Goal: Task Accomplishment & Management: Use online tool/utility

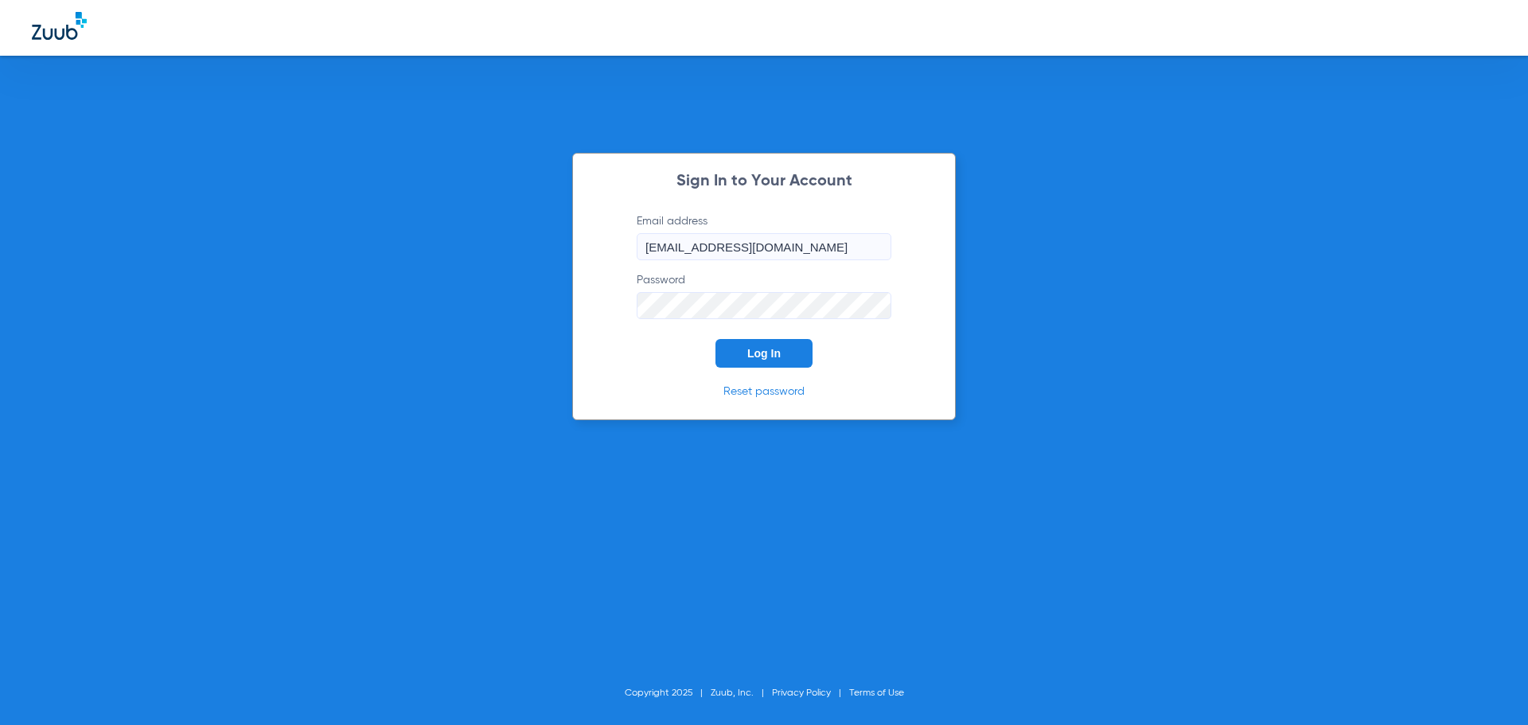
click at [776, 354] on span "Log In" at bounding box center [763, 353] width 33 height 13
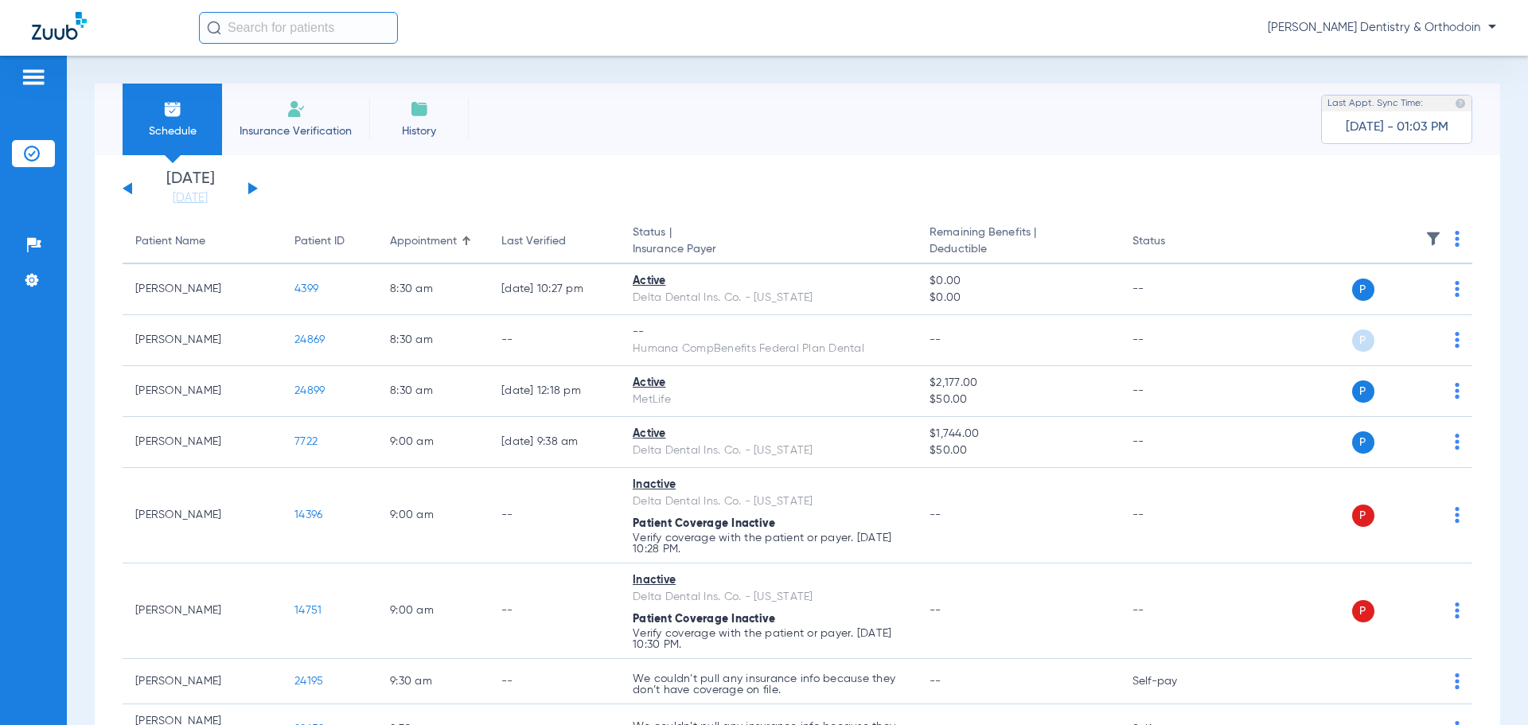
click at [256, 187] on button at bounding box center [253, 188] width 10 height 12
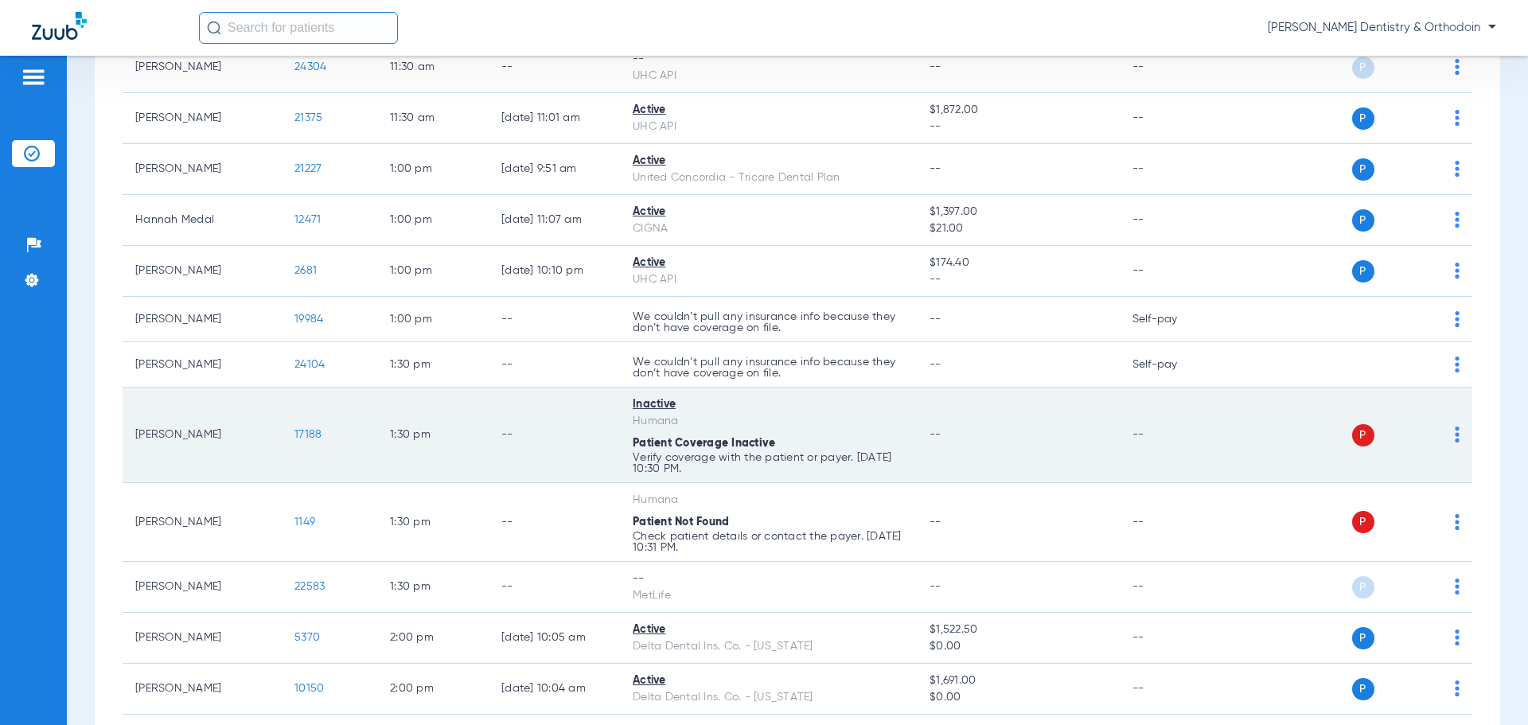
scroll to position [2388, 0]
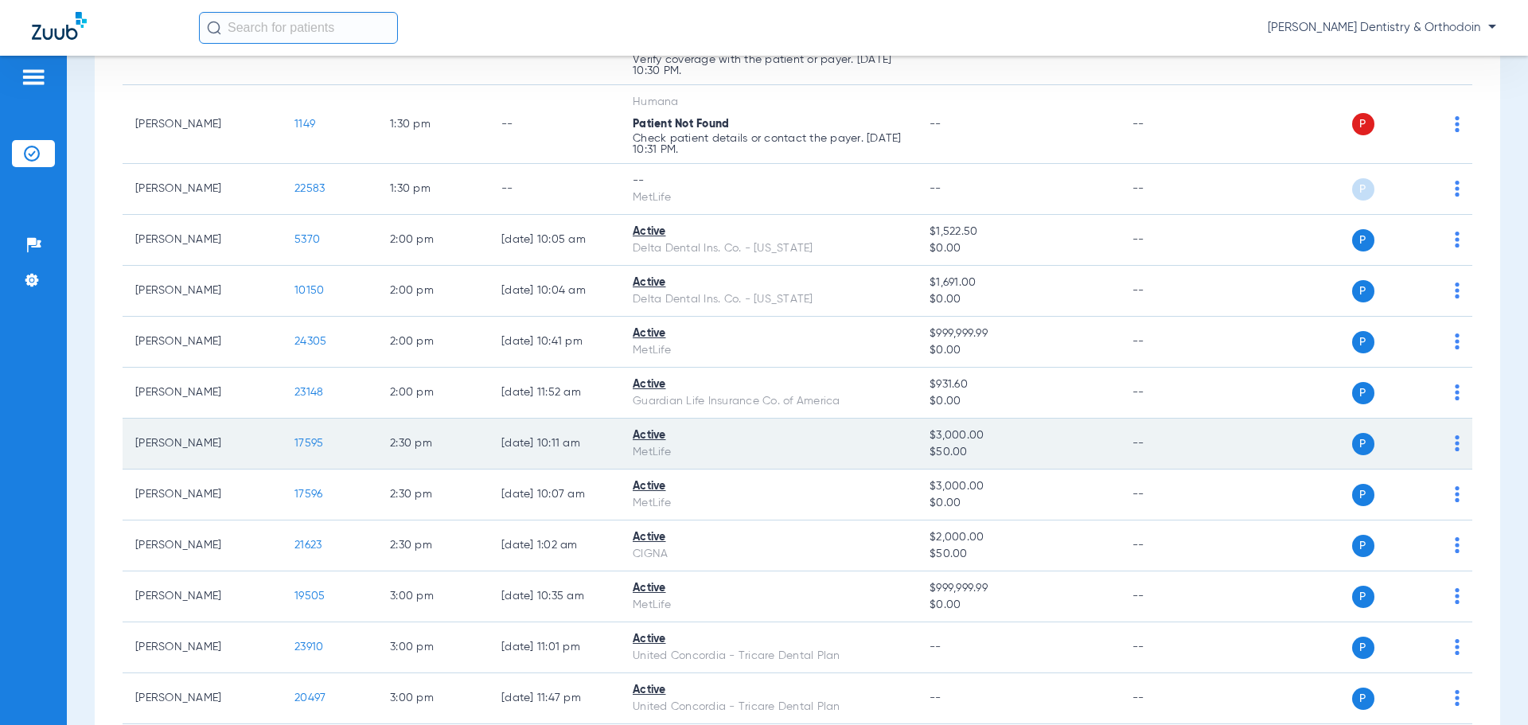
click at [306, 439] on span "17595" at bounding box center [309, 443] width 29 height 11
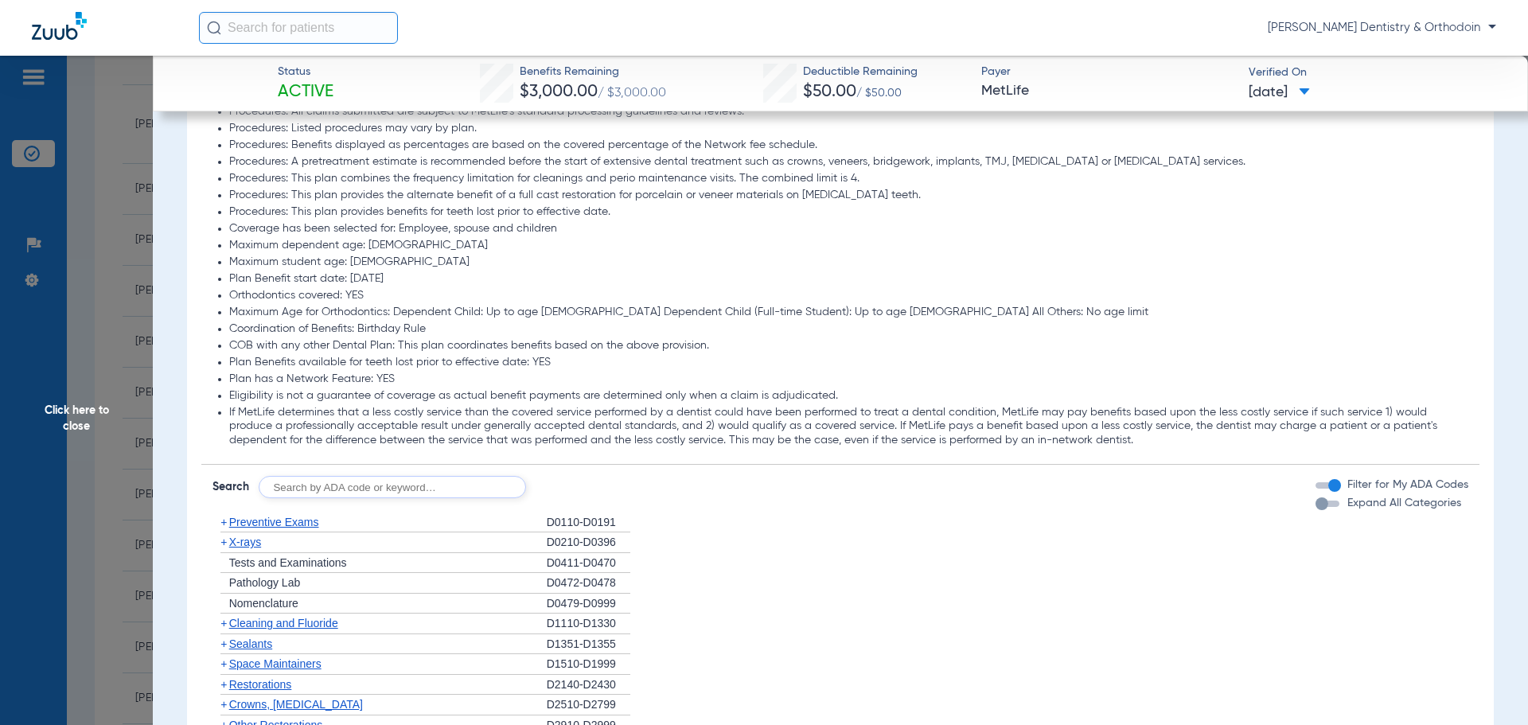
scroll to position [1512, 0]
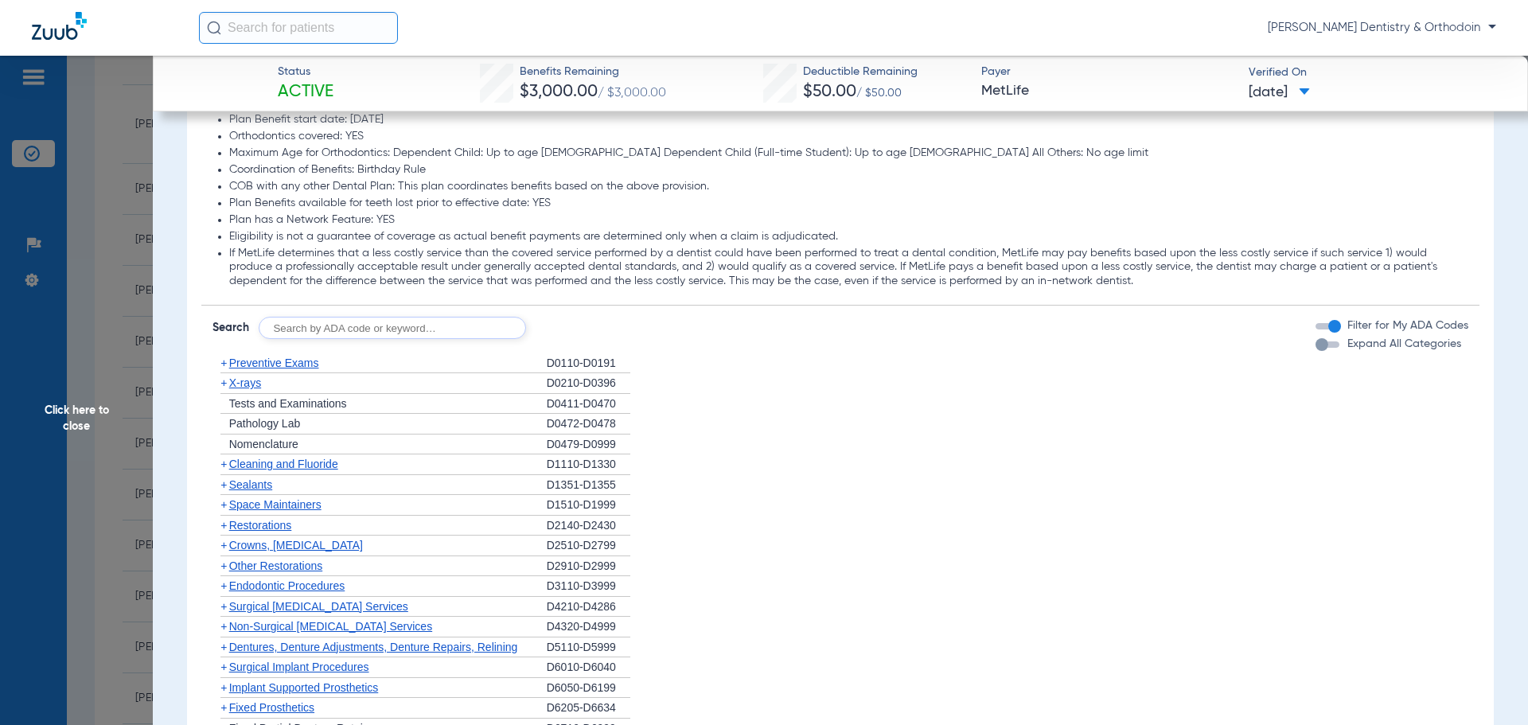
click at [240, 382] on span "X-rays" at bounding box center [245, 383] width 32 height 13
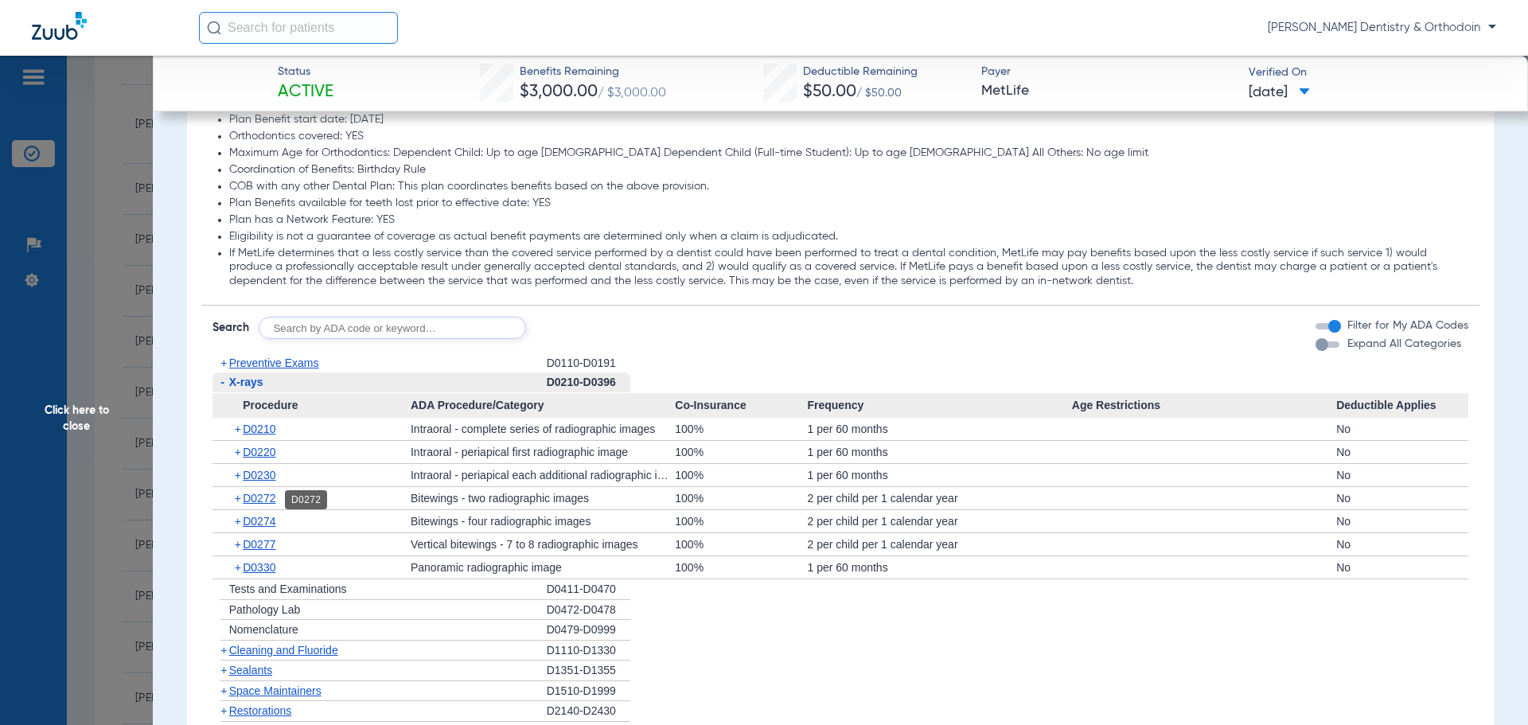
click at [266, 498] on span "D0272" at bounding box center [259, 498] width 33 height 13
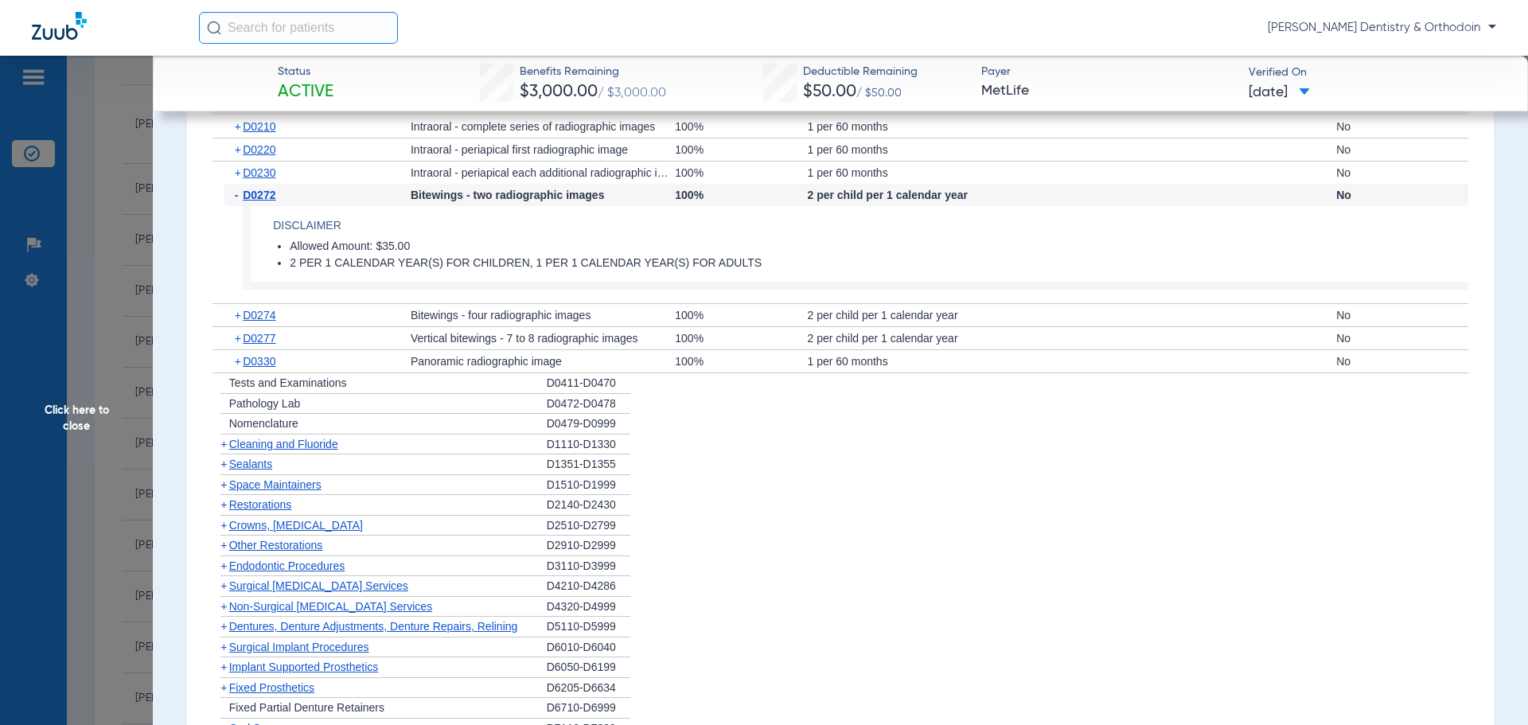
scroll to position [1831, 0]
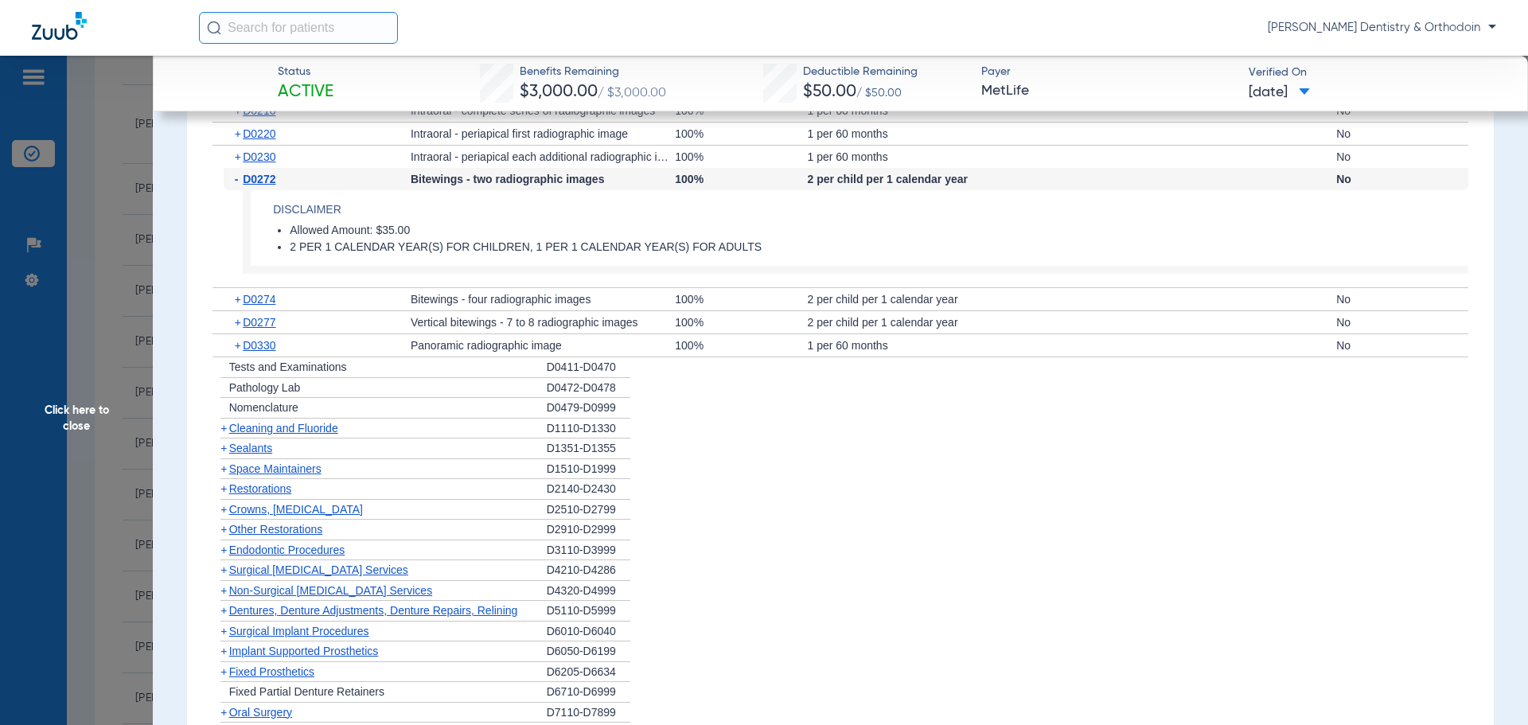
click at [308, 436] on div "+ Cleaning and Fluoride" at bounding box center [380, 429] width 334 height 21
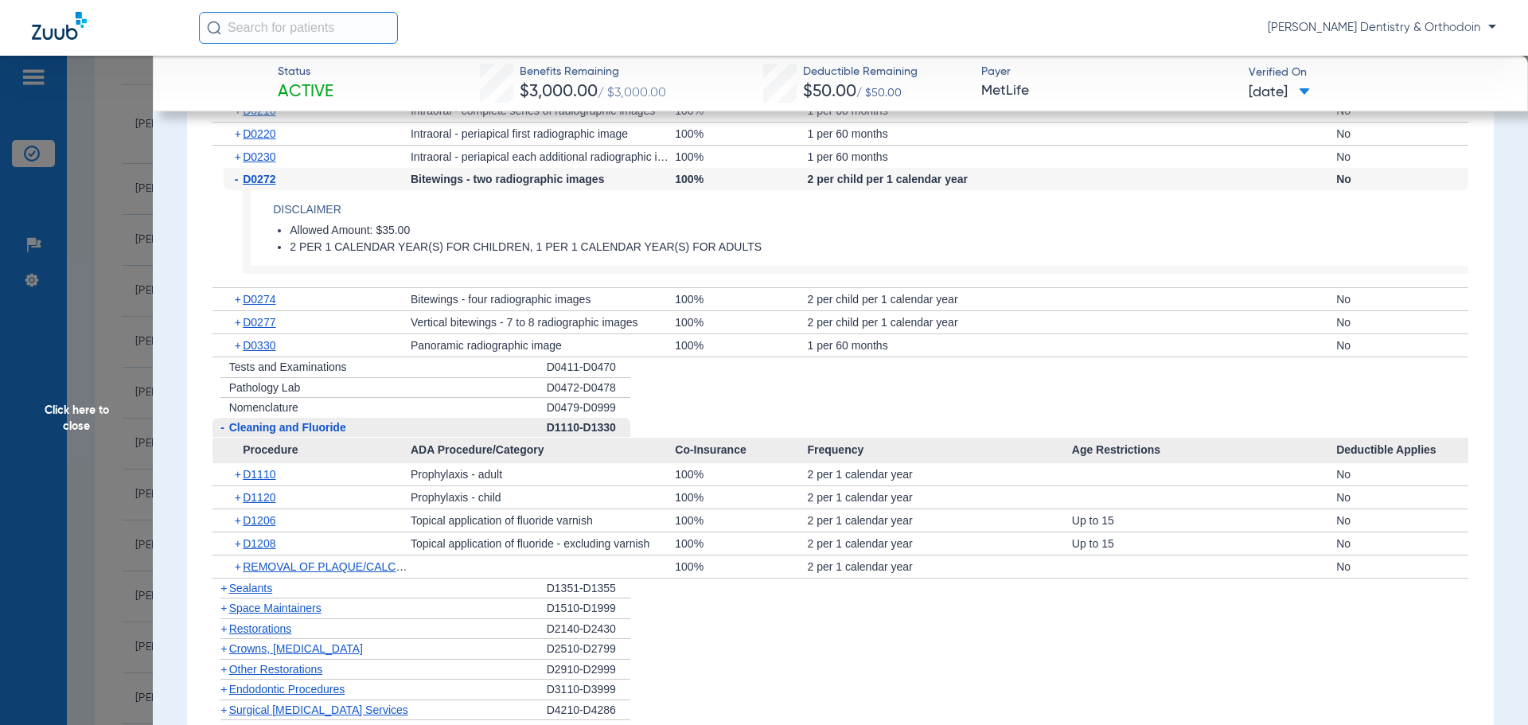
click at [243, 590] on span "Sealants" at bounding box center [250, 588] width 43 height 13
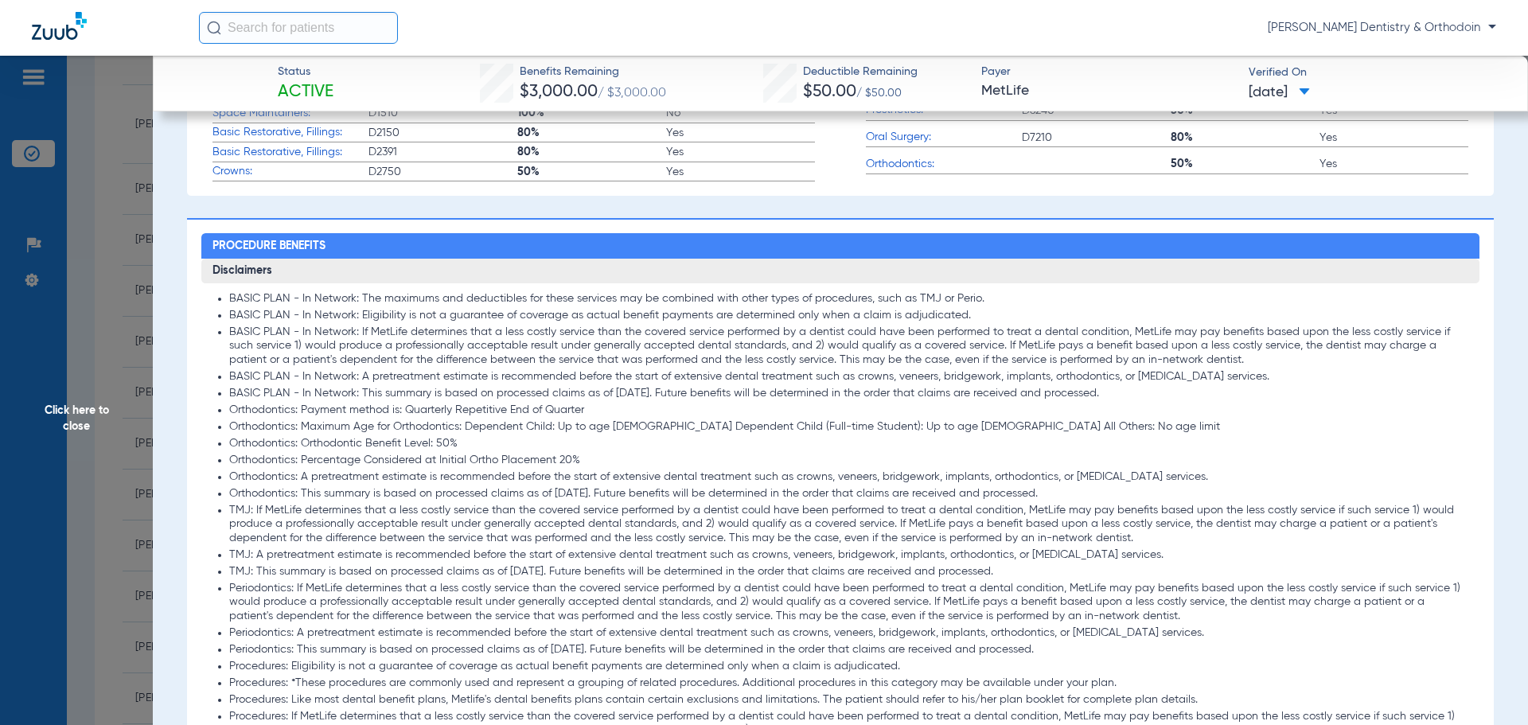
scroll to position [615, 0]
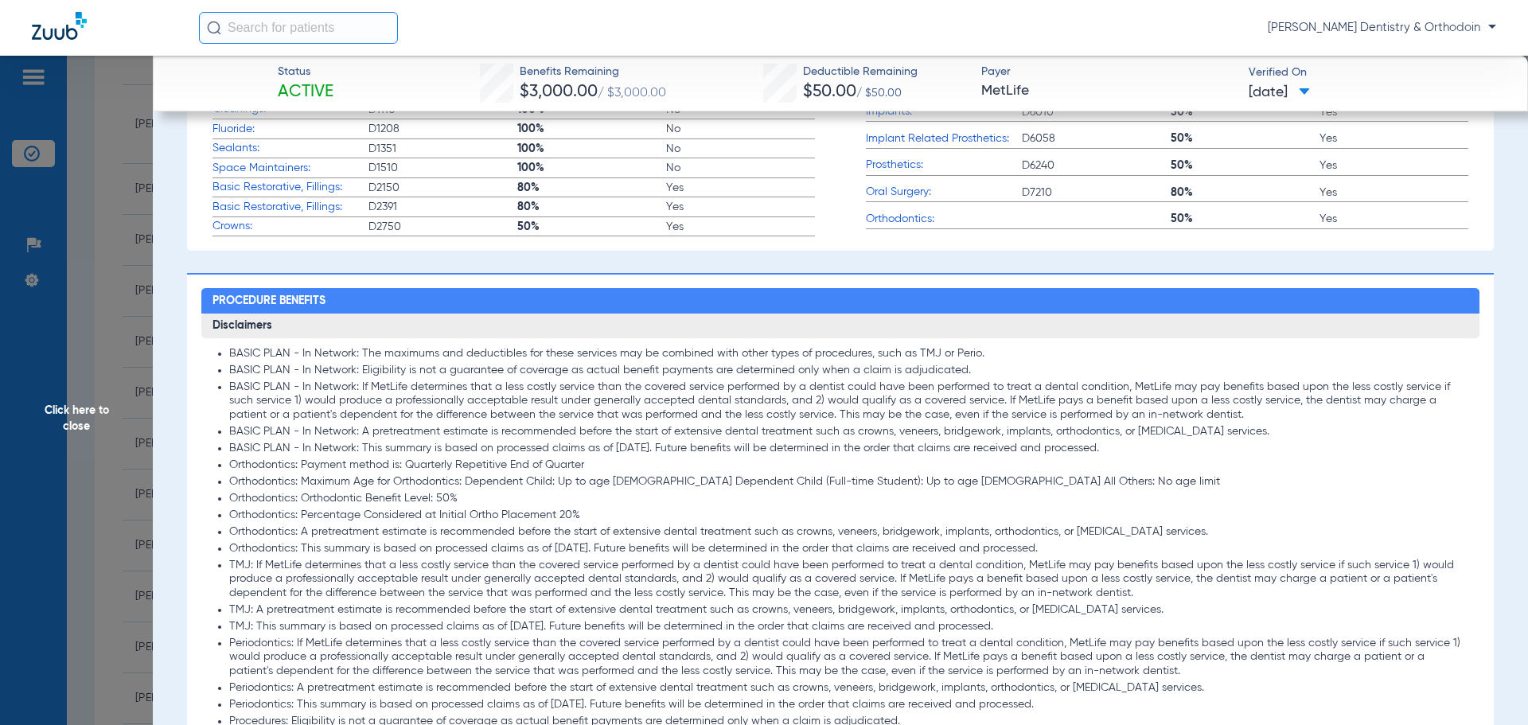
click at [56, 408] on span "Click here to close" at bounding box center [76, 418] width 153 height 725
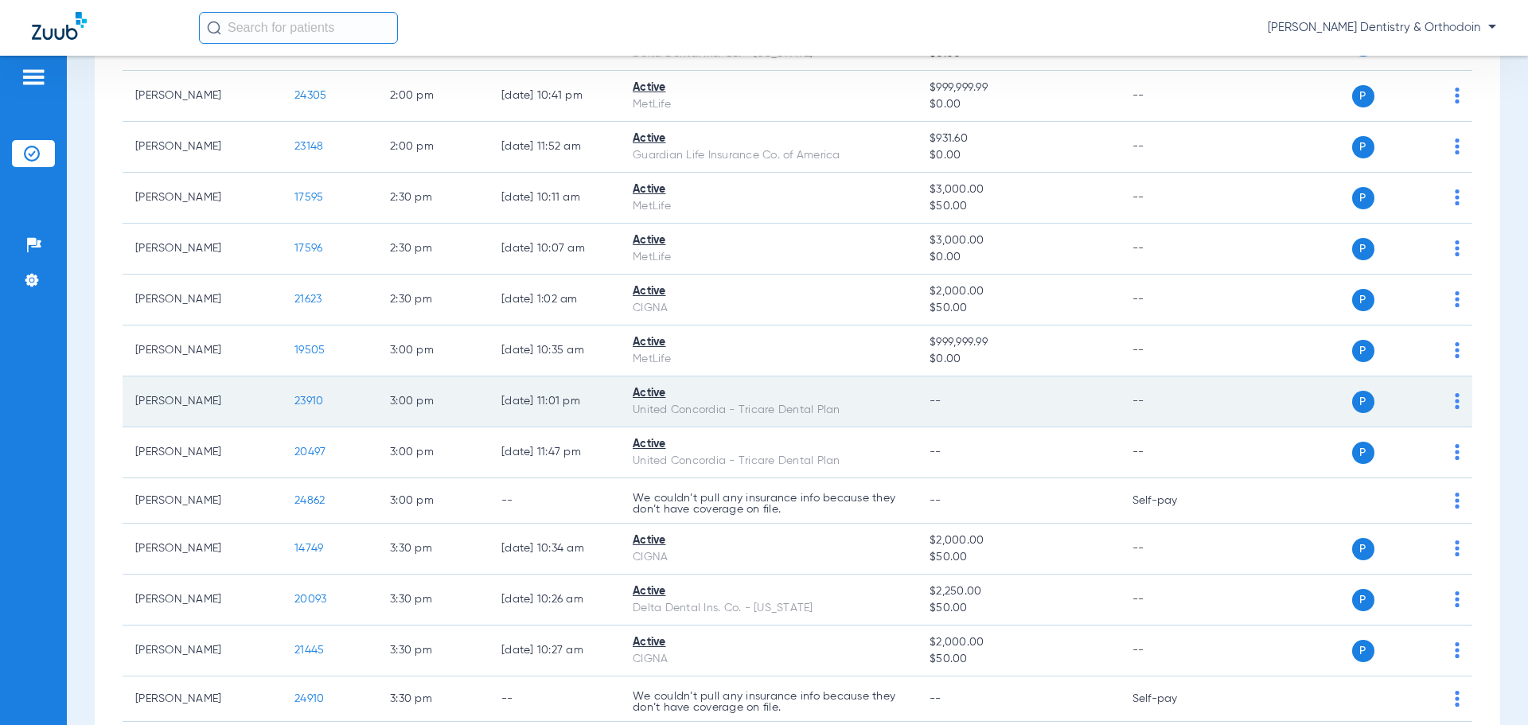
scroll to position [2786, 0]
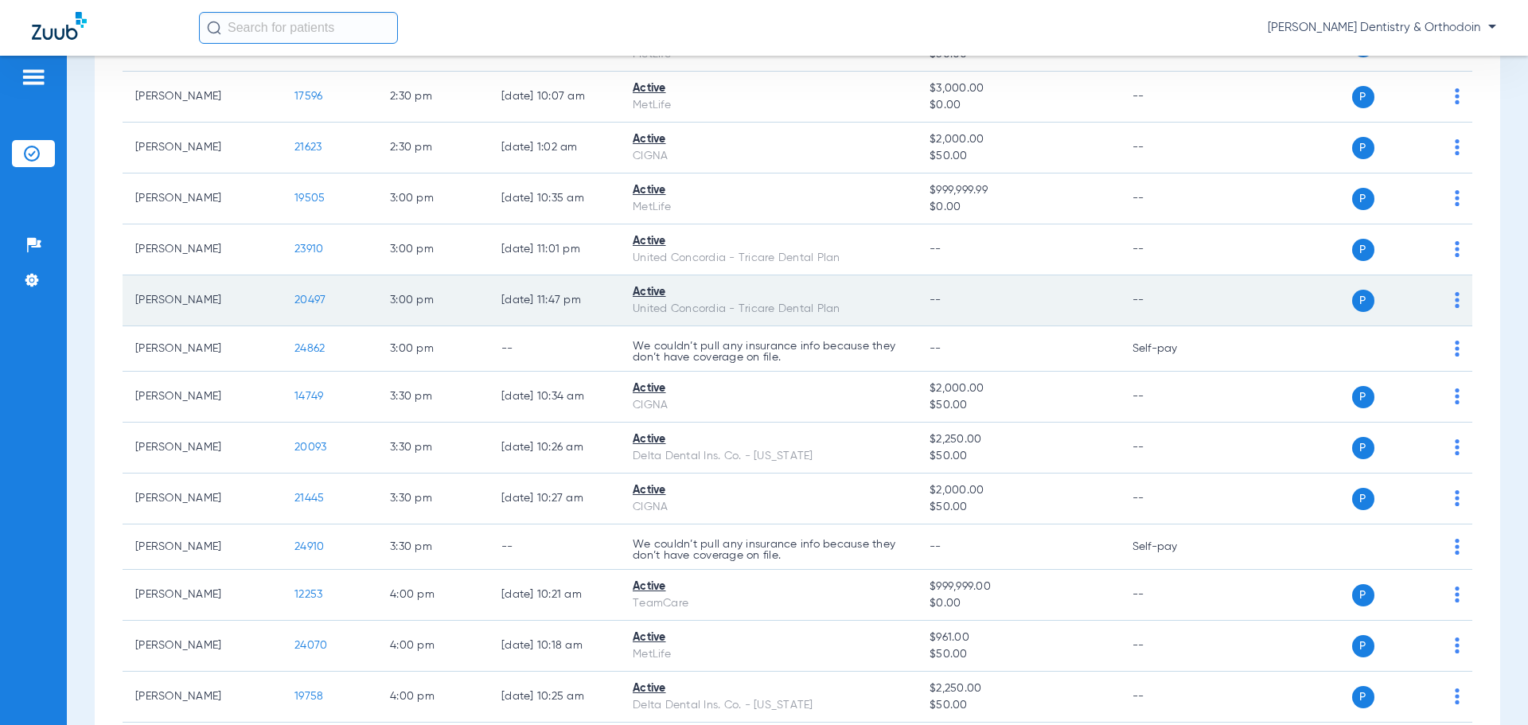
click at [304, 298] on span "20497" at bounding box center [310, 300] width 31 height 11
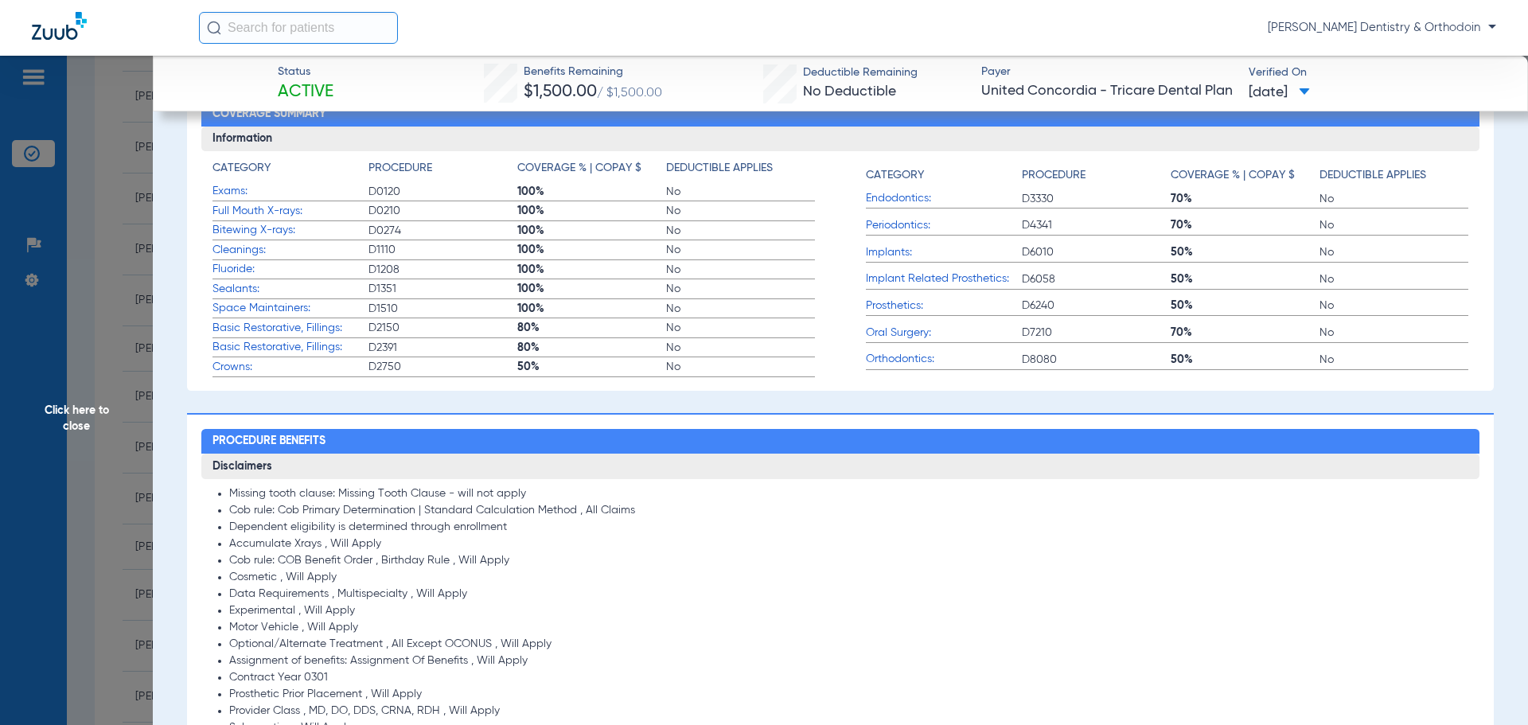
scroll to position [1114, 0]
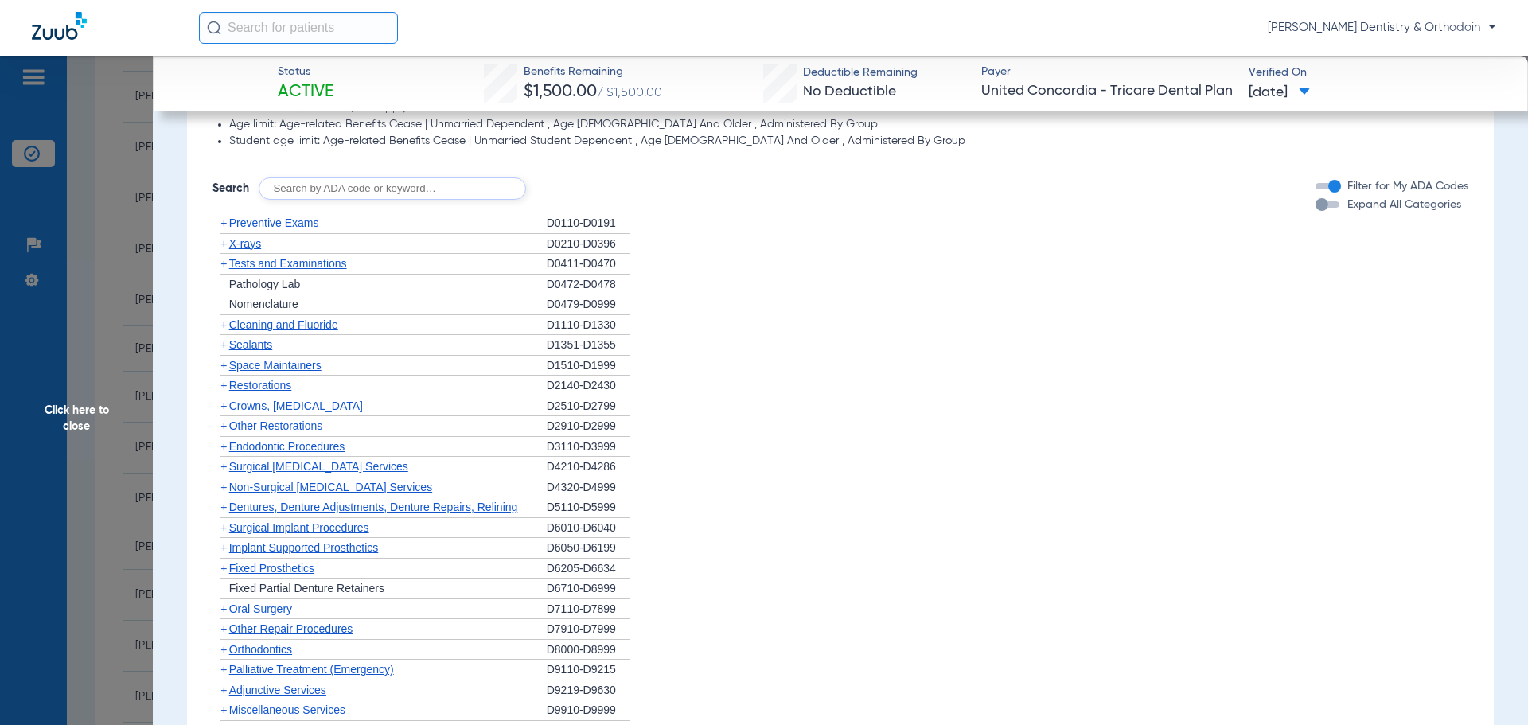
click at [235, 243] on span "X-rays" at bounding box center [245, 243] width 32 height 13
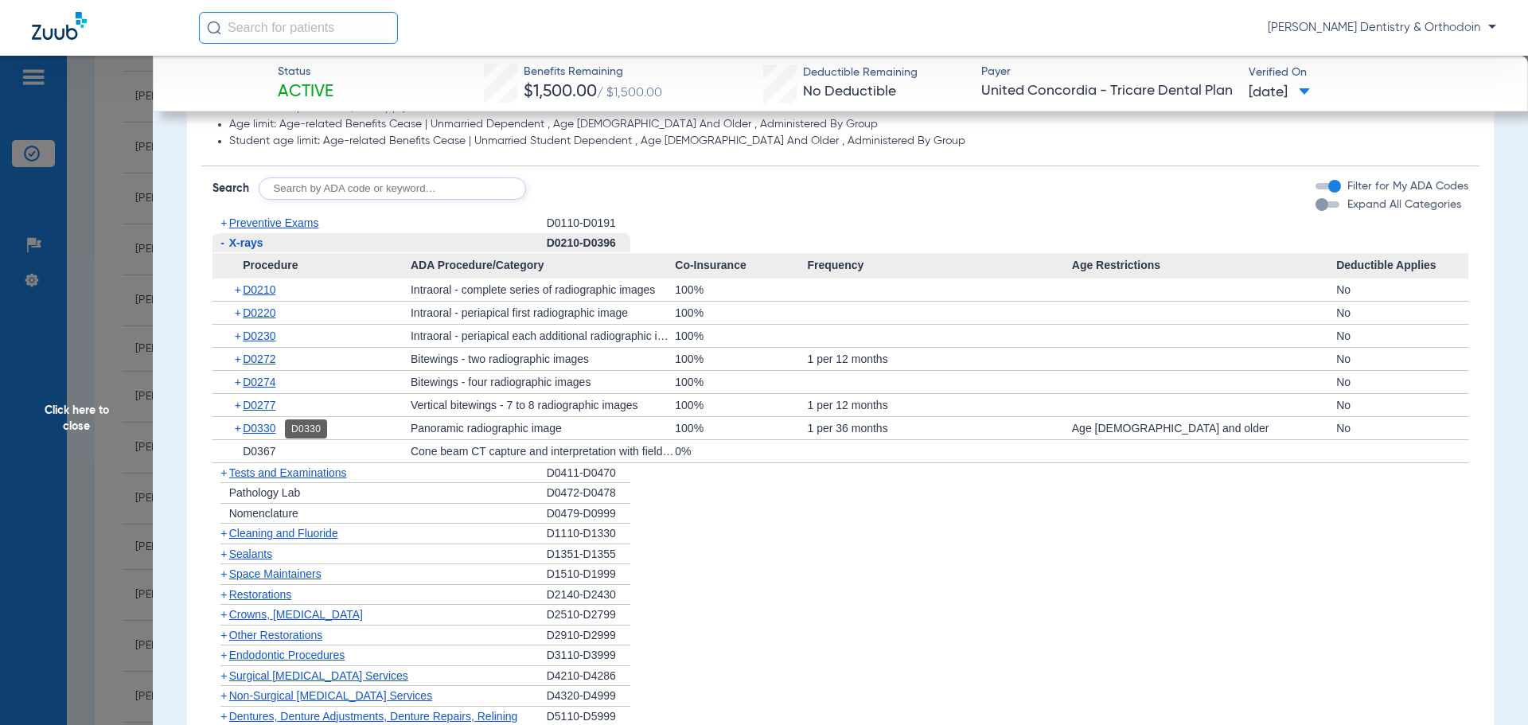
click at [271, 426] on span "D0330" at bounding box center [259, 428] width 33 height 13
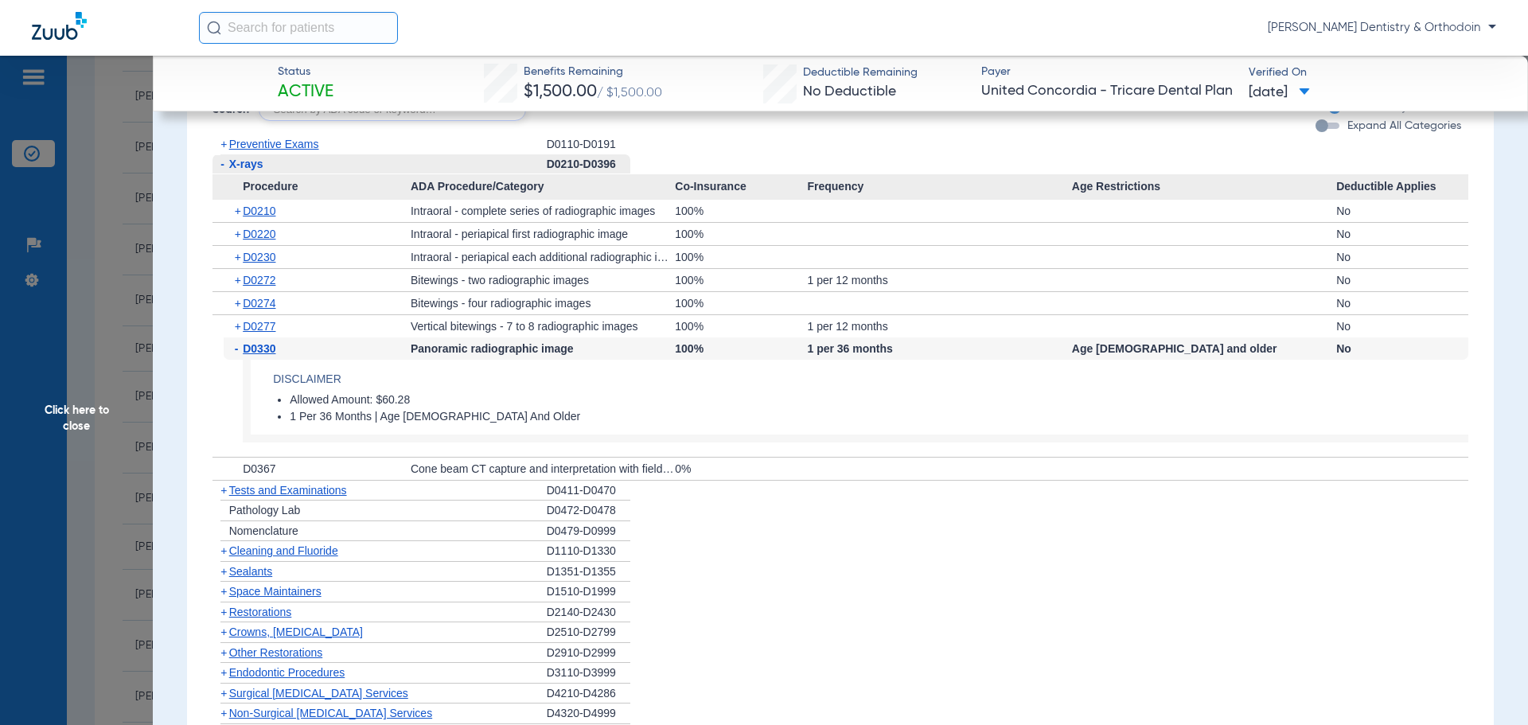
scroll to position [1035, 0]
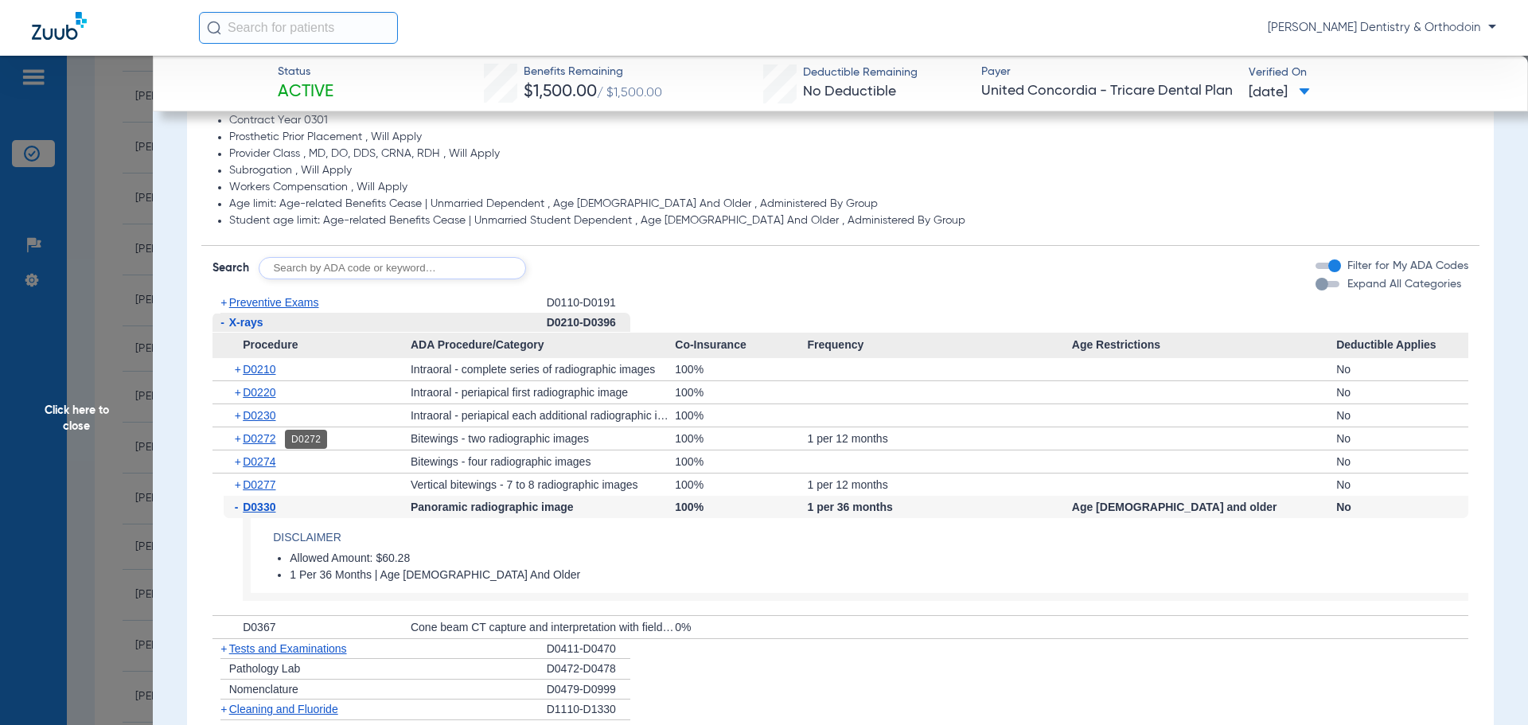
click at [254, 435] on span "D0272" at bounding box center [259, 438] width 33 height 13
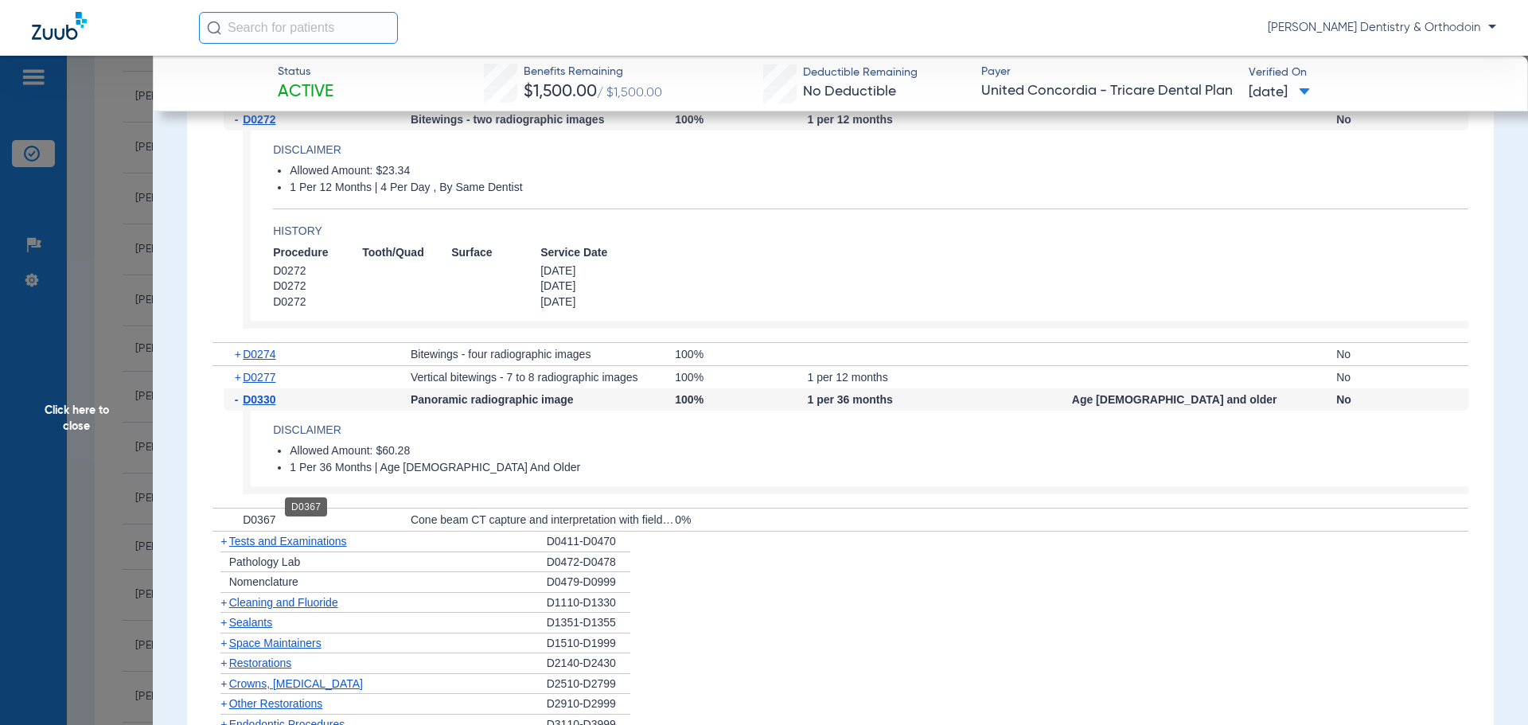
scroll to position [1592, 0]
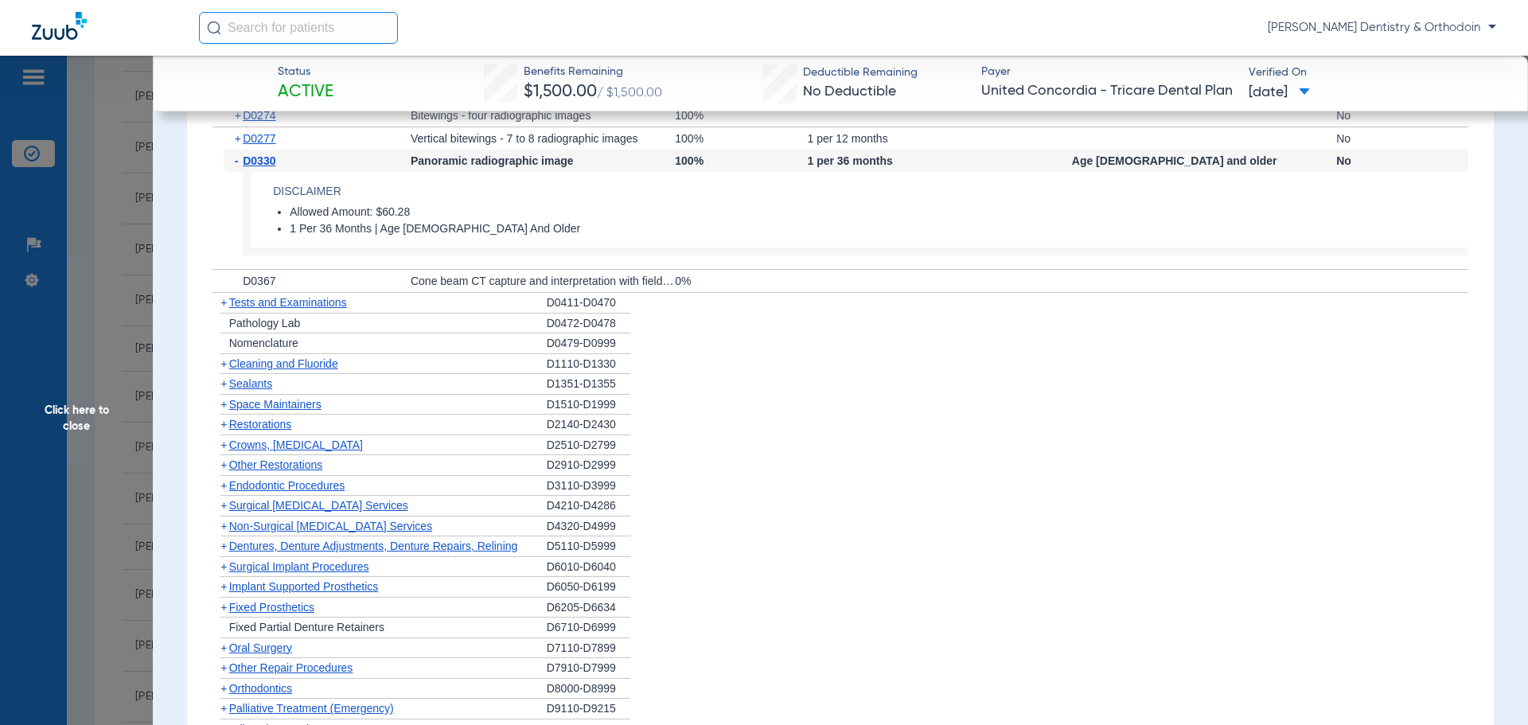
click at [291, 357] on div "+ Cleaning and Fluoride" at bounding box center [380, 364] width 334 height 21
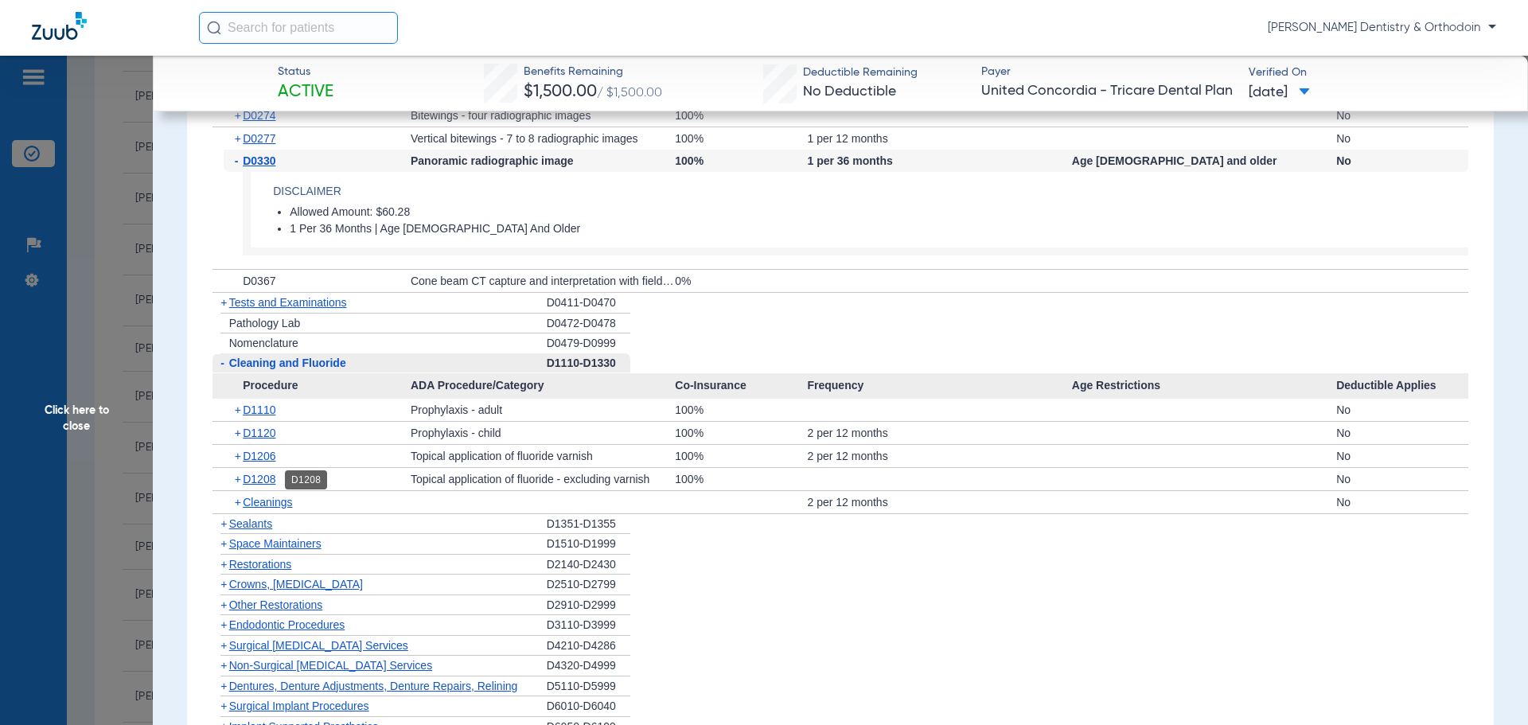
click at [265, 484] on span "D1208" at bounding box center [259, 479] width 33 height 13
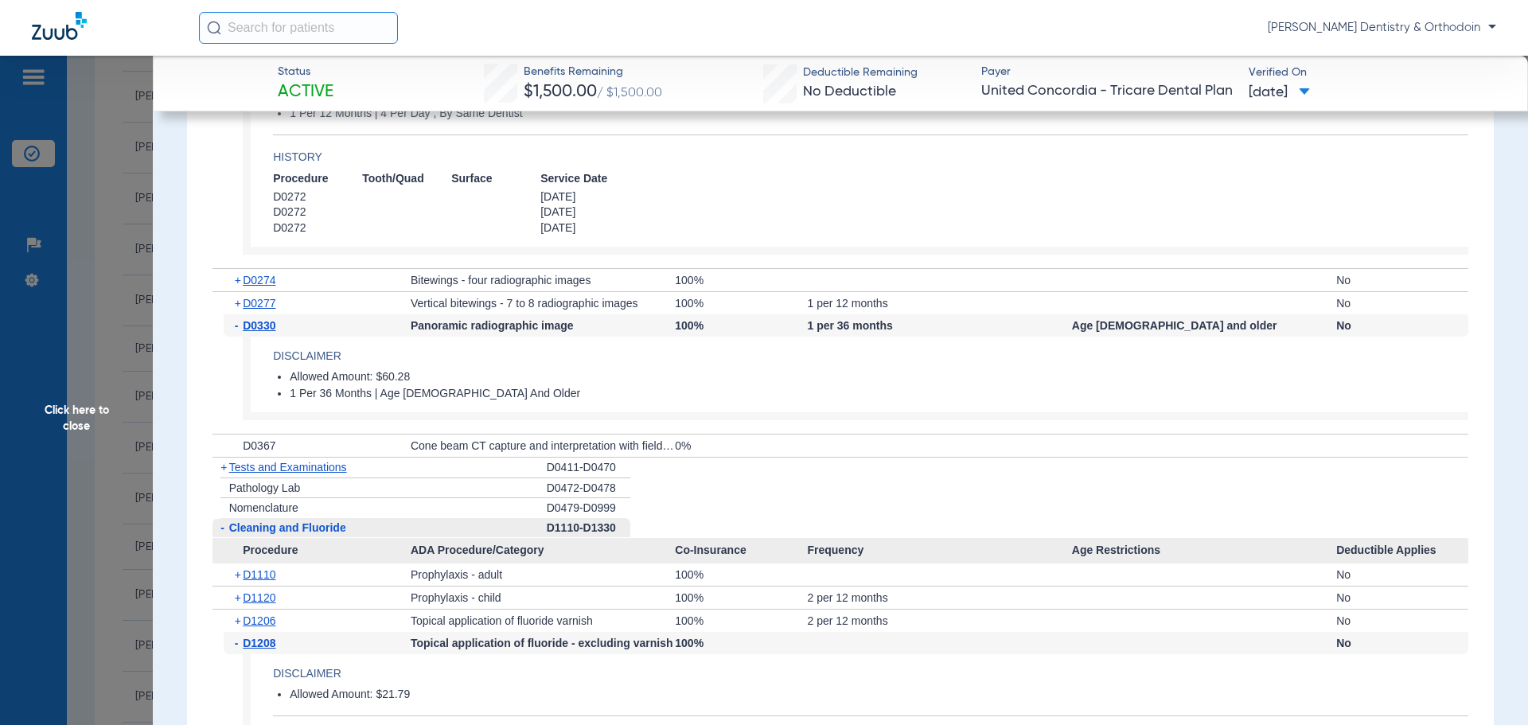
scroll to position [1109, 0]
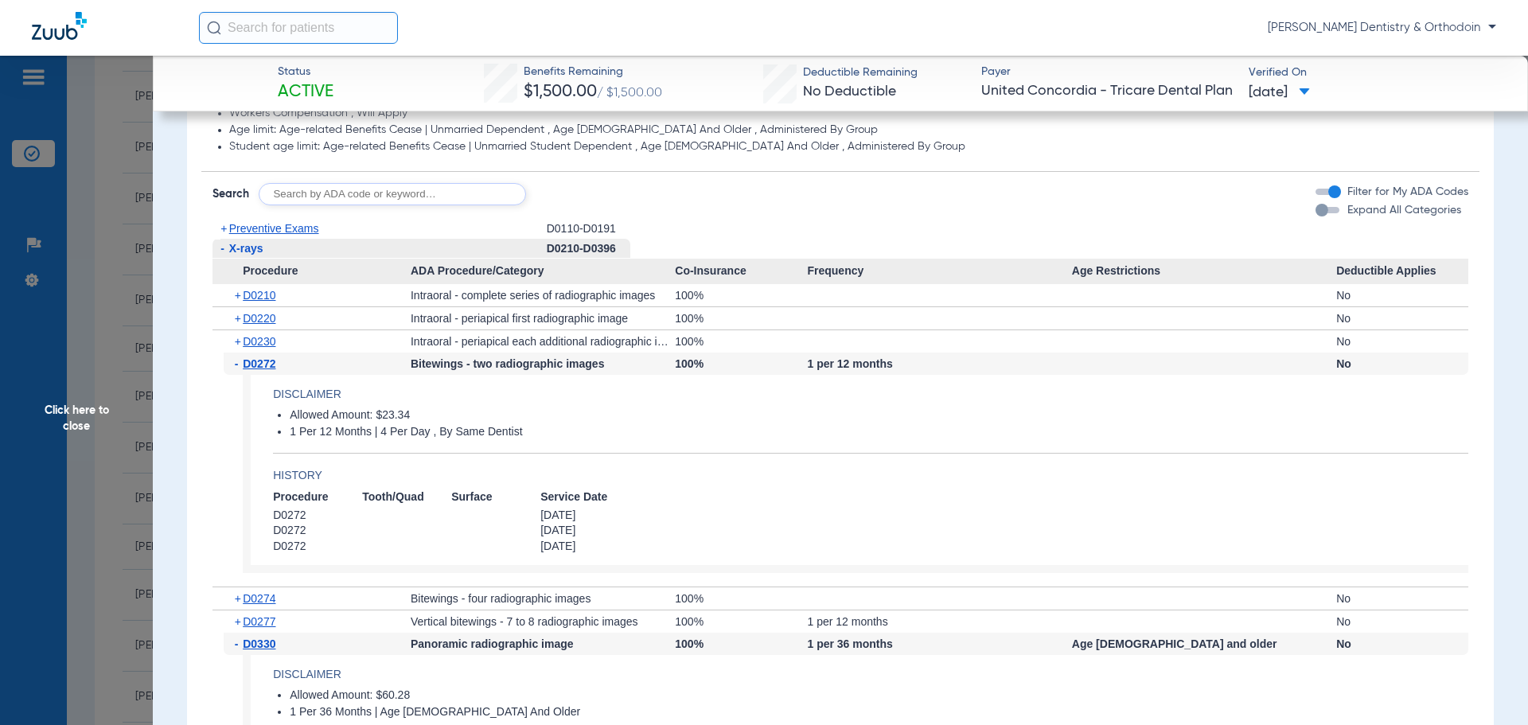
click at [77, 412] on span "Click here to close" at bounding box center [76, 418] width 153 height 725
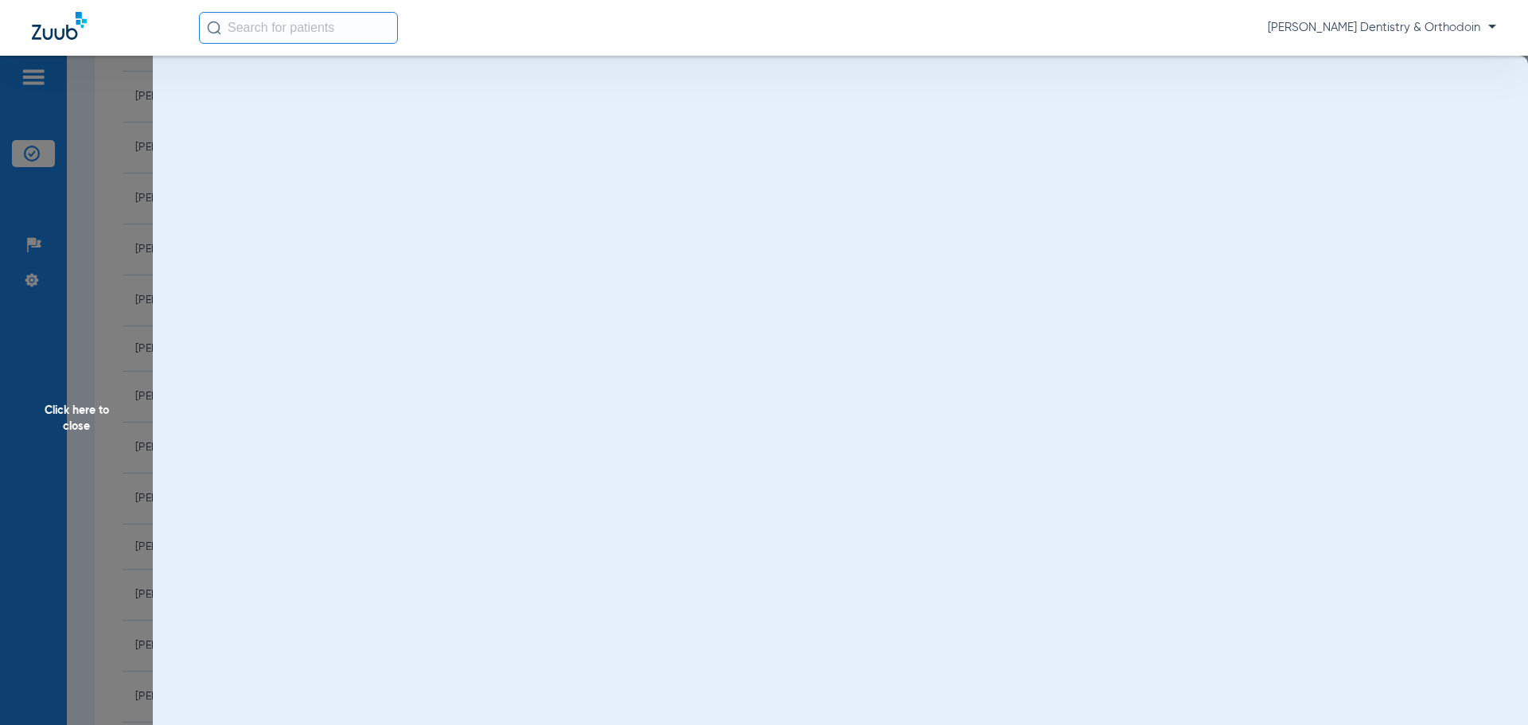
scroll to position [0, 0]
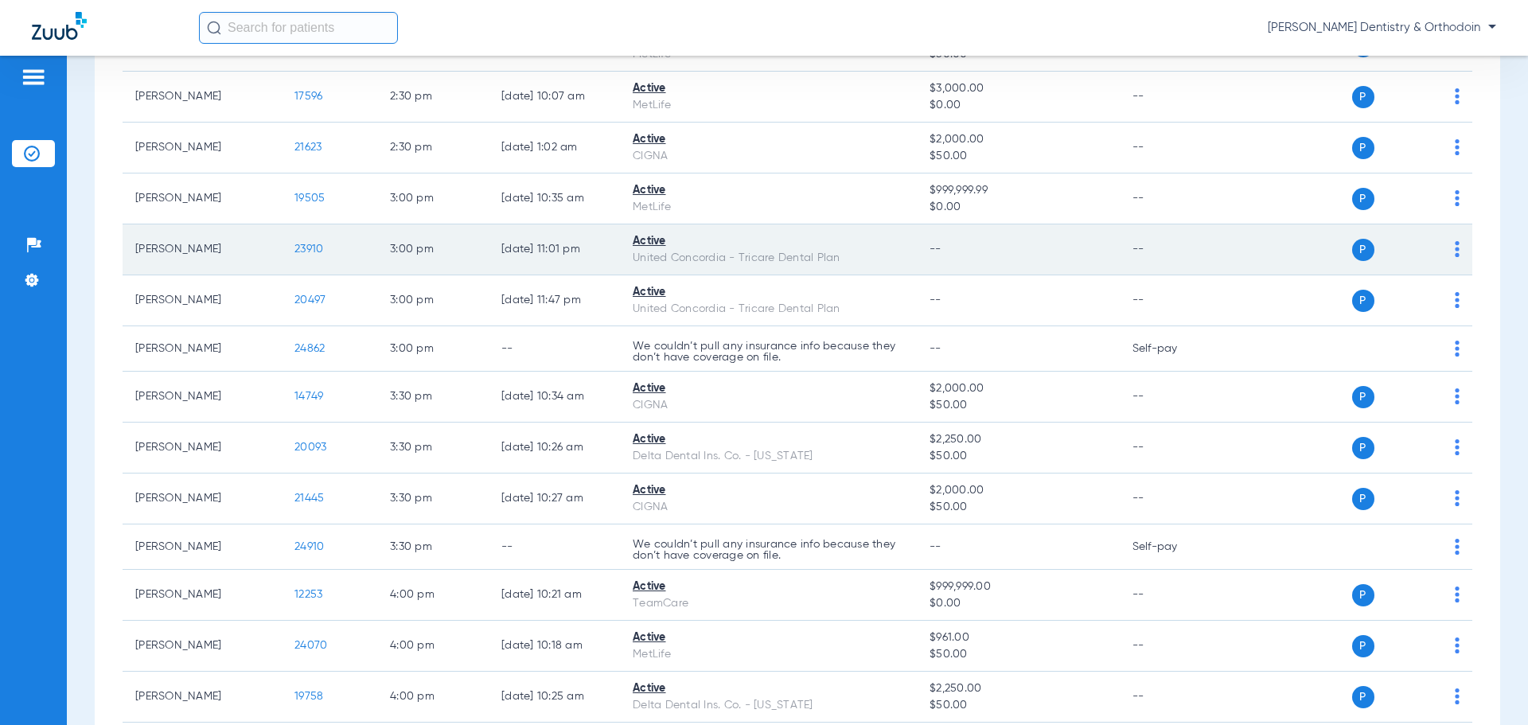
click at [301, 244] on span "23910" at bounding box center [309, 249] width 29 height 11
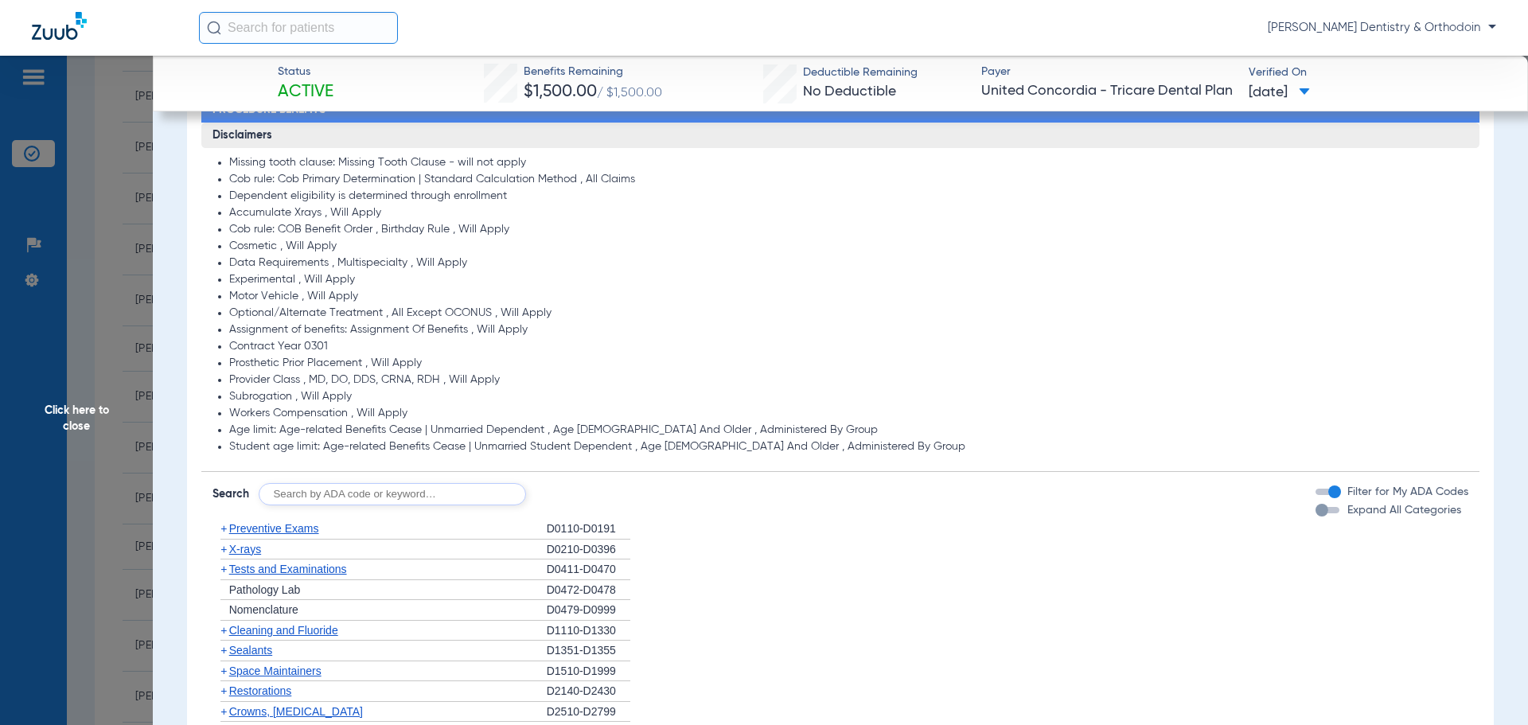
scroll to position [827, 0]
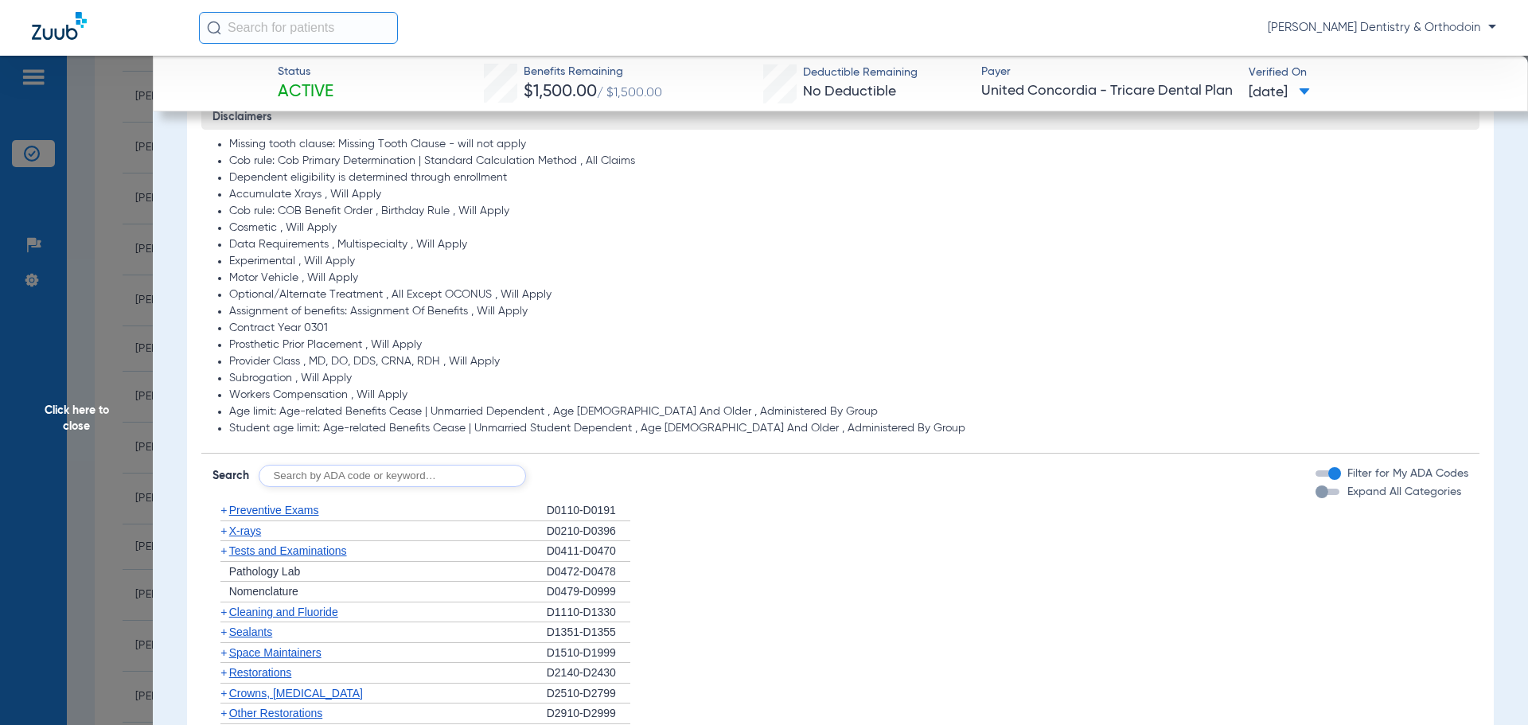
click at [248, 529] on span "X-rays" at bounding box center [245, 531] width 32 height 13
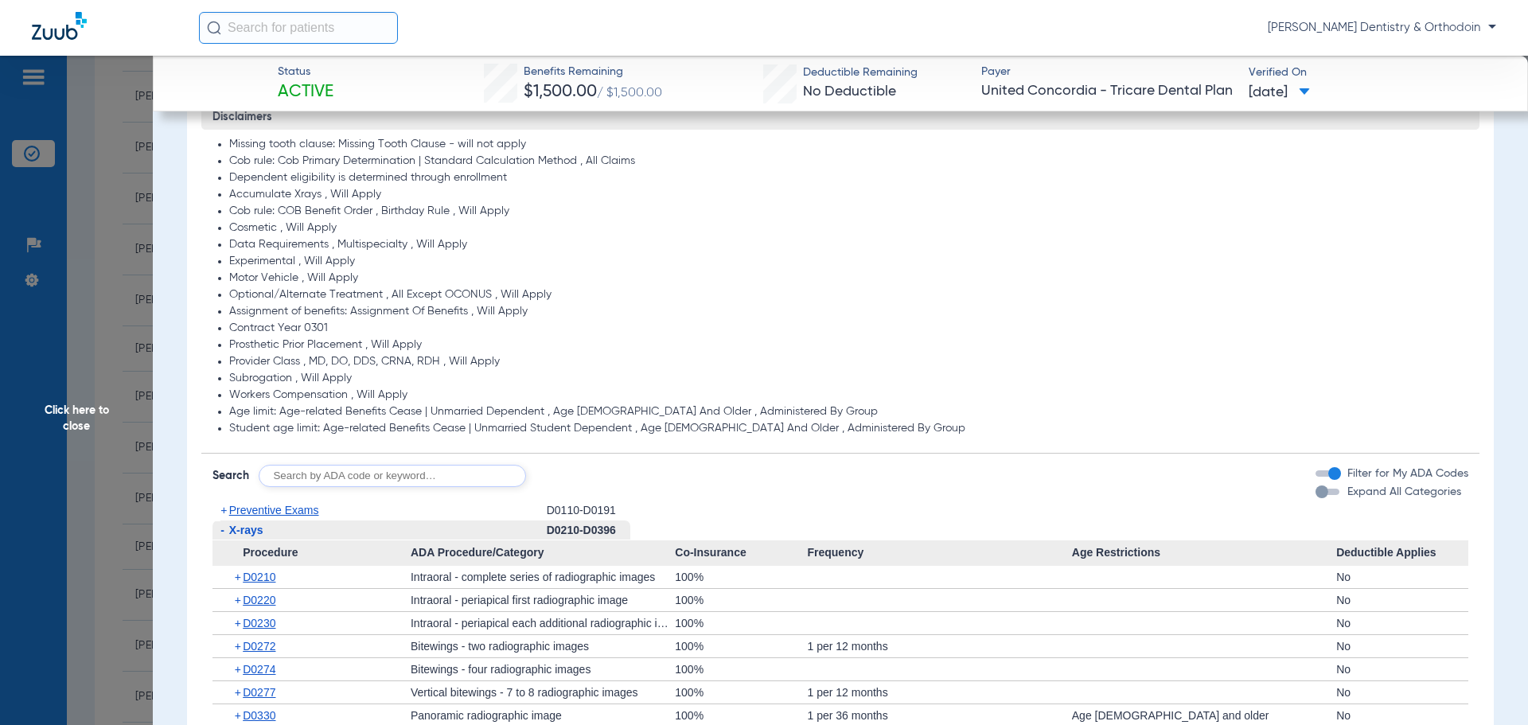
scroll to position [907, 0]
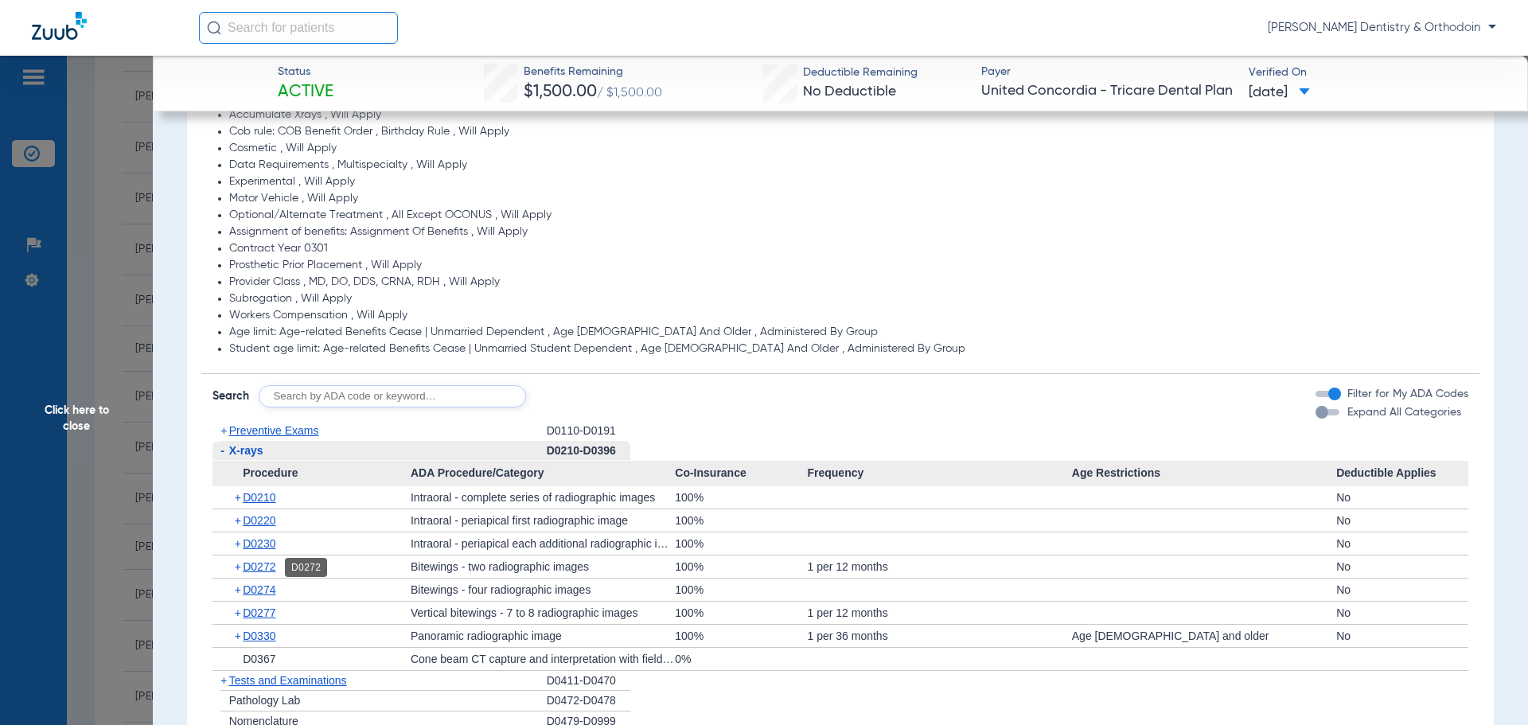
click at [267, 564] on span "D0272" at bounding box center [259, 566] width 33 height 13
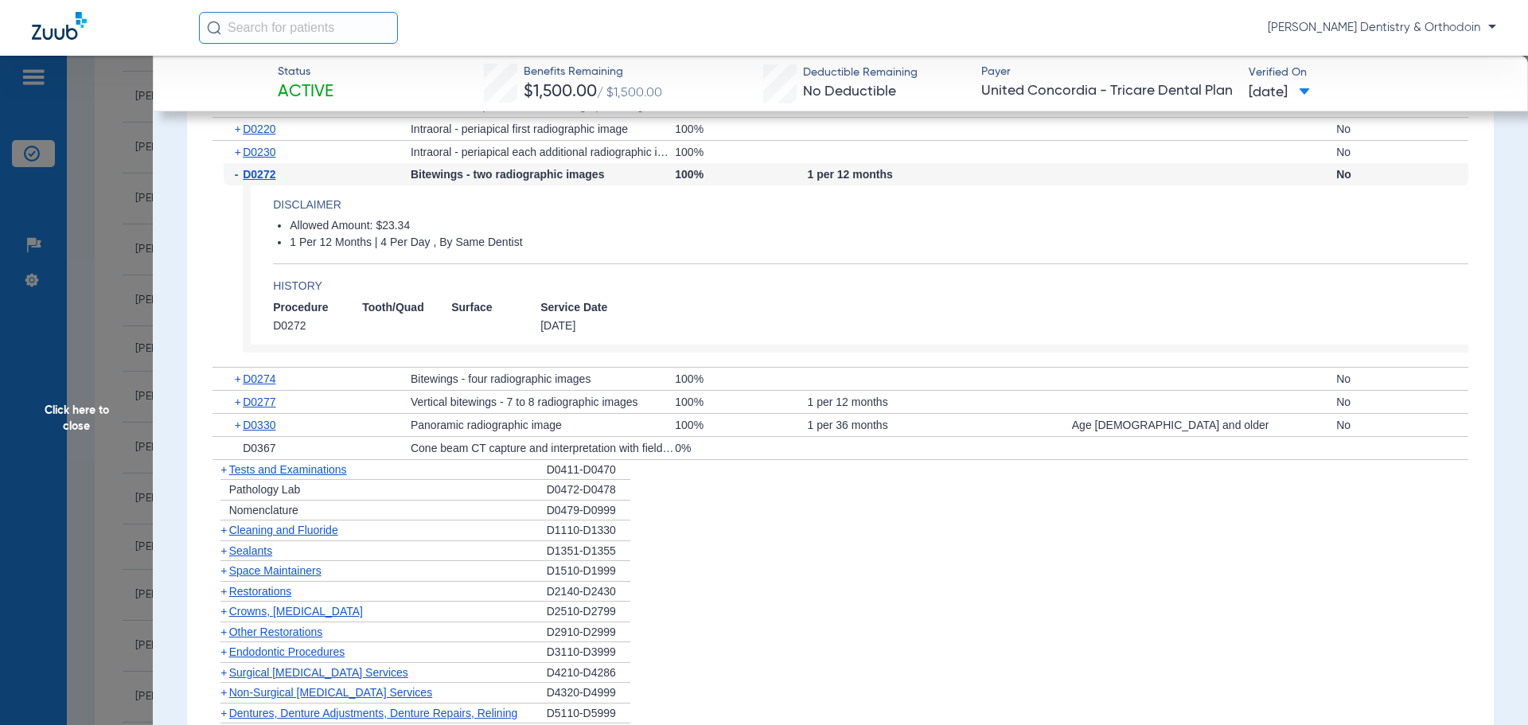
scroll to position [1305, 0]
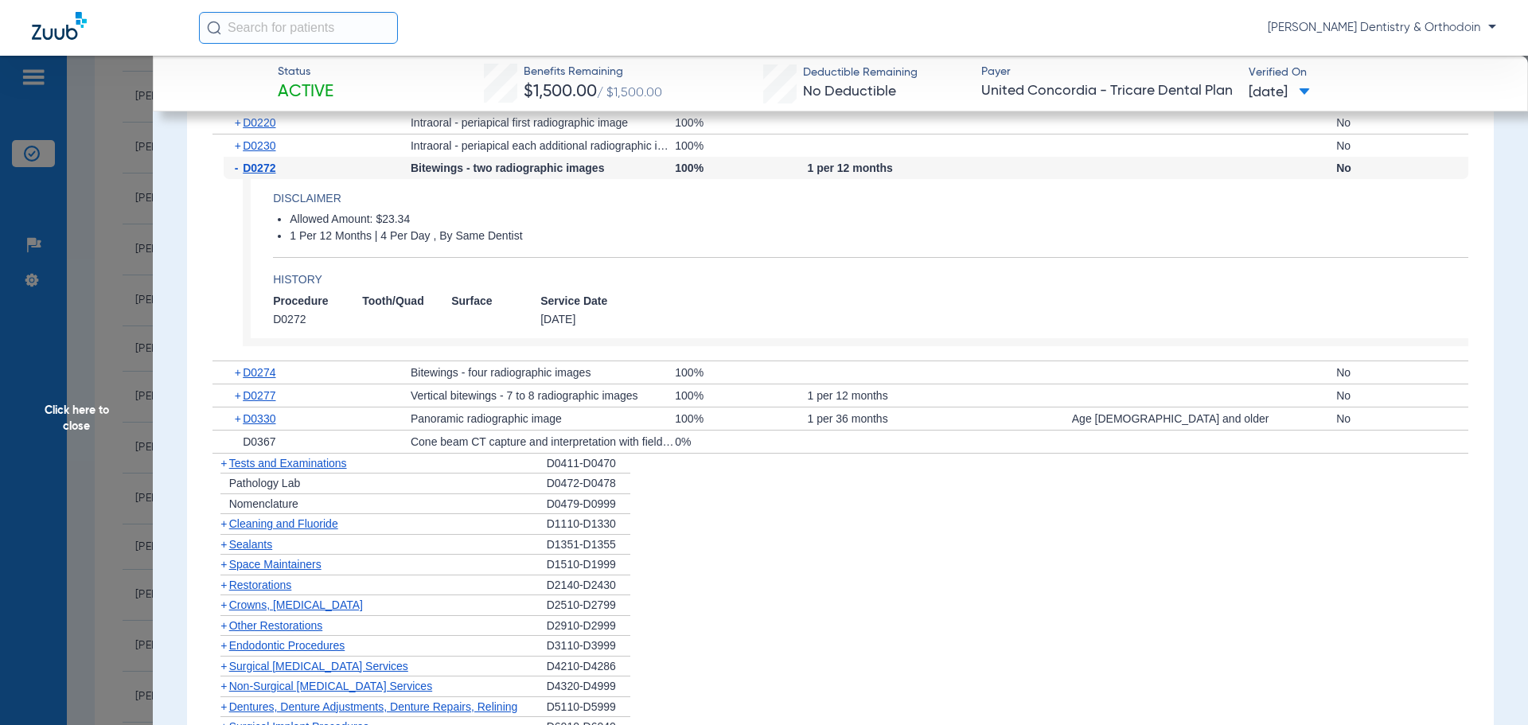
click at [287, 526] on span "Cleaning and Fluoride" at bounding box center [283, 523] width 109 height 13
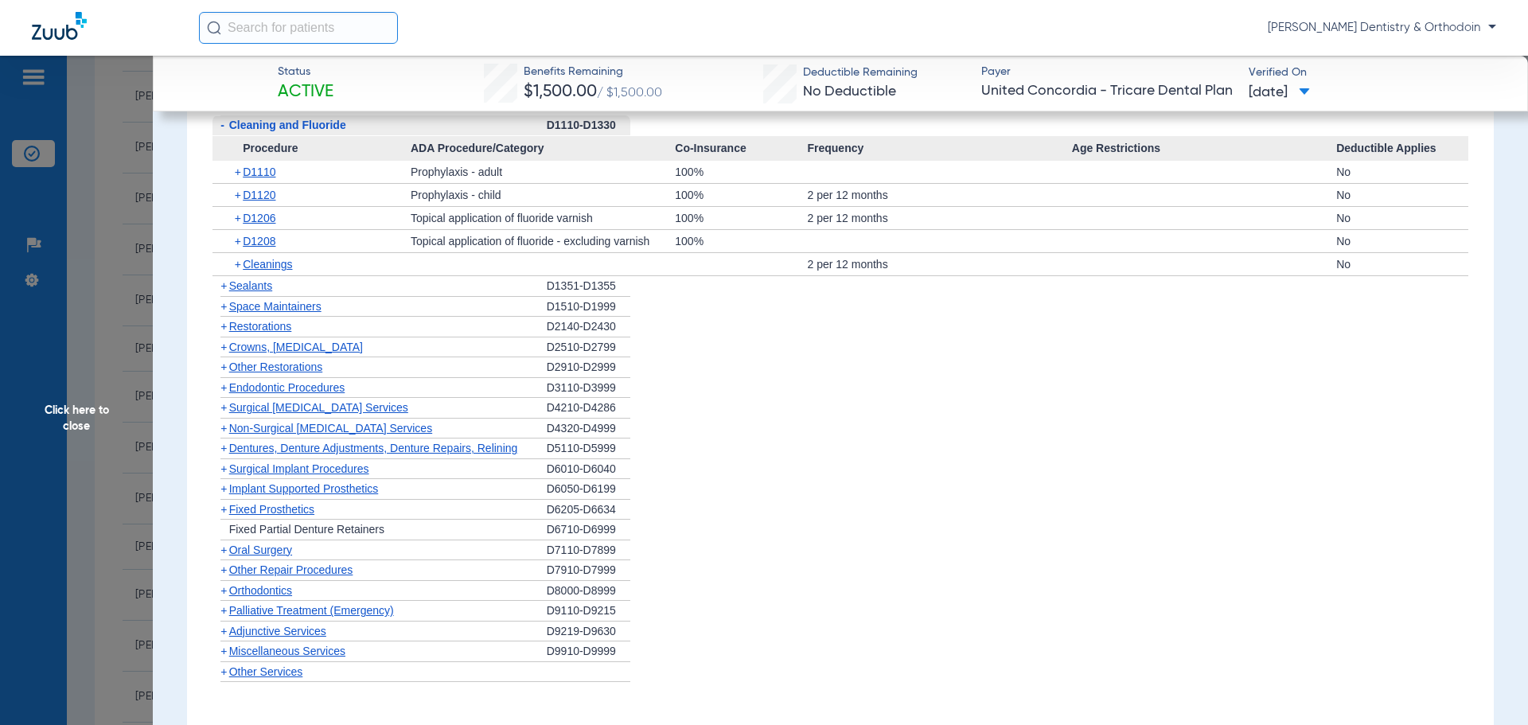
scroll to position [2232, 0]
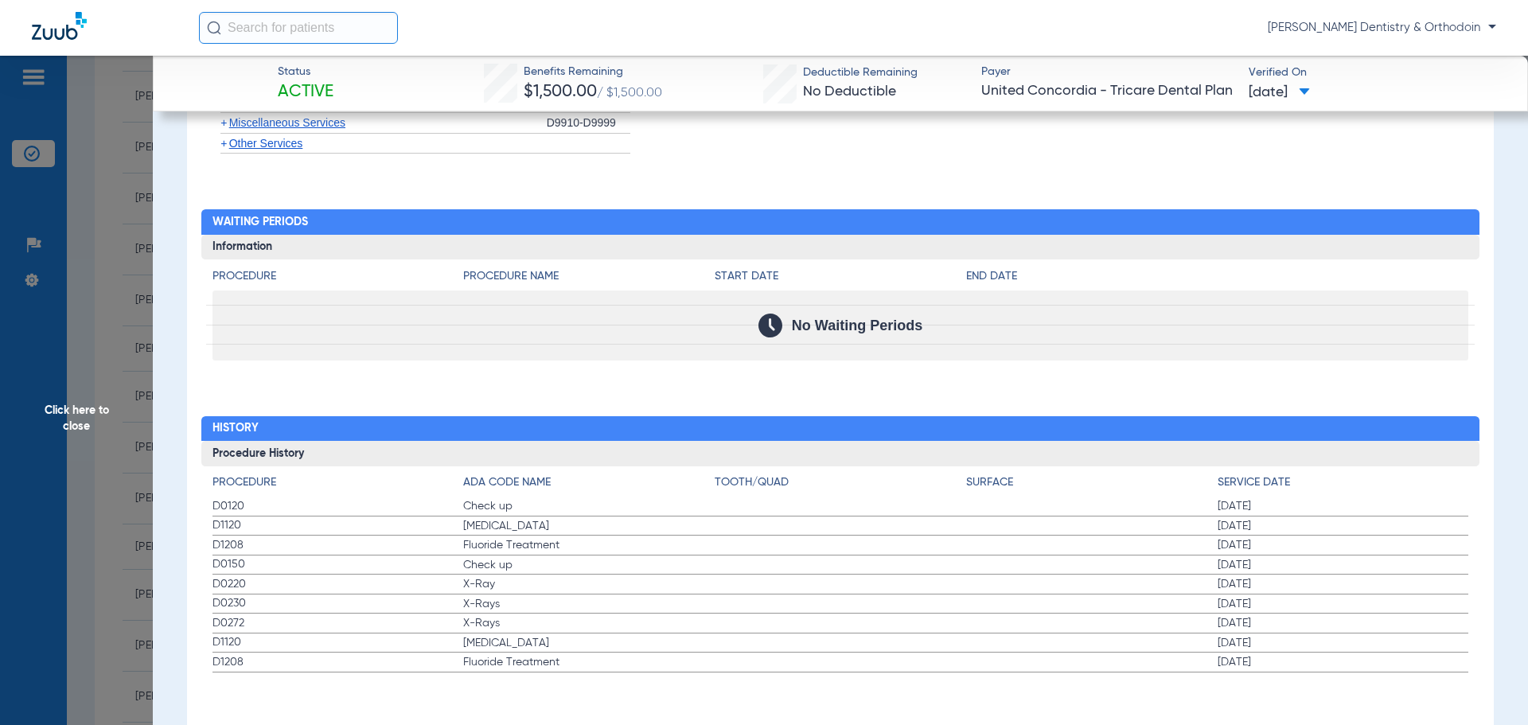
drag, startPoint x: 82, startPoint y: 414, endPoint x: 92, endPoint y: 406, distance: 12.4
click at [82, 414] on span "Click here to close" at bounding box center [76, 418] width 153 height 725
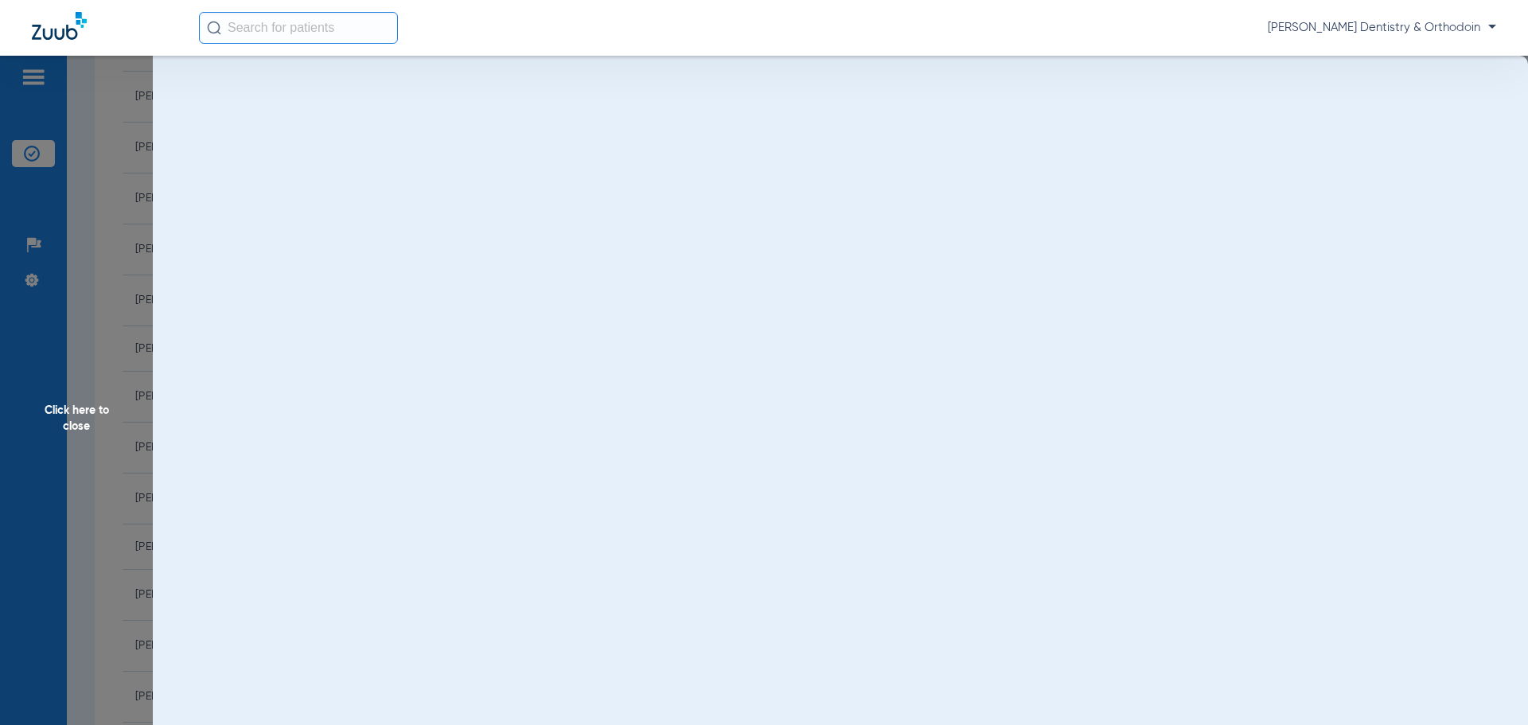
scroll to position [0, 0]
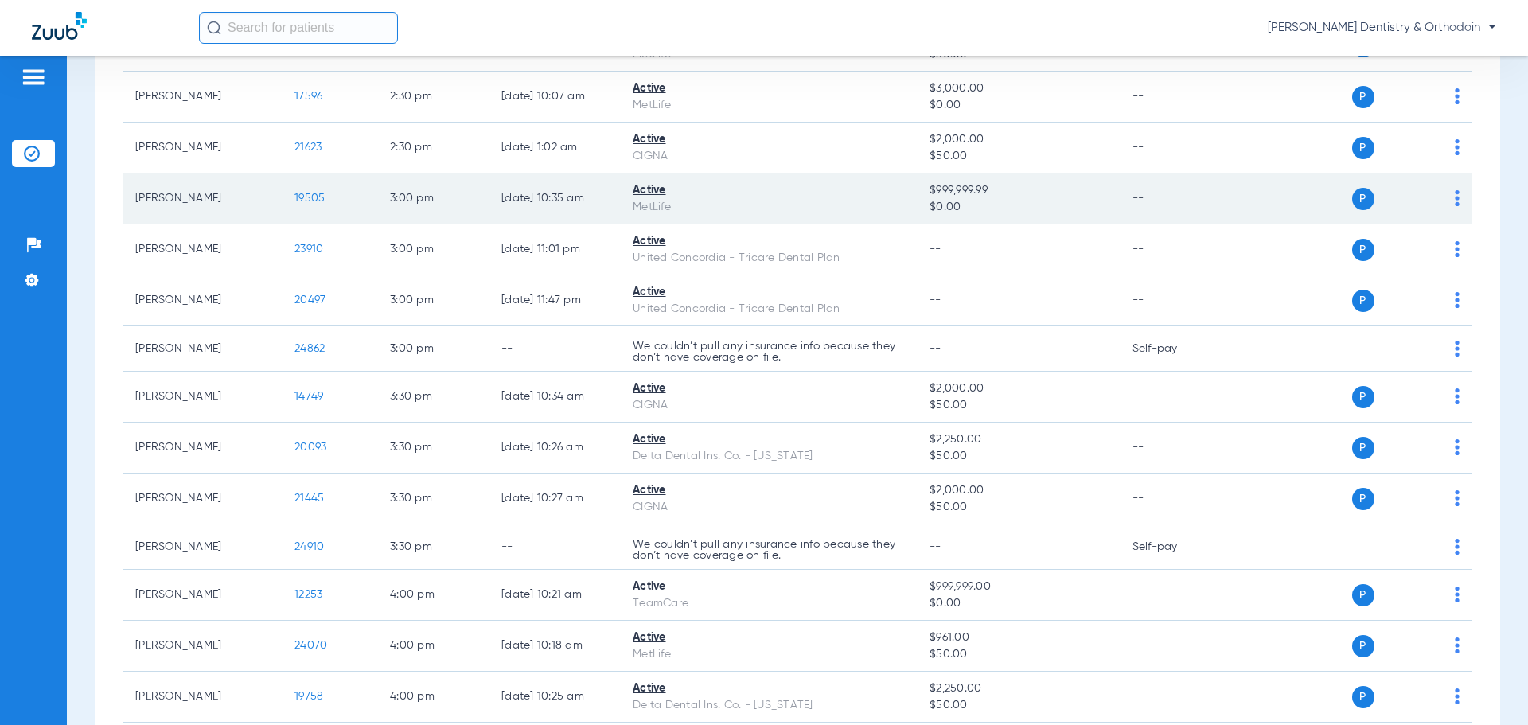
click at [317, 195] on span "19505" at bounding box center [310, 198] width 30 height 11
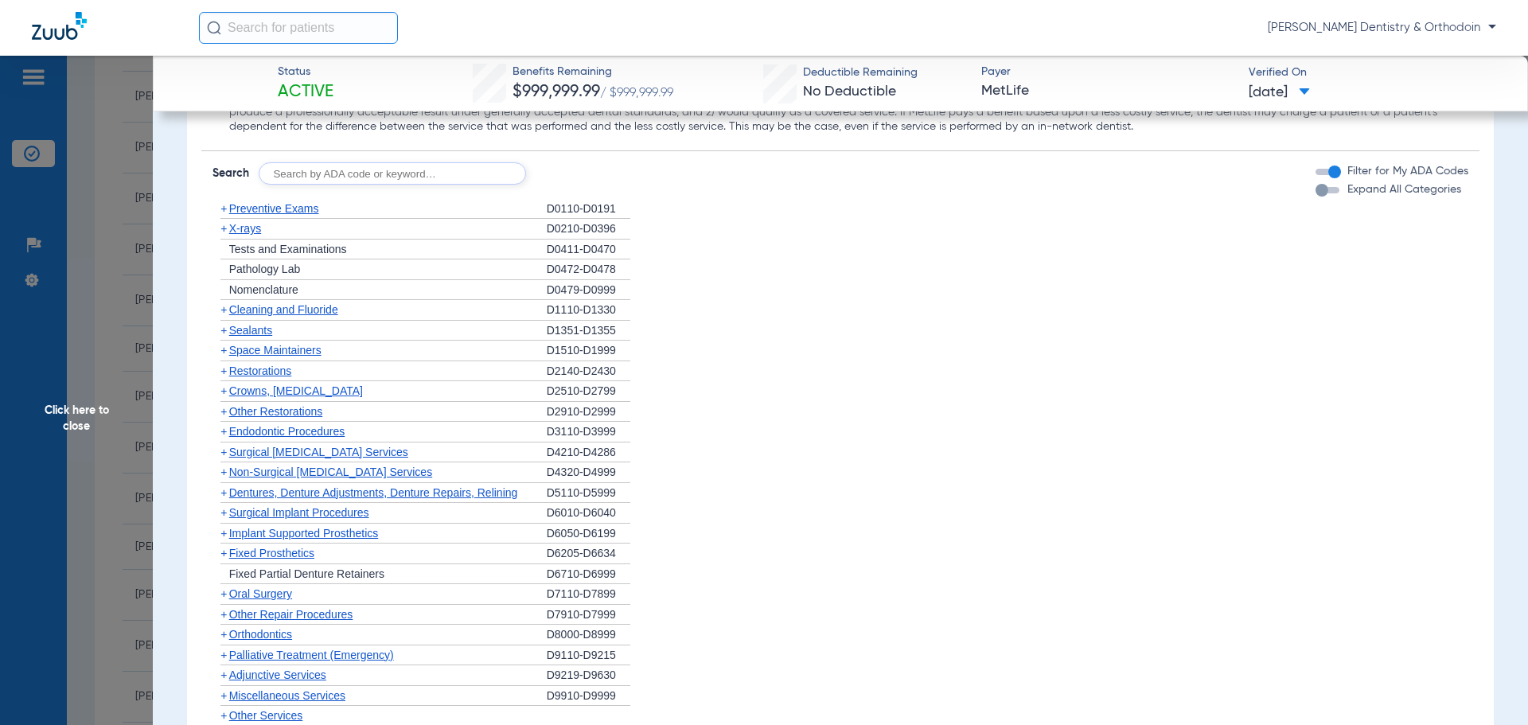
scroll to position [1592, 0]
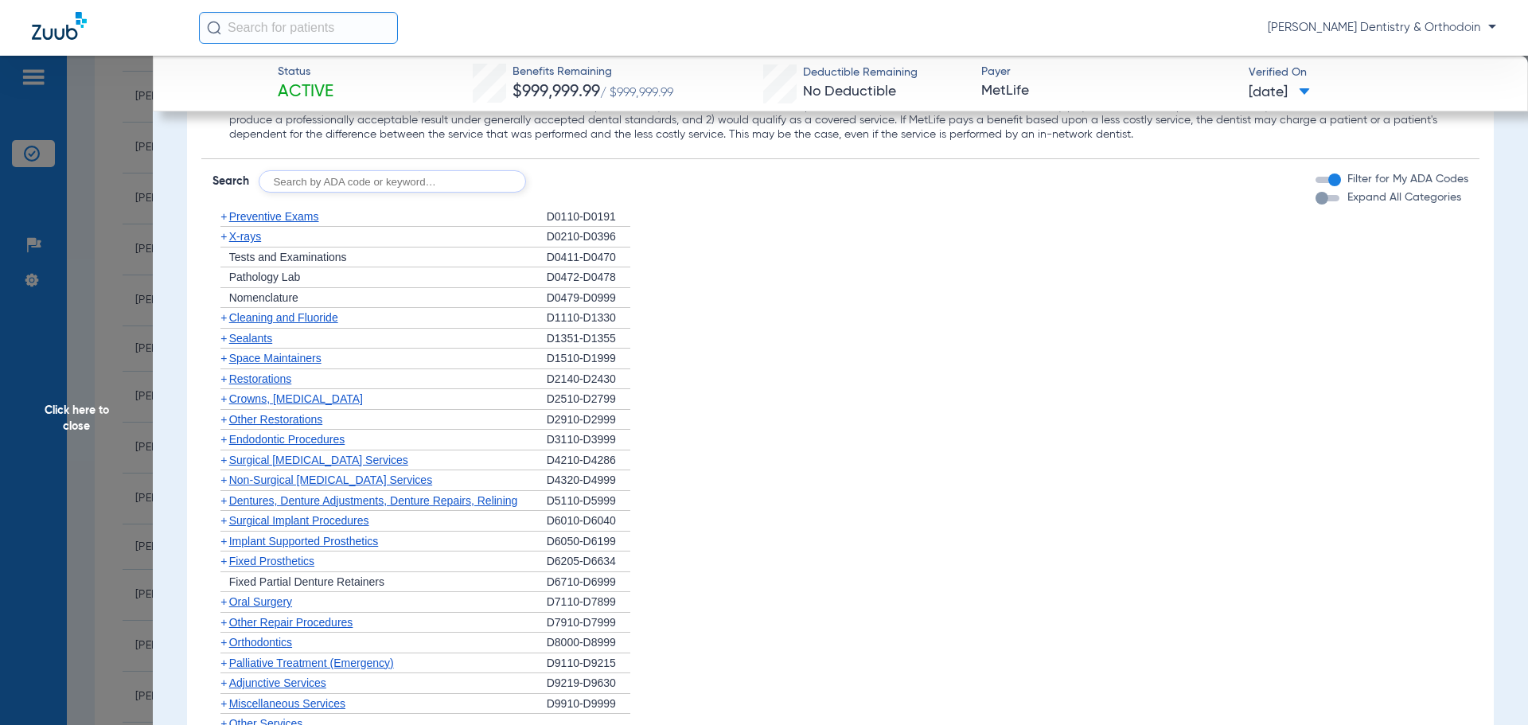
drag, startPoint x: 307, startPoint y: 322, endPoint x: 324, endPoint y: 325, distance: 17.0
click at [307, 321] on span "Cleaning and Fluoride" at bounding box center [283, 317] width 109 height 13
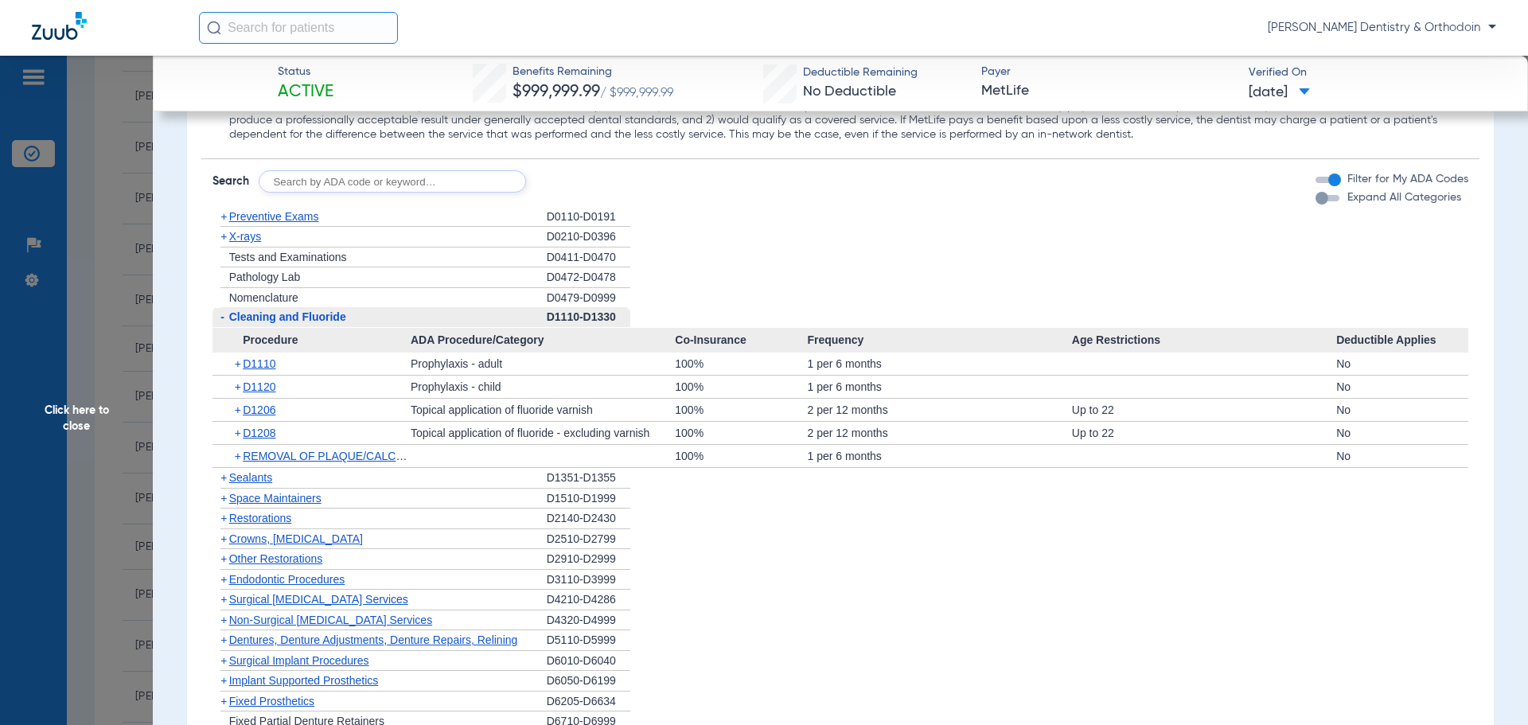
drag, startPoint x: 69, startPoint y: 416, endPoint x: 49, endPoint y: 421, distance: 21.4
click at [69, 416] on span "Click here to close" at bounding box center [76, 418] width 153 height 725
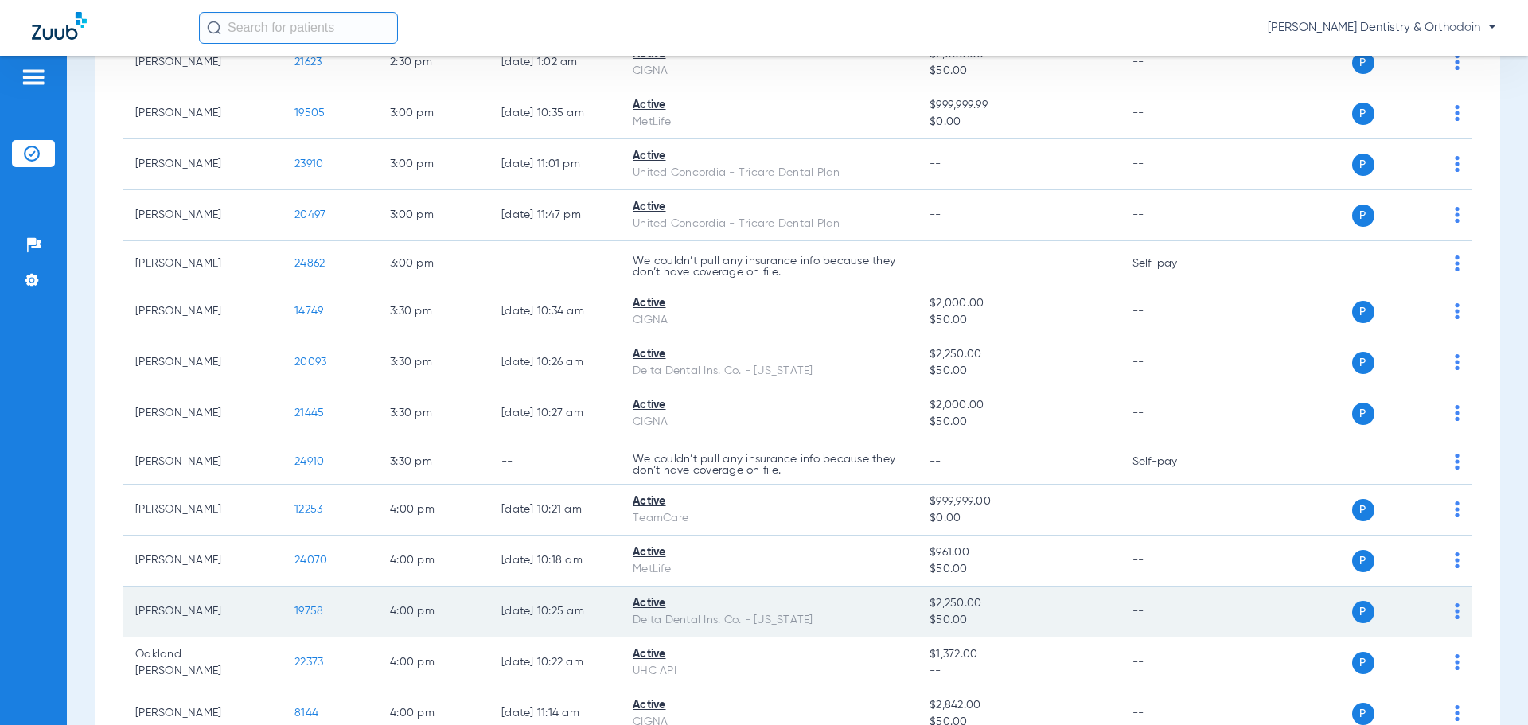
scroll to position [3025, 0]
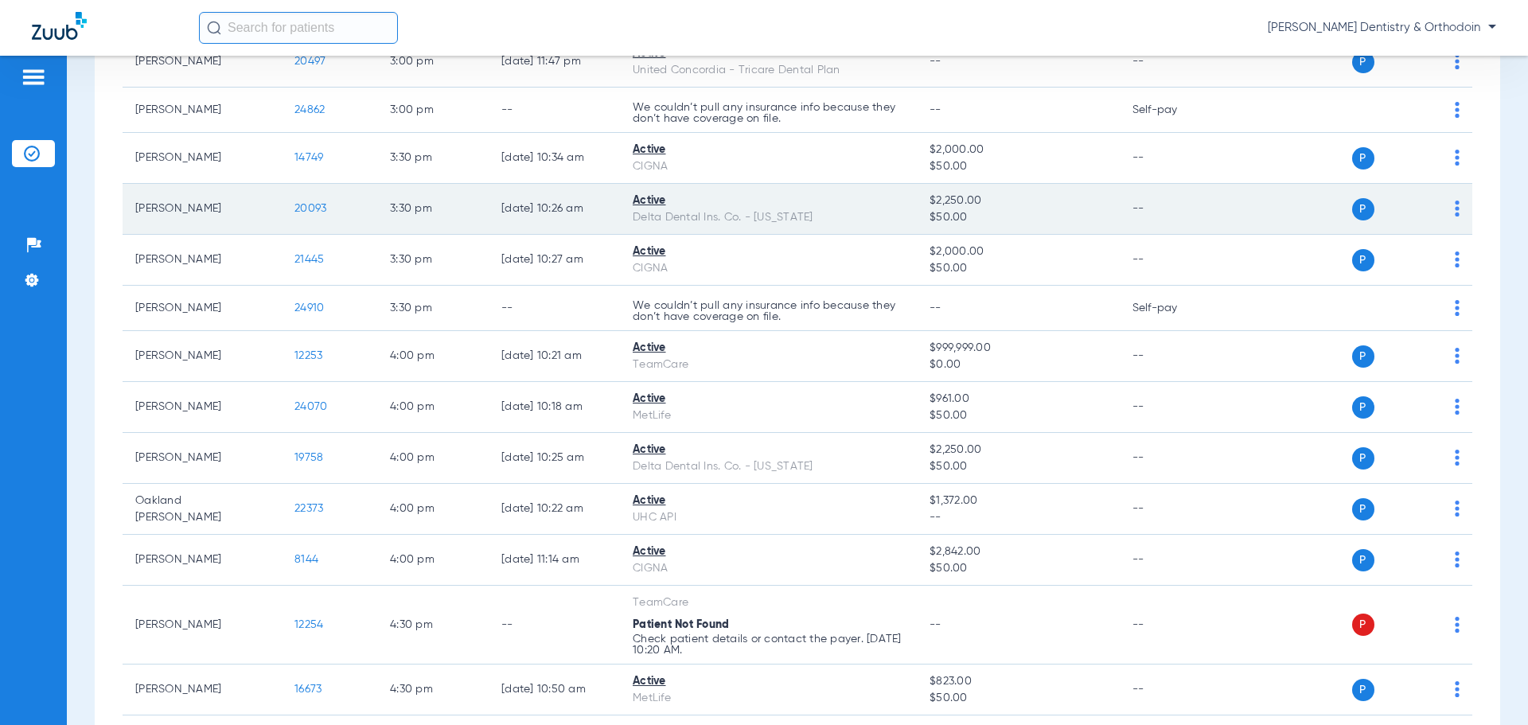
click at [322, 203] on span "20093" at bounding box center [311, 208] width 32 height 11
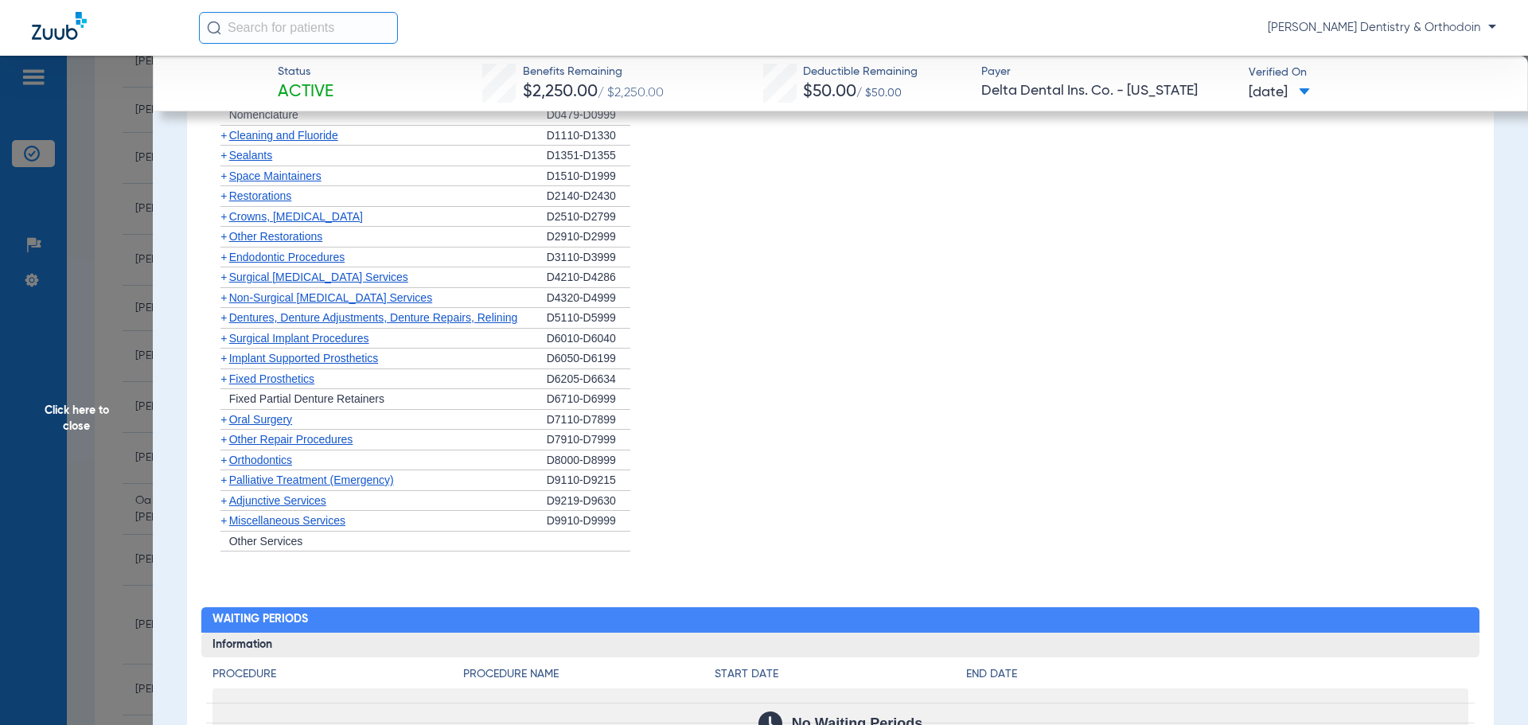
scroll to position [1035, 0]
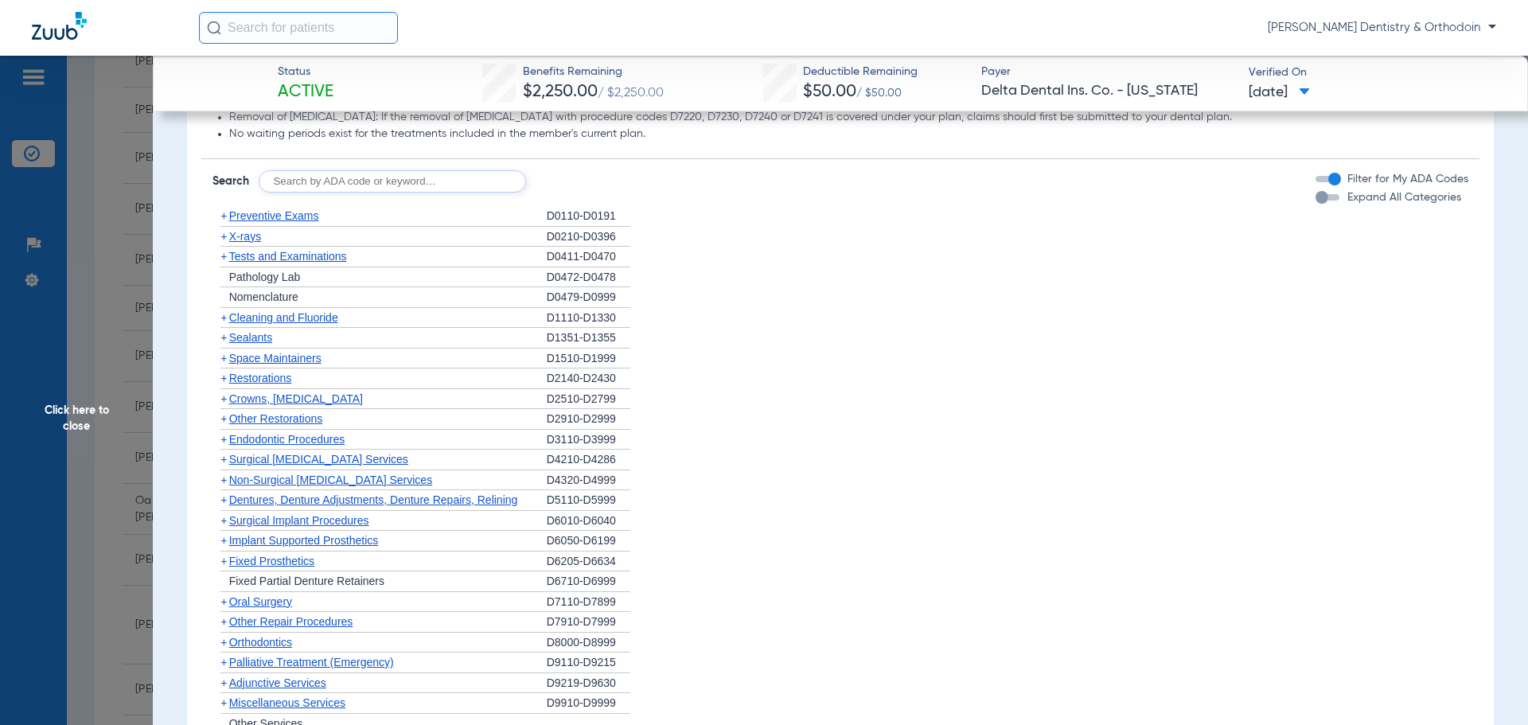
click at [237, 230] on span "X-rays" at bounding box center [245, 236] width 32 height 13
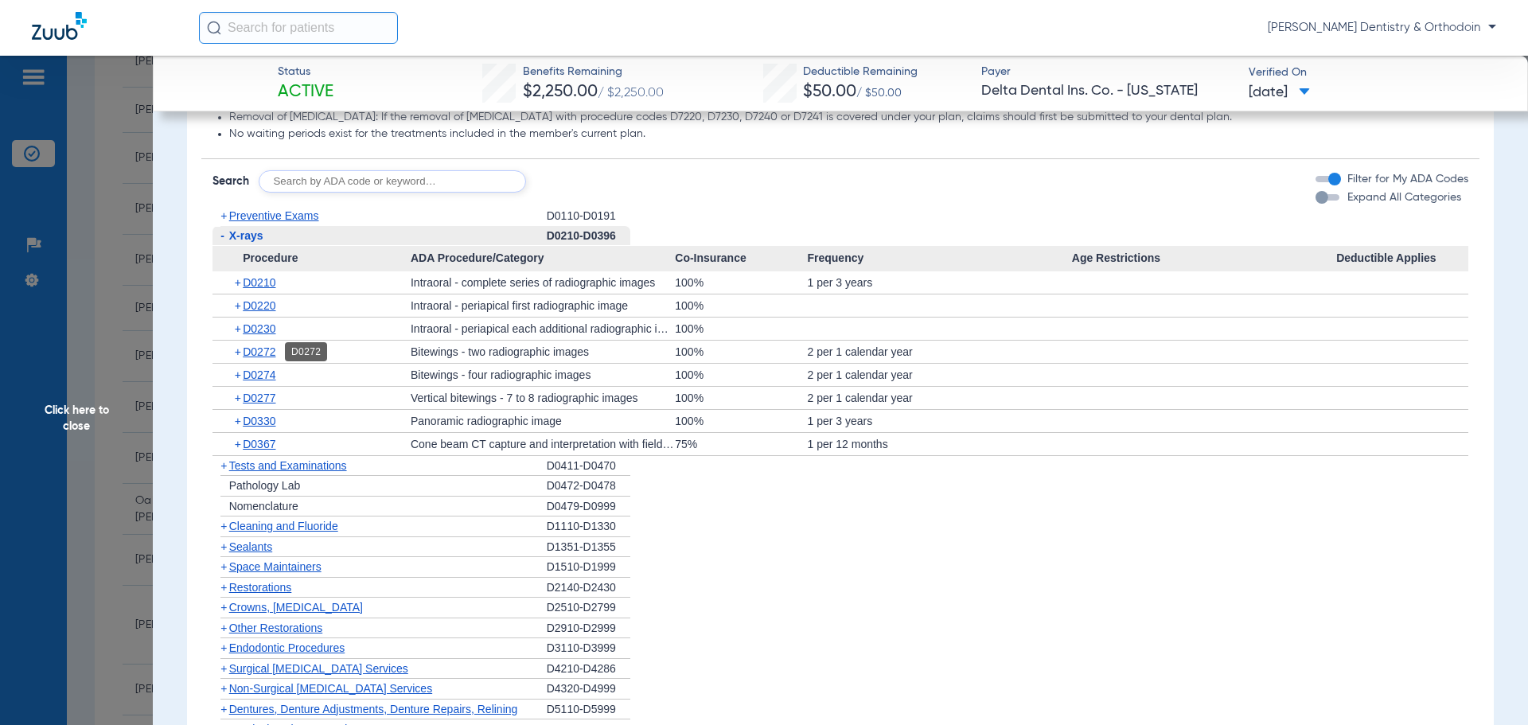
click at [264, 351] on span "D0272" at bounding box center [259, 351] width 33 height 13
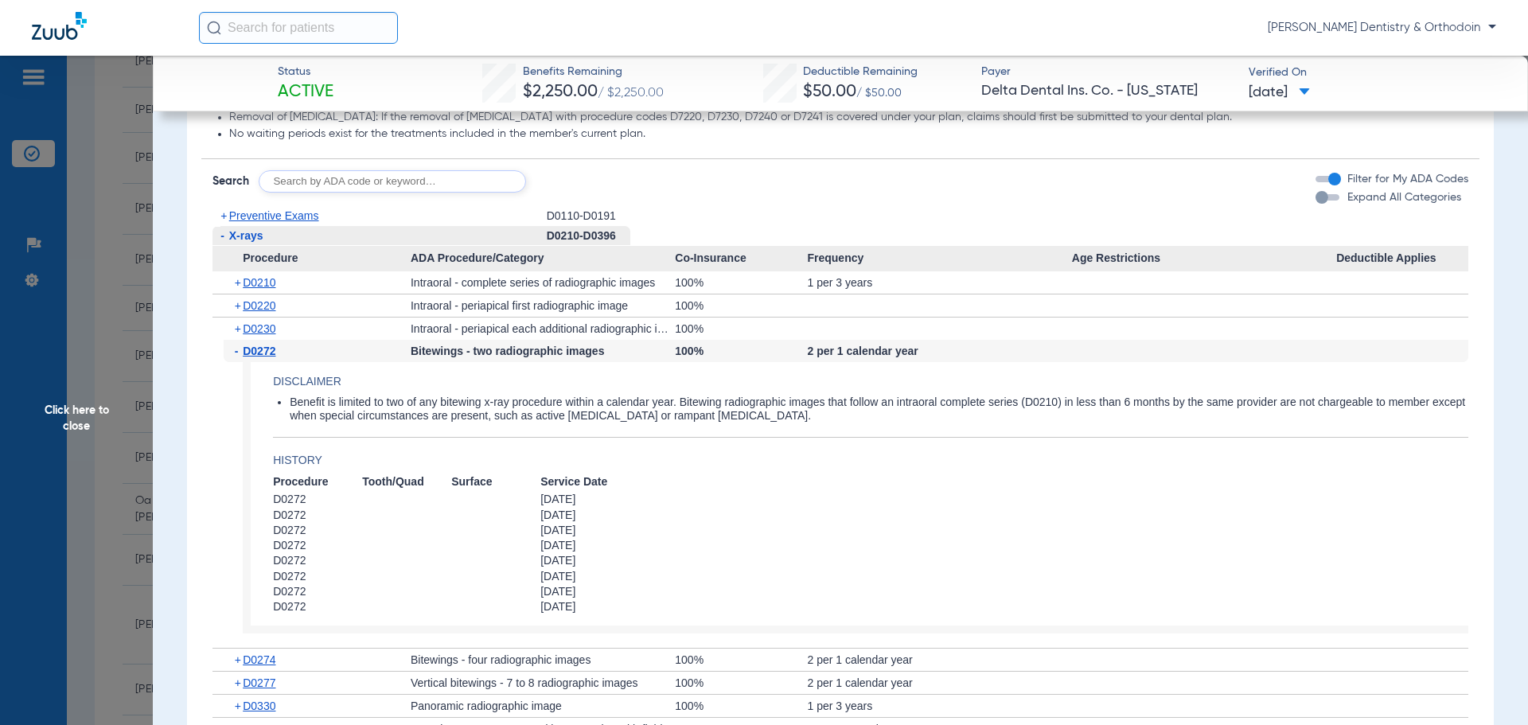
scroll to position [1274, 0]
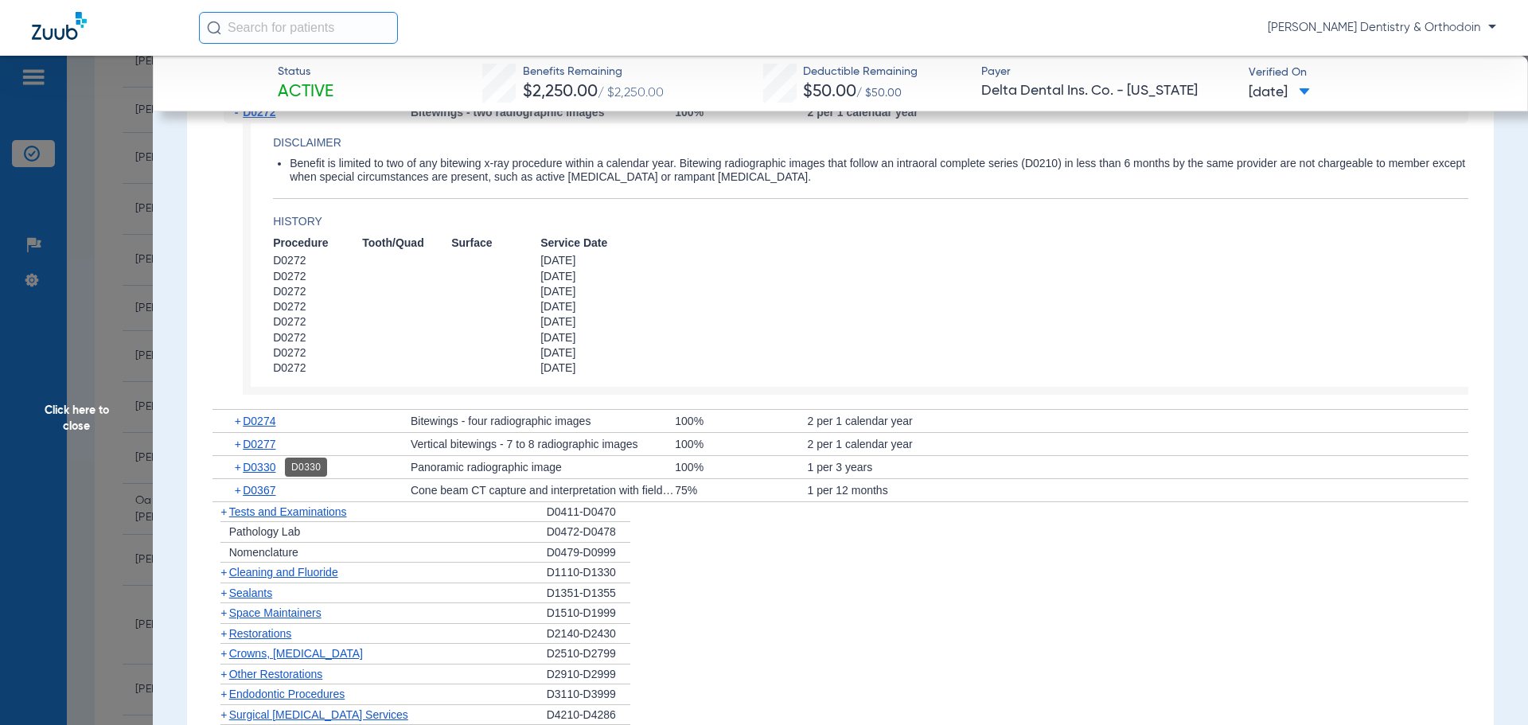
click at [268, 466] on span "D0330" at bounding box center [259, 467] width 33 height 13
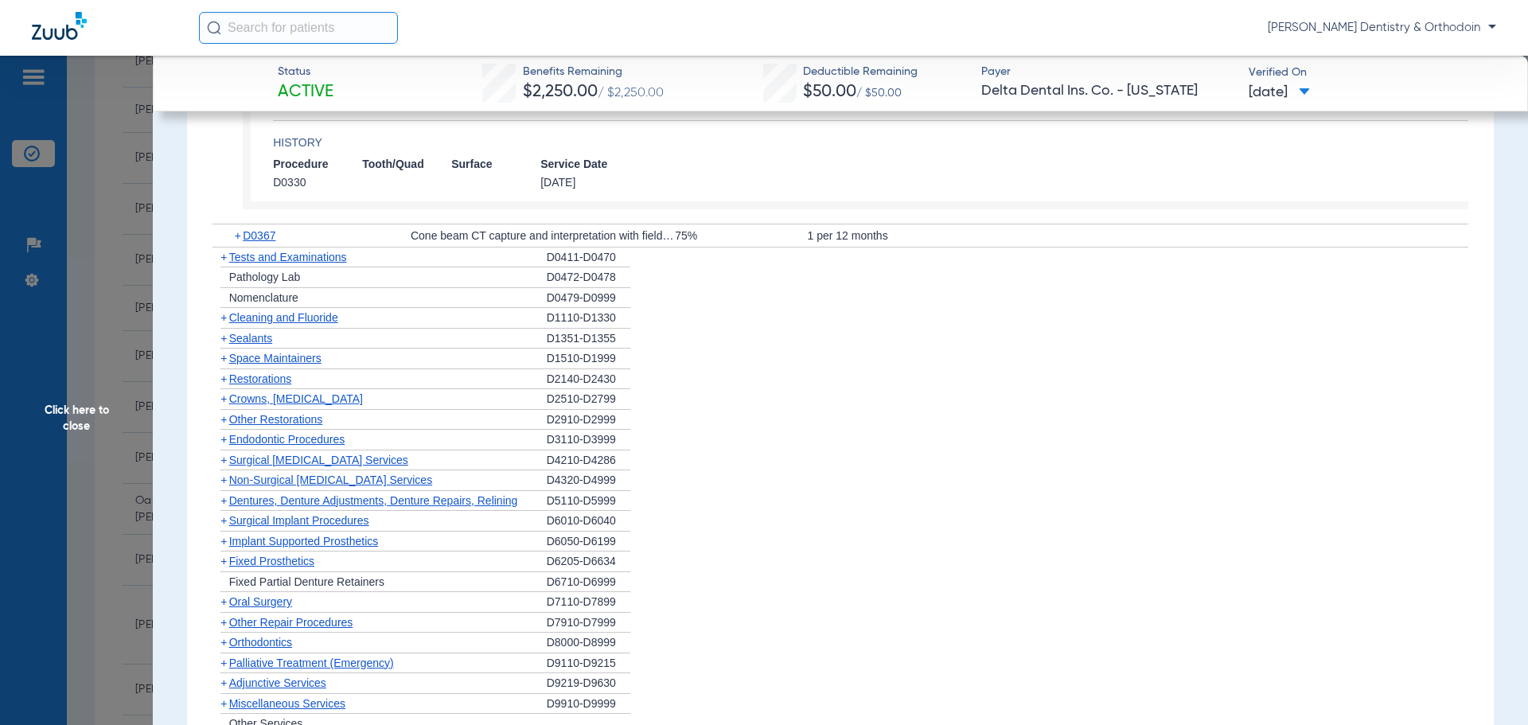
scroll to position [1751, 0]
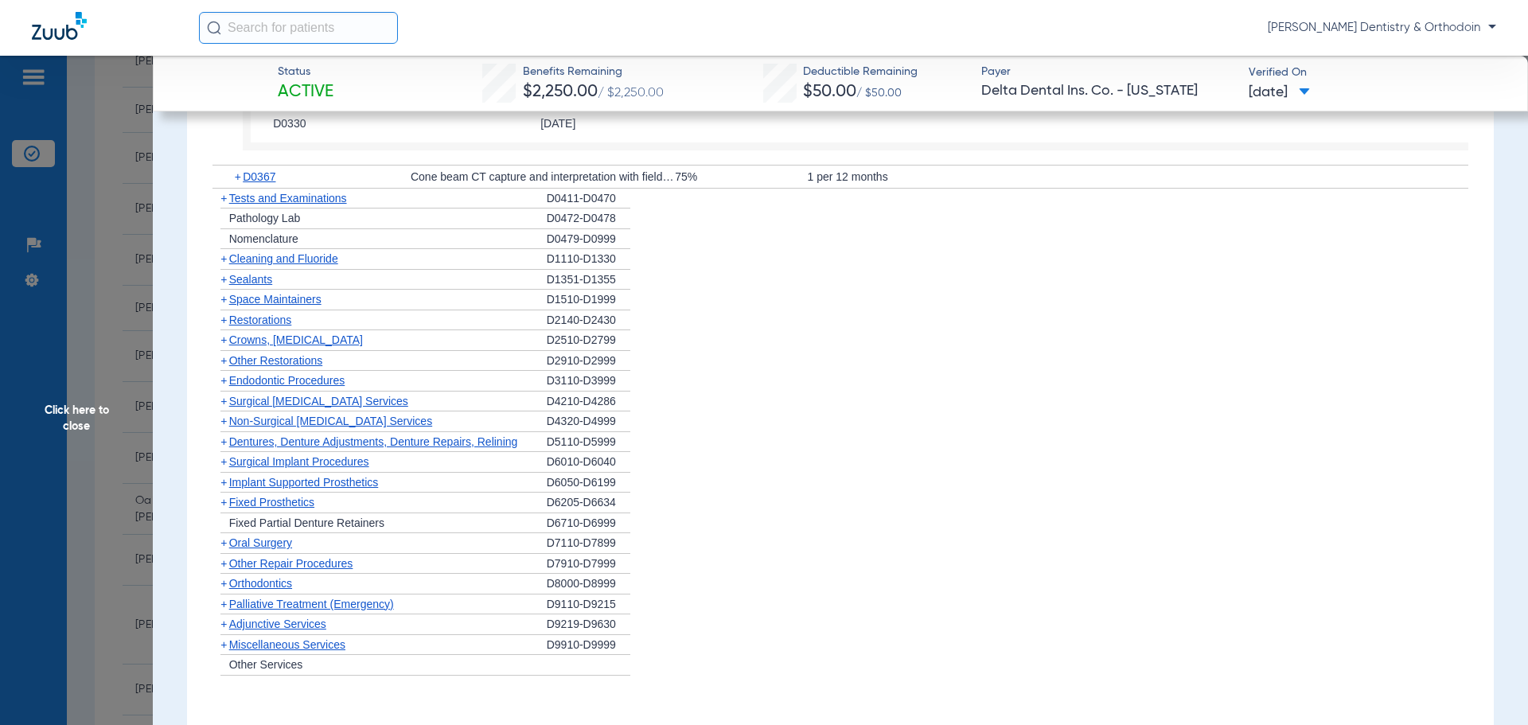
drag, startPoint x: 261, startPoint y: 277, endPoint x: 599, endPoint y: 345, distance: 344.4
click at [261, 277] on span "Sealants" at bounding box center [250, 279] width 43 height 13
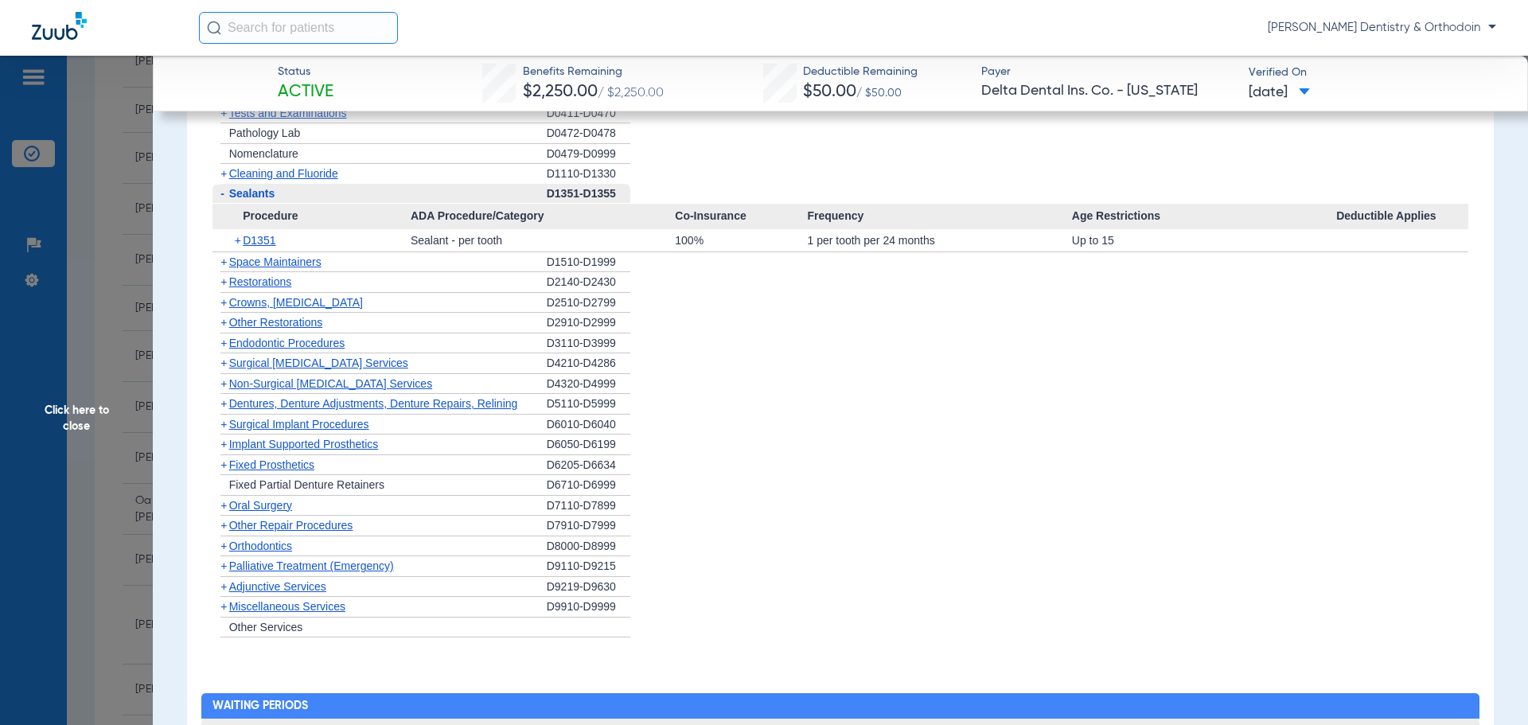
scroll to position [1831, 0]
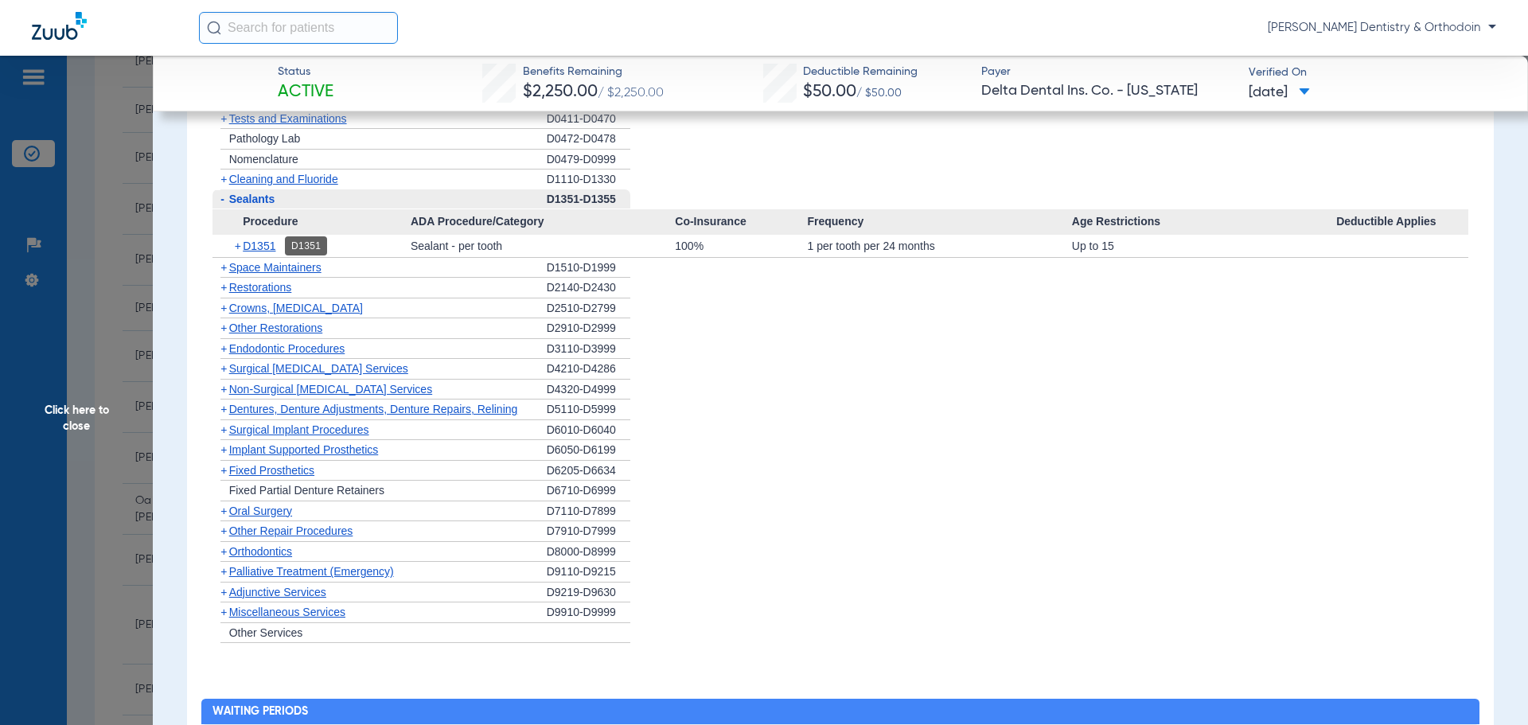
click at [271, 244] on span "D1351" at bounding box center [259, 246] width 33 height 13
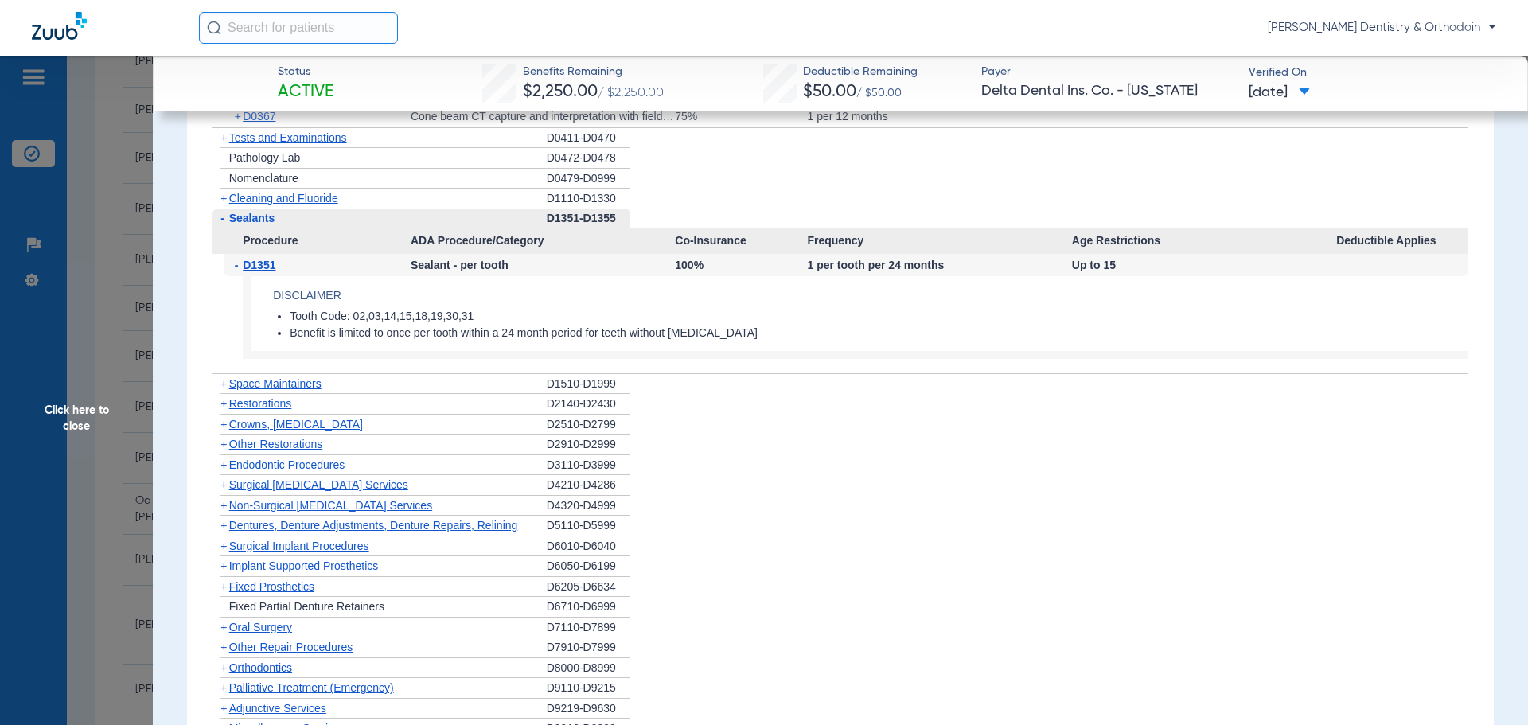
scroll to position [1751, 0]
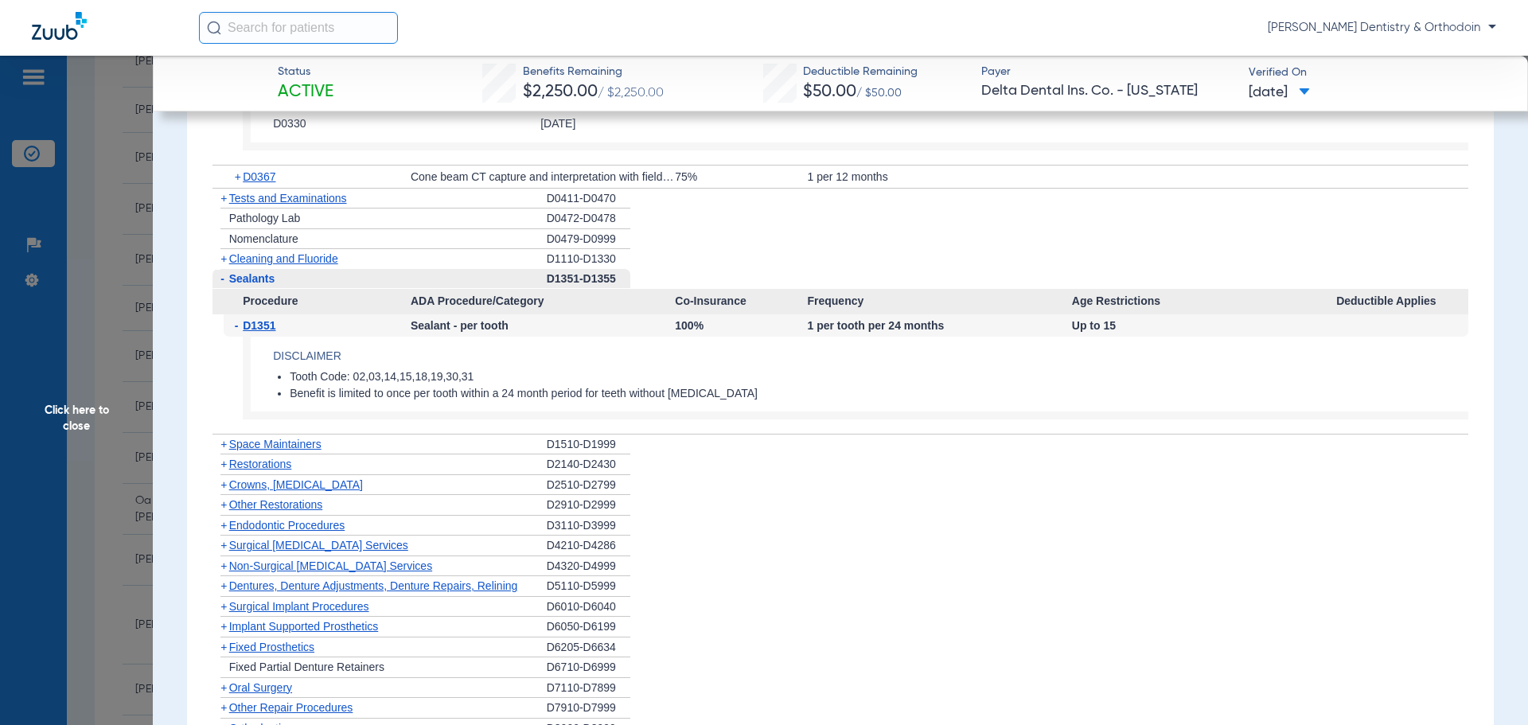
click at [77, 405] on span "Click here to close" at bounding box center [76, 418] width 153 height 725
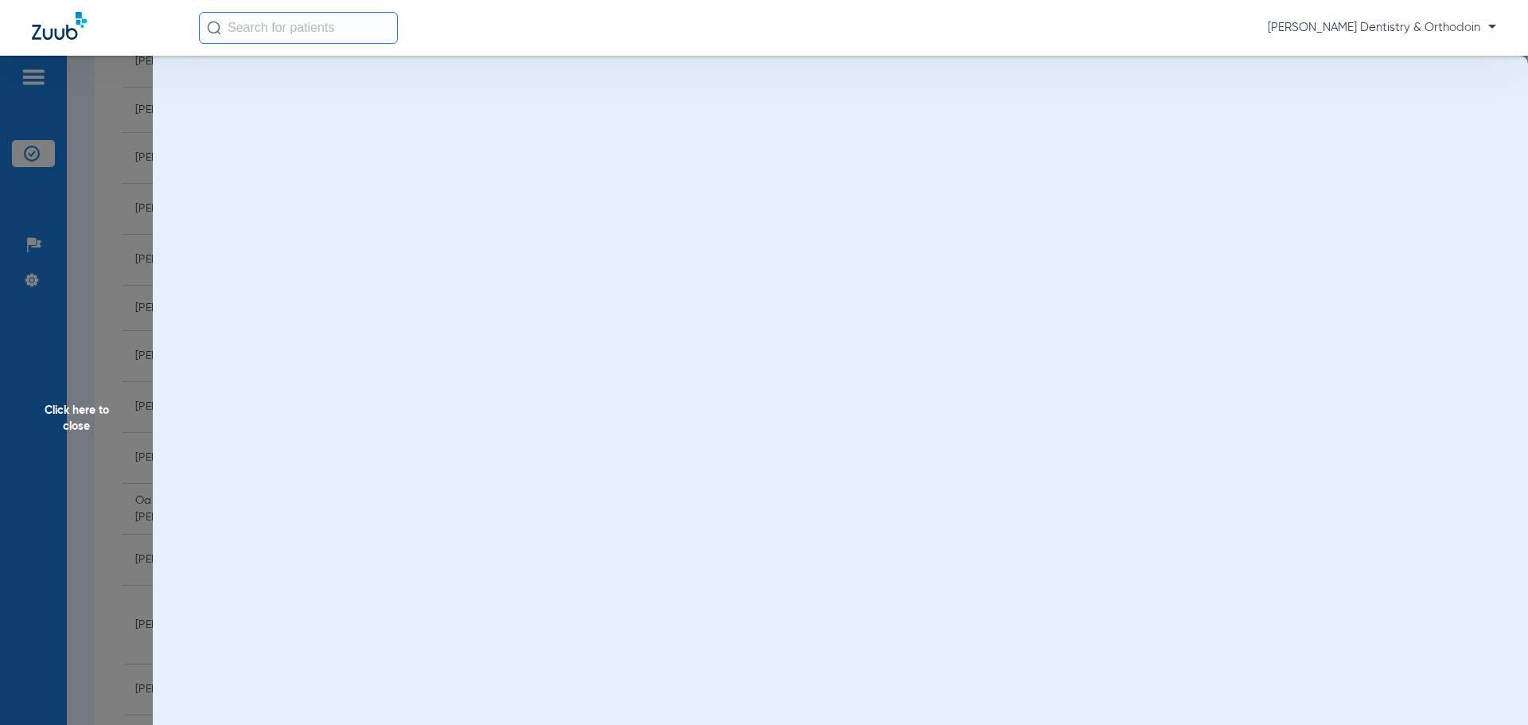
scroll to position [0, 0]
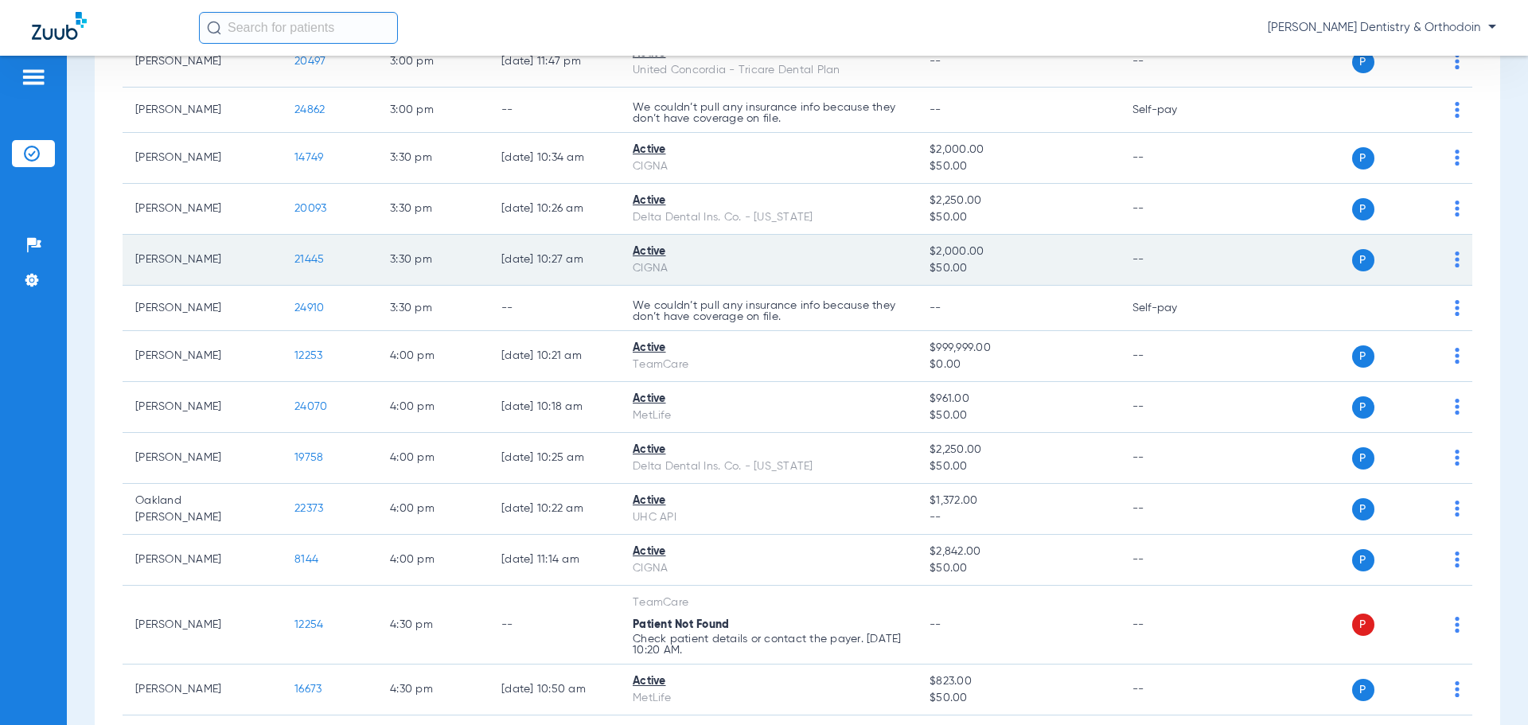
click at [318, 257] on span "21445" at bounding box center [309, 259] width 29 height 11
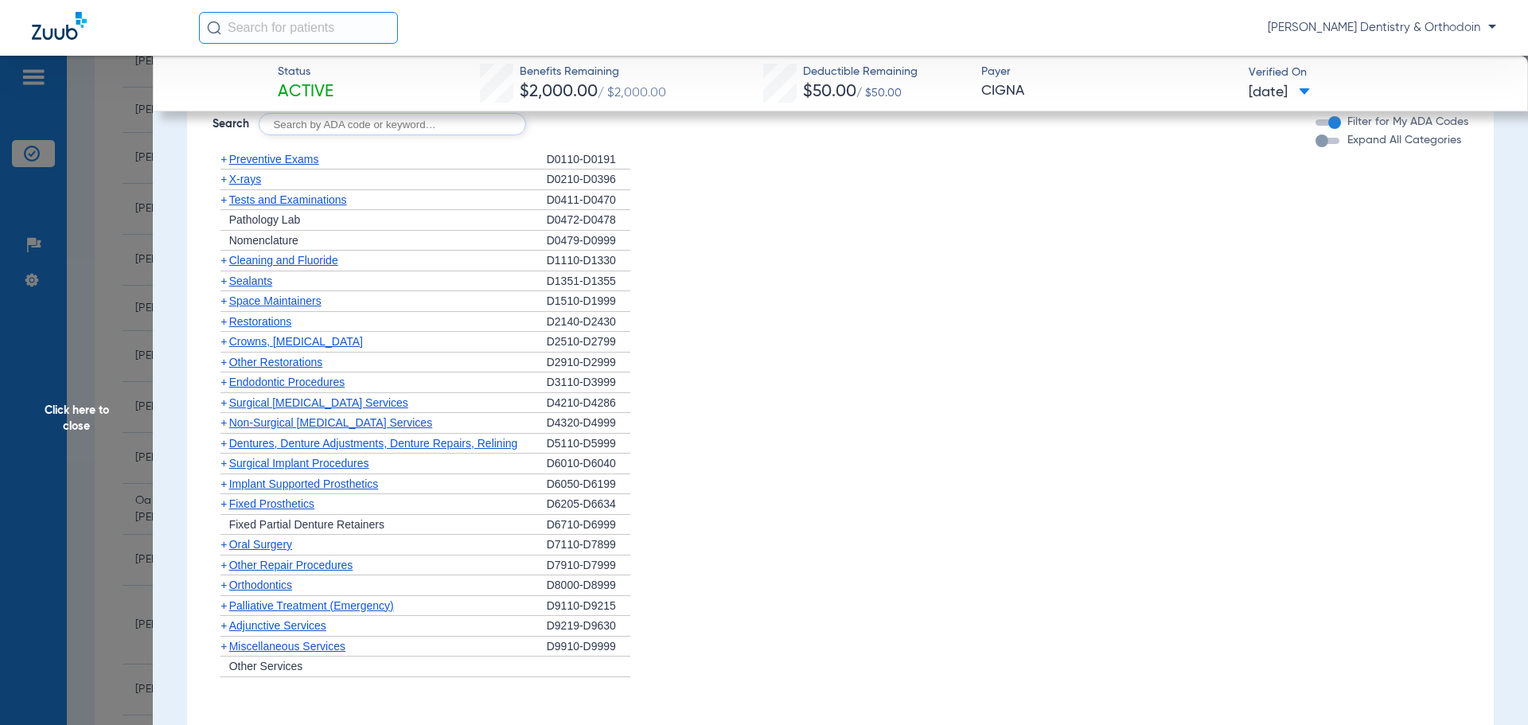
scroll to position [876, 0]
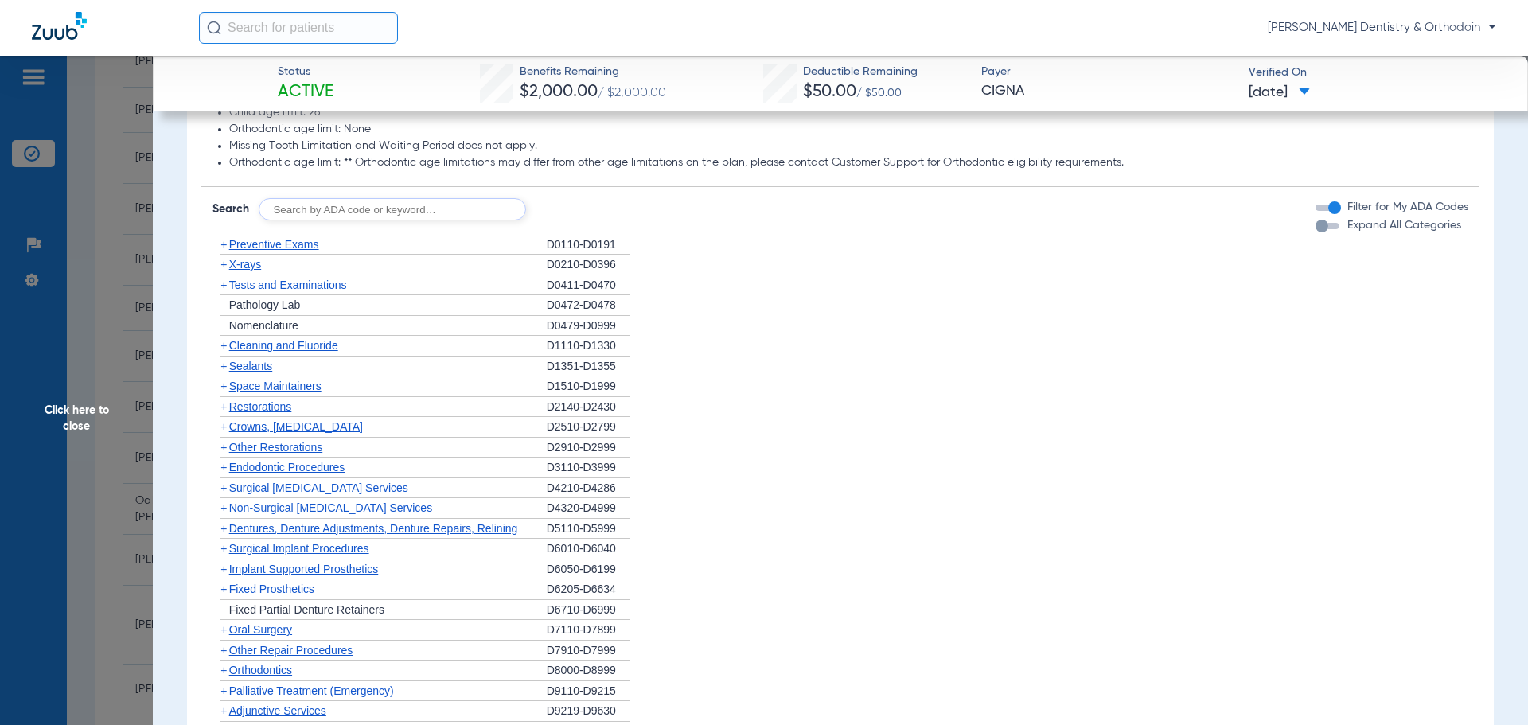
click at [241, 267] on span "X-rays" at bounding box center [245, 264] width 32 height 13
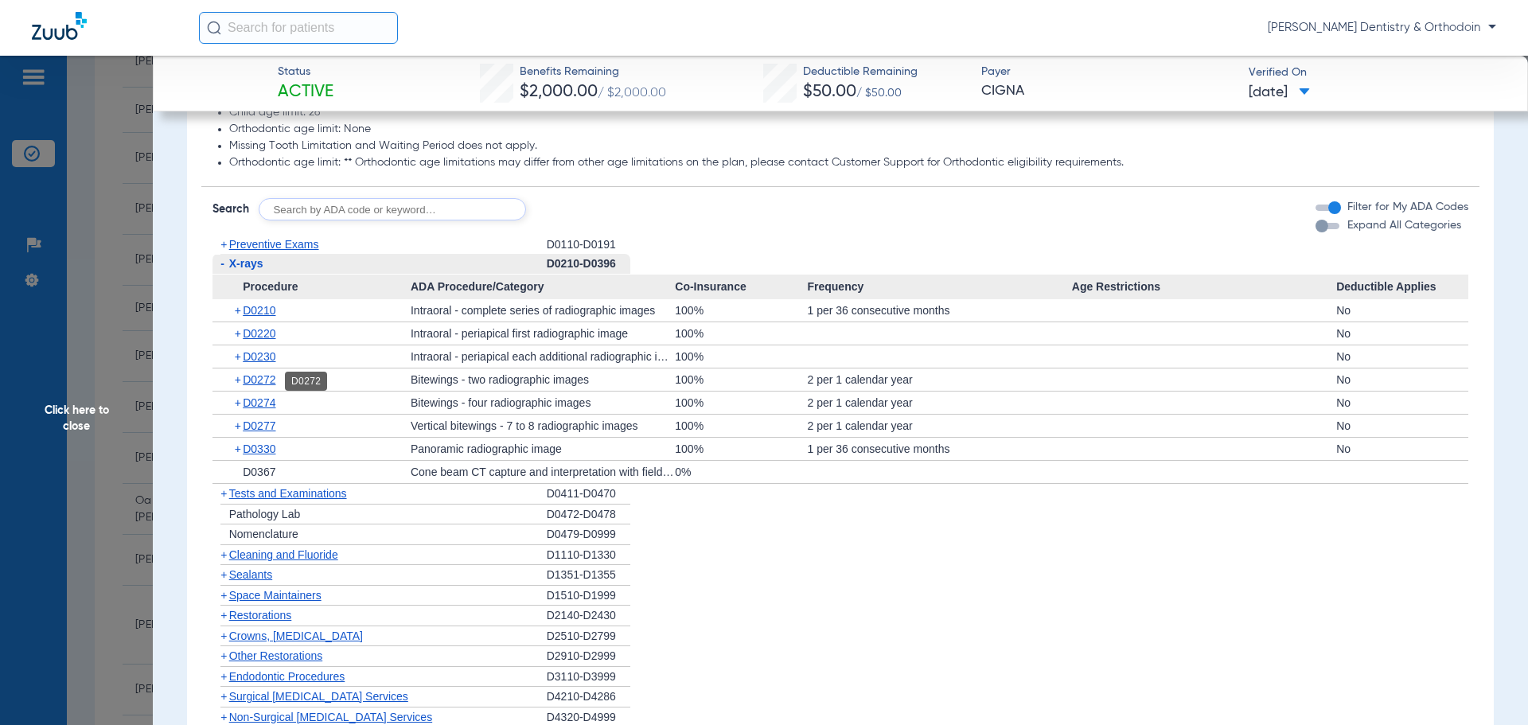
click at [263, 377] on span "D0272" at bounding box center [259, 379] width 33 height 13
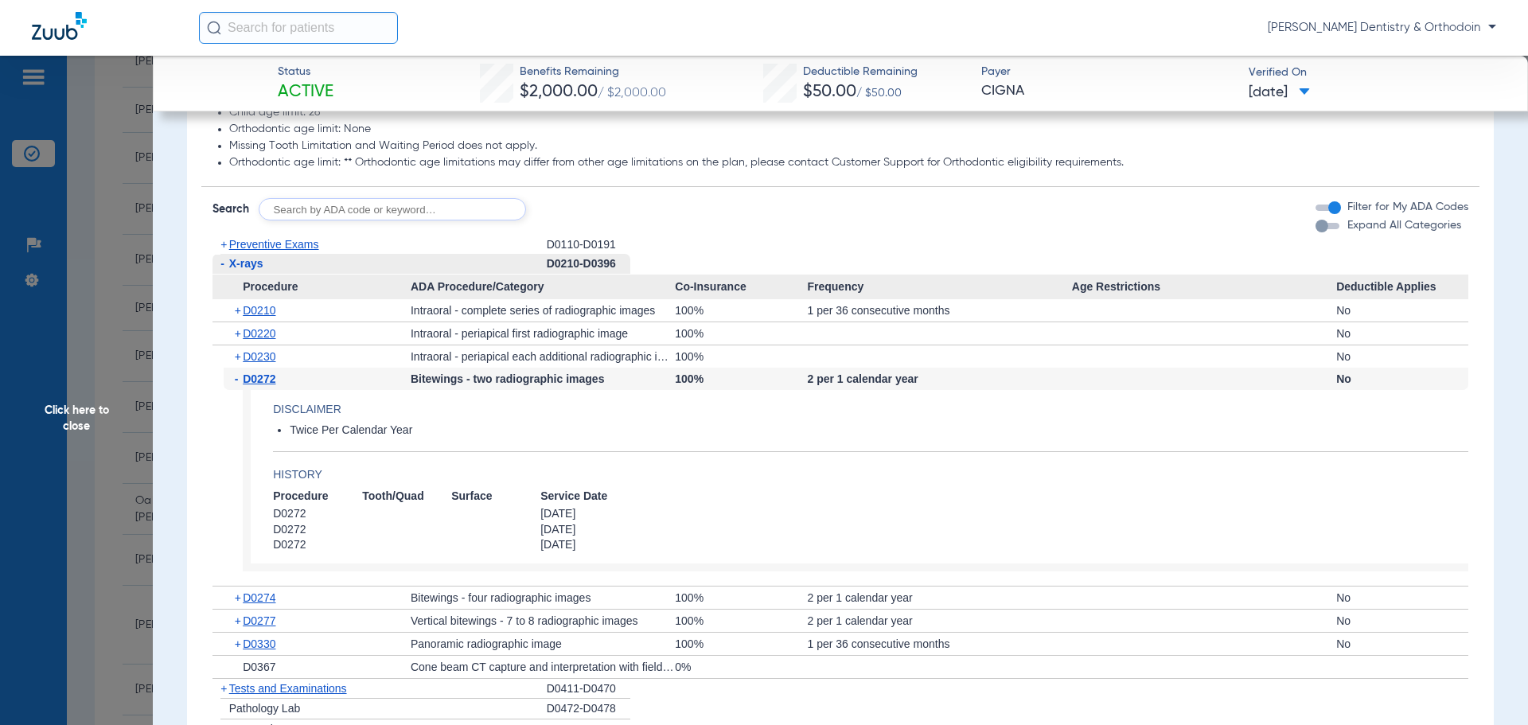
drag, startPoint x: 281, startPoint y: 599, endPoint x: 260, endPoint y: 599, distance: 20.7
click at [281, 599] on div "+ D0274" at bounding box center [317, 598] width 187 height 22
click at [260, 599] on span "D0274" at bounding box center [259, 597] width 33 height 13
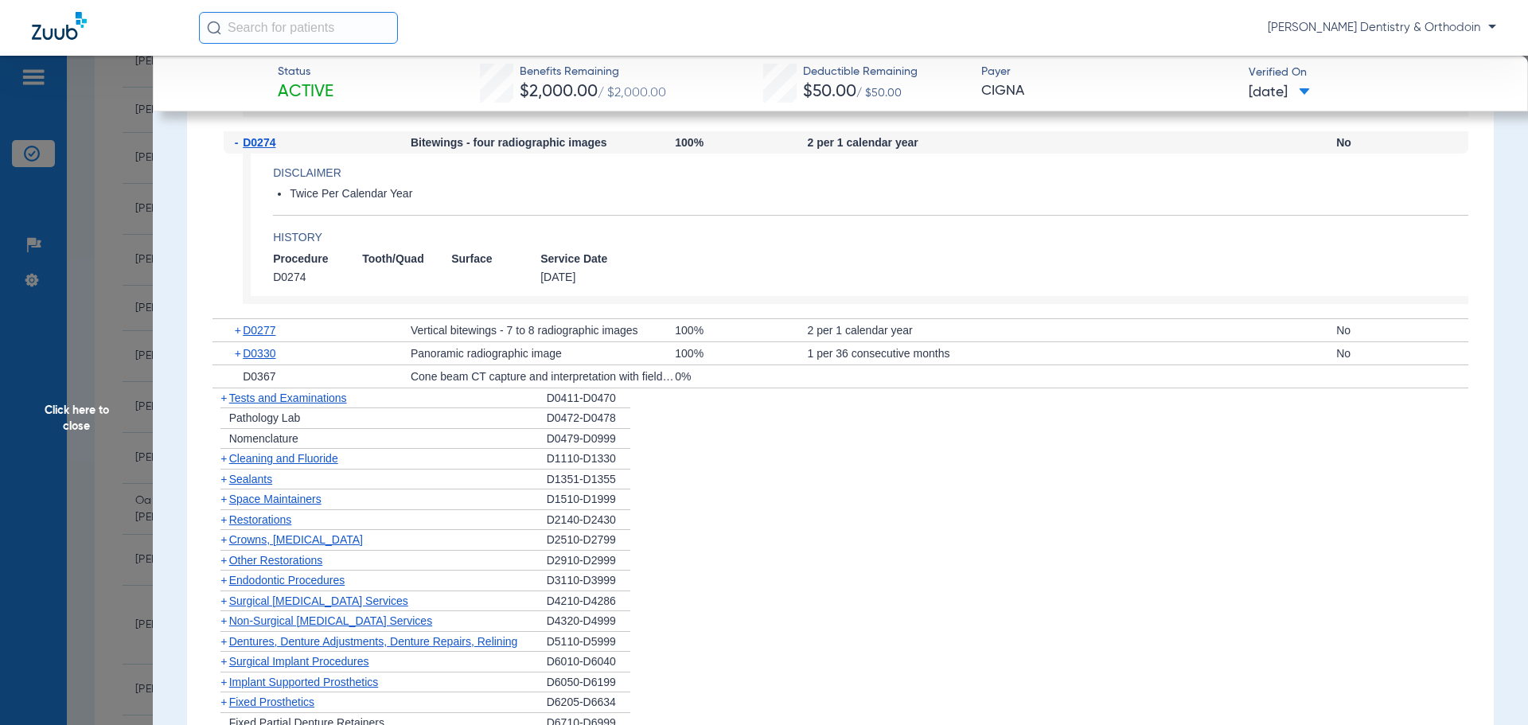
scroll to position [1353, 0]
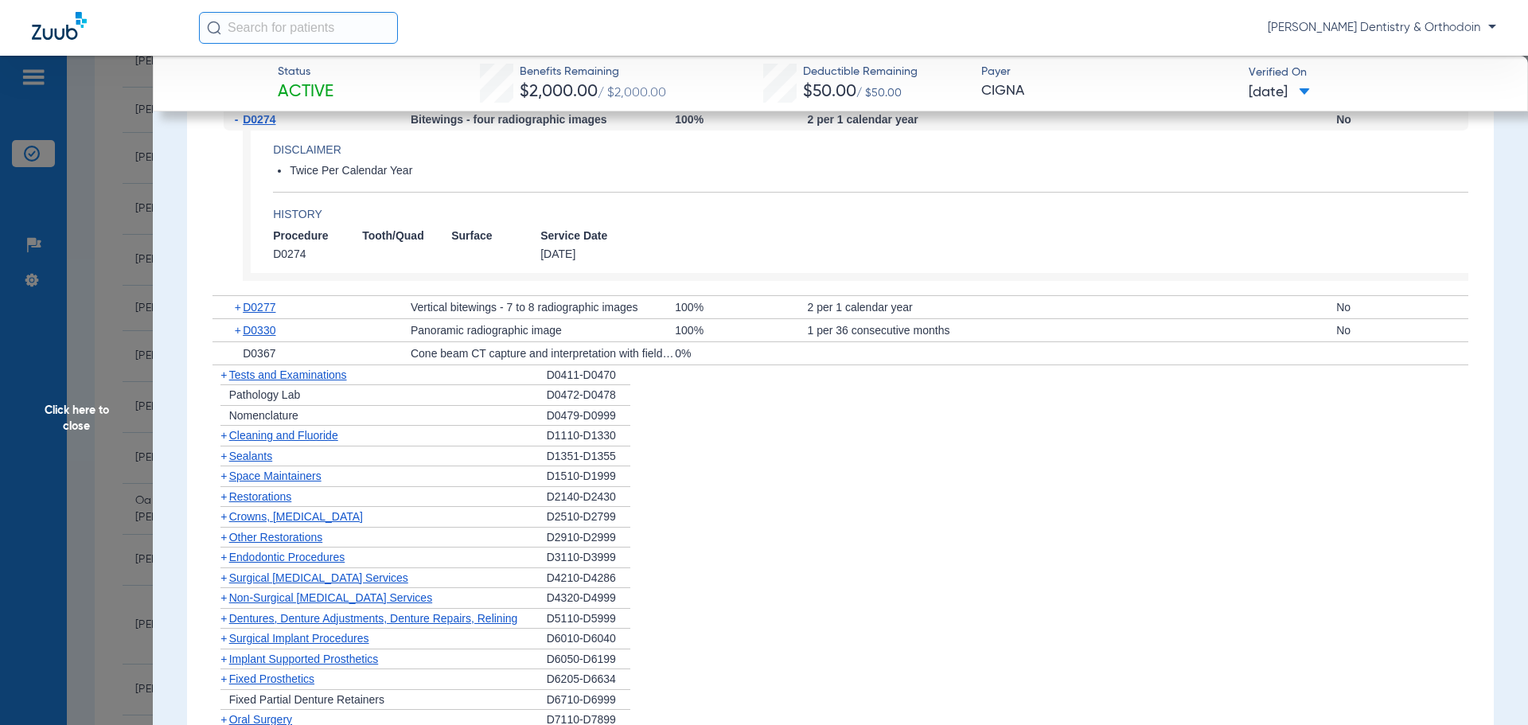
click at [283, 443] on div "+ Cleaning and Fluoride" at bounding box center [380, 436] width 334 height 21
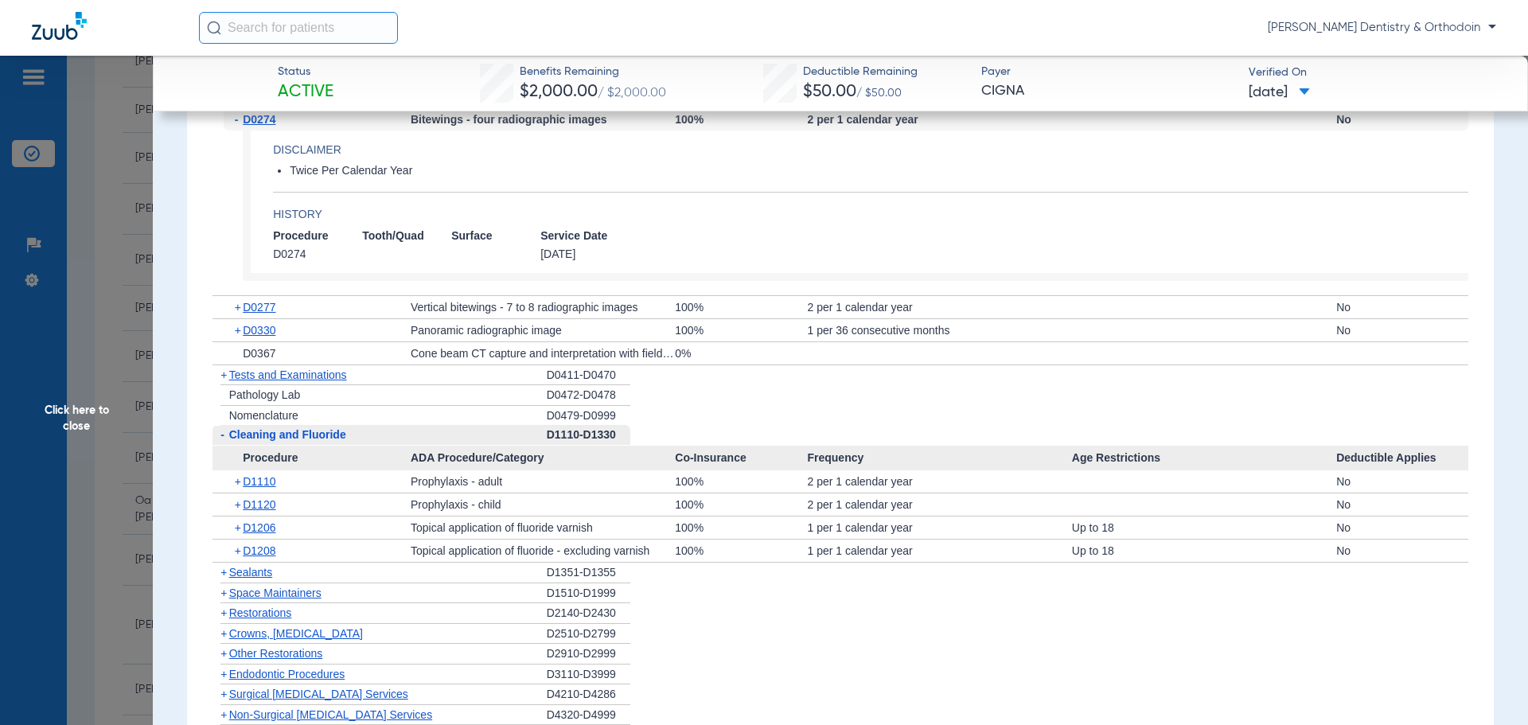
click at [283, 441] on span "Cleaning and Fluoride" at bounding box center [287, 434] width 117 height 13
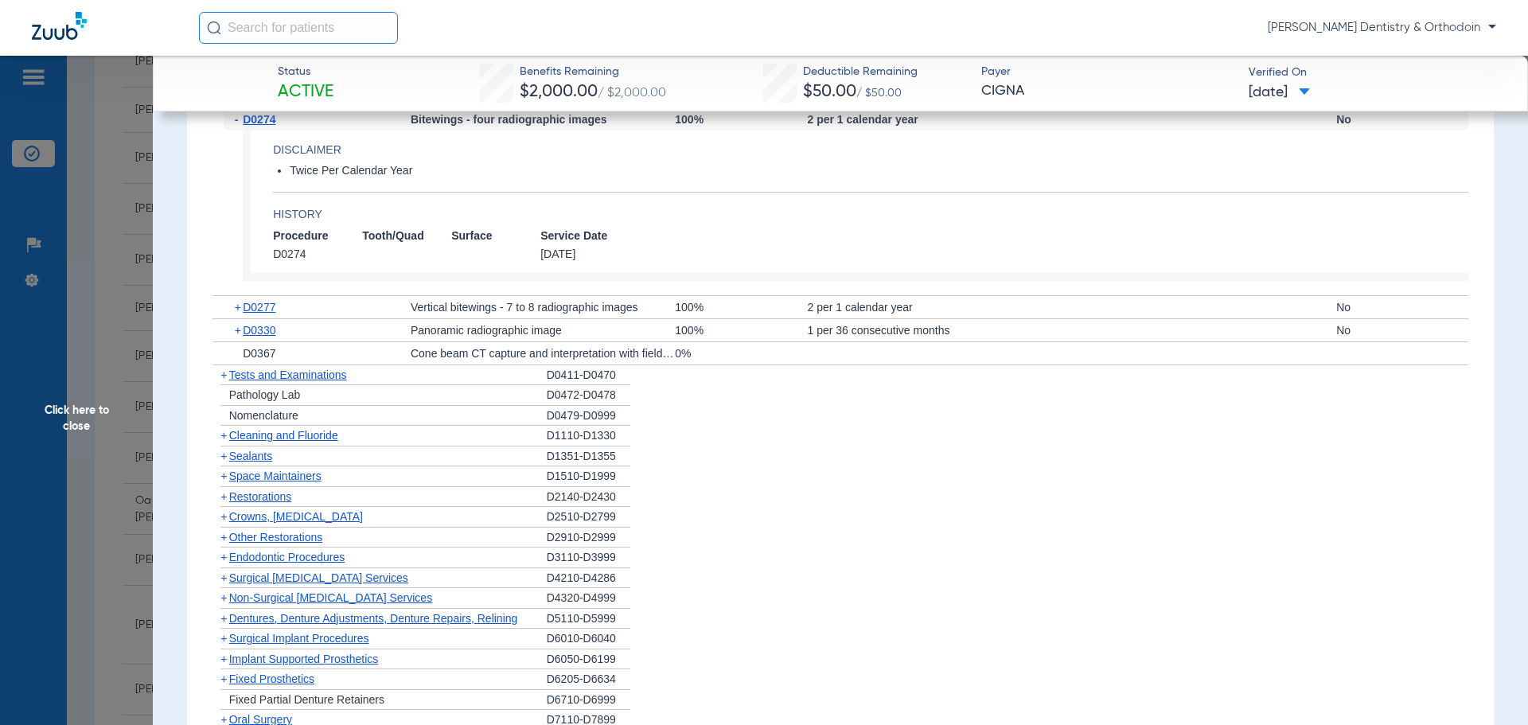
click at [284, 441] on span "Cleaning and Fluoride" at bounding box center [283, 435] width 109 height 13
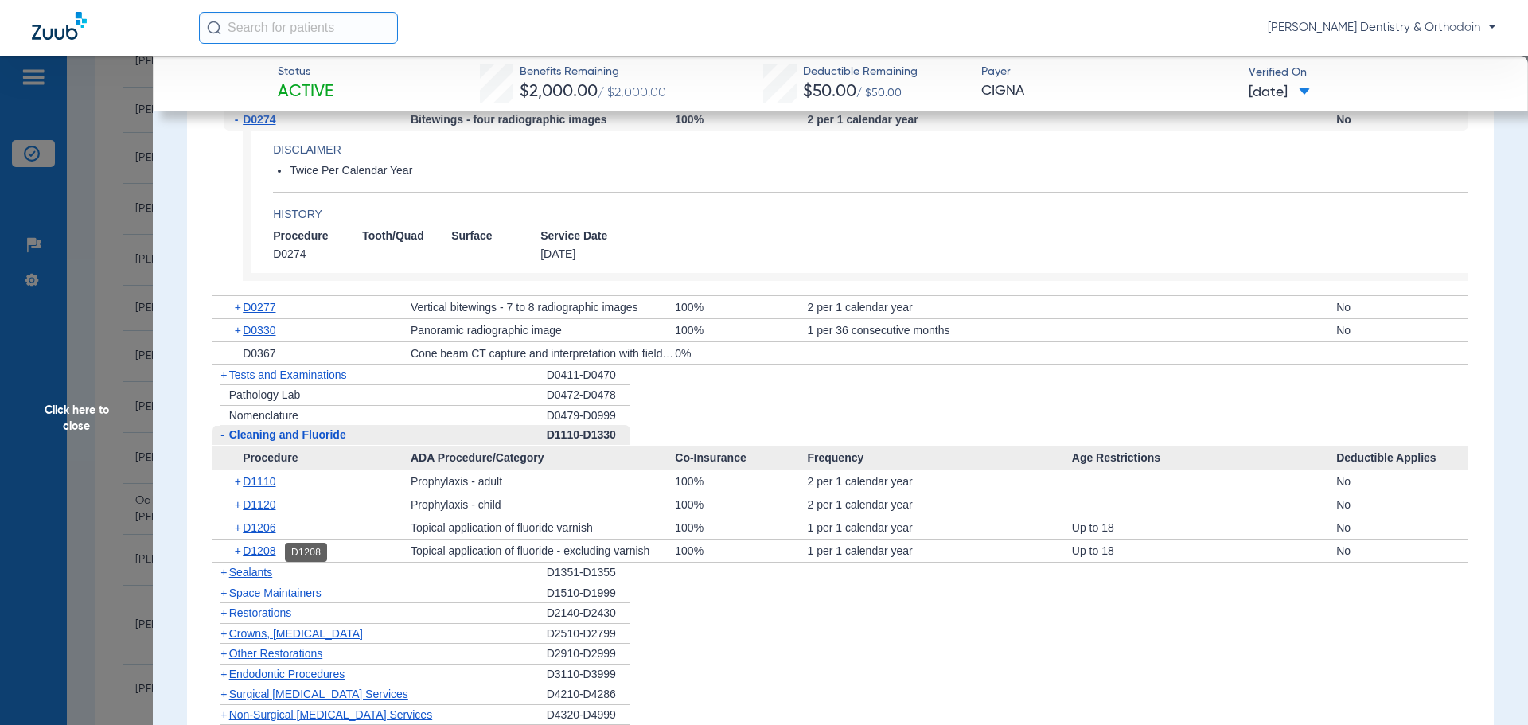
click at [267, 548] on span "D1208" at bounding box center [259, 550] width 33 height 13
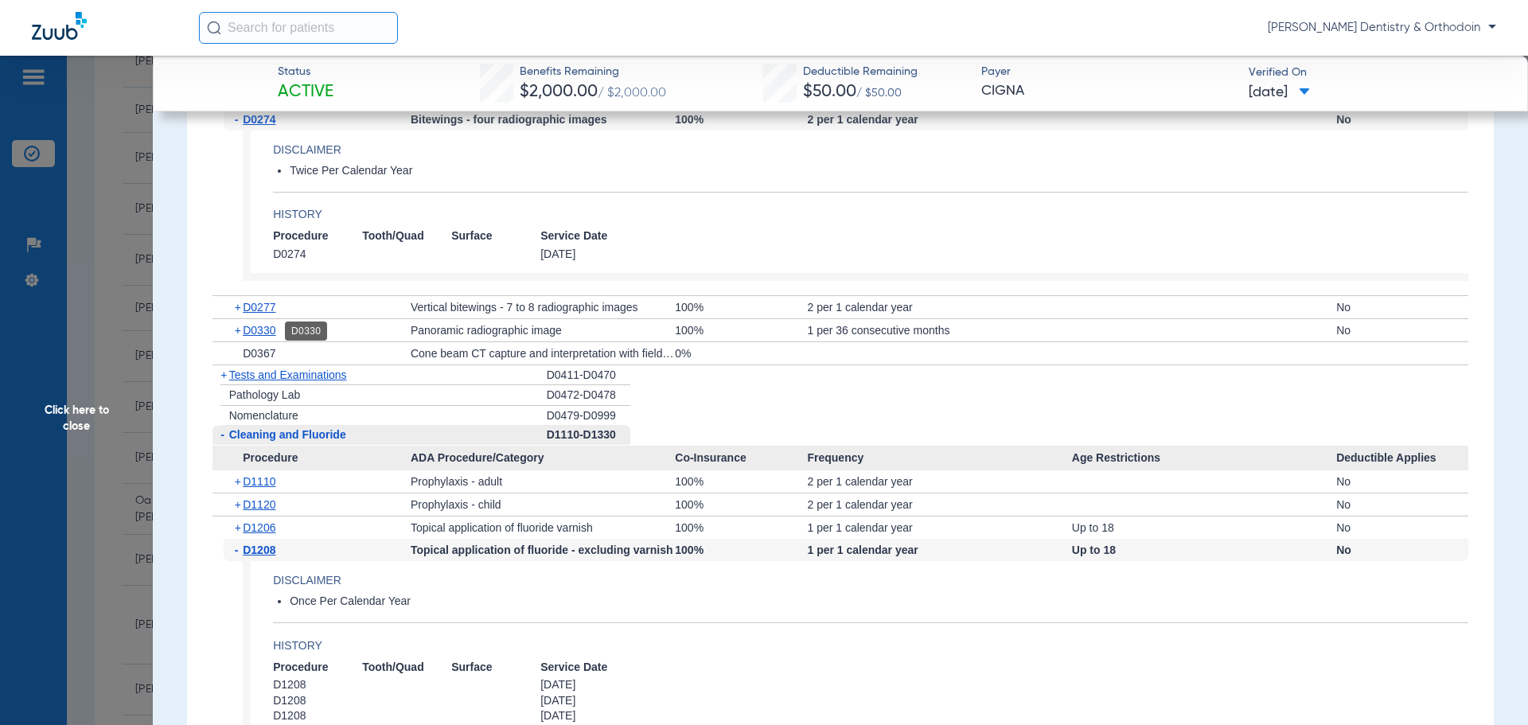
click at [266, 328] on span "D0330" at bounding box center [259, 330] width 33 height 13
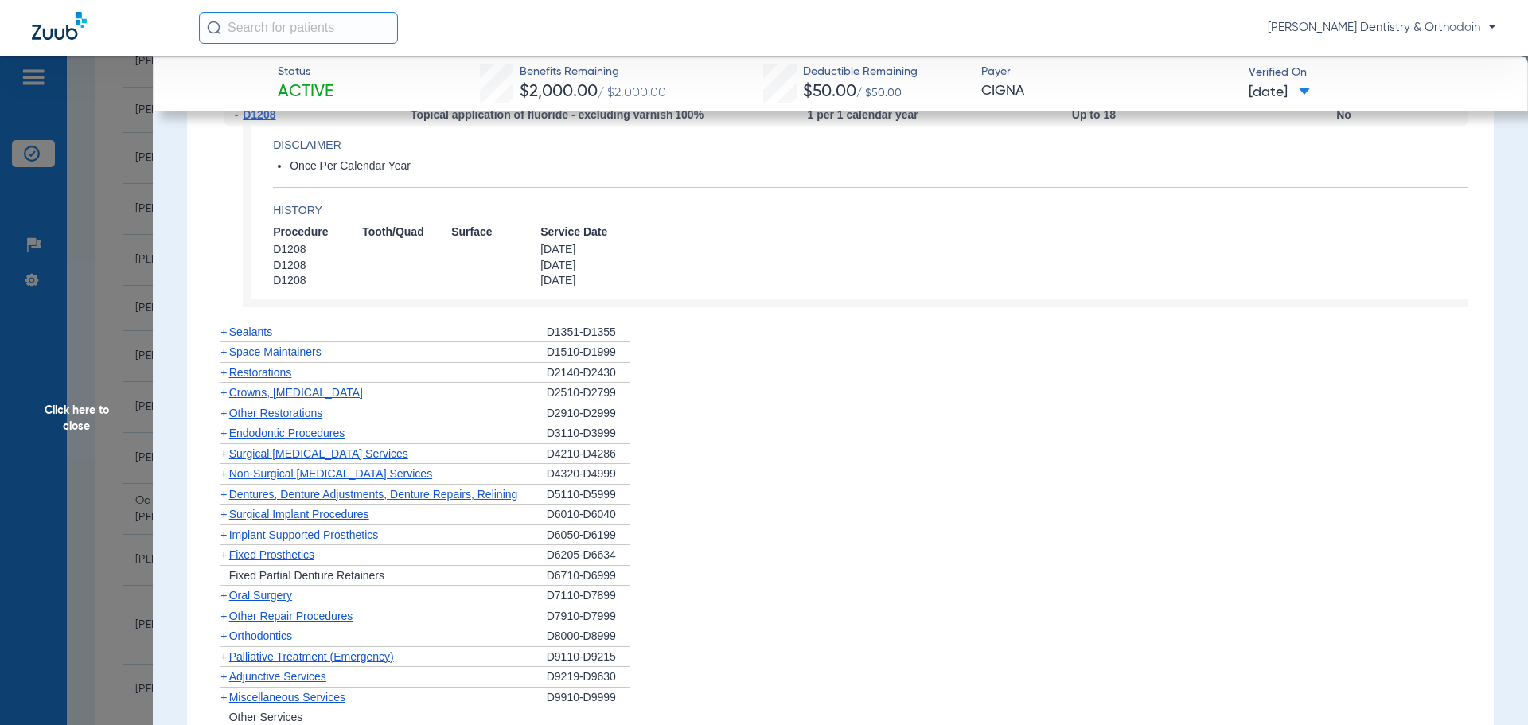
scroll to position [1863, 0]
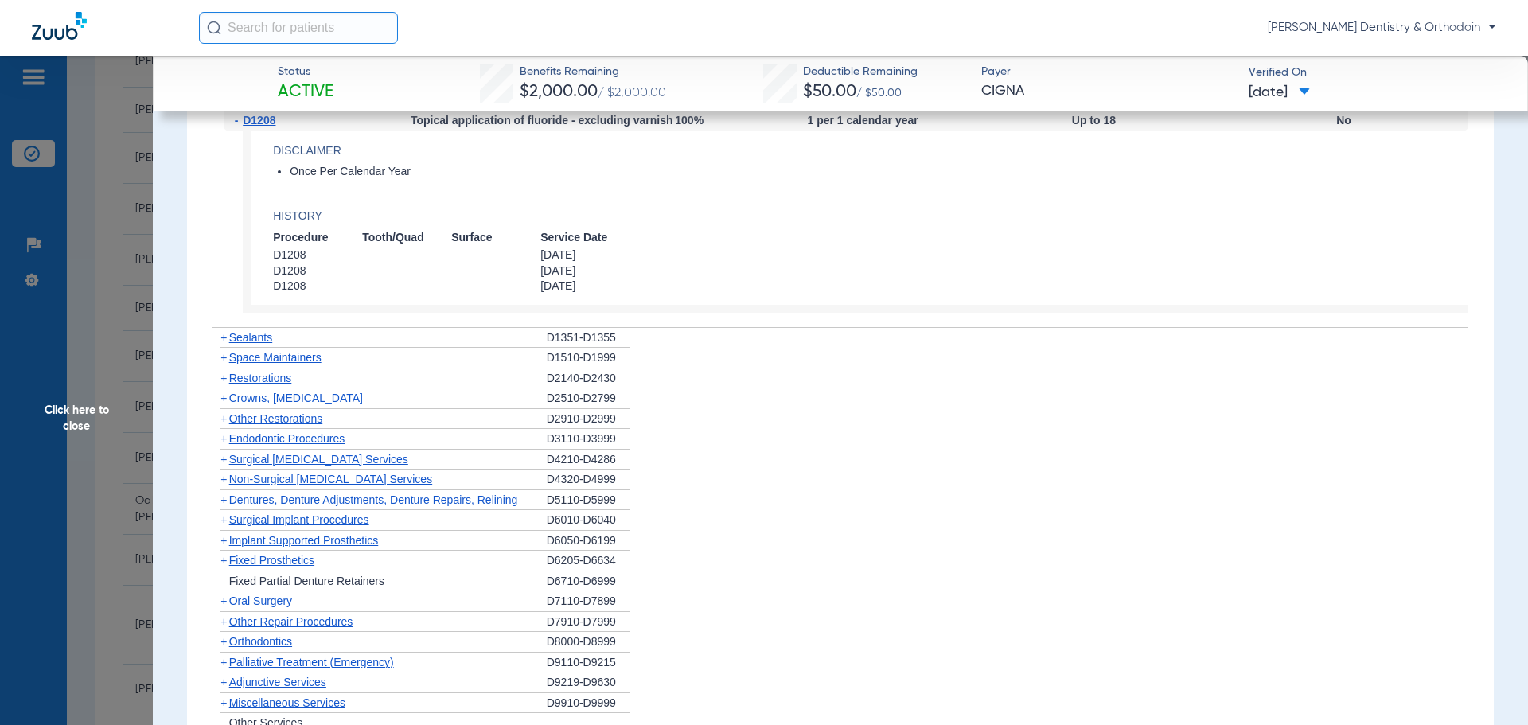
click at [247, 342] on span "Sealants" at bounding box center [250, 337] width 43 height 13
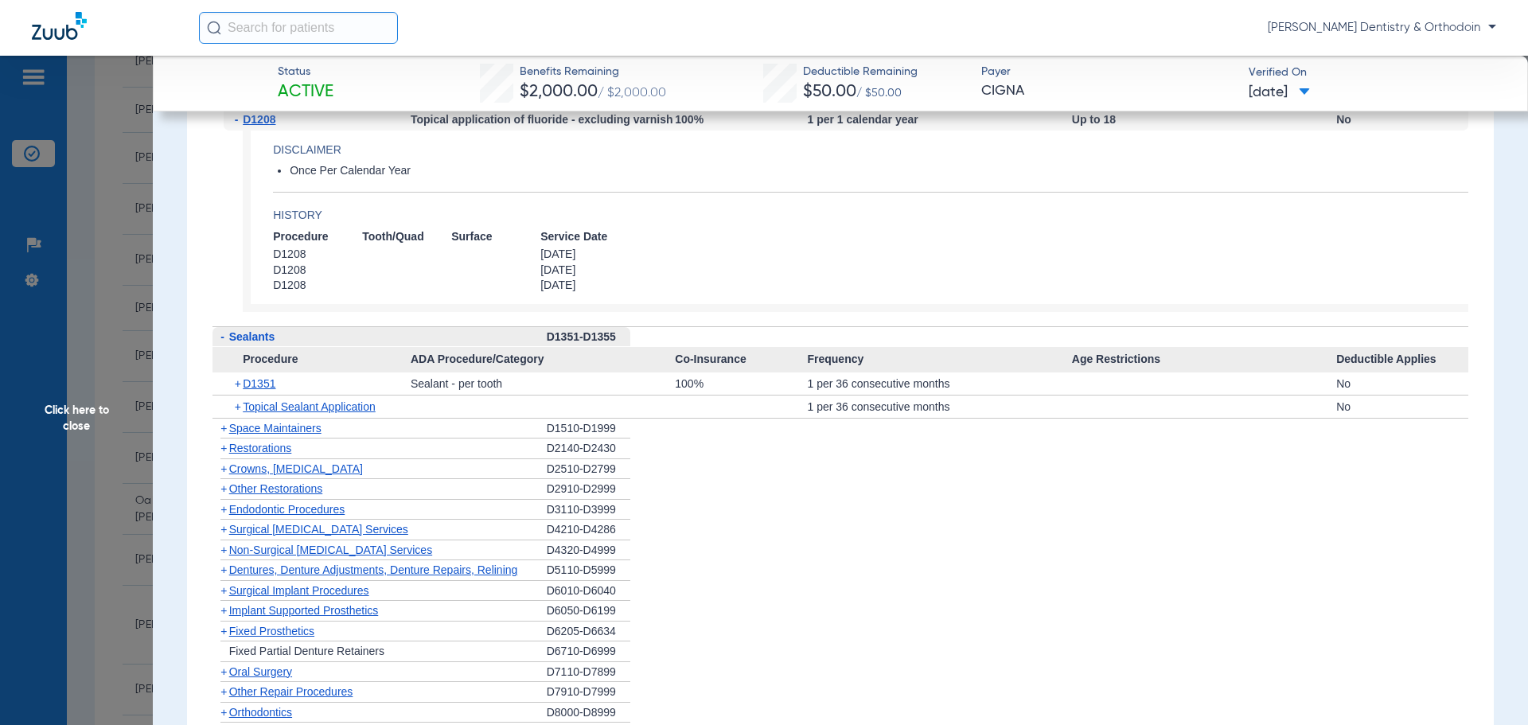
scroll to position [1862, 0]
click at [84, 410] on span "Click here to close" at bounding box center [76, 418] width 153 height 725
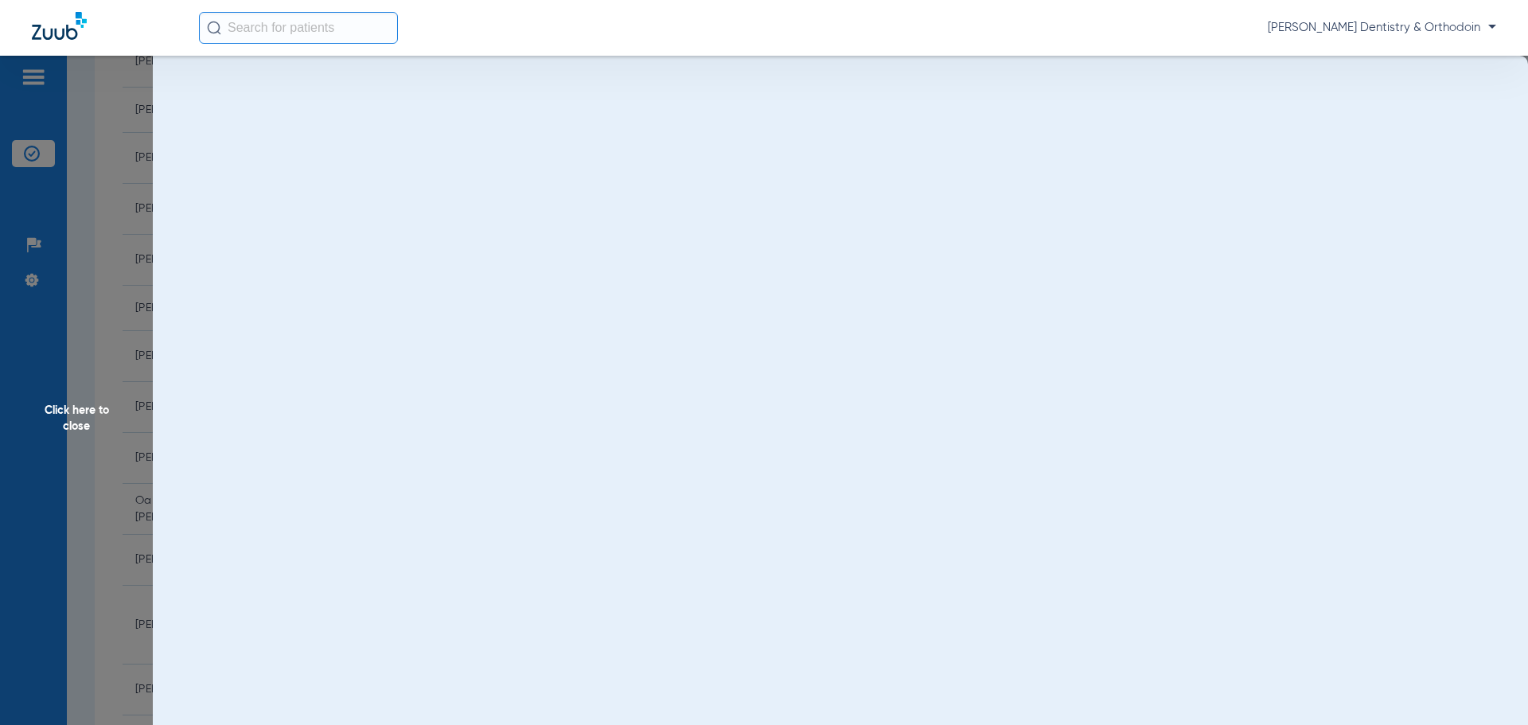
scroll to position [0, 0]
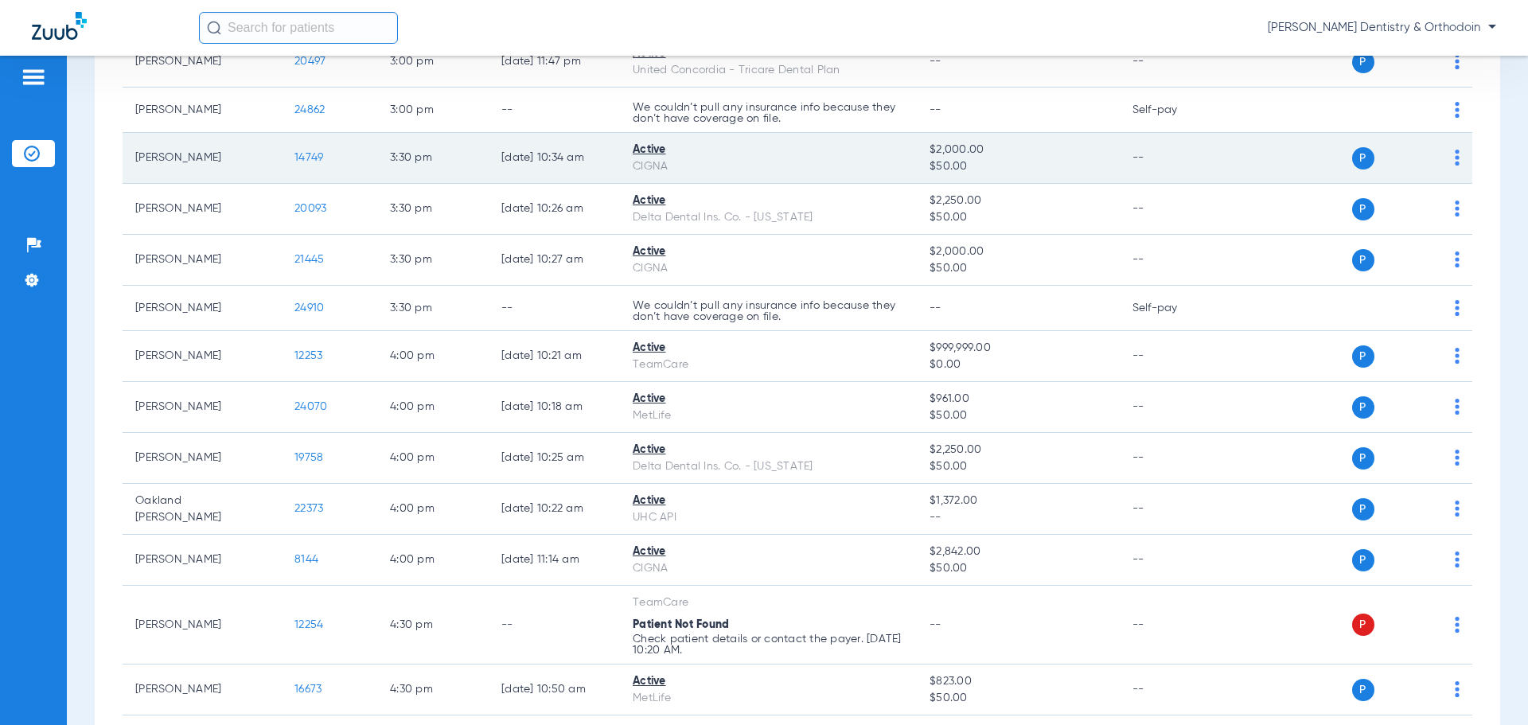
click at [298, 153] on span "14749" at bounding box center [309, 157] width 29 height 11
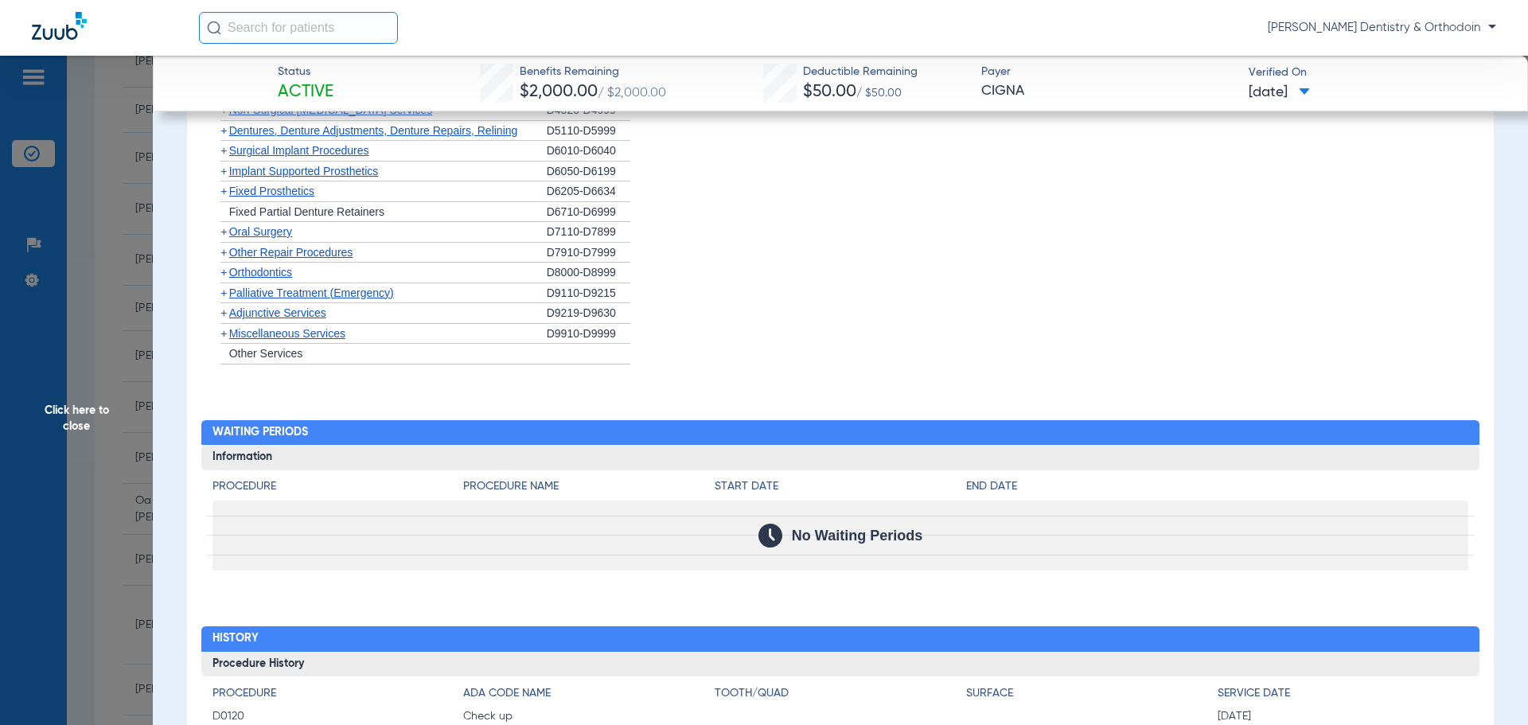
scroll to position [796, 0]
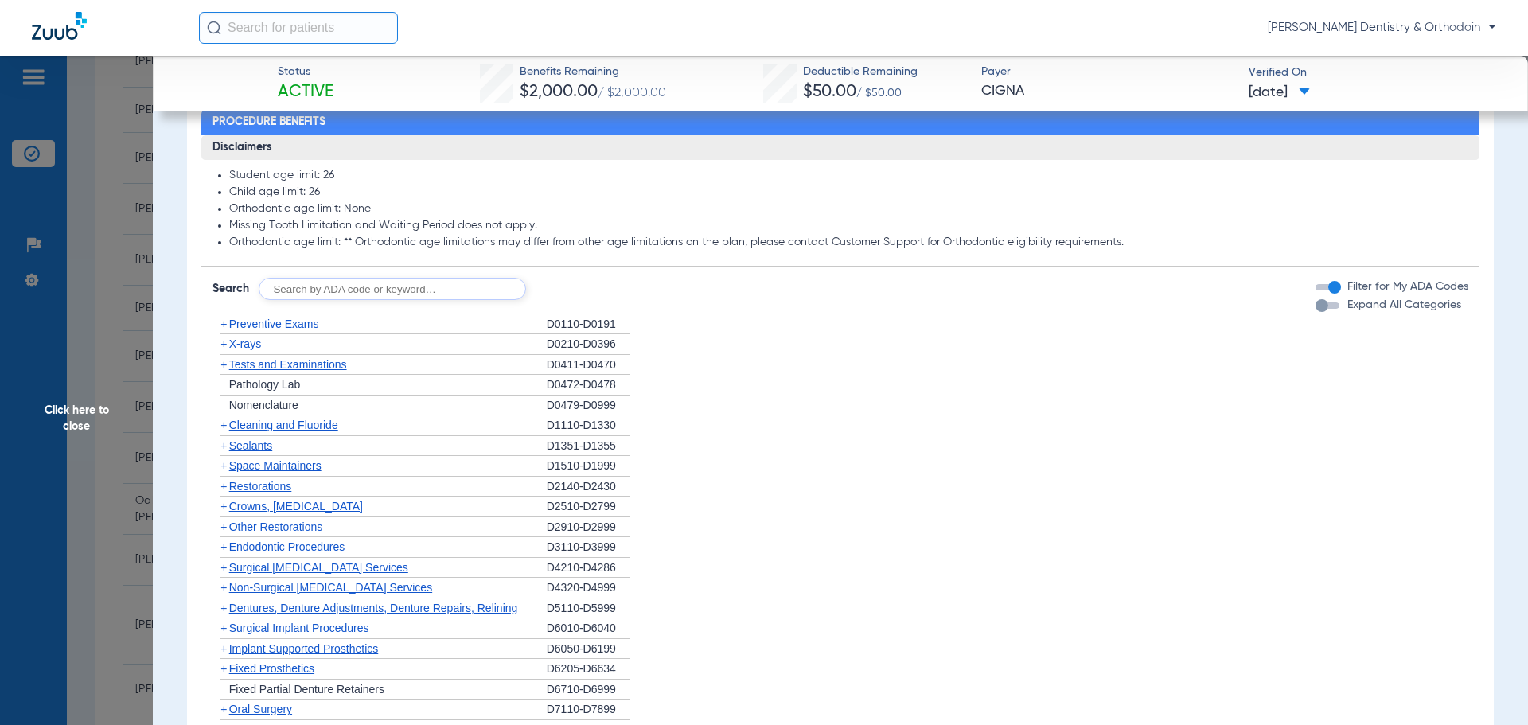
drag, startPoint x: 239, startPoint y: 347, endPoint x: 264, endPoint y: 353, distance: 26.1
click at [240, 347] on span "X-rays" at bounding box center [245, 344] width 32 height 13
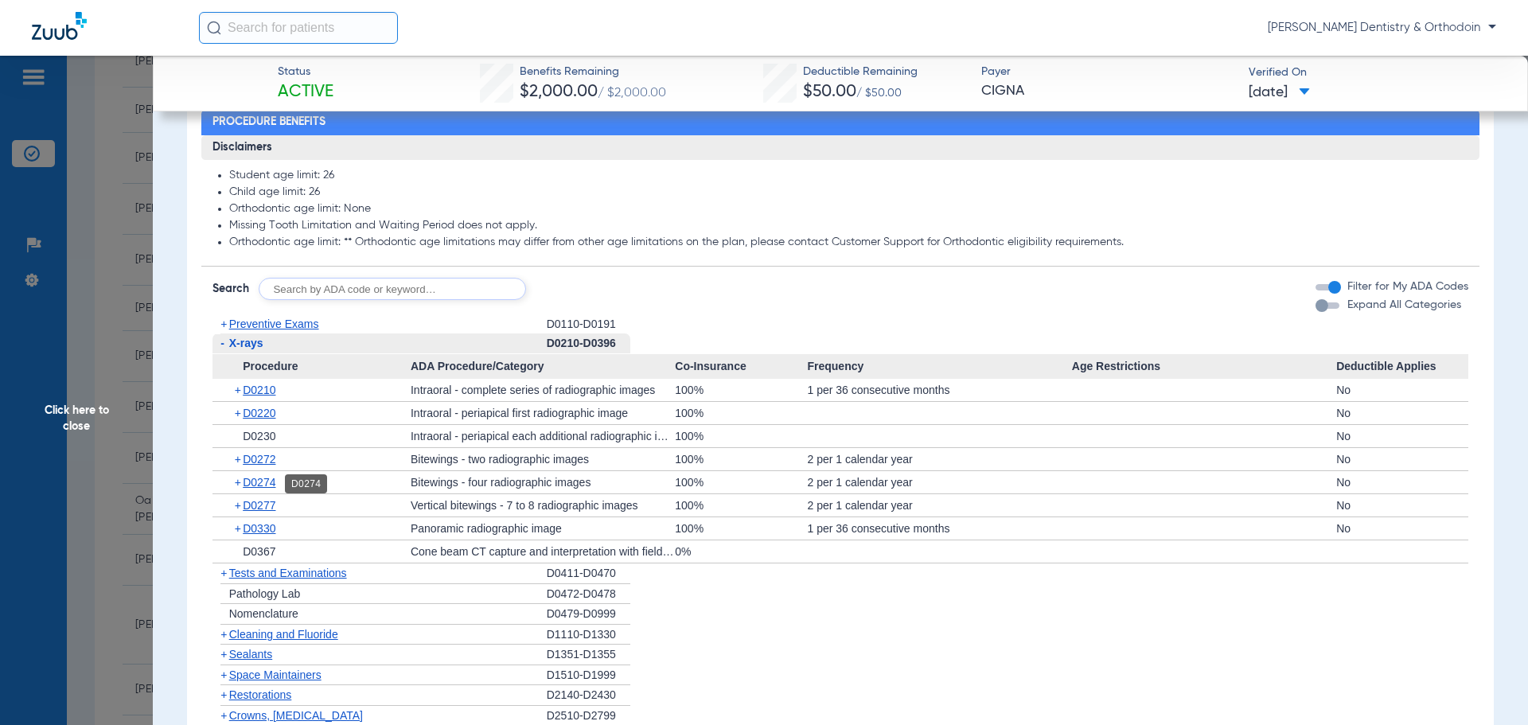
click at [260, 489] on span "D0274" at bounding box center [259, 482] width 33 height 13
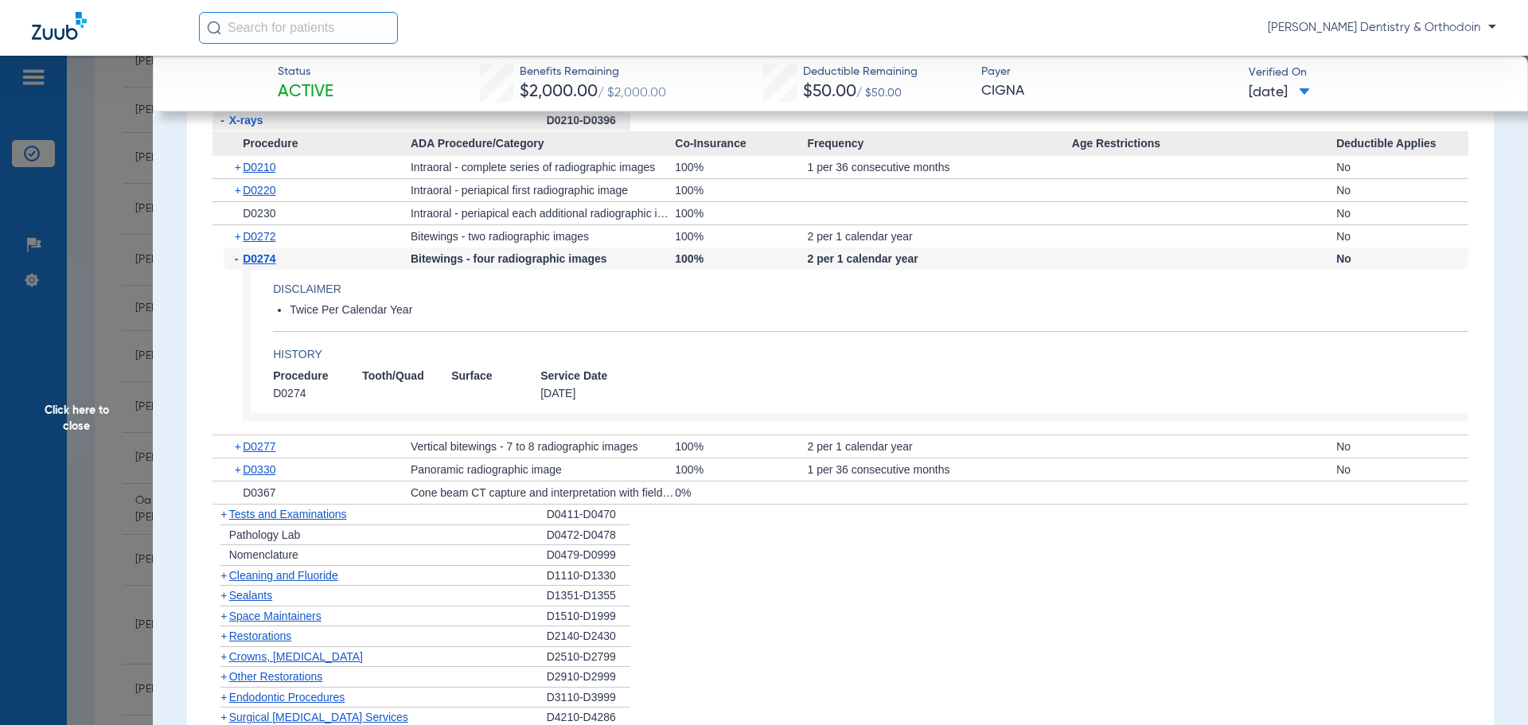
scroll to position [1035, 0]
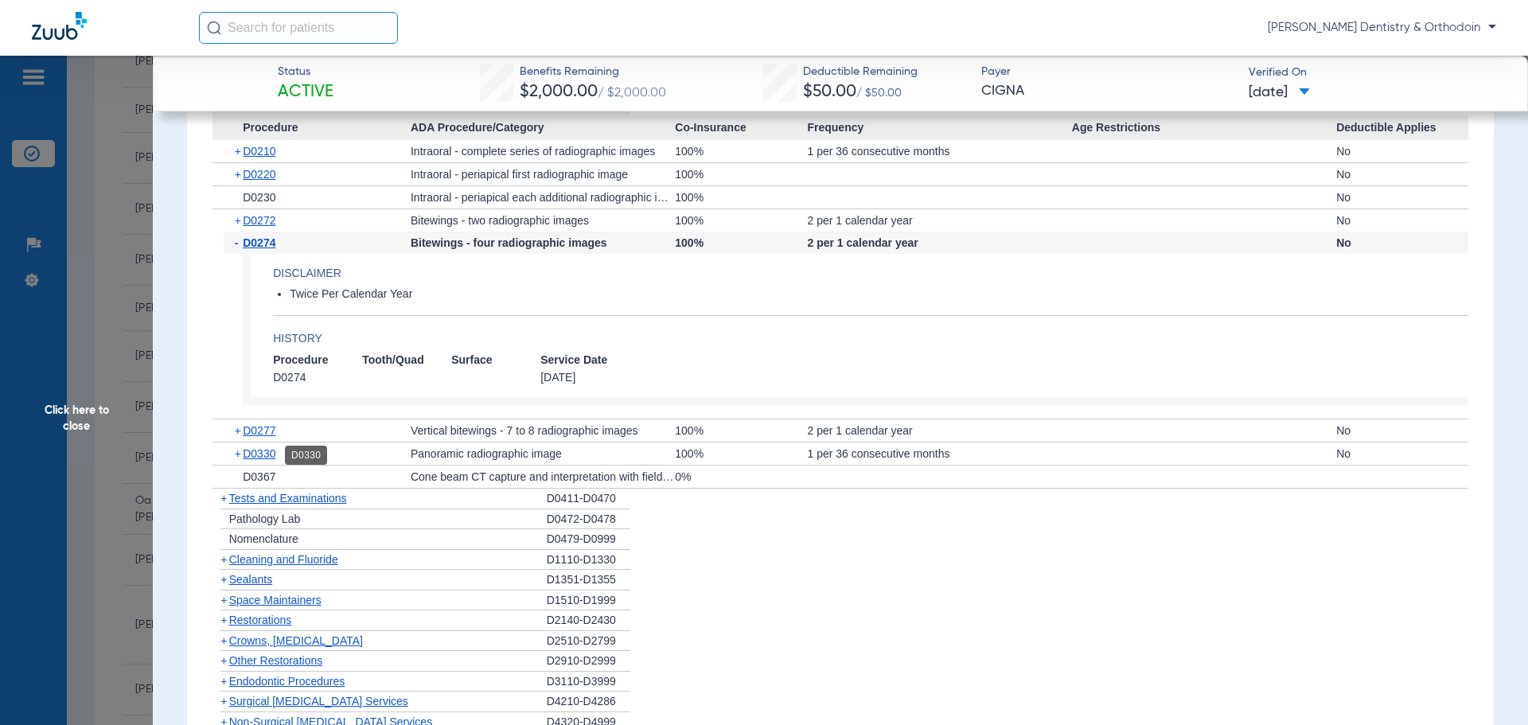
drag, startPoint x: 256, startPoint y: 457, endPoint x: 486, endPoint y: 440, distance: 230.7
click at [256, 457] on span "D0330" at bounding box center [259, 453] width 33 height 13
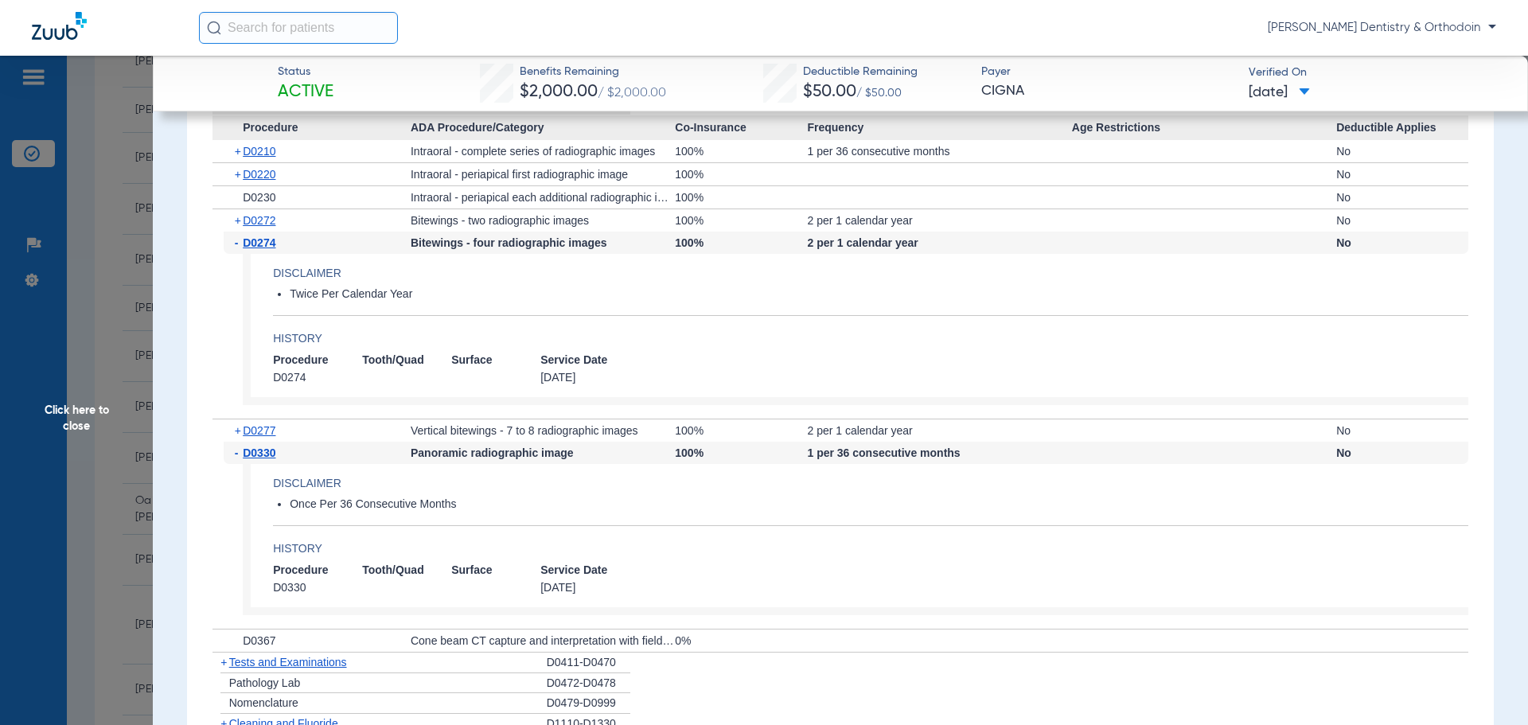
scroll to position [1274, 0]
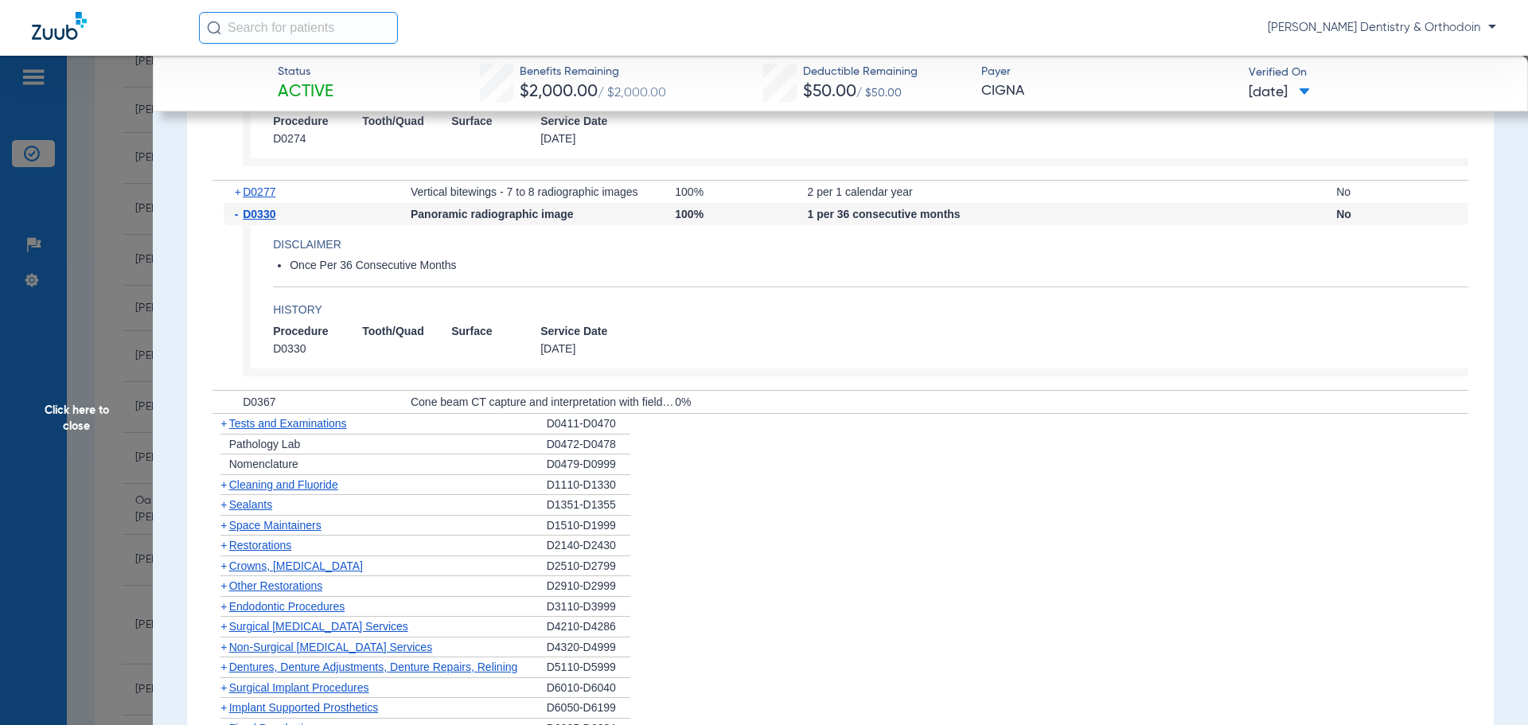
click at [252, 492] on div "+ Cleaning and Fluoride" at bounding box center [380, 485] width 334 height 21
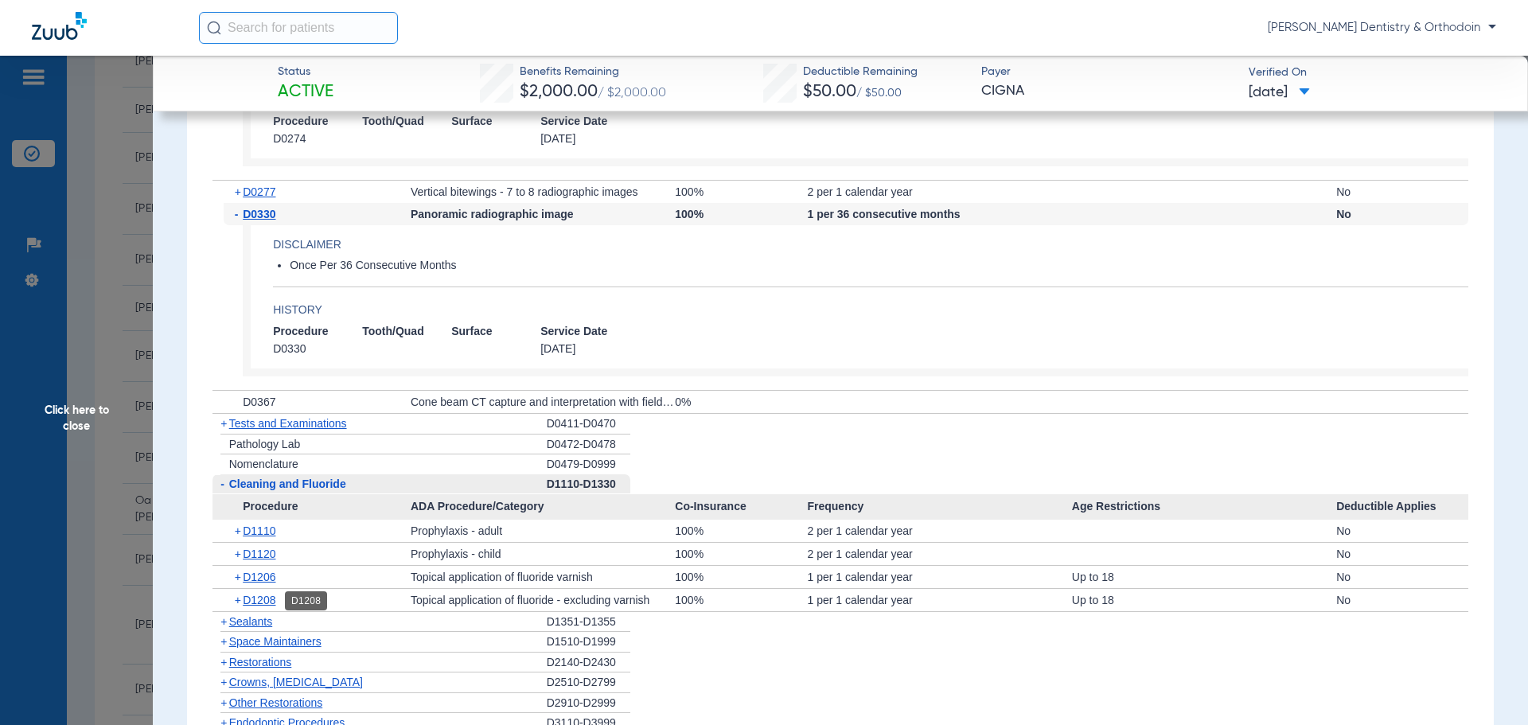
drag, startPoint x: 258, startPoint y: 599, endPoint x: 537, endPoint y: 578, distance: 279.4
click at [258, 598] on span "D1208" at bounding box center [259, 600] width 33 height 13
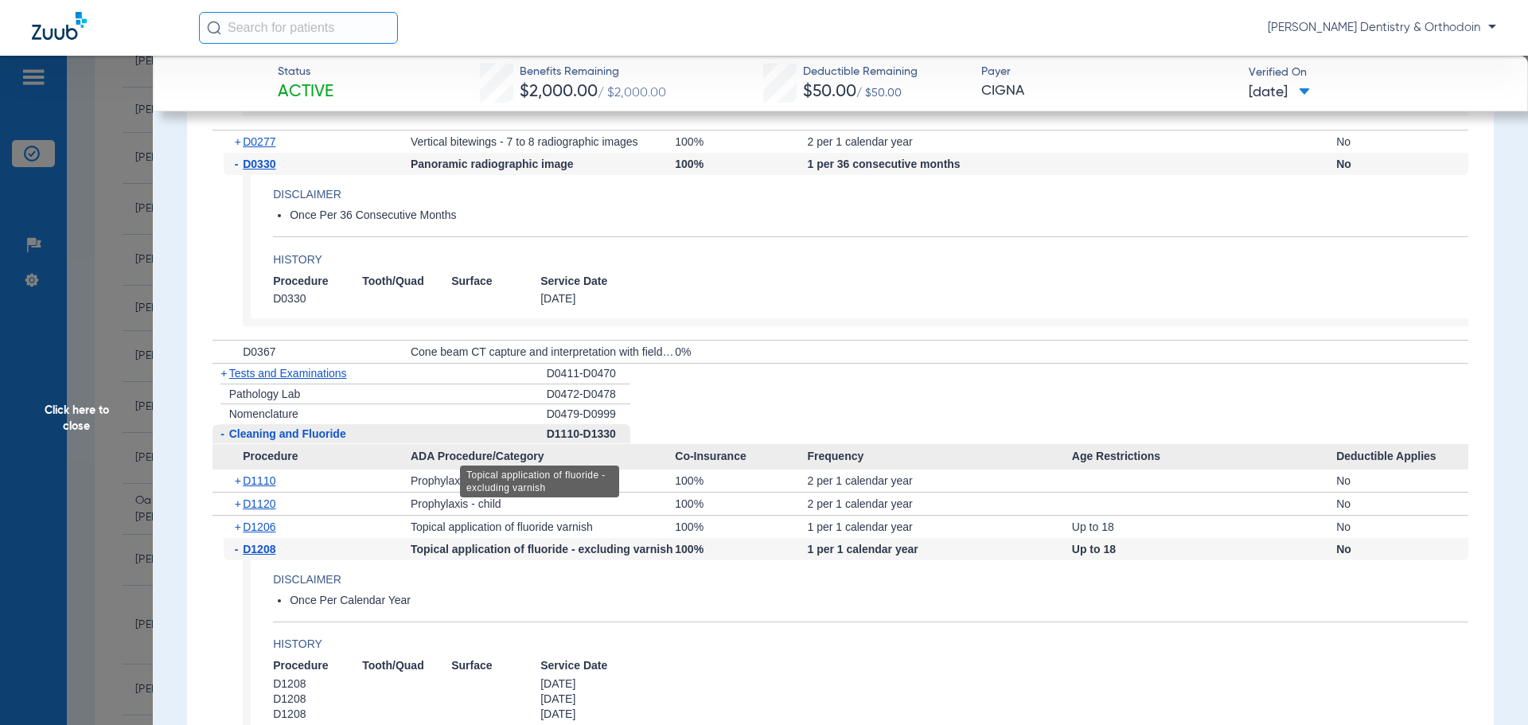
scroll to position [1433, 0]
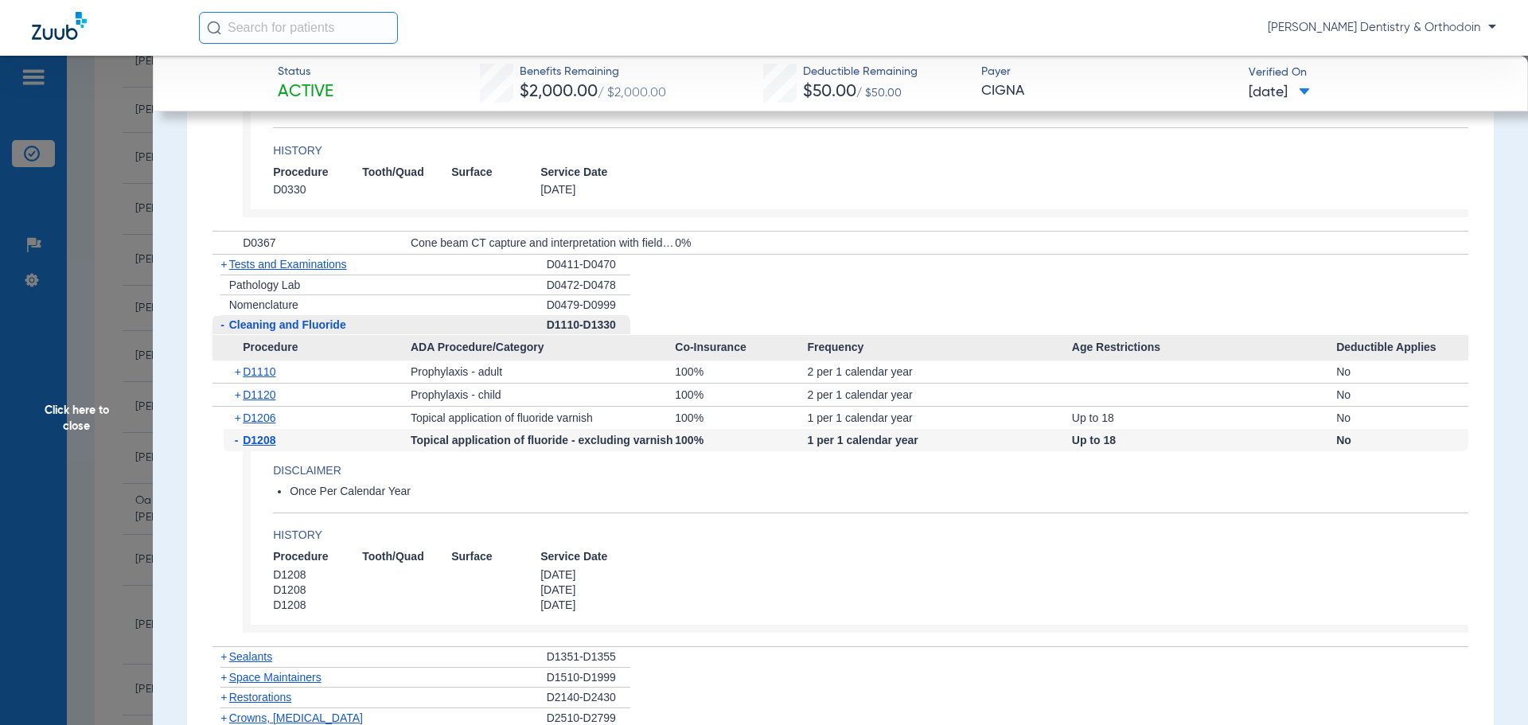
drag, startPoint x: 253, startPoint y: 658, endPoint x: 558, endPoint y: 493, distance: 346.6
click at [253, 658] on span "Sealants" at bounding box center [250, 656] width 43 height 13
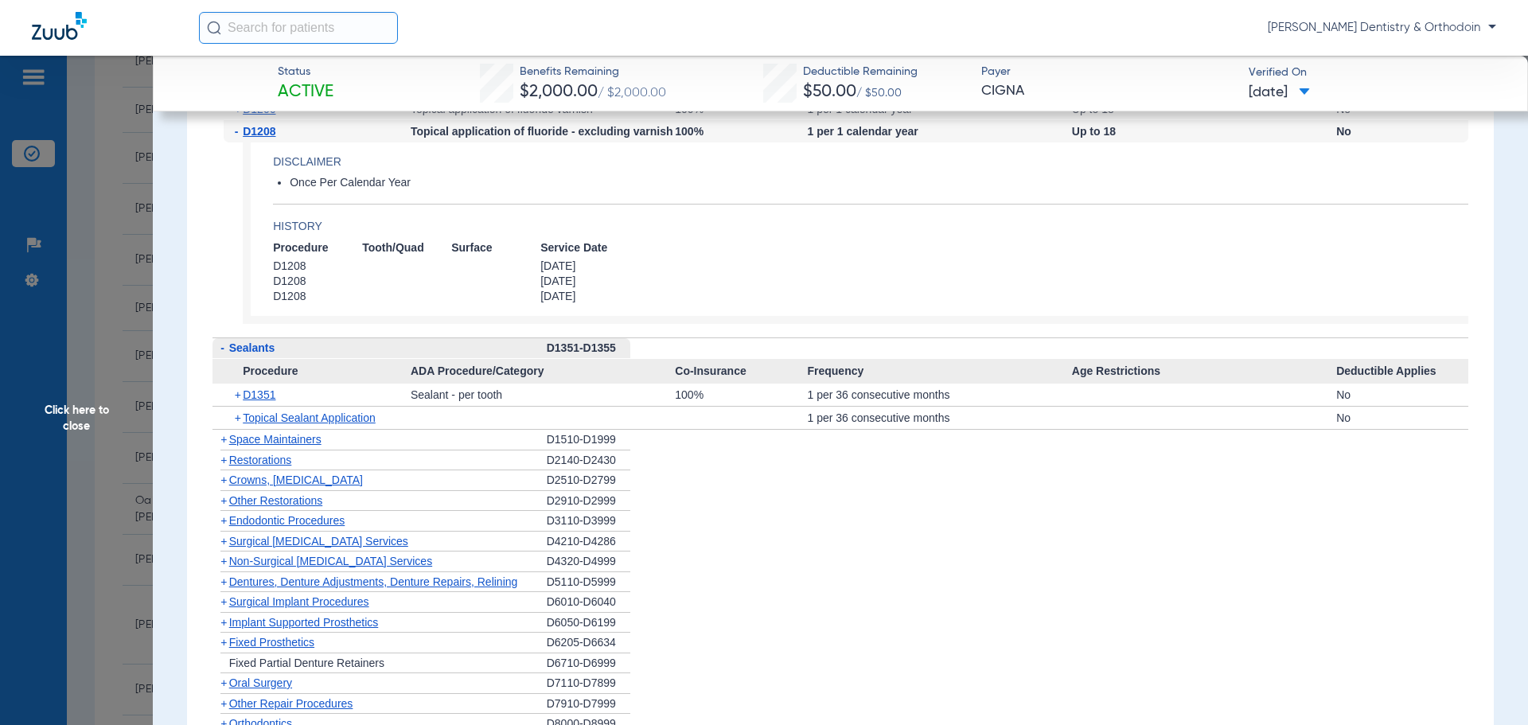
scroll to position [1751, 0]
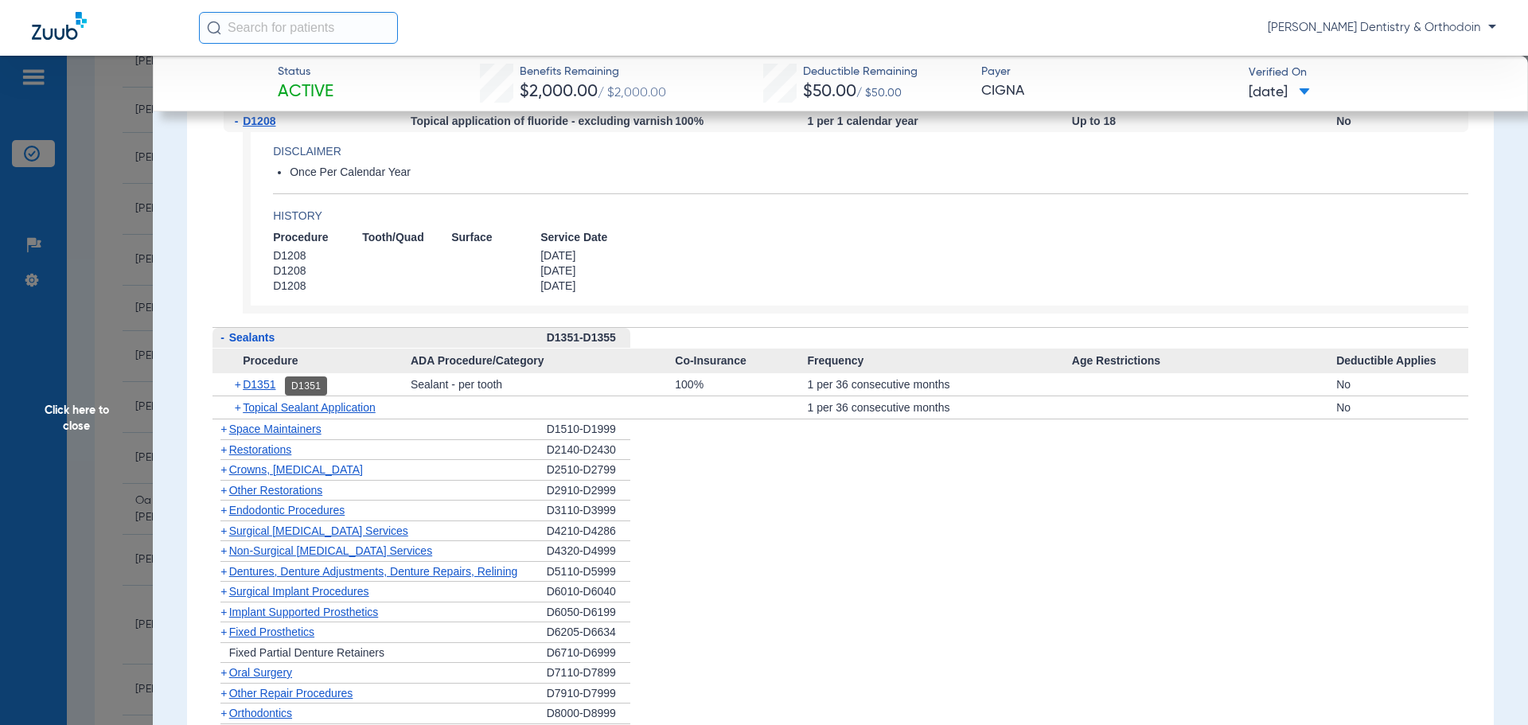
click at [256, 384] on span "D1351" at bounding box center [259, 384] width 33 height 13
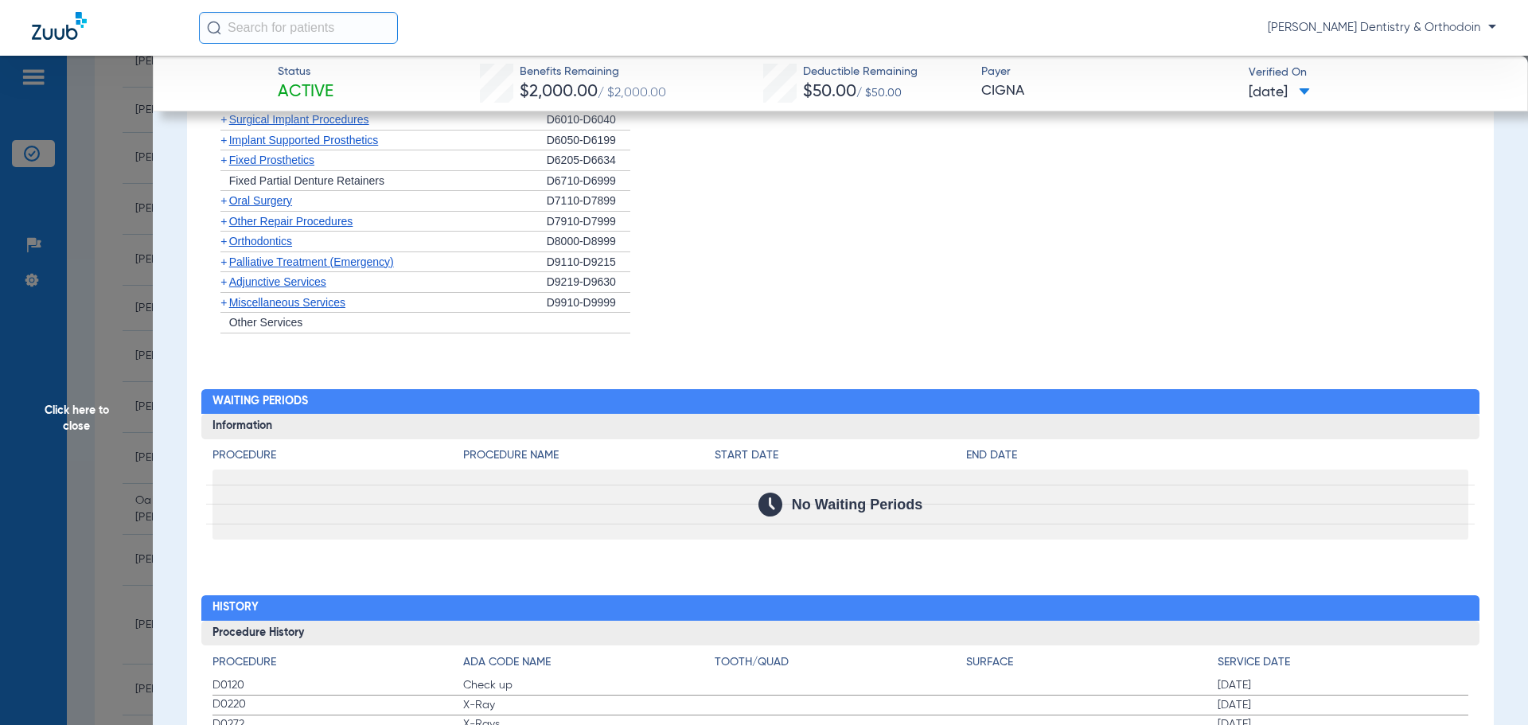
scroll to position [2823, 0]
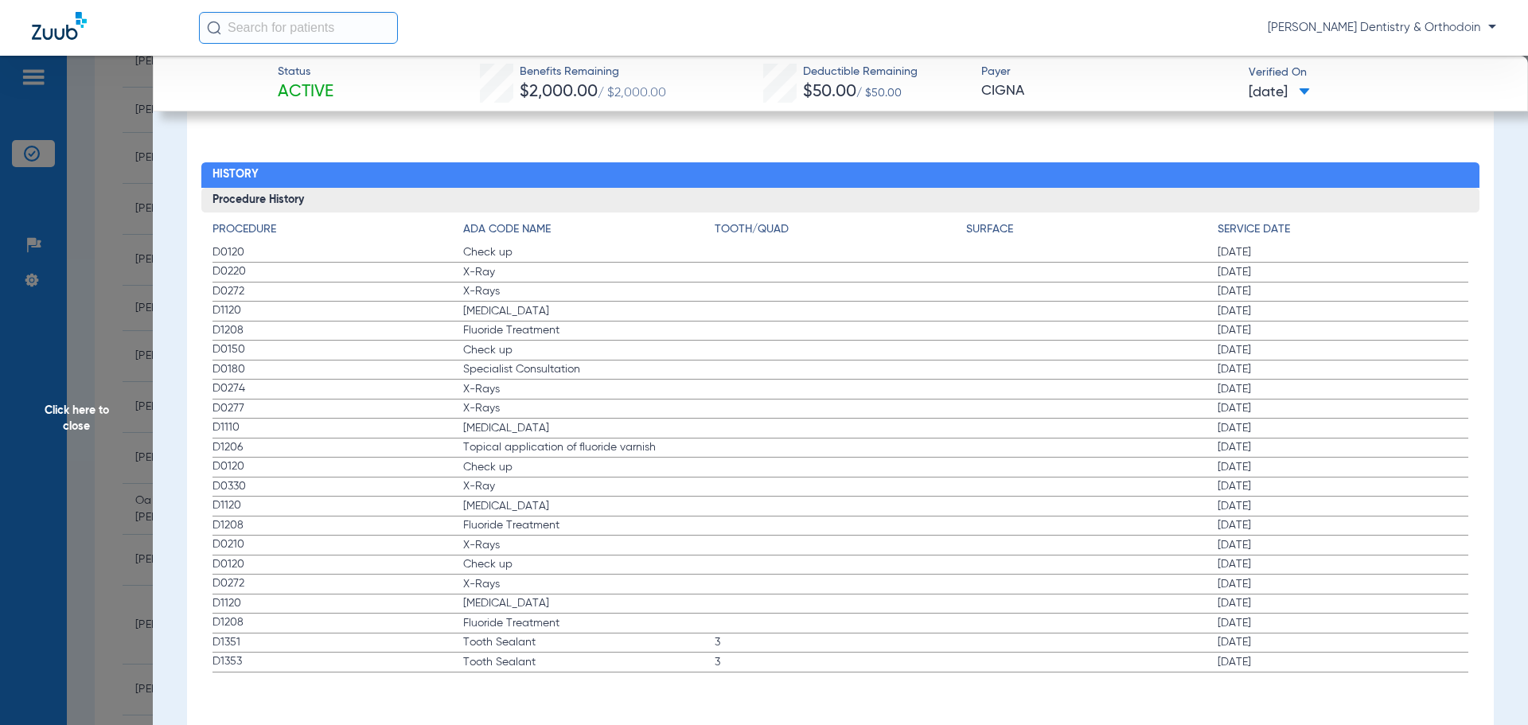
drag, startPoint x: 69, startPoint y: 403, endPoint x: 78, endPoint y: 408, distance: 10.0
click at [69, 403] on span "Click here to close" at bounding box center [76, 418] width 153 height 725
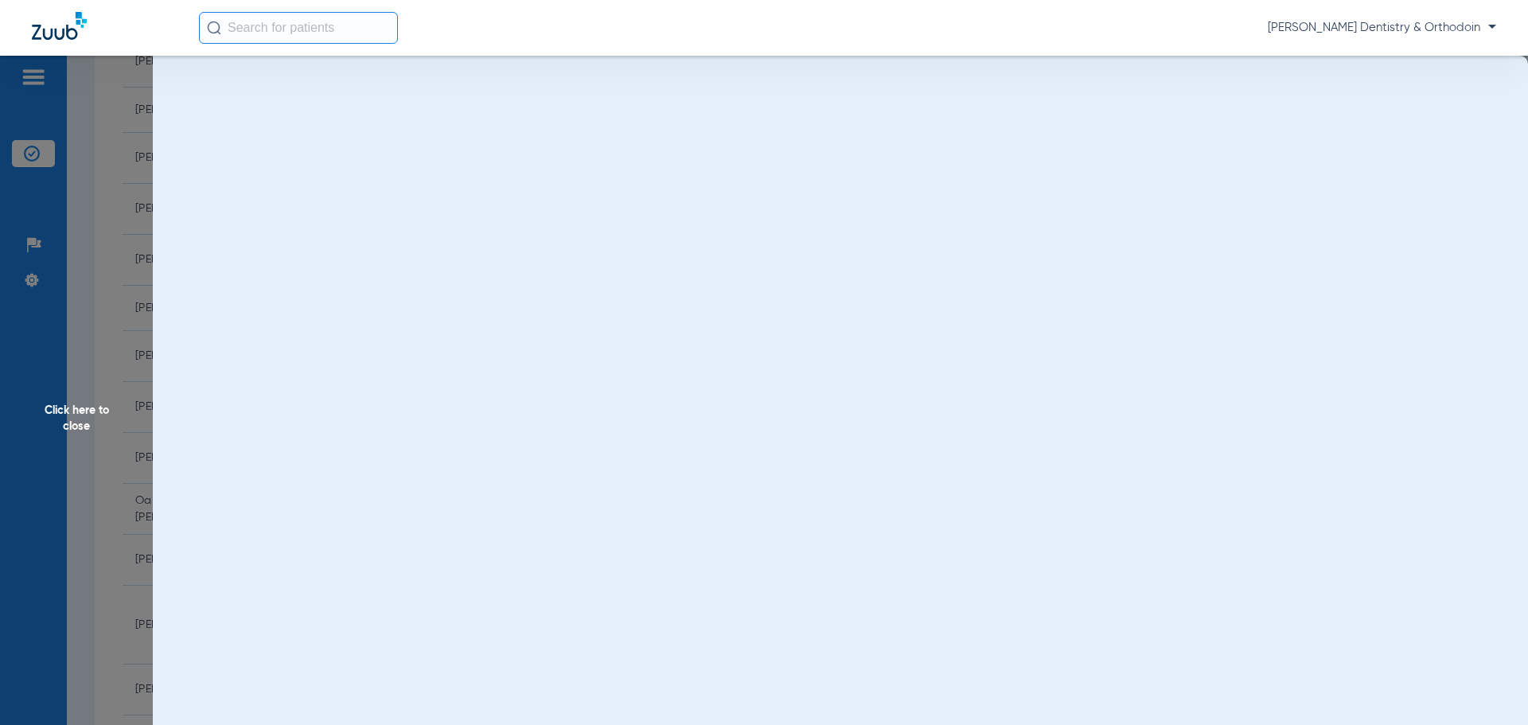
scroll to position [0, 0]
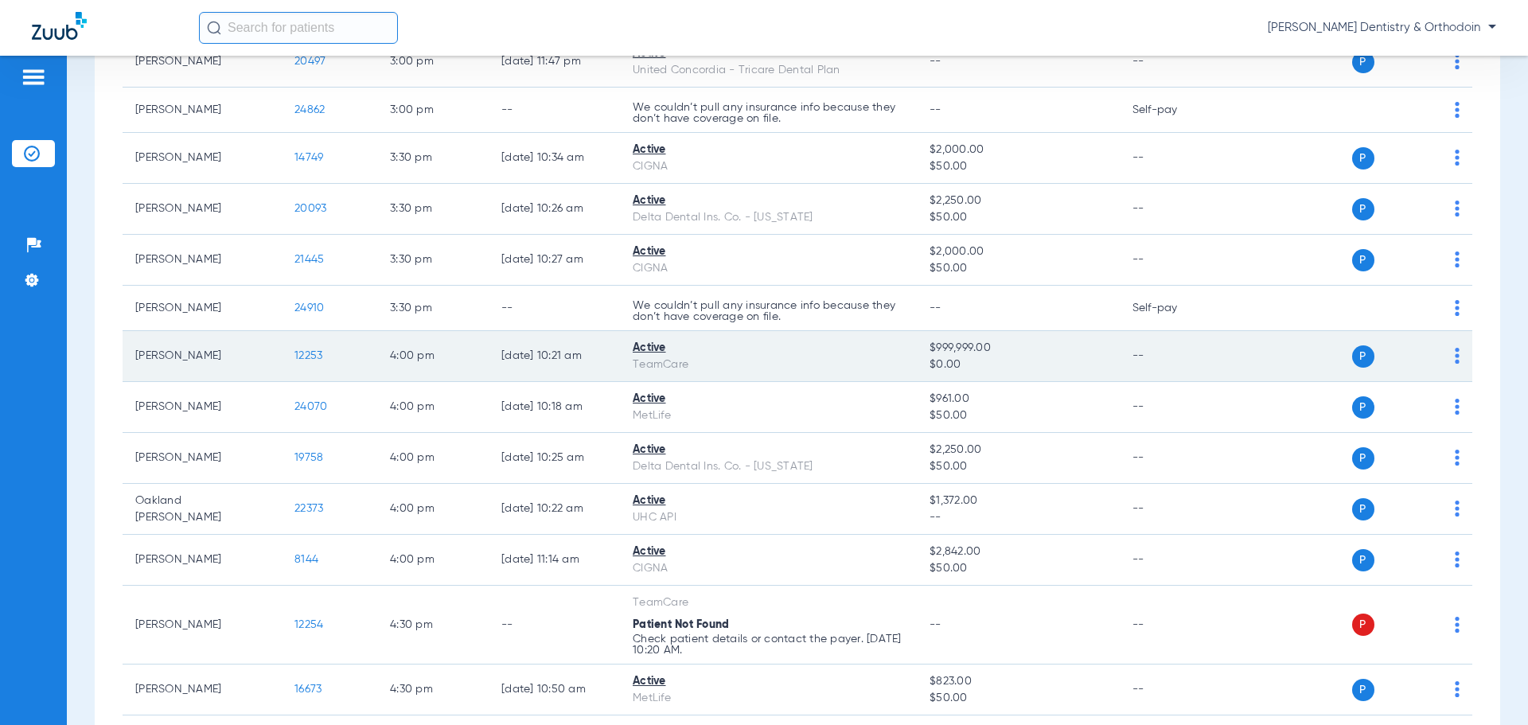
click at [311, 350] on span "12253" at bounding box center [309, 355] width 28 height 11
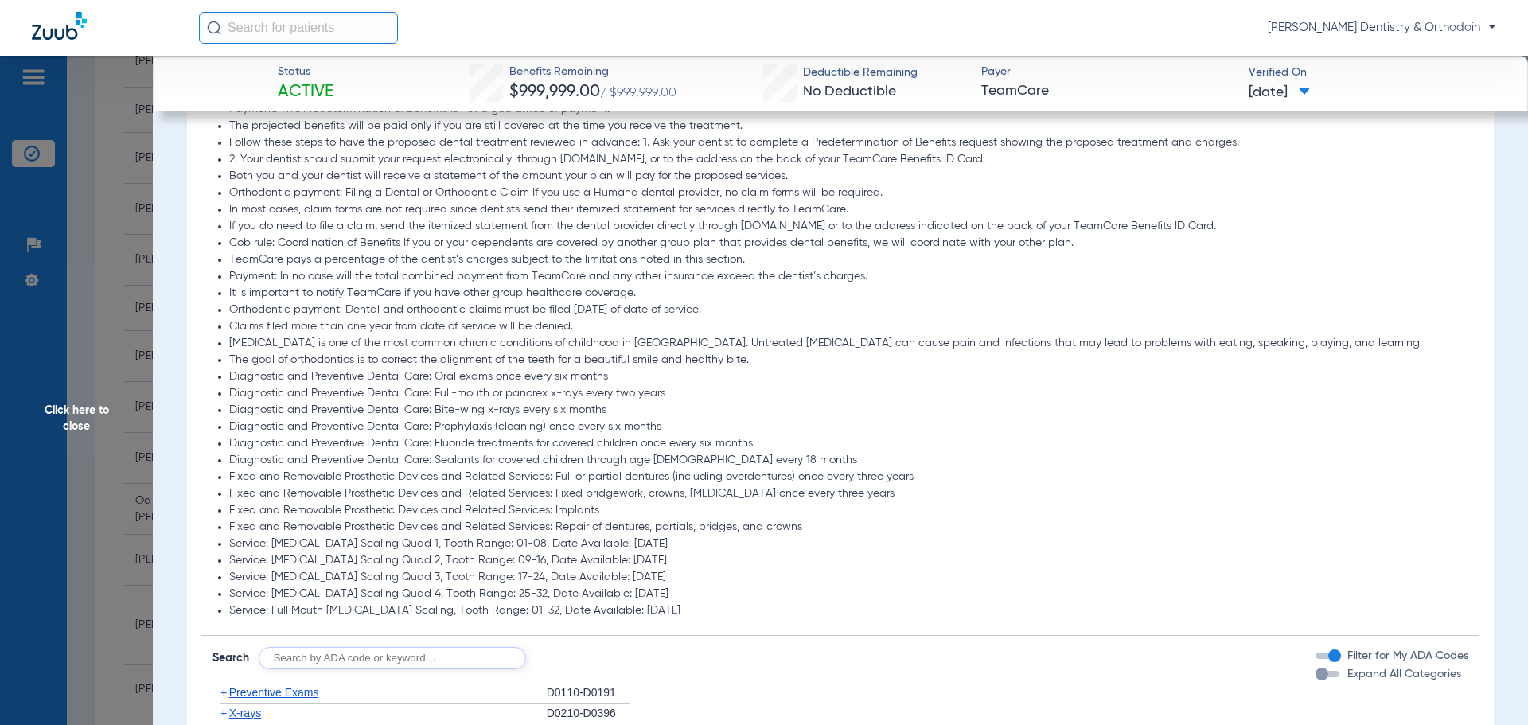
scroll to position [2149, 0]
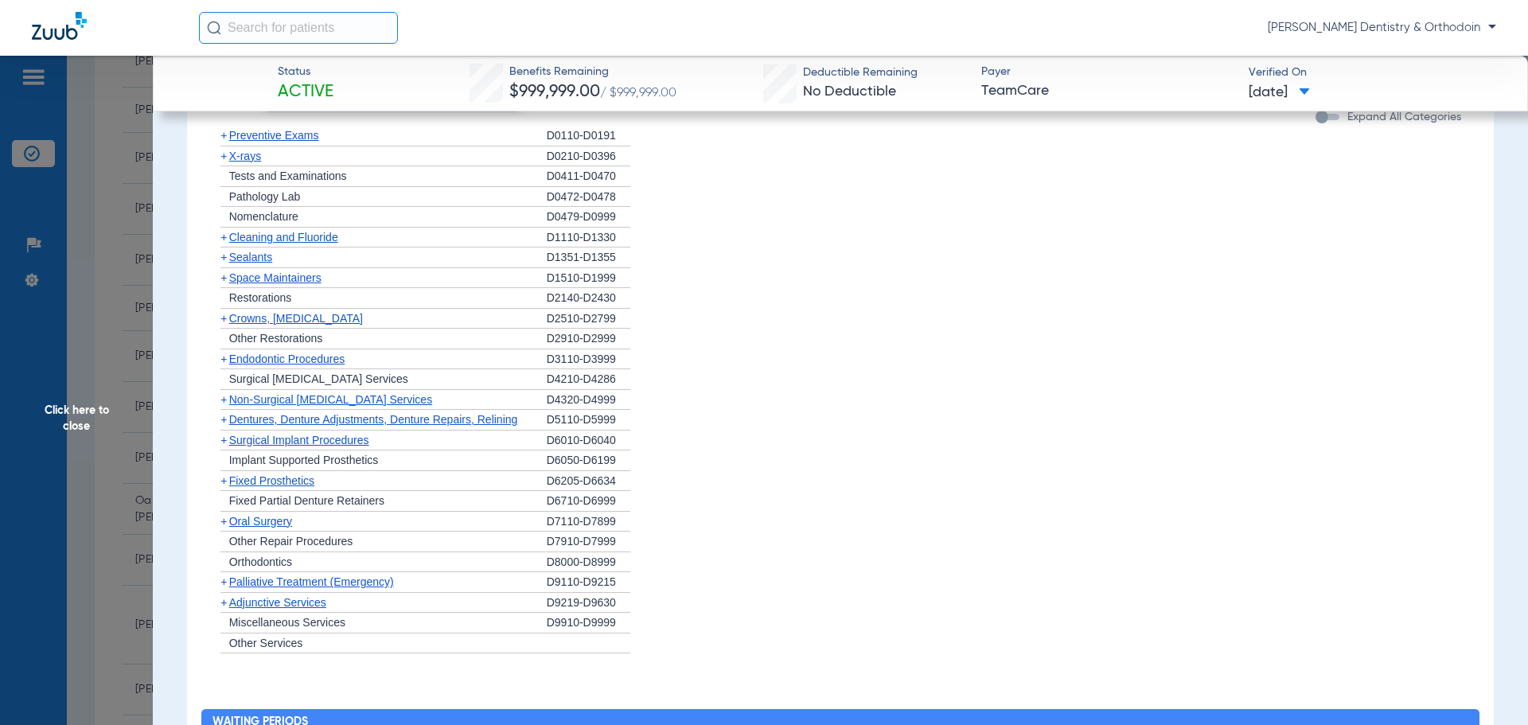
click at [246, 157] on span "X-rays" at bounding box center [245, 156] width 32 height 13
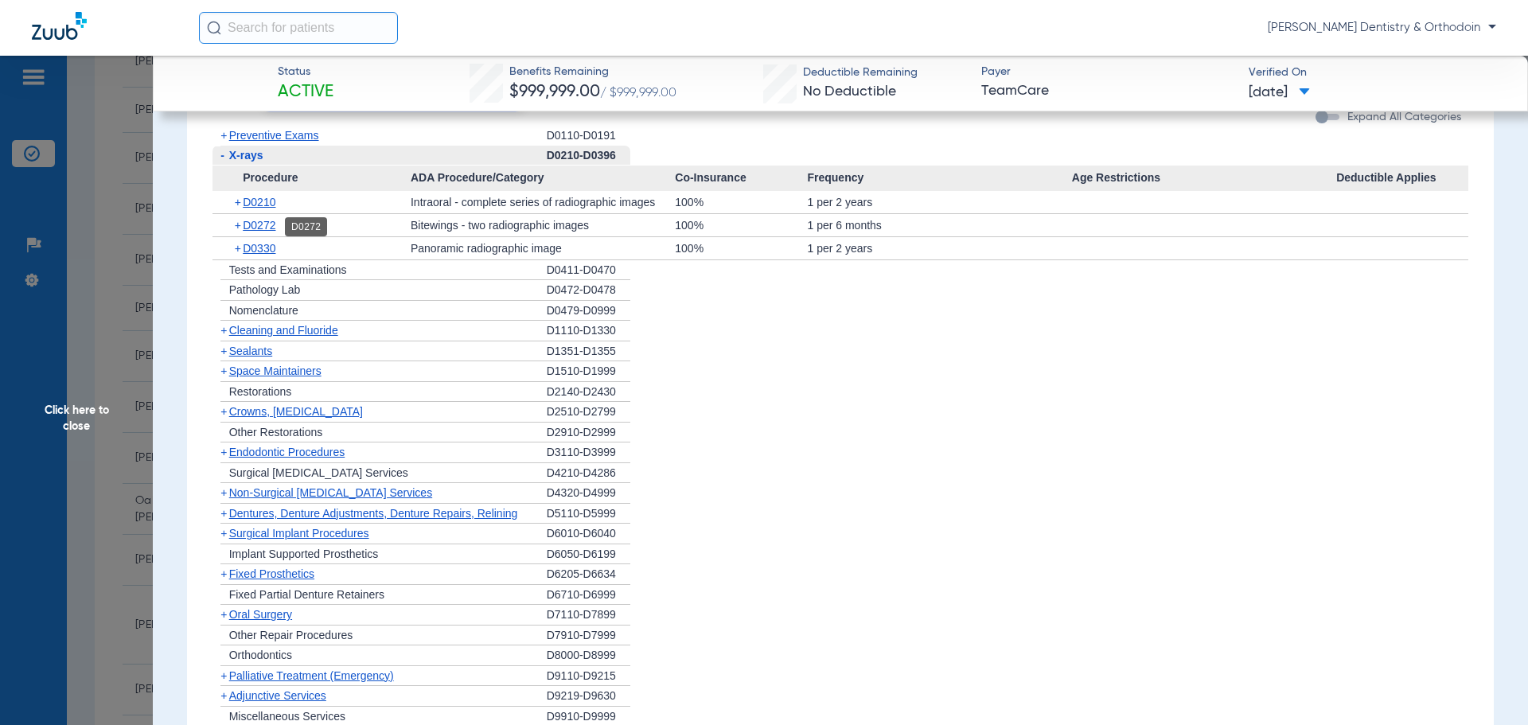
click at [266, 225] on span "D0272" at bounding box center [259, 225] width 33 height 13
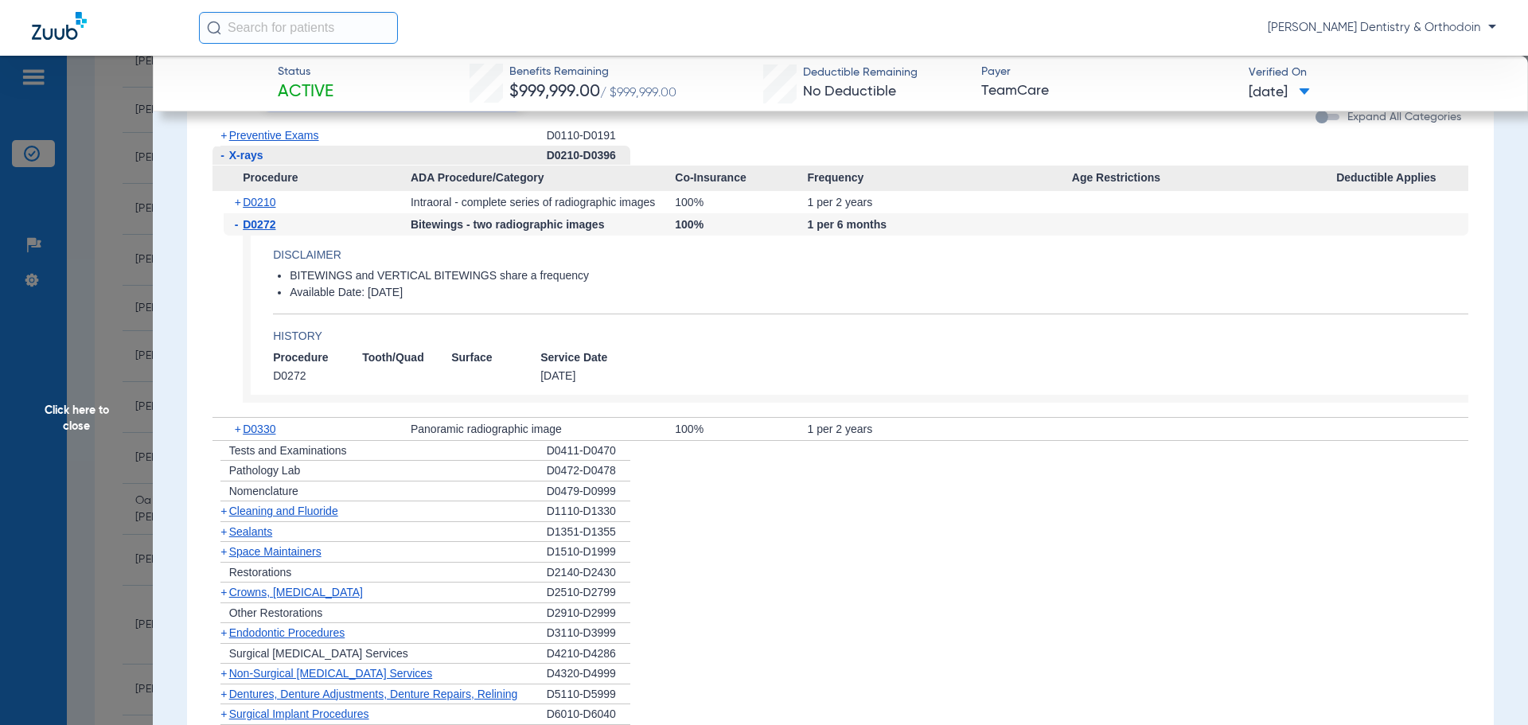
click at [252, 533] on span "Sealants" at bounding box center [250, 531] width 43 height 13
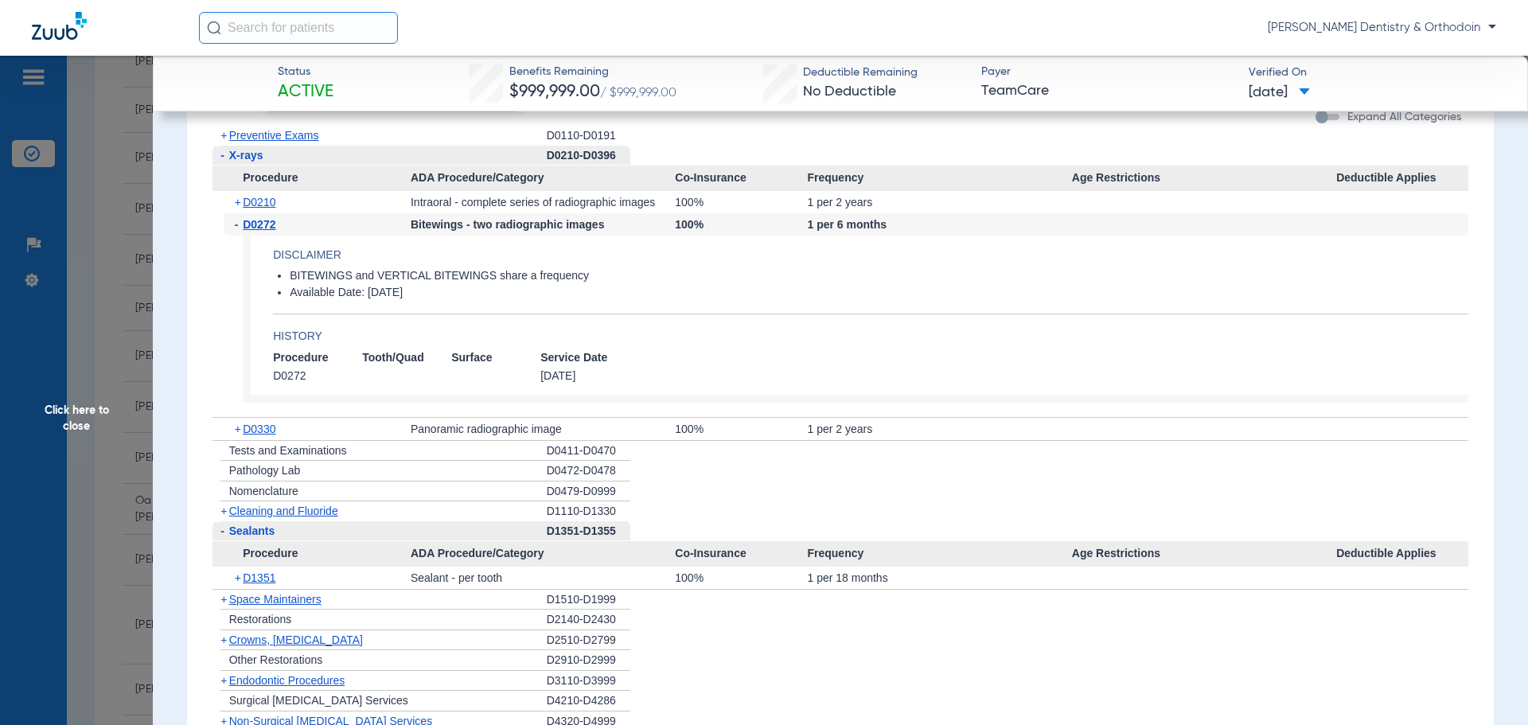
scroll to position [2309, 0]
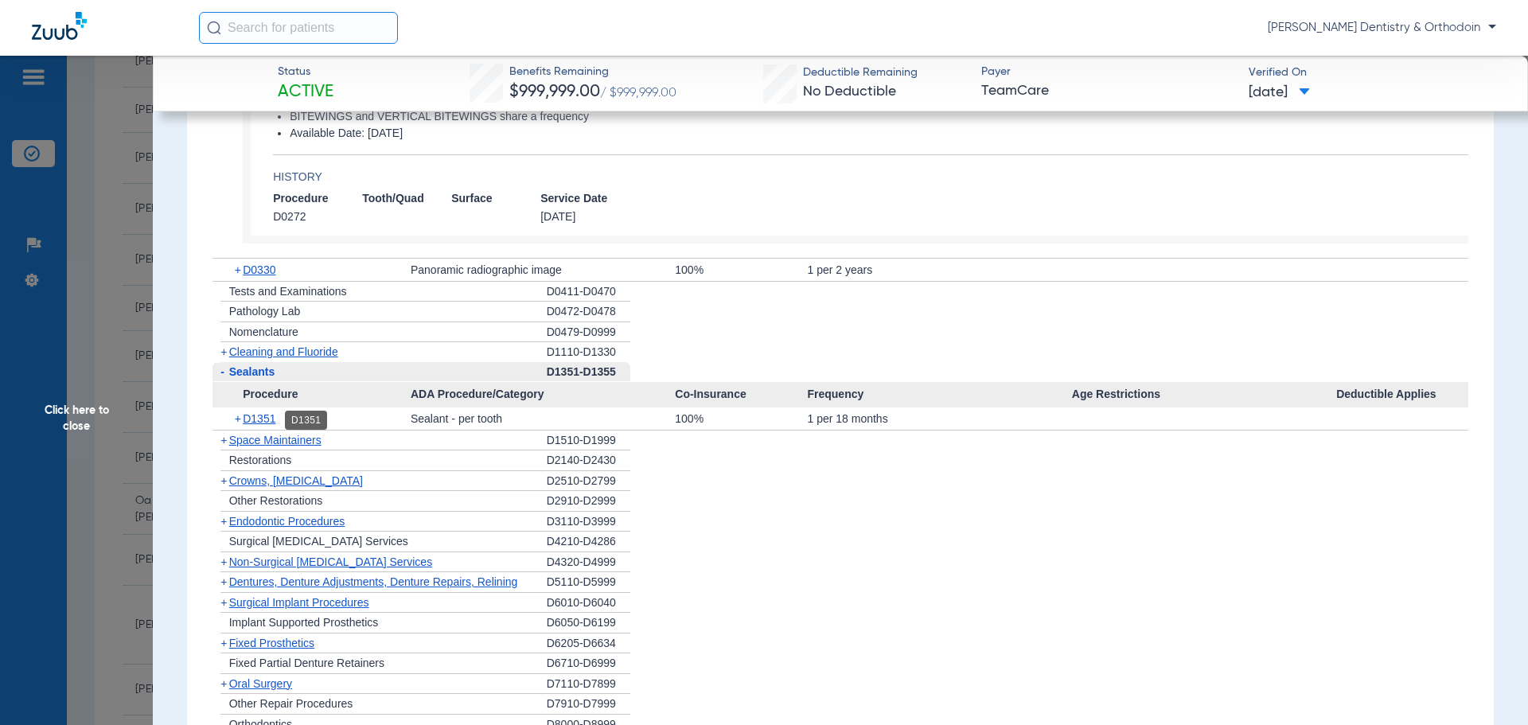
click at [265, 418] on span "D1351" at bounding box center [259, 418] width 33 height 13
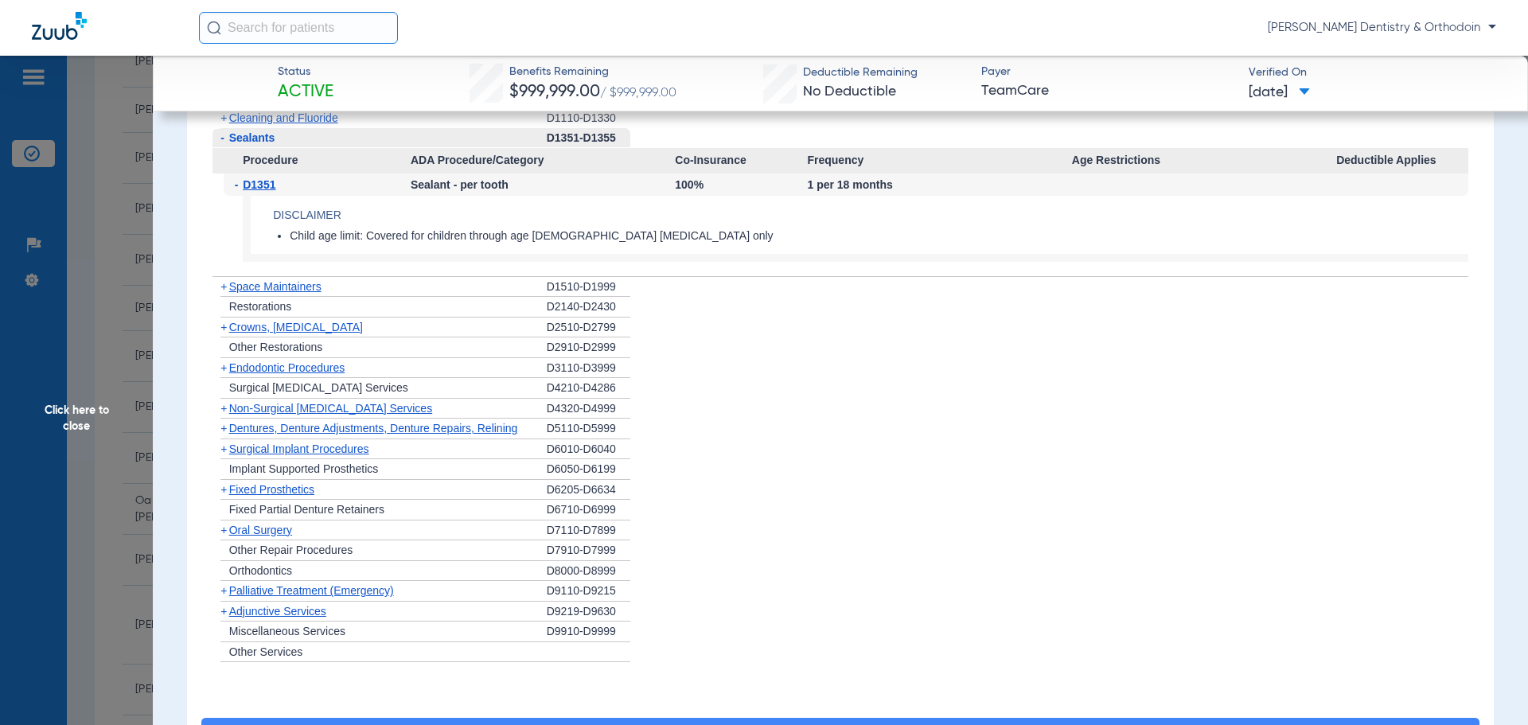
scroll to position [2388, 0]
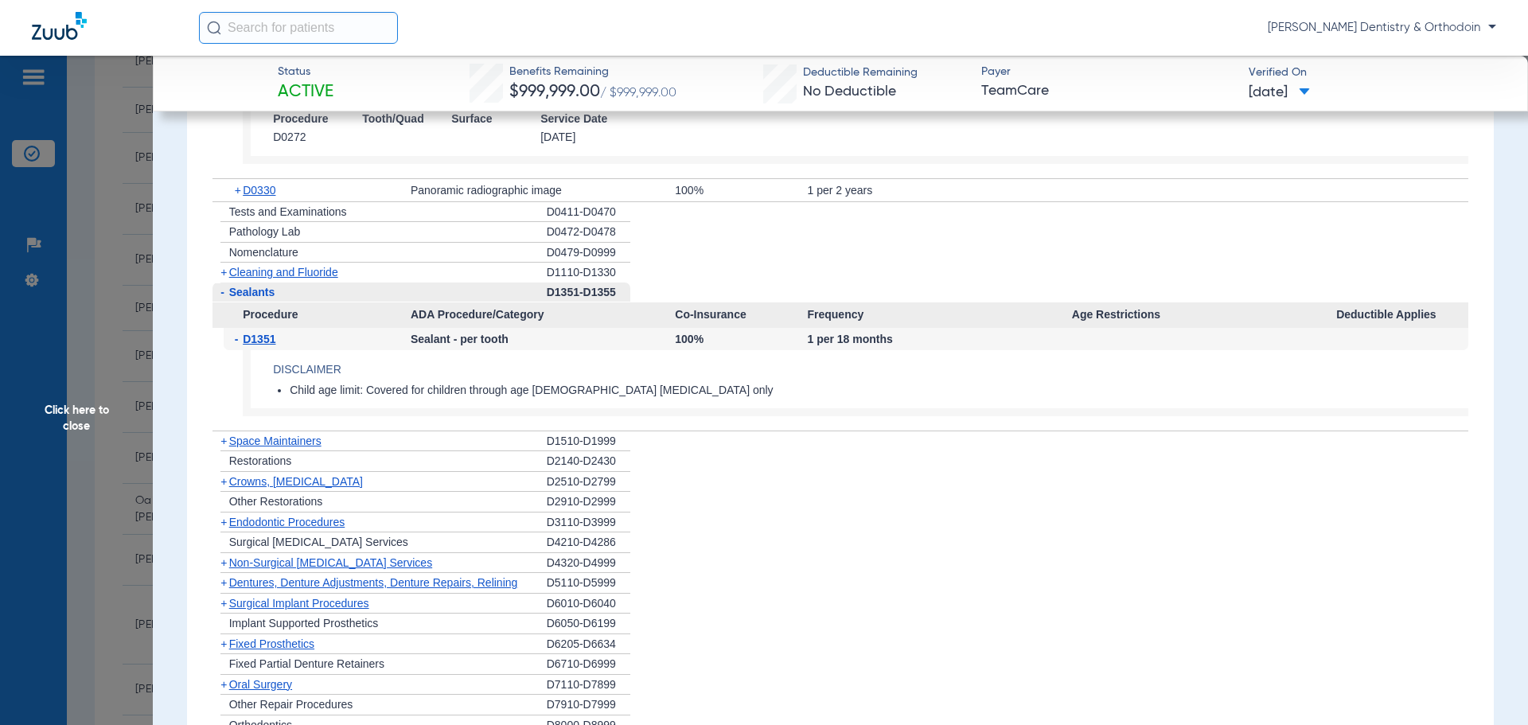
drag, startPoint x: 98, startPoint y: 407, endPoint x: 97, endPoint y: 396, distance: 11.2
click at [98, 406] on span "Click here to close" at bounding box center [76, 418] width 153 height 725
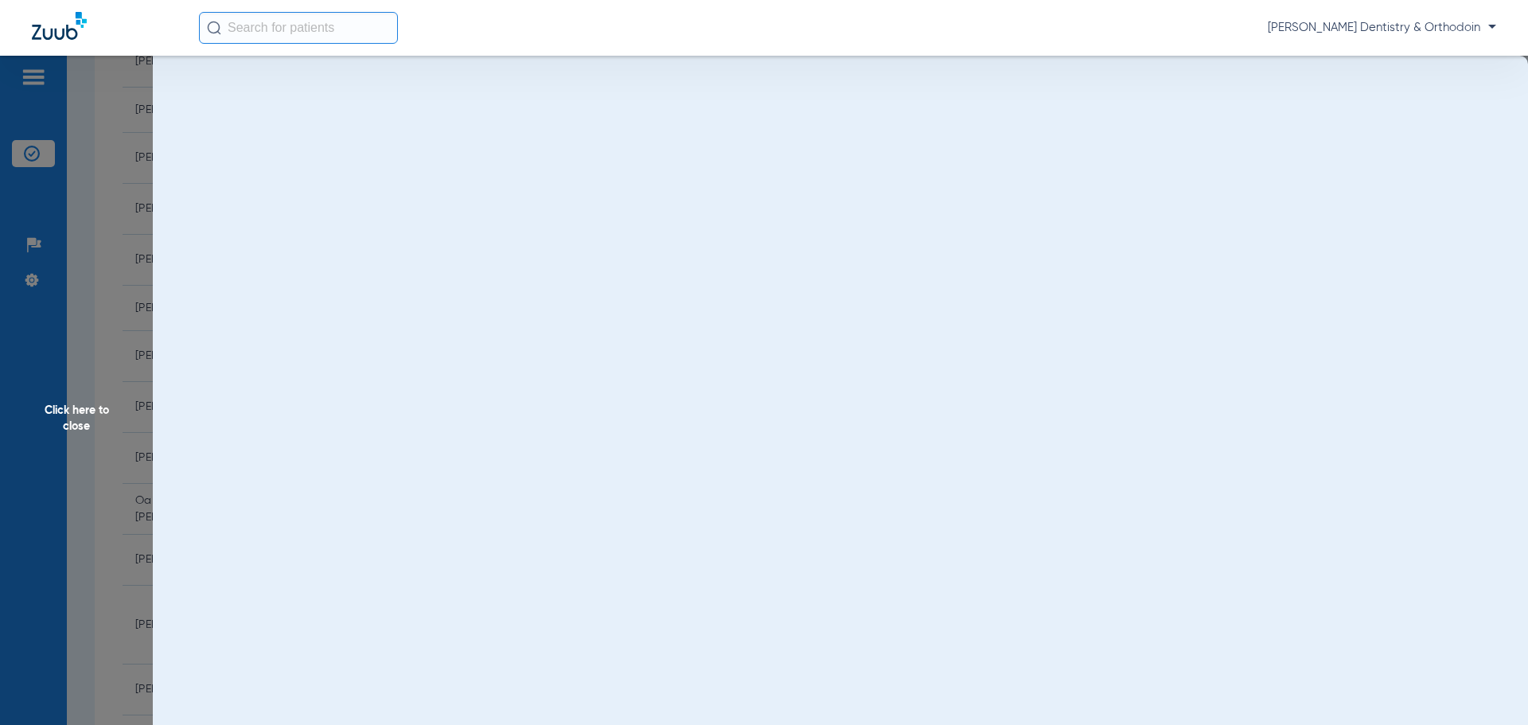
scroll to position [0, 0]
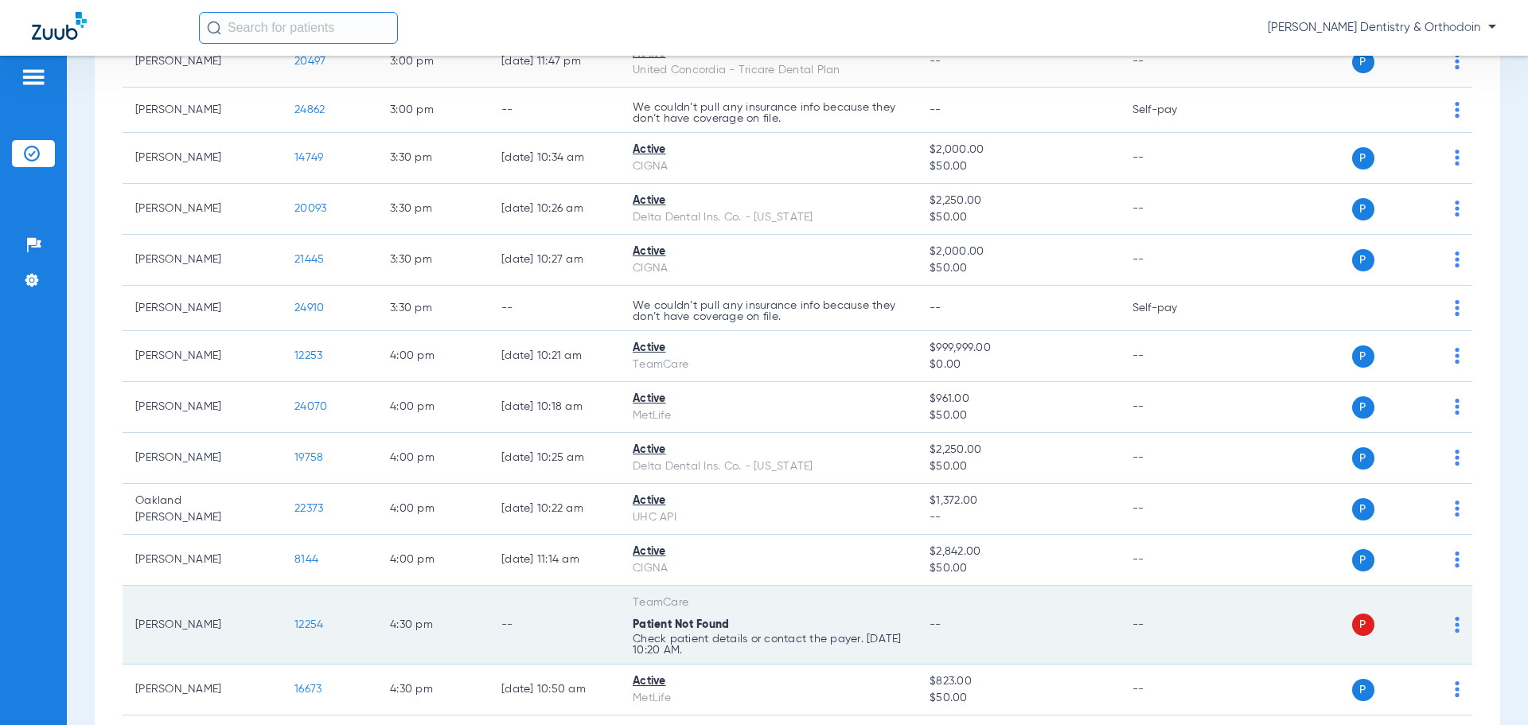
click at [316, 619] on span "12254" at bounding box center [309, 624] width 29 height 11
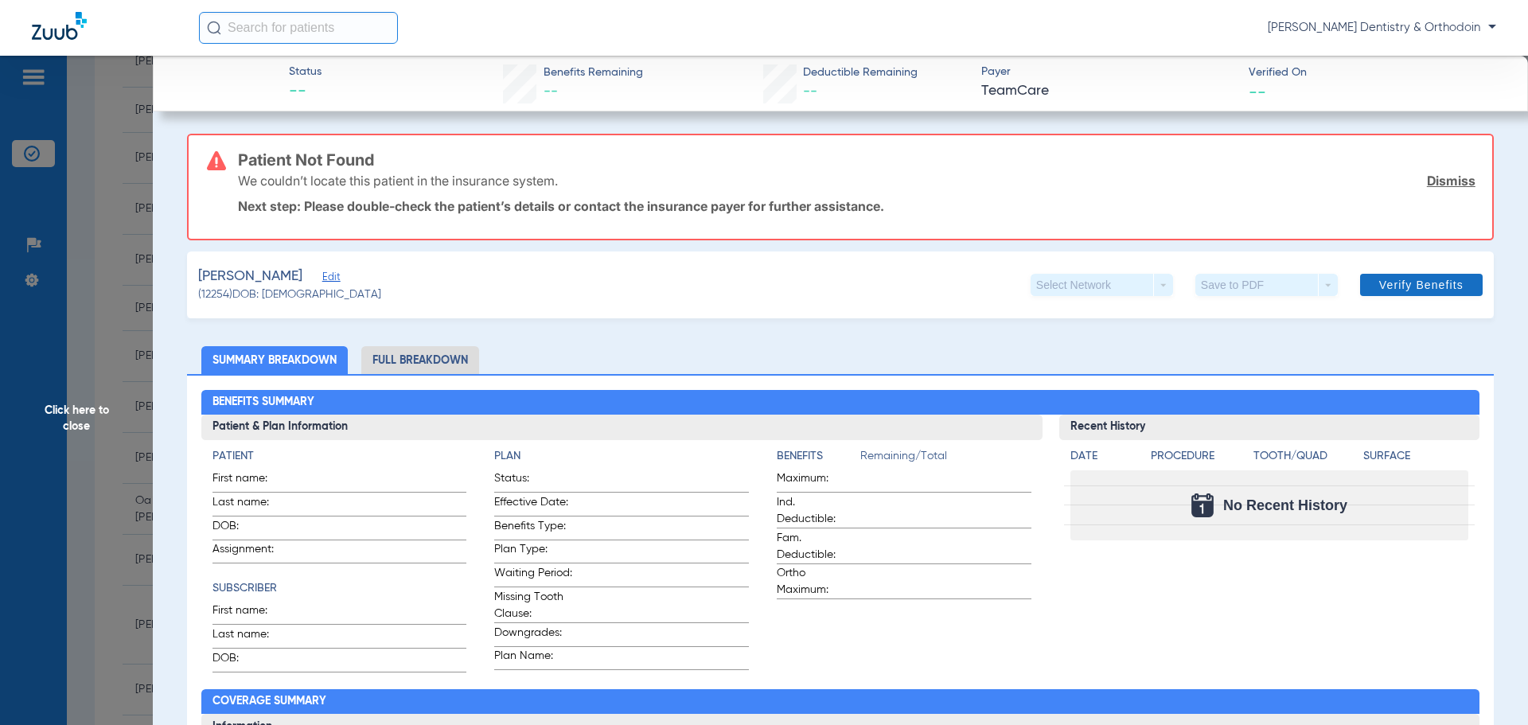
click at [1423, 293] on span at bounding box center [1421, 285] width 123 height 38
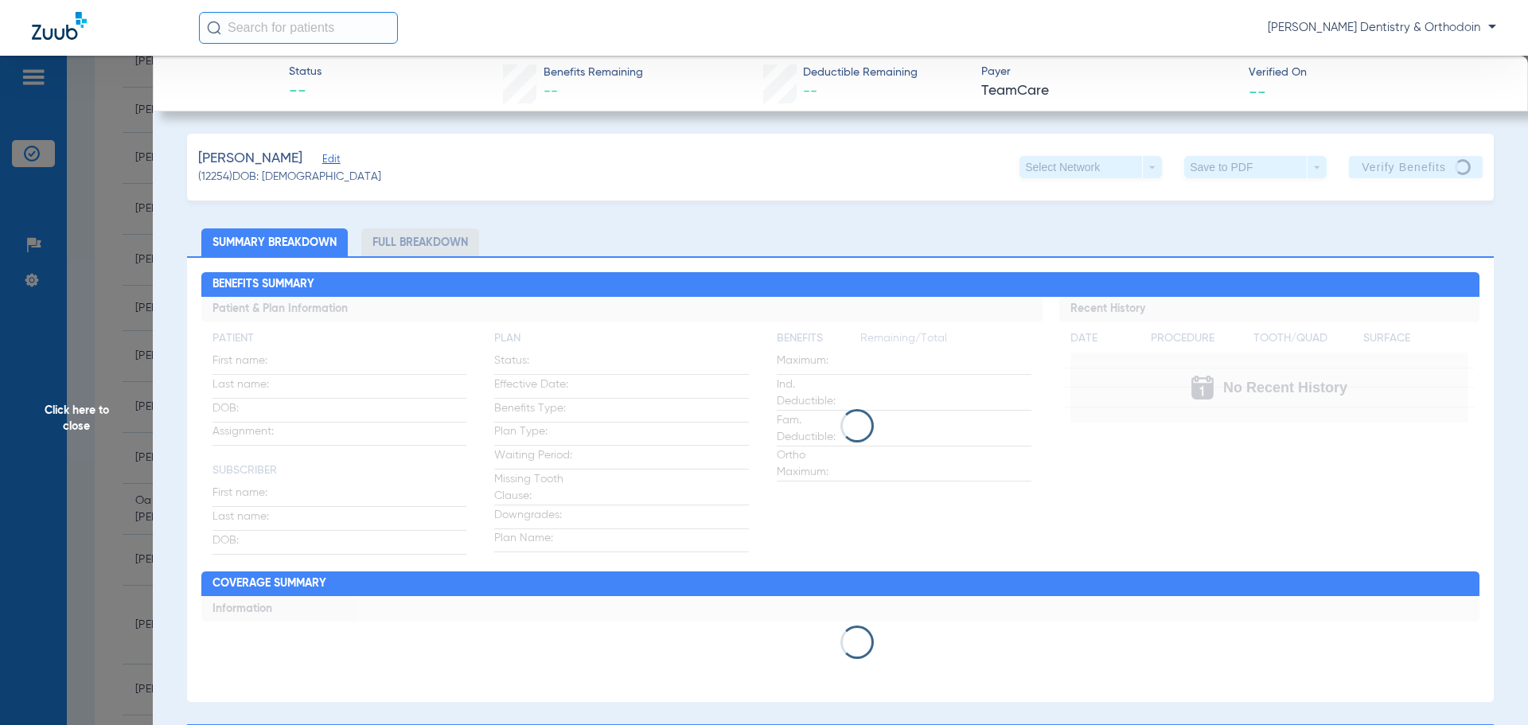
click at [65, 412] on span "Click here to close" at bounding box center [76, 418] width 153 height 725
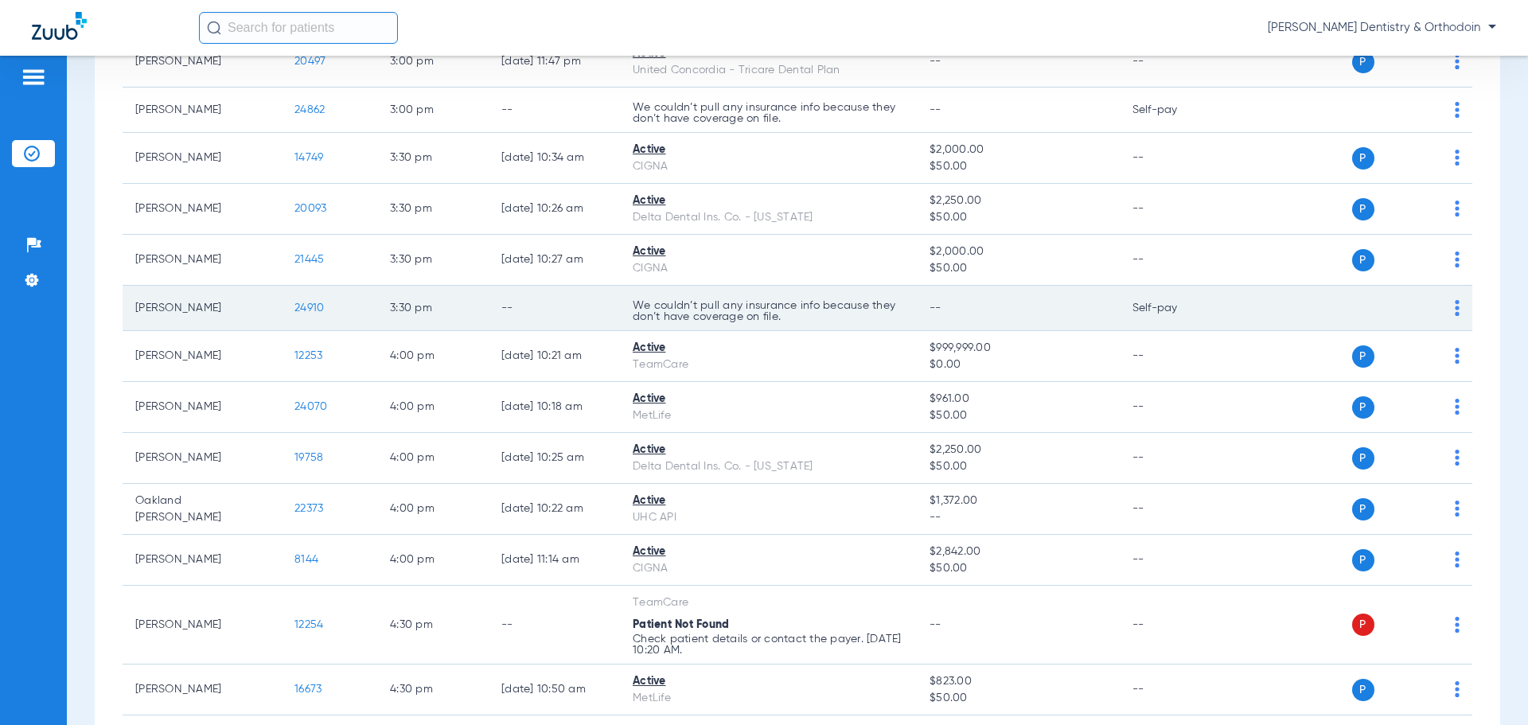
click at [303, 306] on span "24910" at bounding box center [309, 307] width 29 height 11
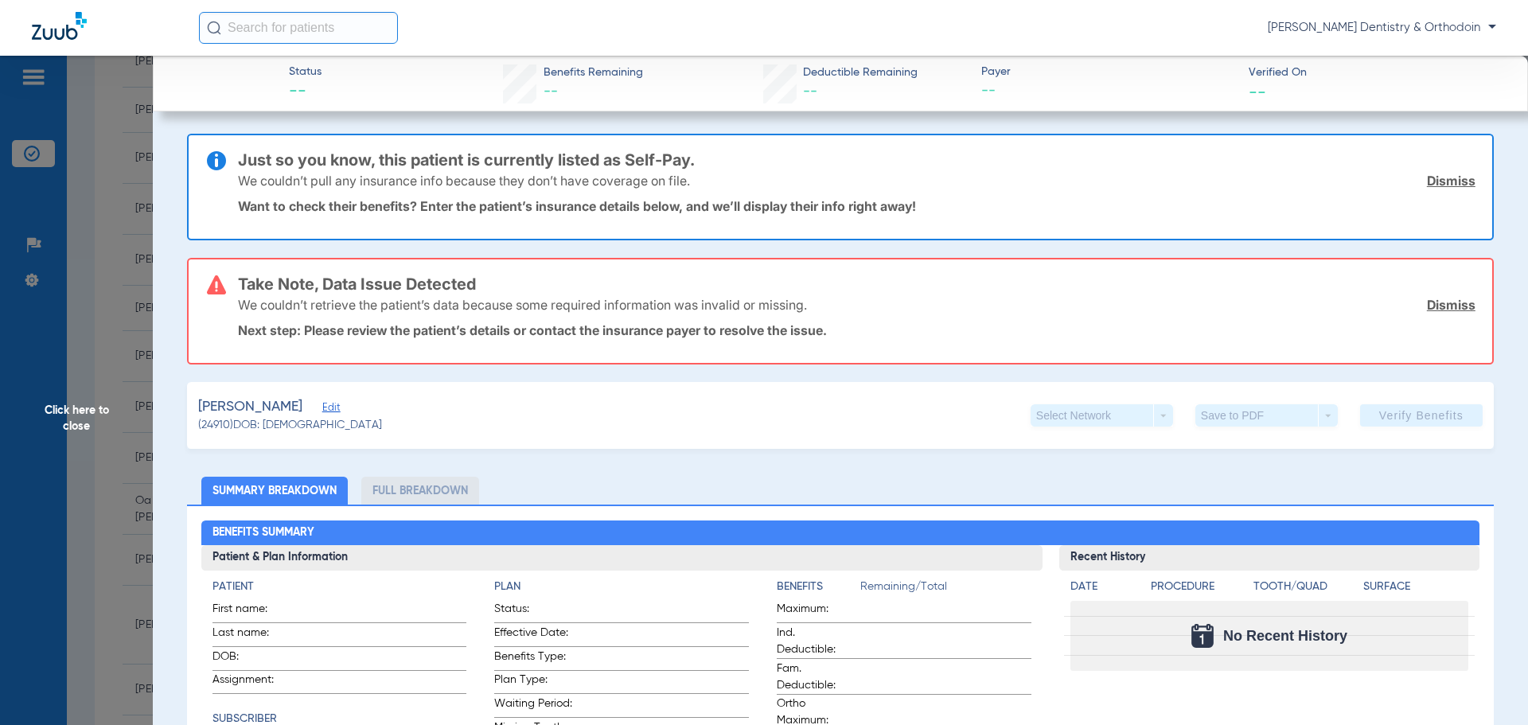
click at [72, 412] on span "Click here to close" at bounding box center [76, 418] width 153 height 725
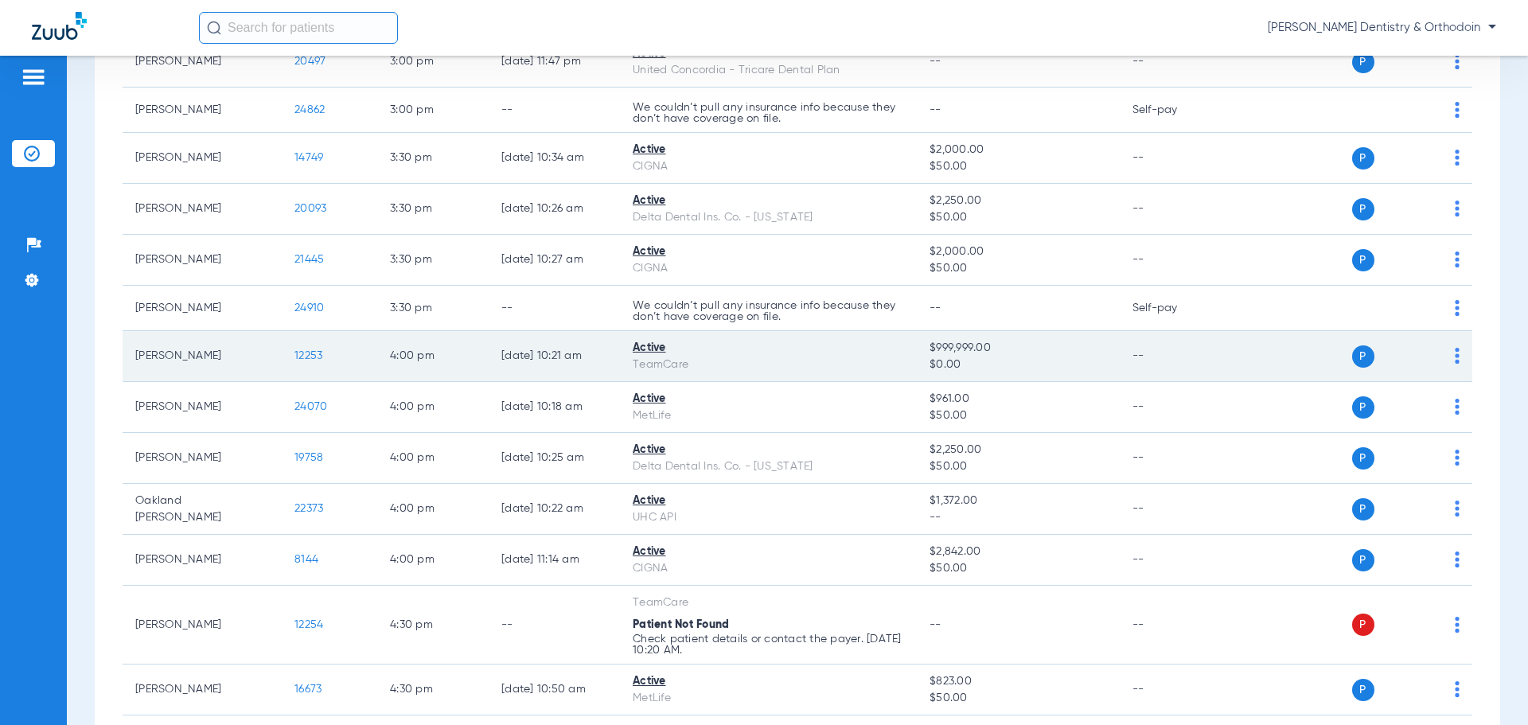
click at [317, 350] on span "12253" at bounding box center [309, 355] width 28 height 11
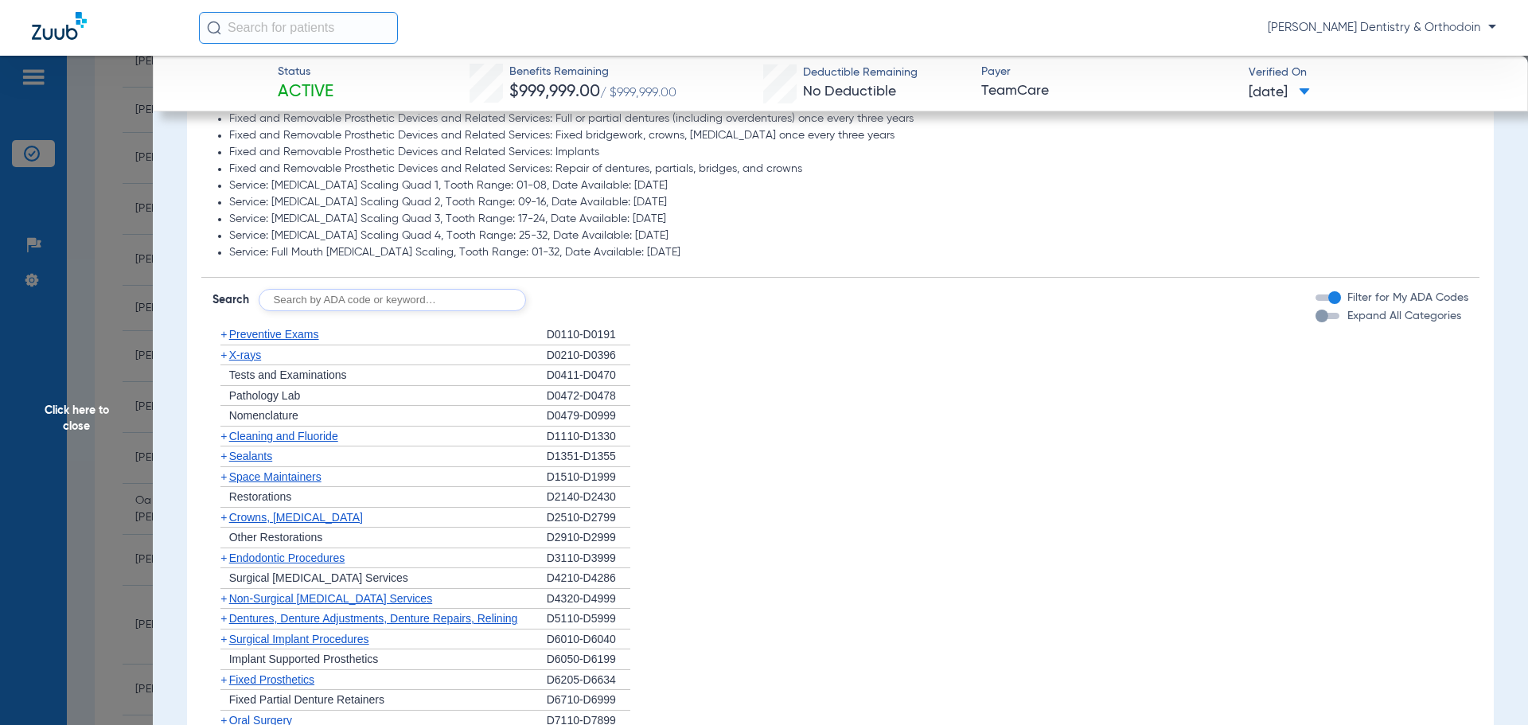
scroll to position [2071, 0]
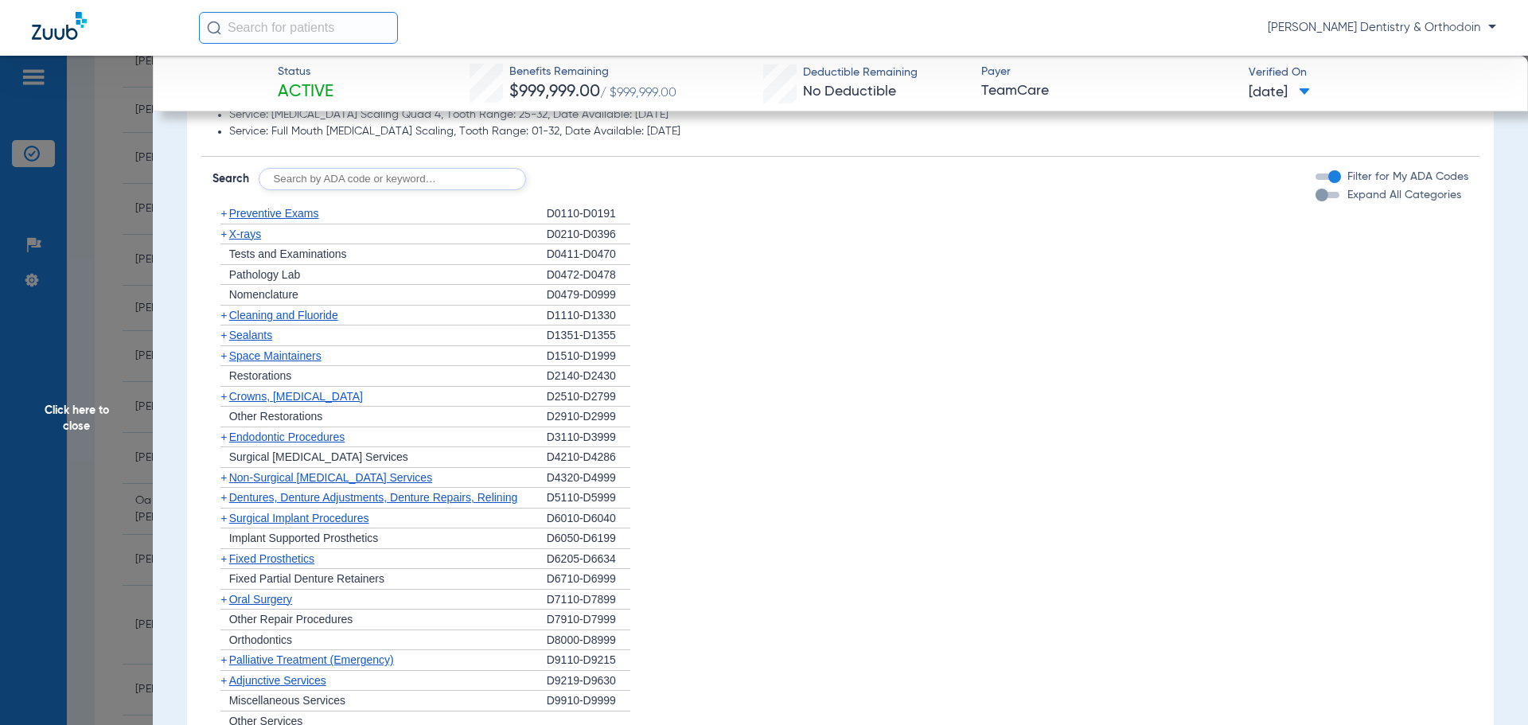
click at [268, 318] on span "Cleaning and Fluoride" at bounding box center [283, 315] width 109 height 13
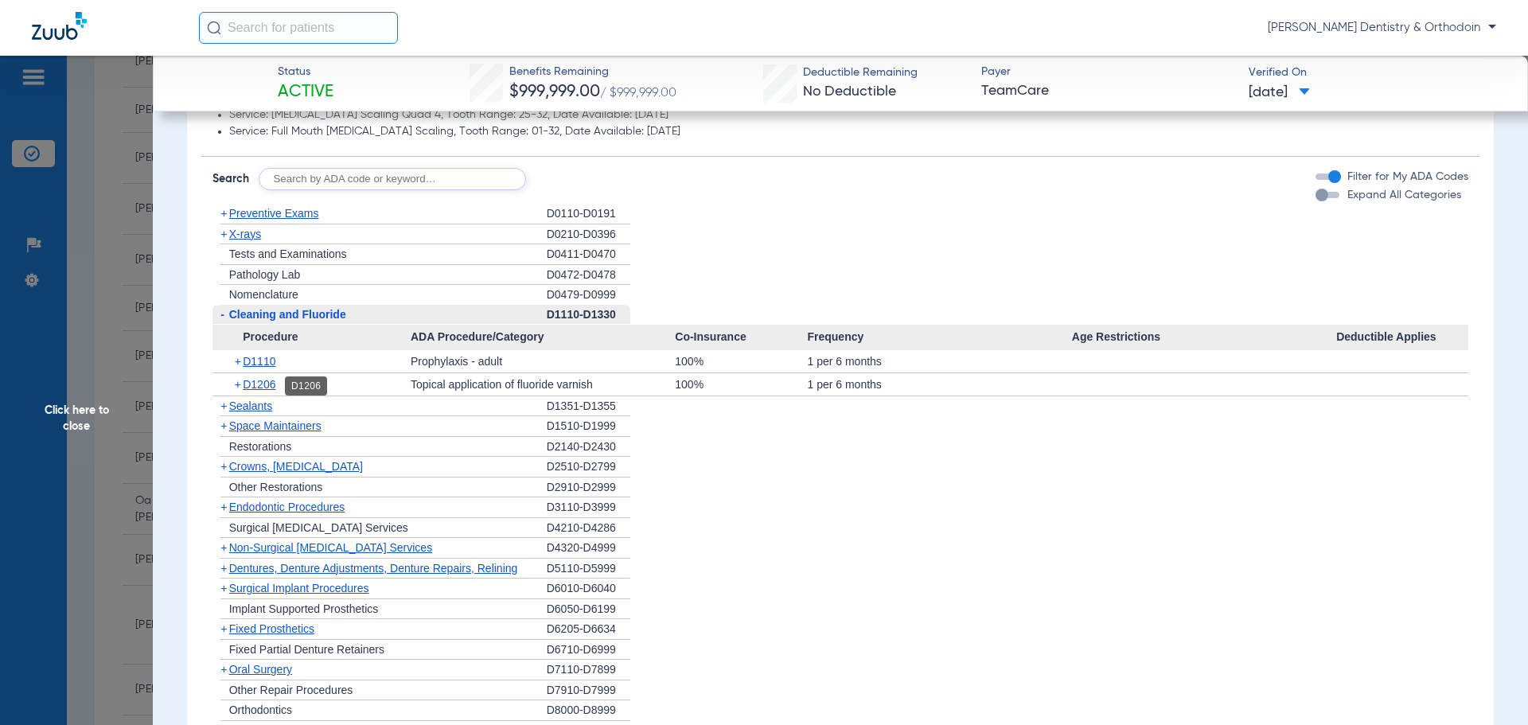
click at [264, 387] on span "D1206" at bounding box center [259, 384] width 33 height 13
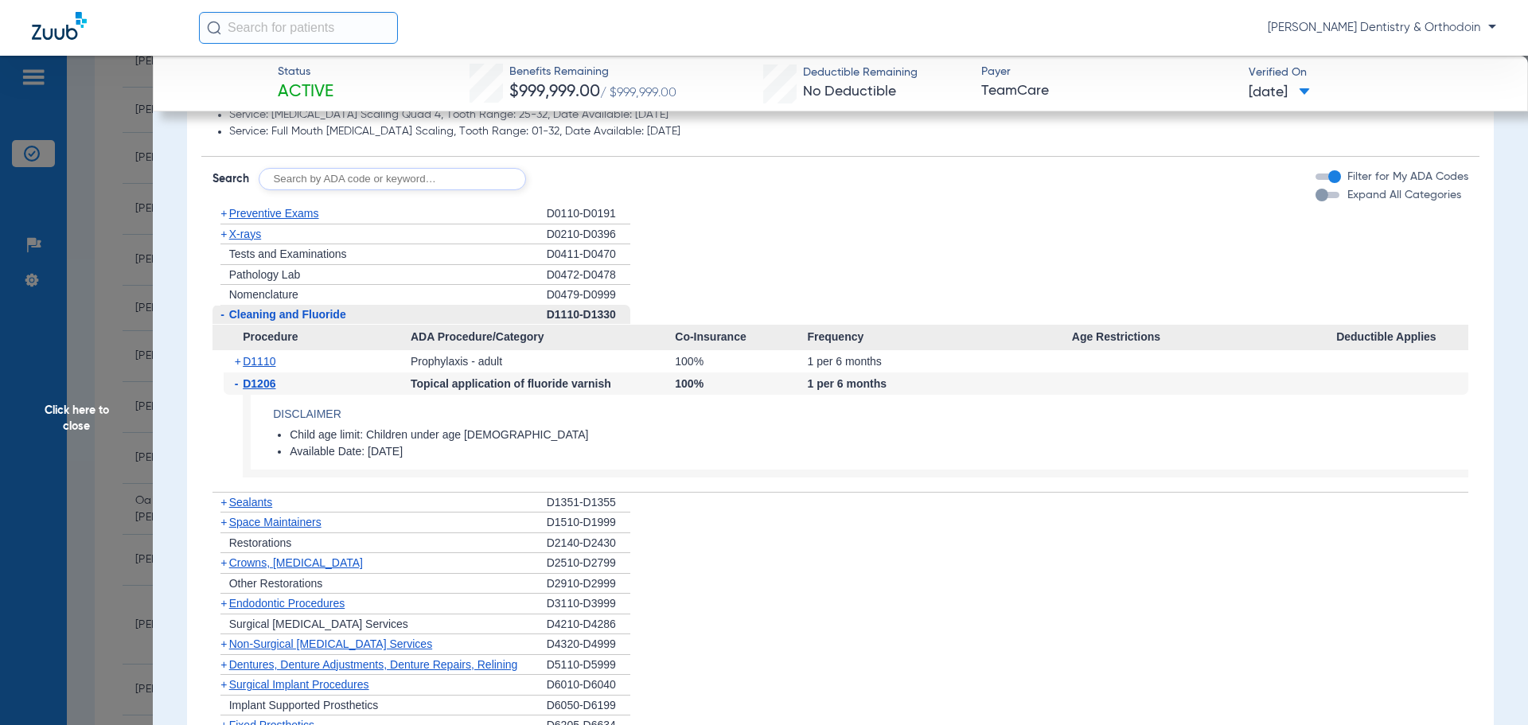
click at [90, 410] on span "Click here to close" at bounding box center [76, 418] width 153 height 725
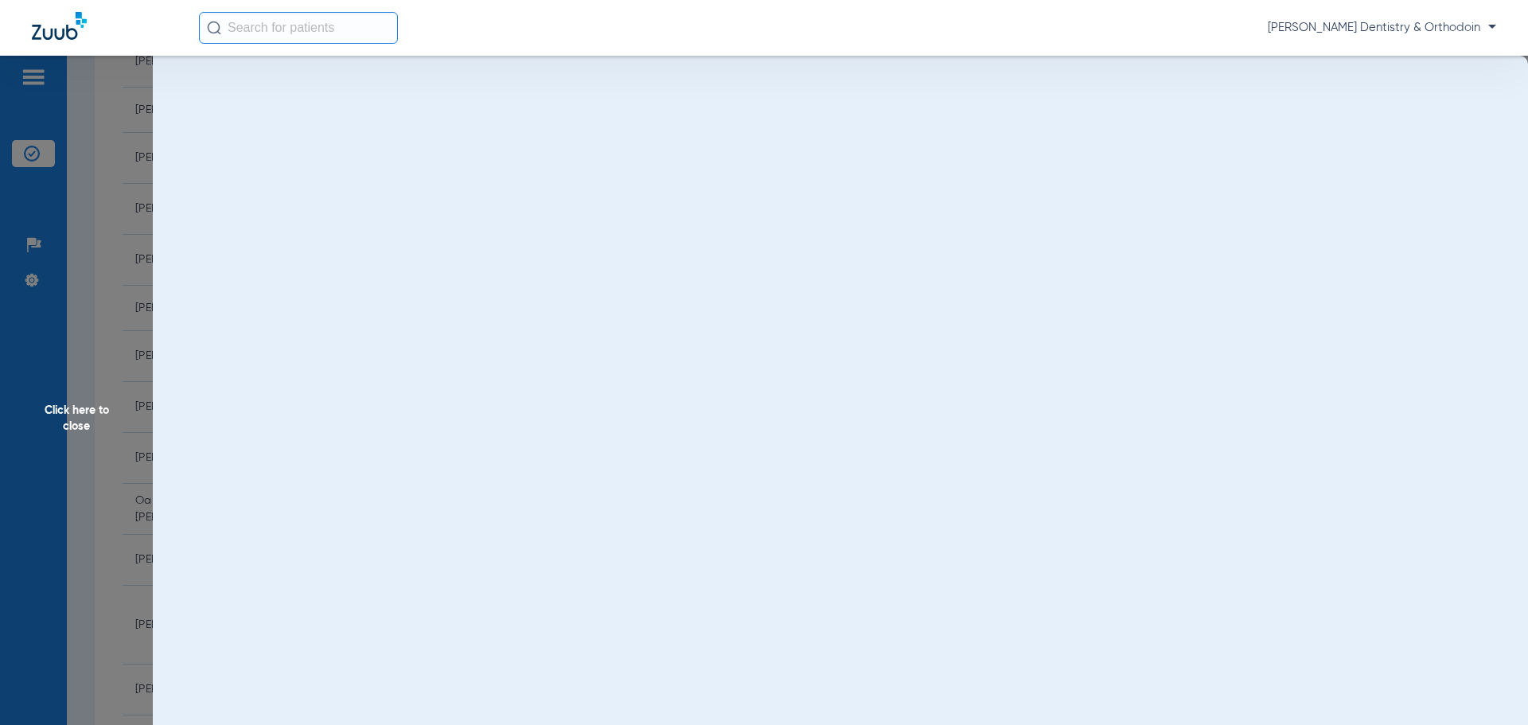
scroll to position [0, 0]
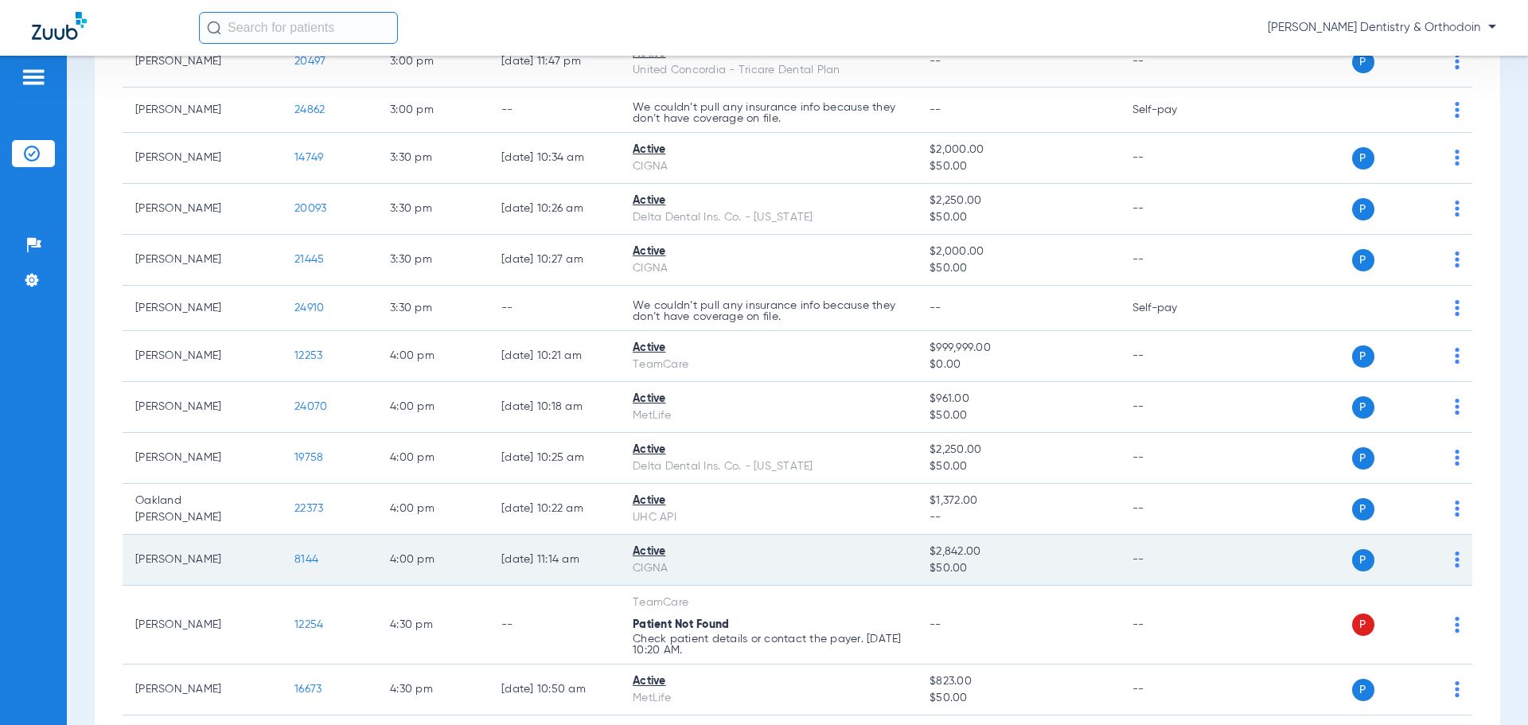
click at [308, 554] on span "8144" at bounding box center [307, 559] width 24 height 11
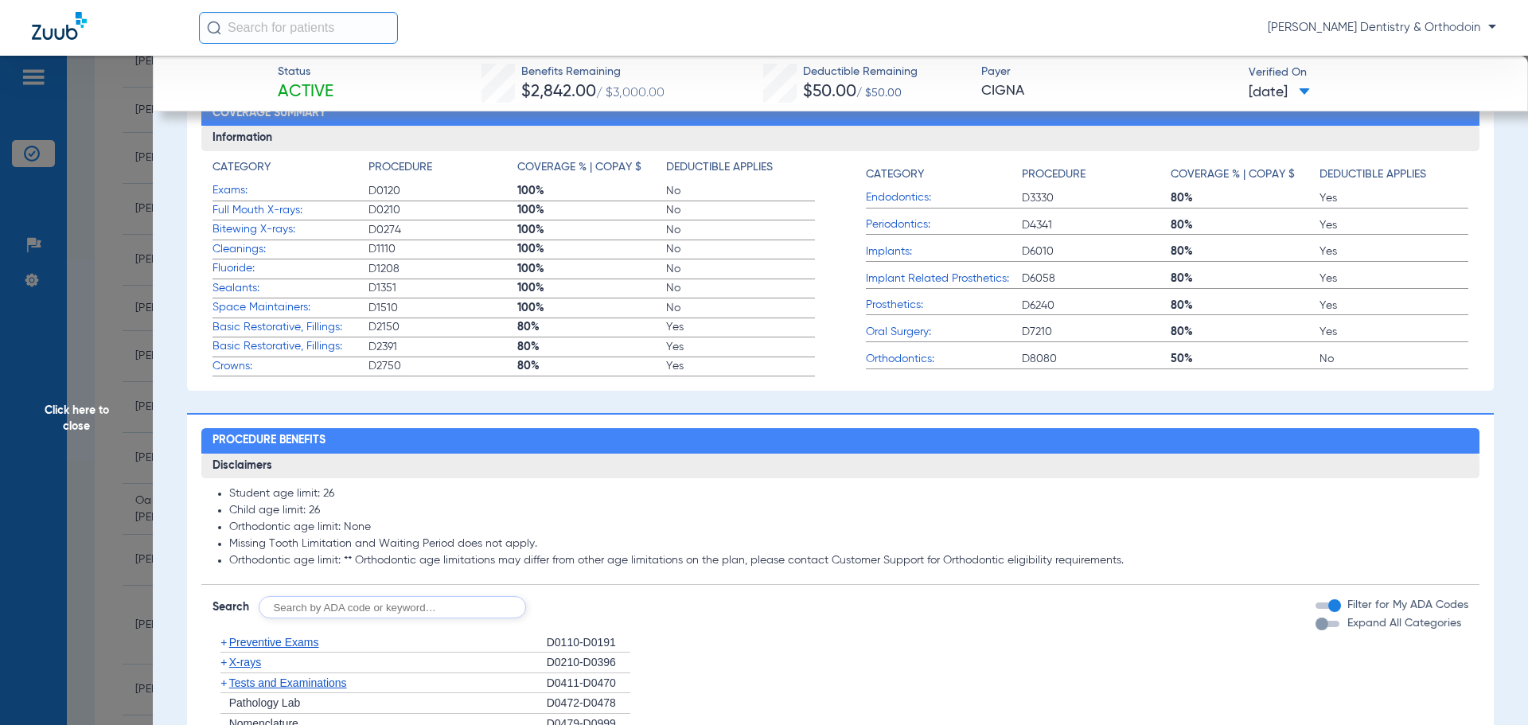
scroll to position [955, 0]
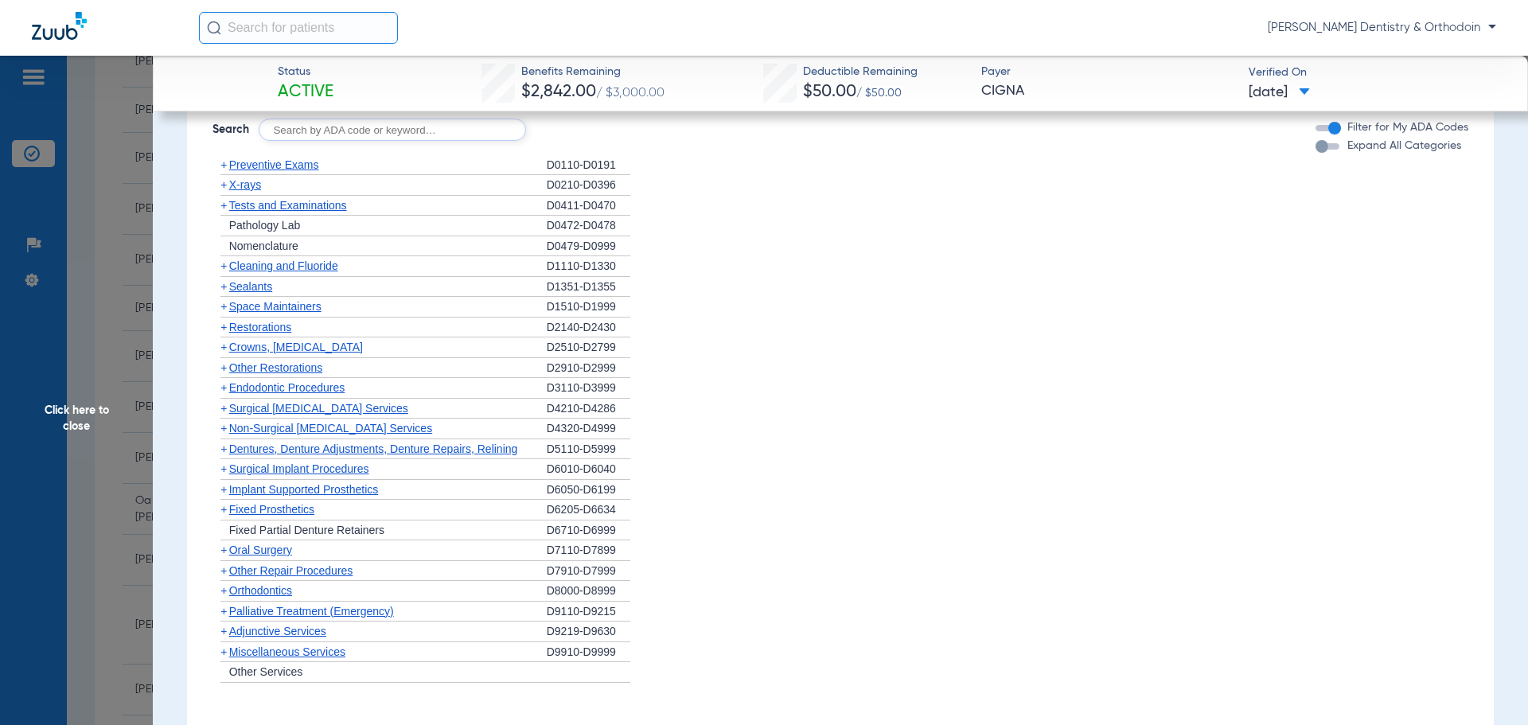
click at [243, 185] on span "X-rays" at bounding box center [245, 184] width 32 height 13
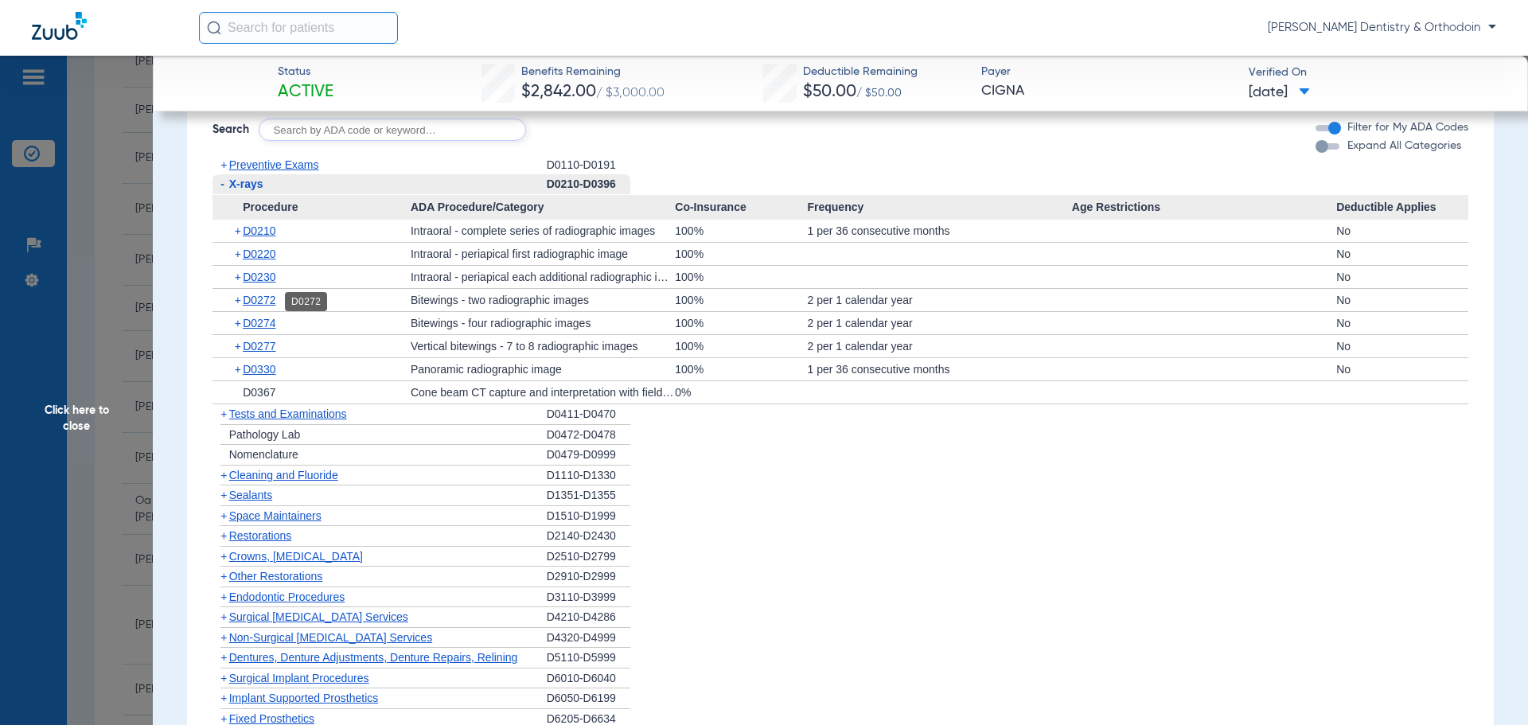
click at [268, 300] on span "D0272" at bounding box center [259, 300] width 33 height 13
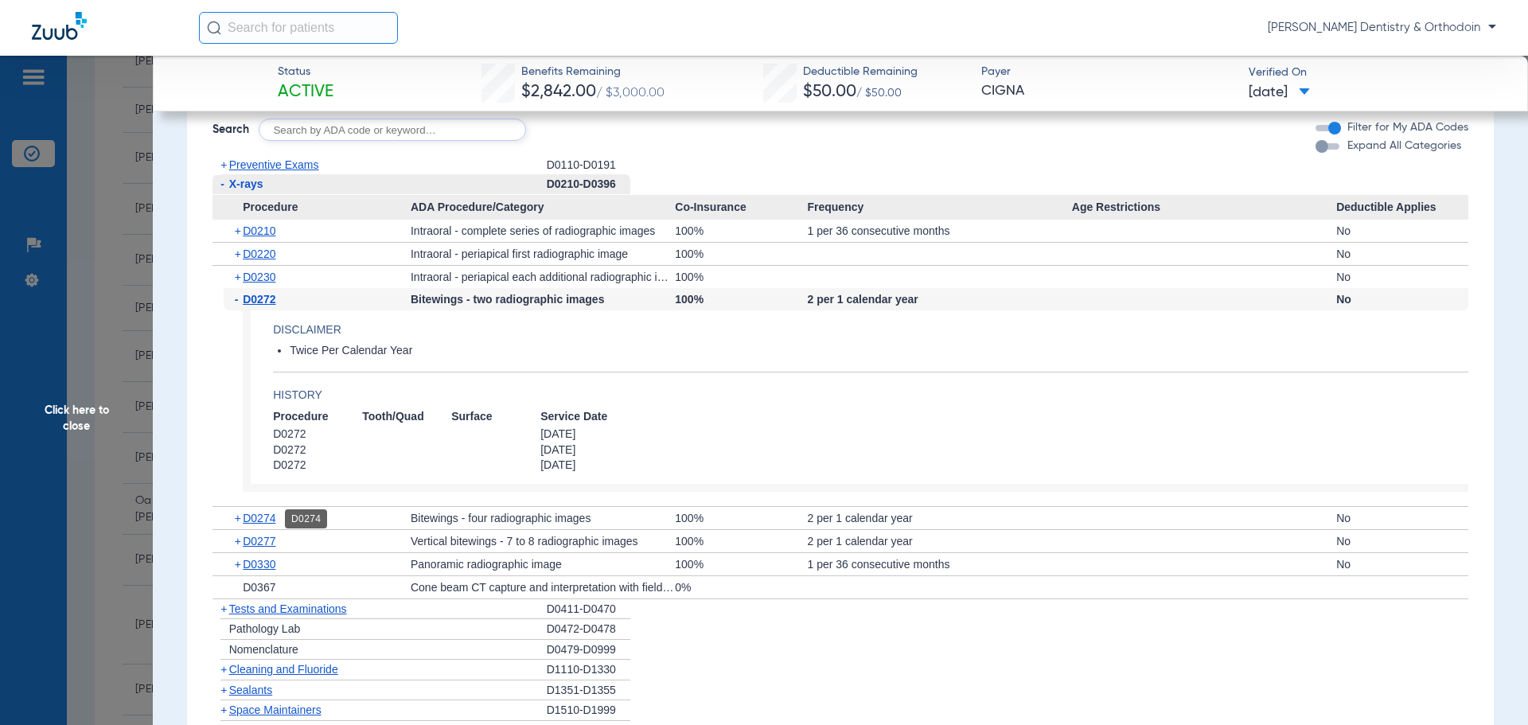
click at [266, 517] on span "D0274" at bounding box center [259, 518] width 33 height 13
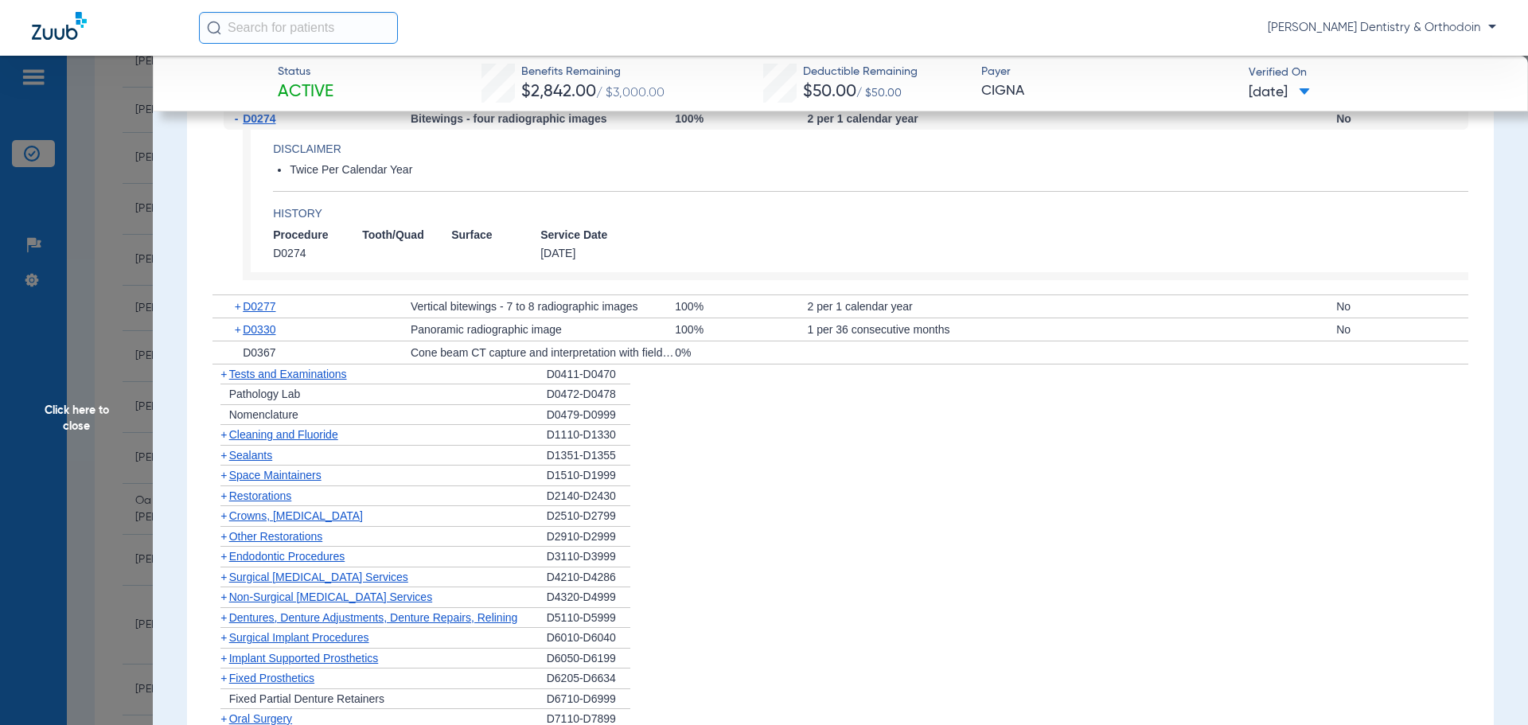
scroll to position [1433, 0]
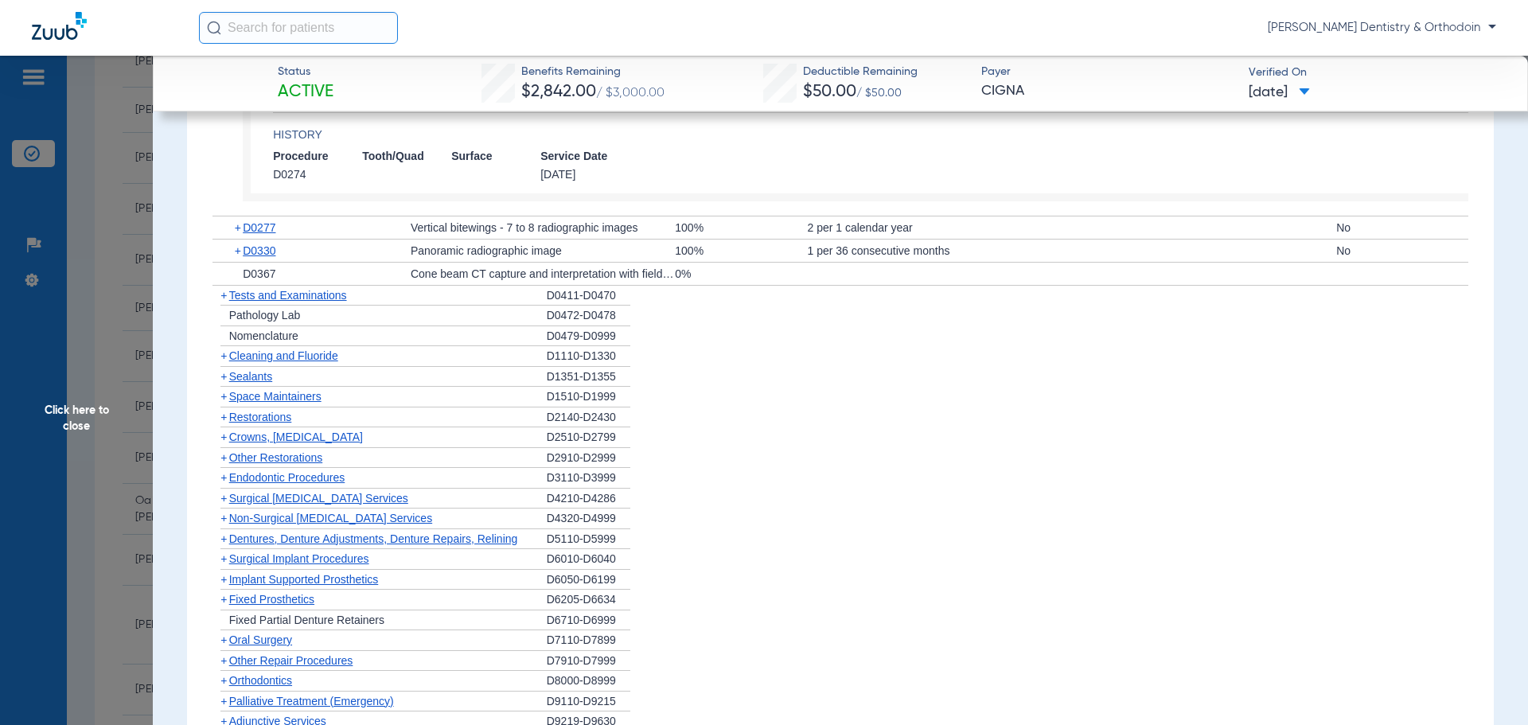
click at [271, 250] on span "D0330" at bounding box center [259, 250] width 33 height 13
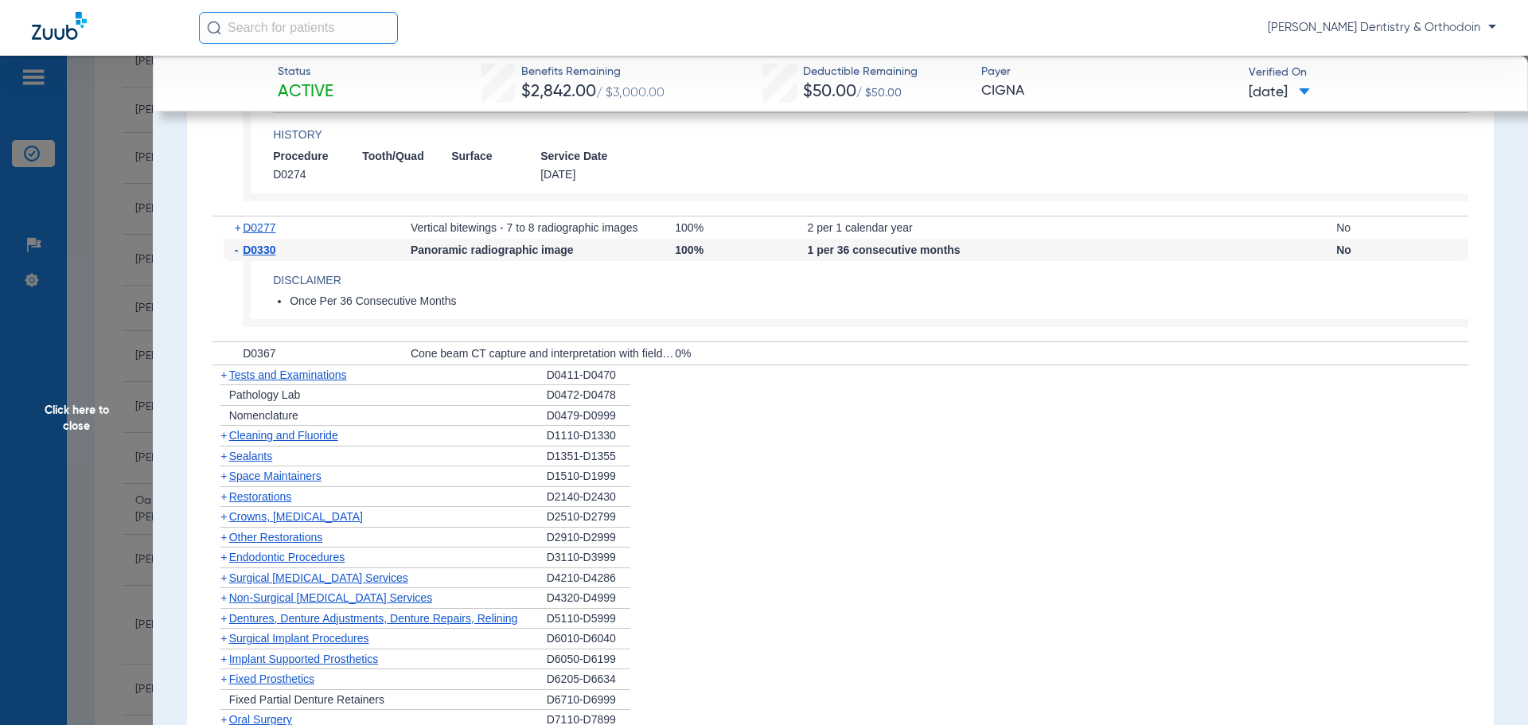
click at [308, 438] on span "Cleaning and Fluoride" at bounding box center [283, 435] width 109 height 13
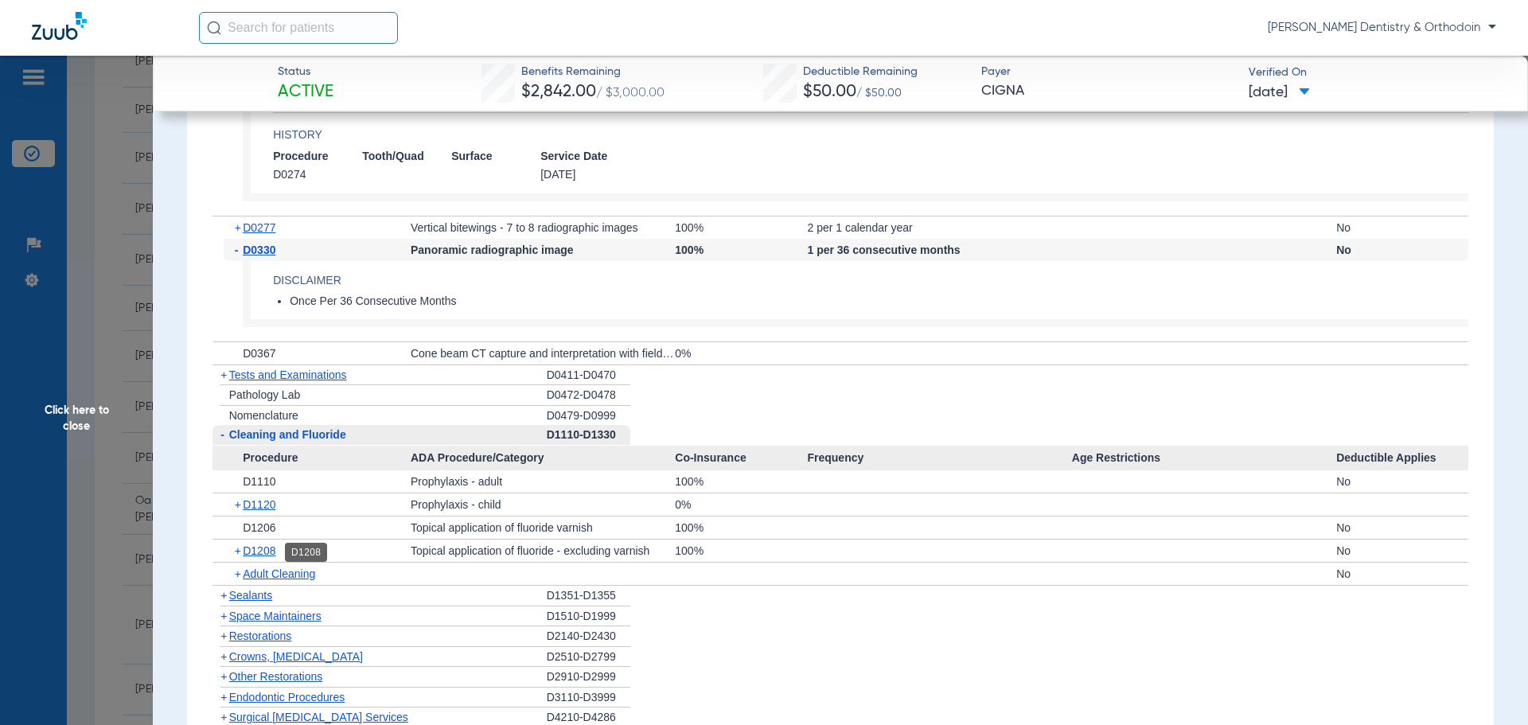
click at [271, 552] on span "D1208" at bounding box center [259, 550] width 33 height 13
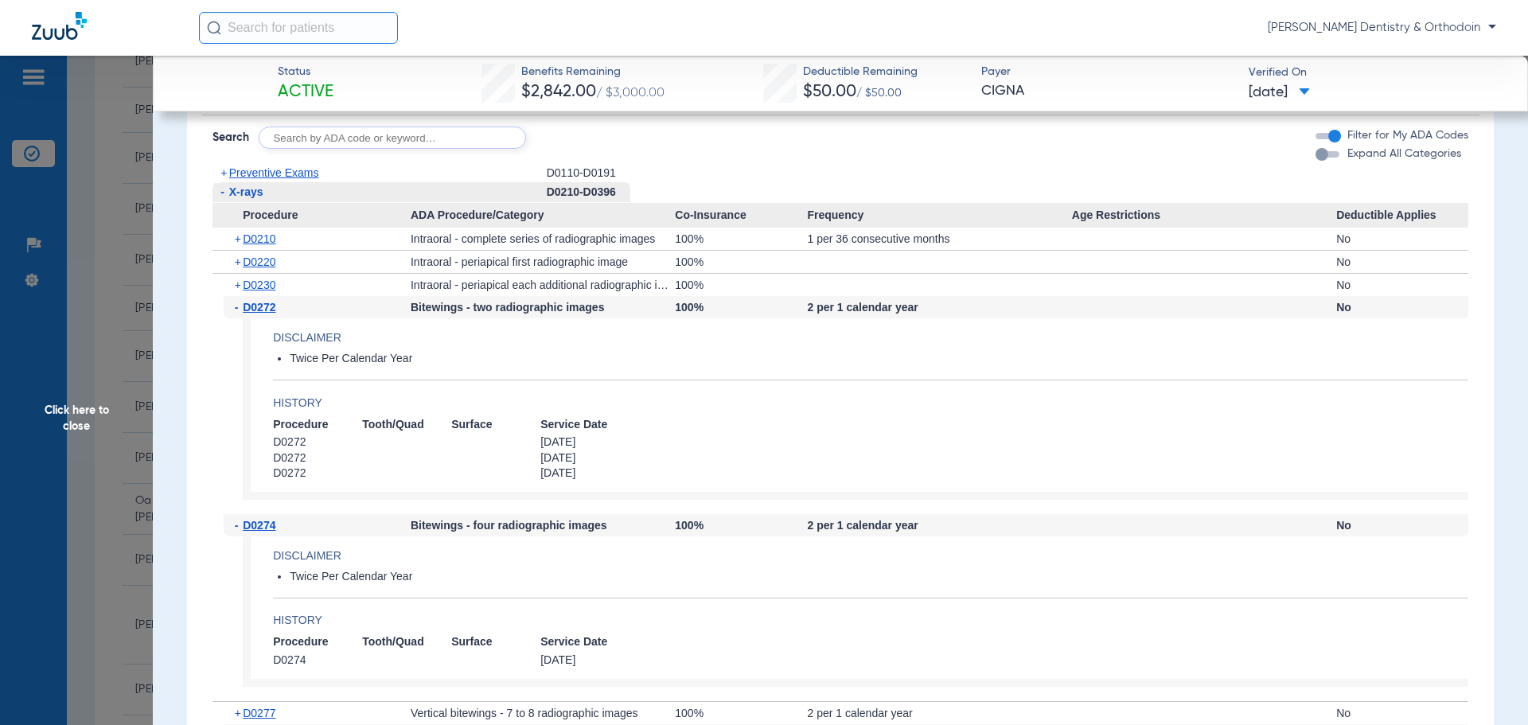
scroll to position [926, 0]
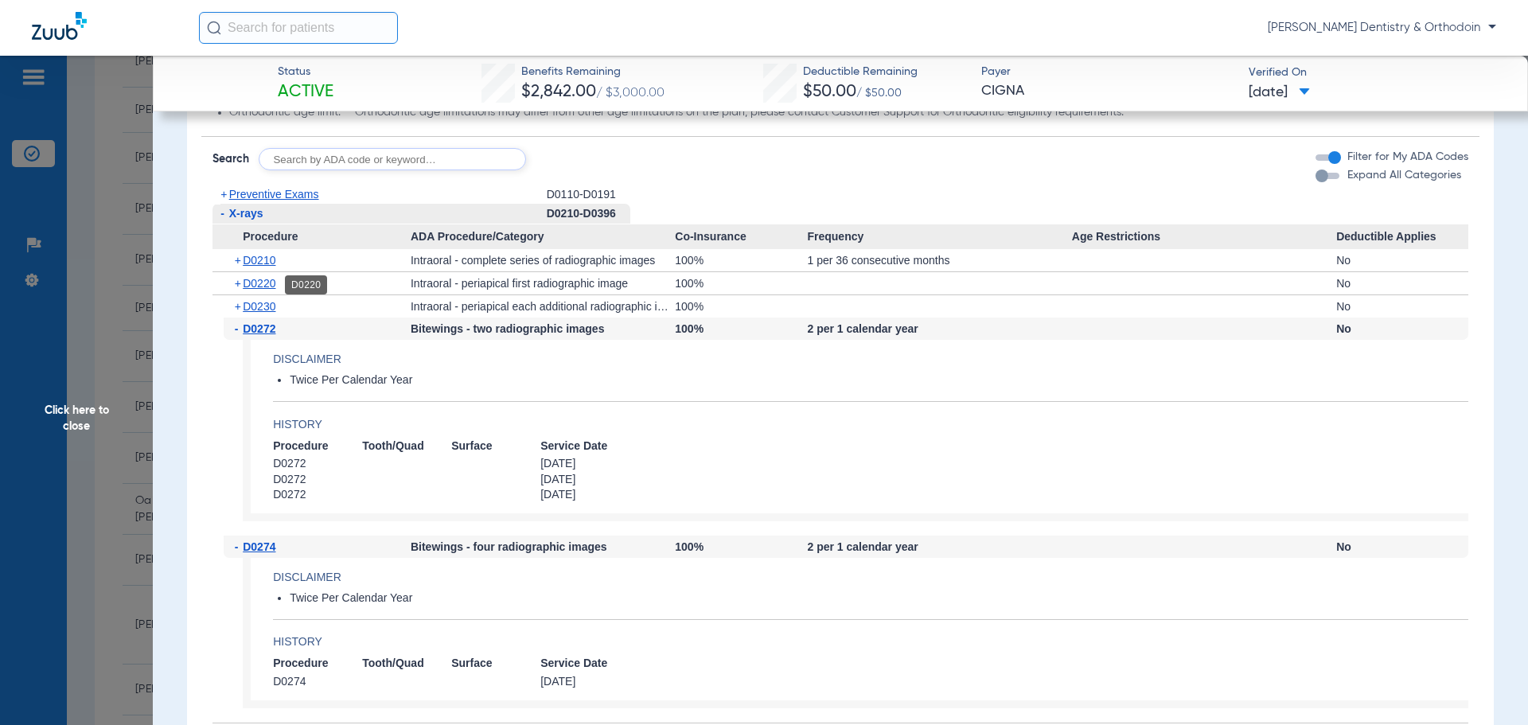
click at [271, 280] on span "D0220" at bounding box center [259, 283] width 33 height 13
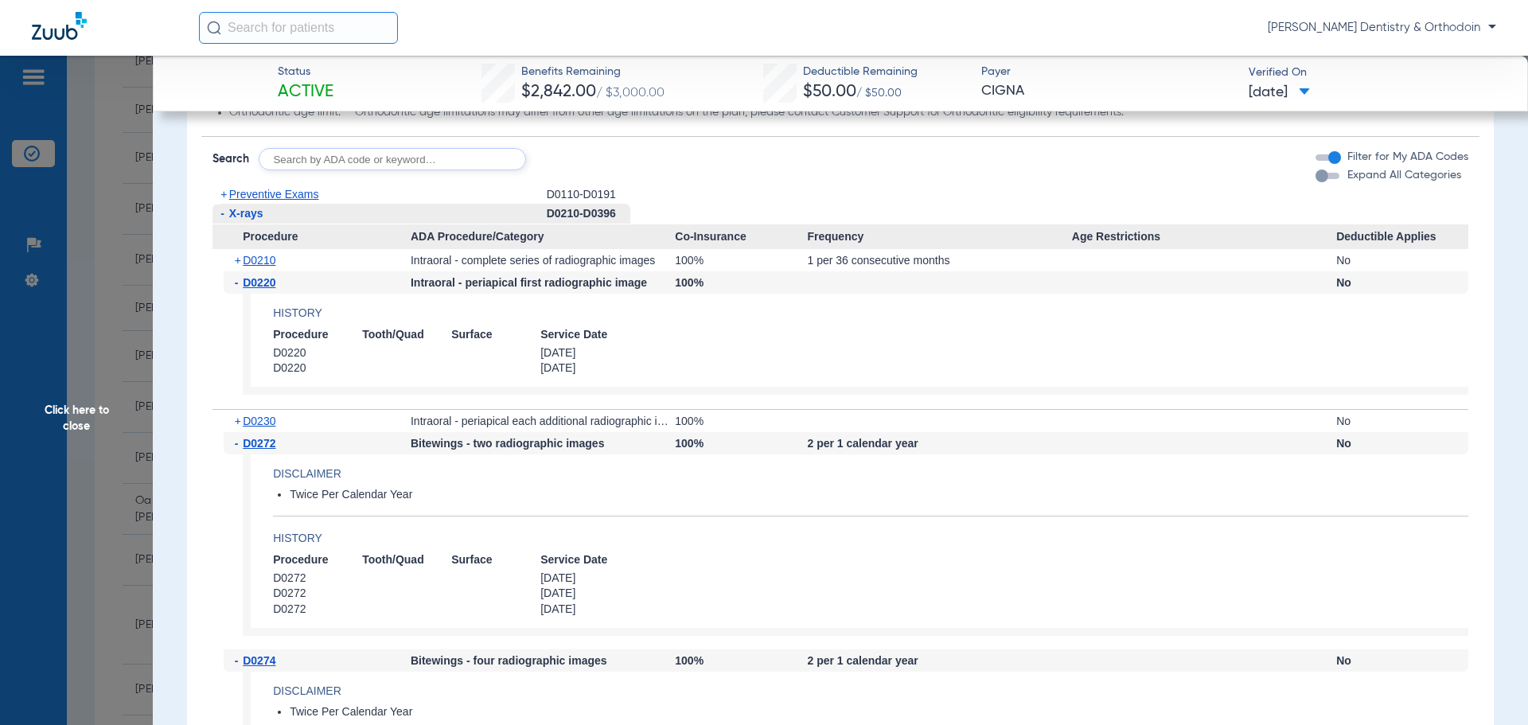
drag, startPoint x: 97, startPoint y: 409, endPoint x: 109, endPoint y: 416, distance: 13.5
click at [97, 409] on span "Click here to close" at bounding box center [76, 418] width 153 height 725
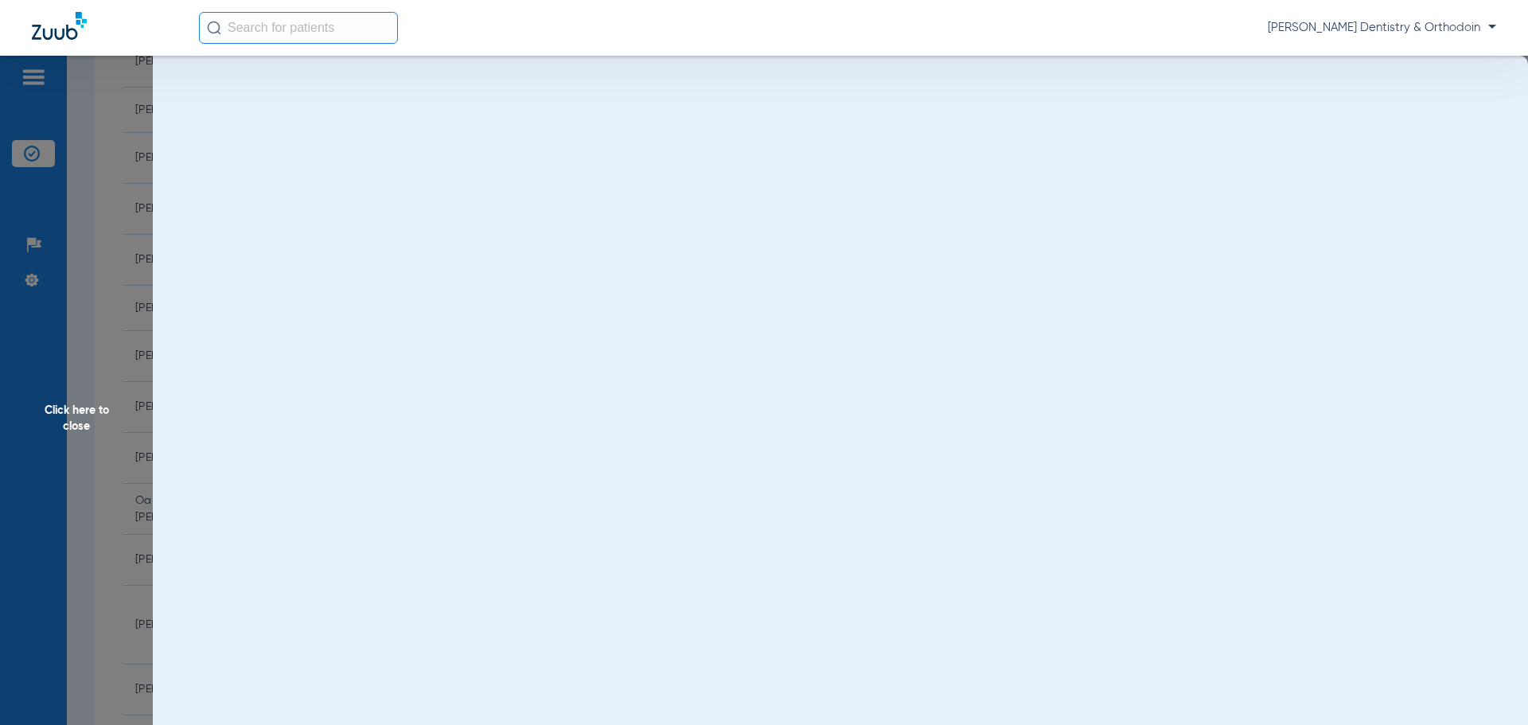
scroll to position [0, 0]
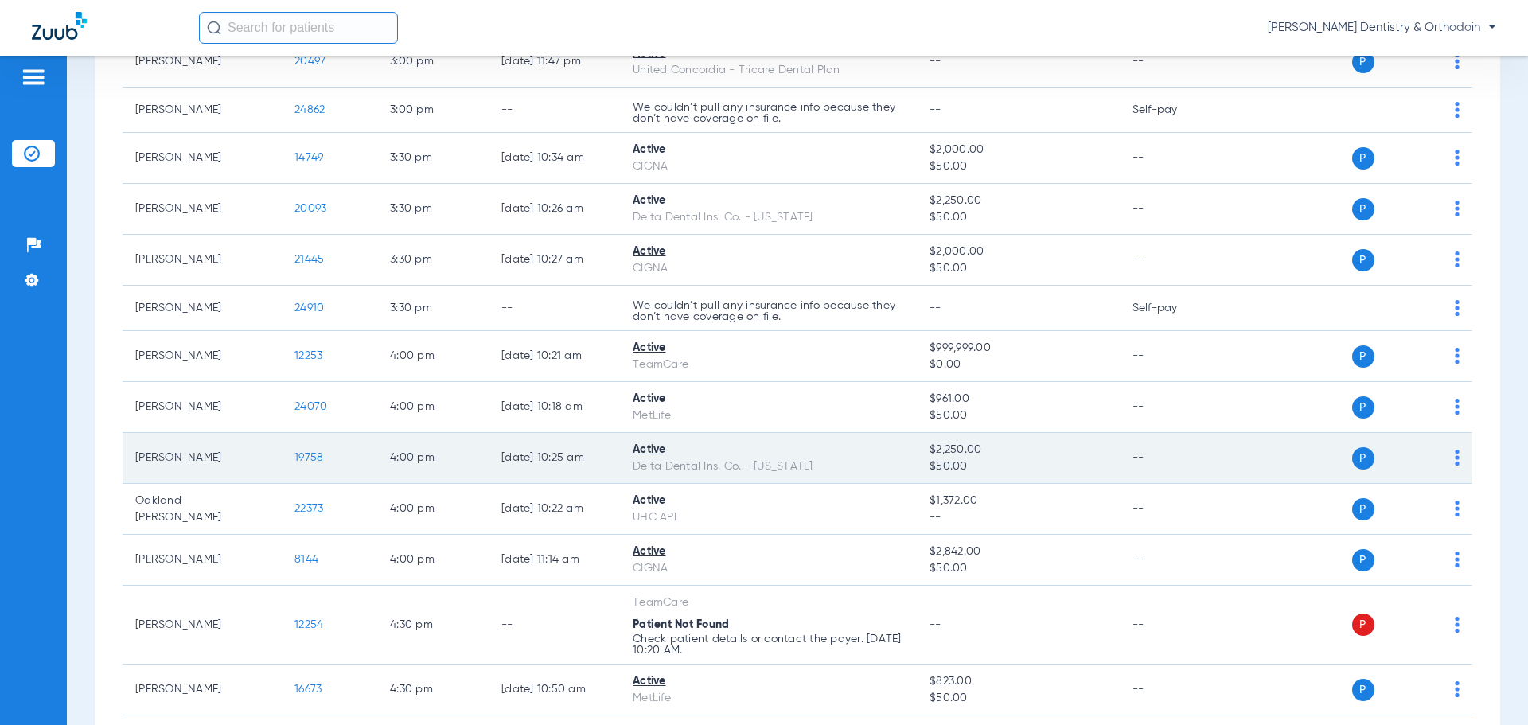
click at [296, 452] on span "19758" at bounding box center [309, 457] width 29 height 11
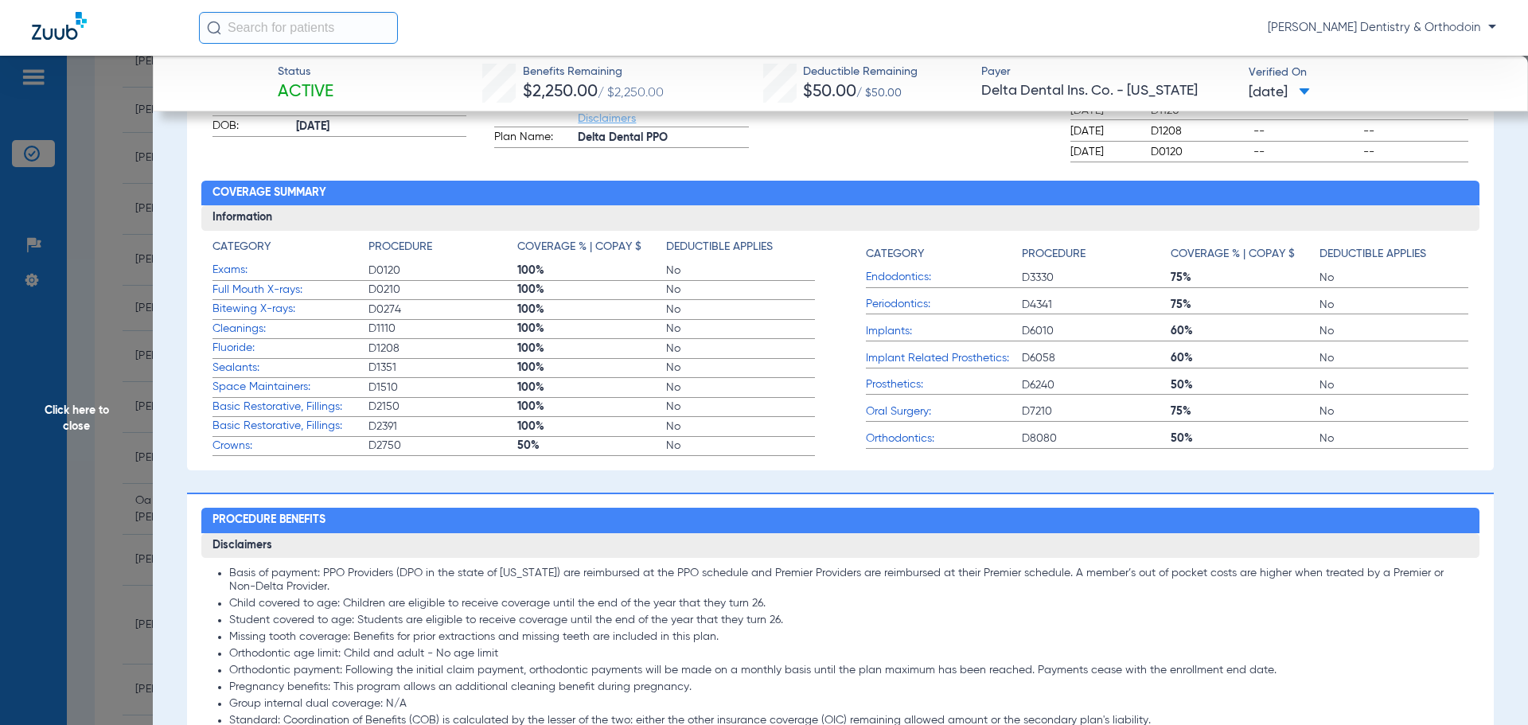
scroll to position [876, 0]
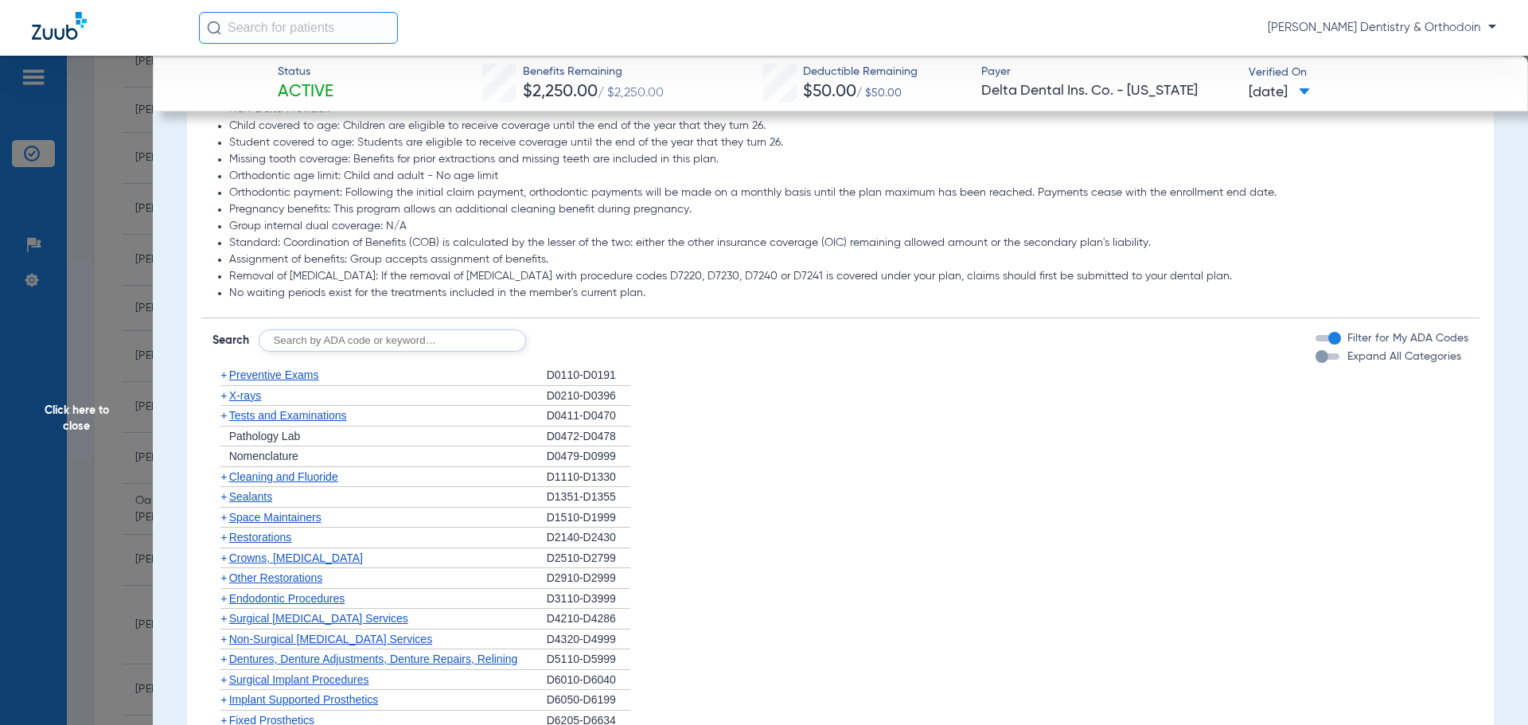
click at [241, 396] on span "X-rays" at bounding box center [245, 395] width 32 height 13
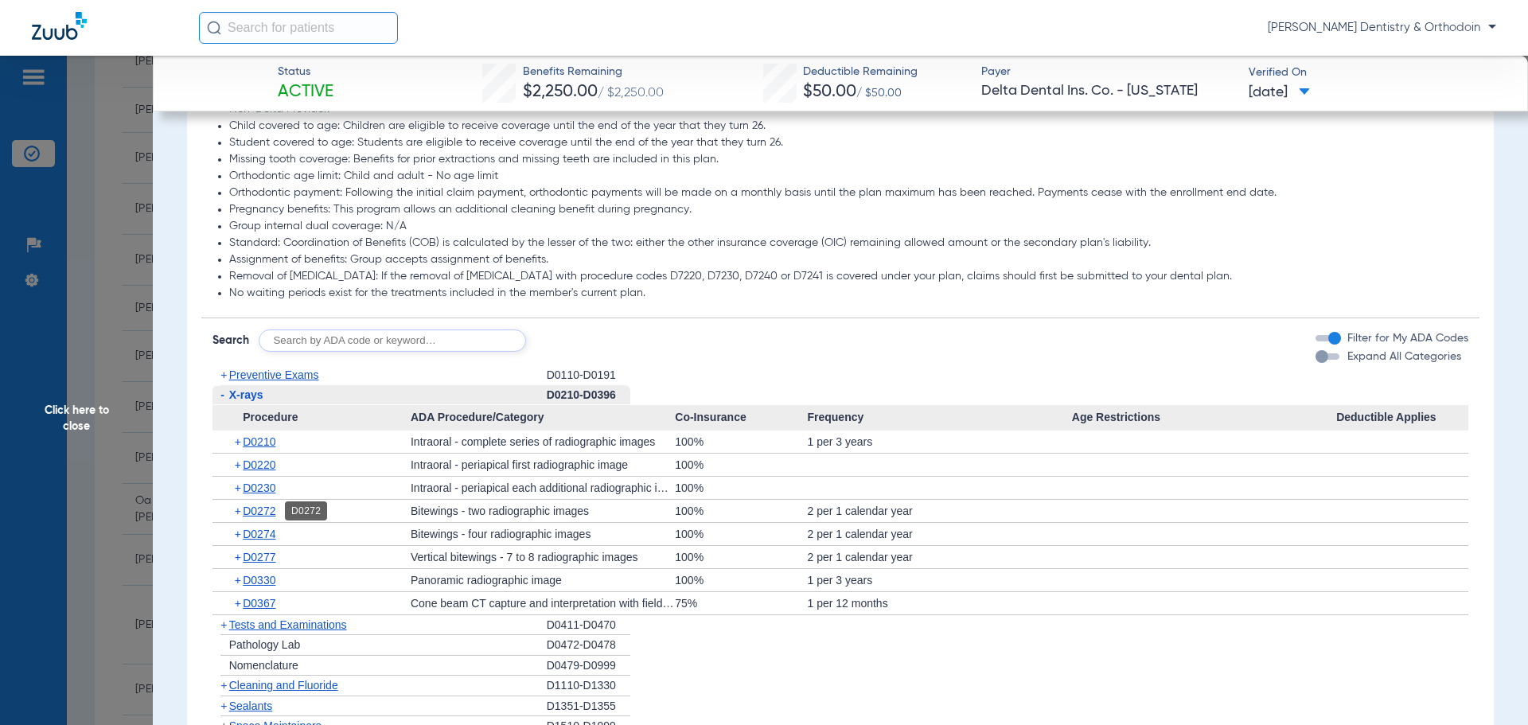
click at [265, 506] on span "D0272" at bounding box center [259, 511] width 33 height 13
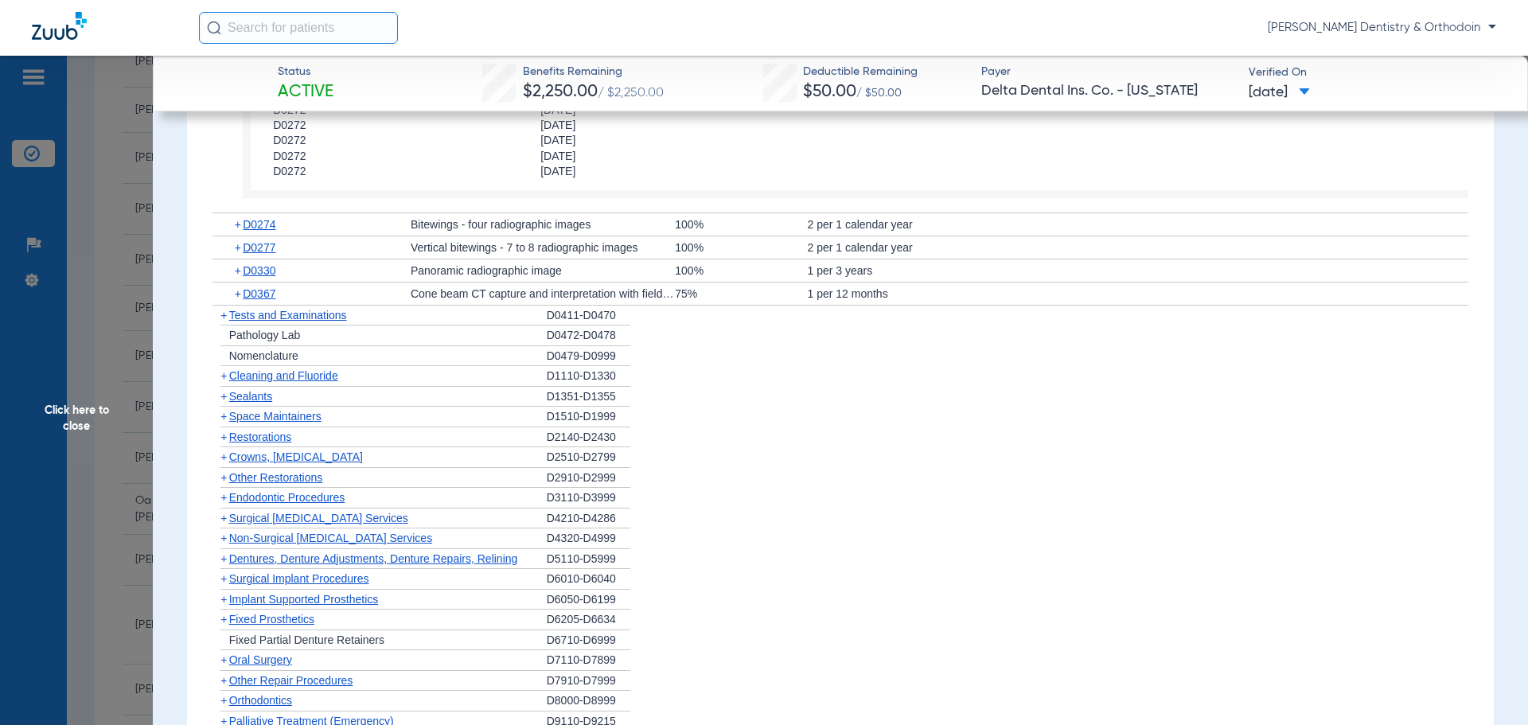
scroll to position [1512, 0]
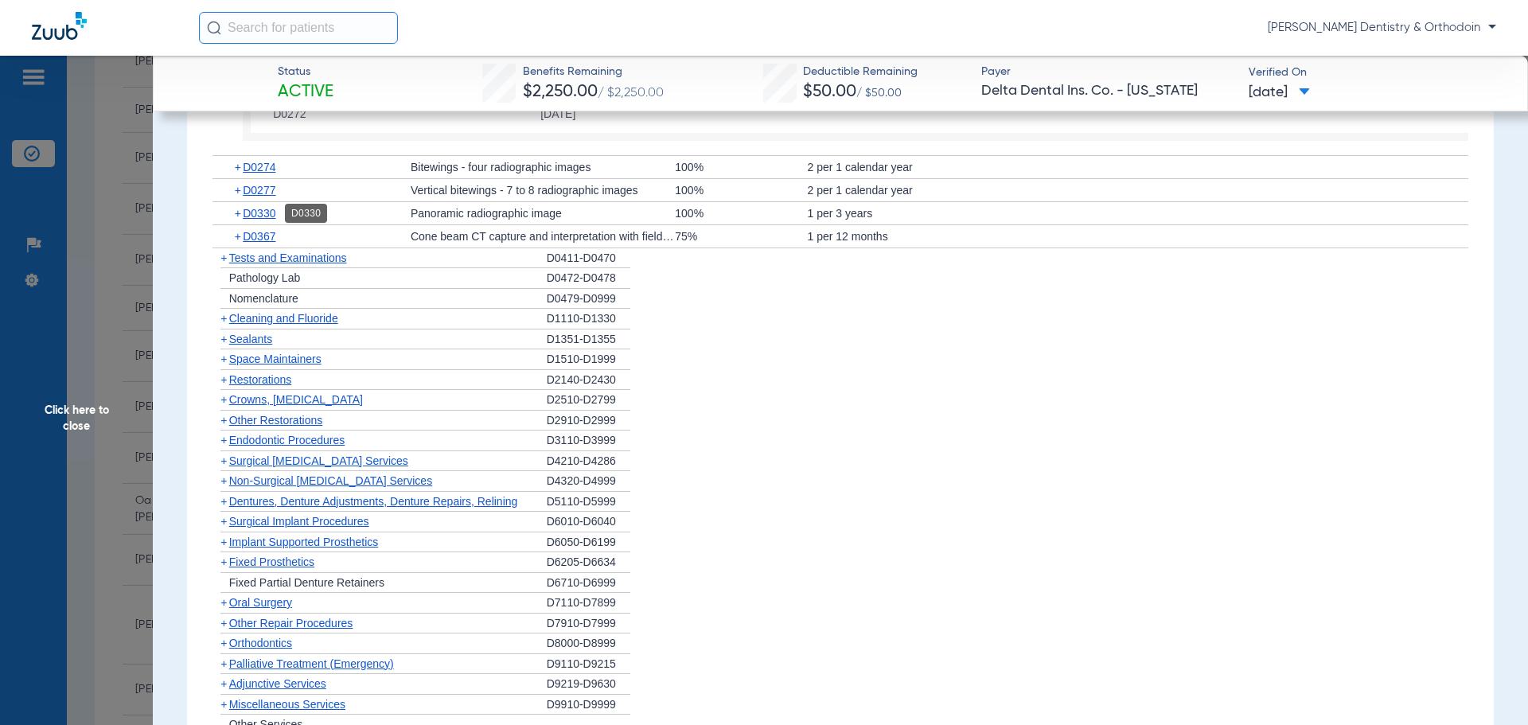
click at [266, 212] on span "D0330" at bounding box center [259, 213] width 33 height 13
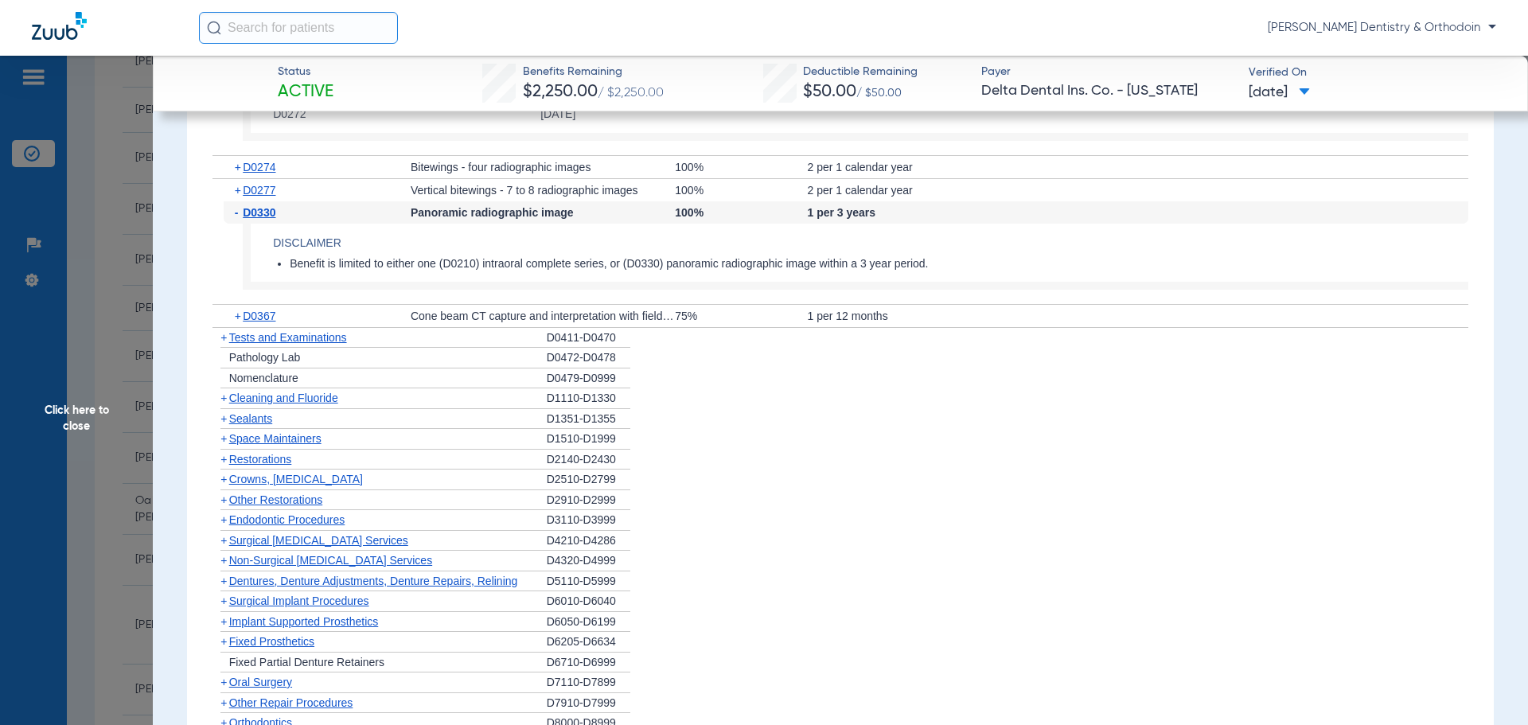
click at [279, 401] on span "Cleaning and Fluoride" at bounding box center [283, 398] width 109 height 13
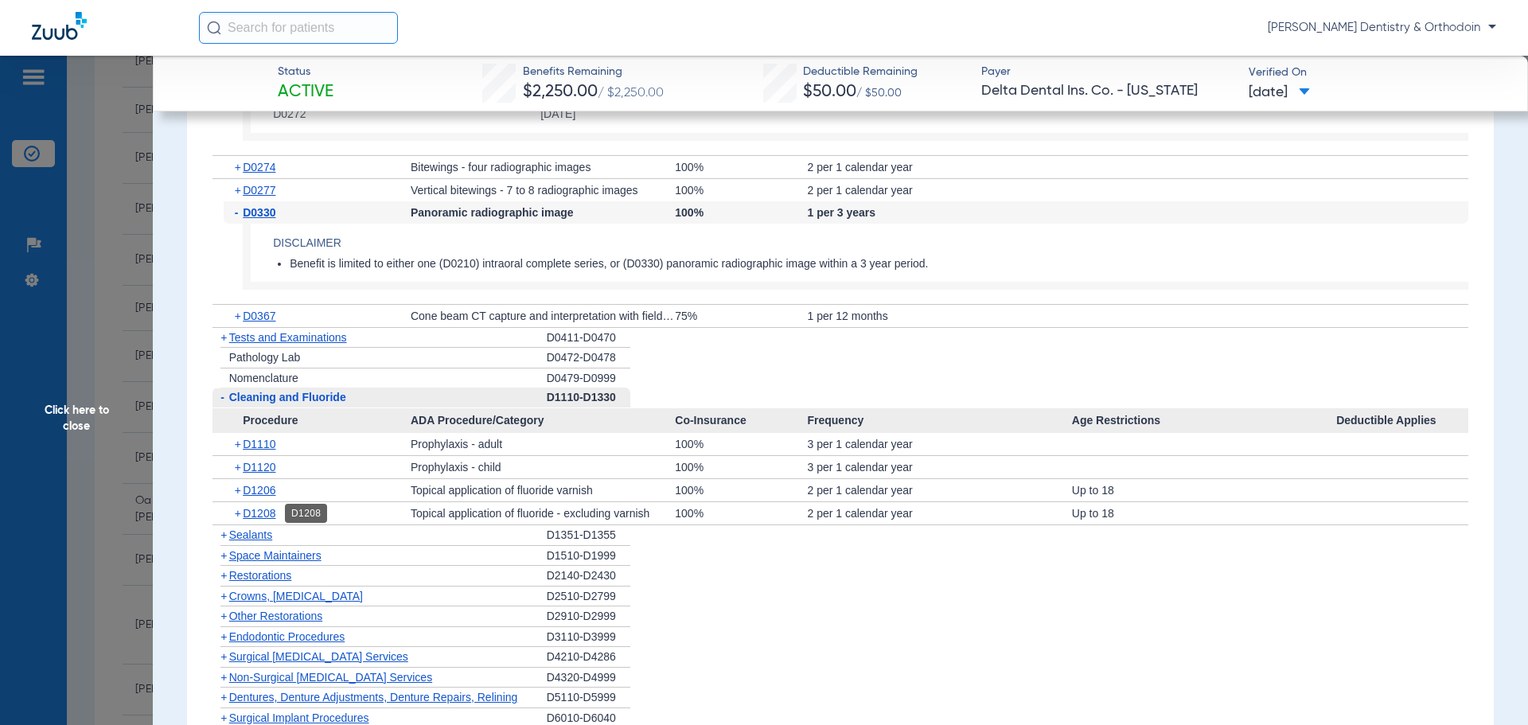
click at [267, 512] on span "D1208" at bounding box center [259, 513] width 33 height 13
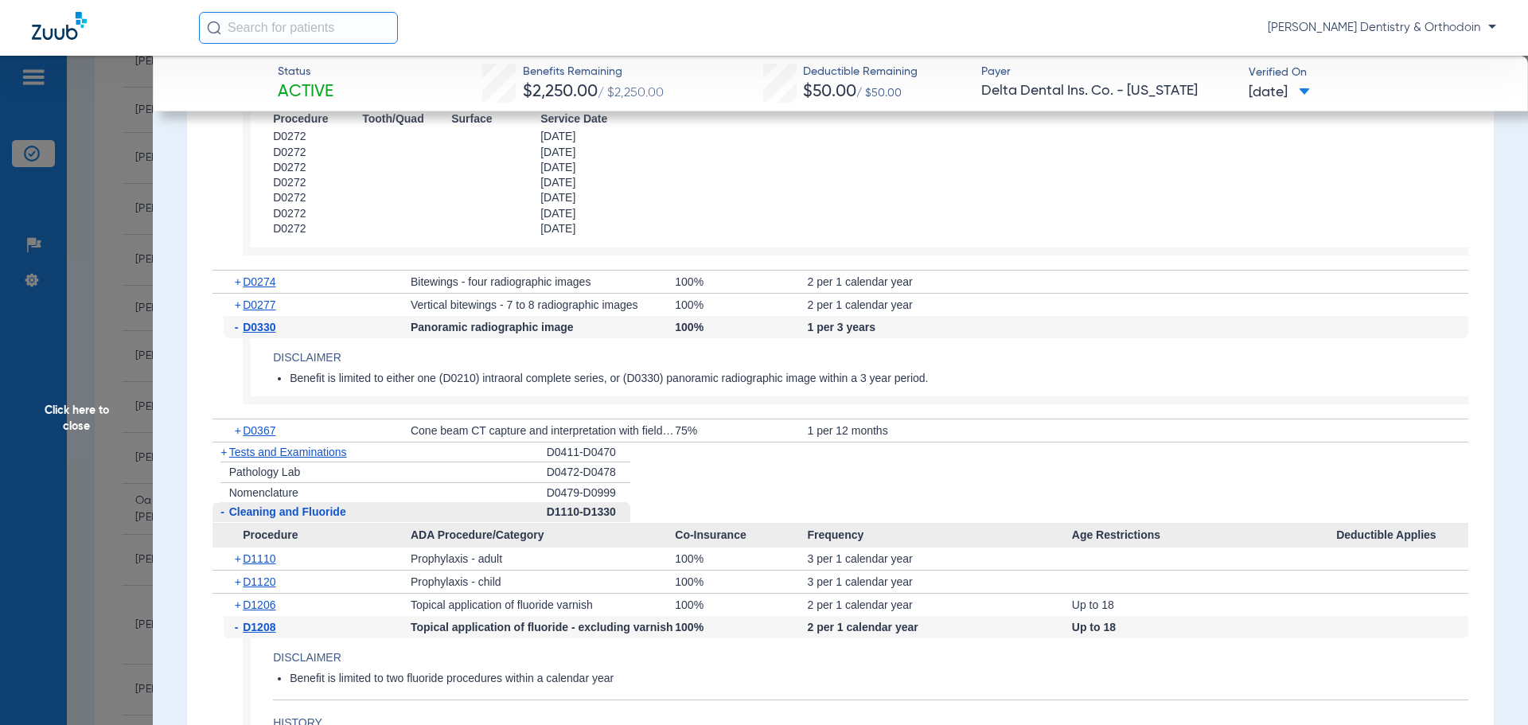
scroll to position [764, 0]
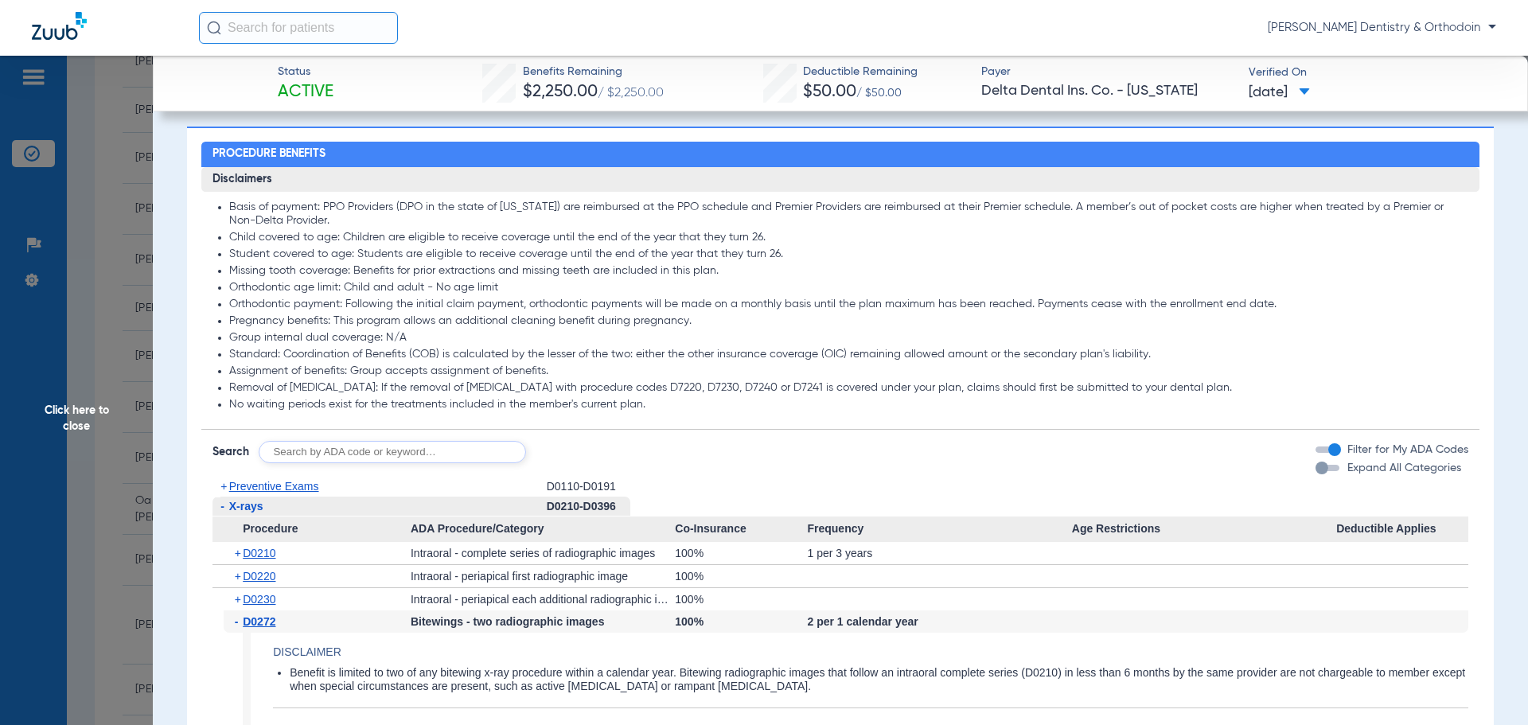
drag, startPoint x: 79, startPoint y: 403, endPoint x: 50, endPoint y: 401, distance: 28.7
click at [80, 404] on span "Click here to close" at bounding box center [76, 418] width 153 height 725
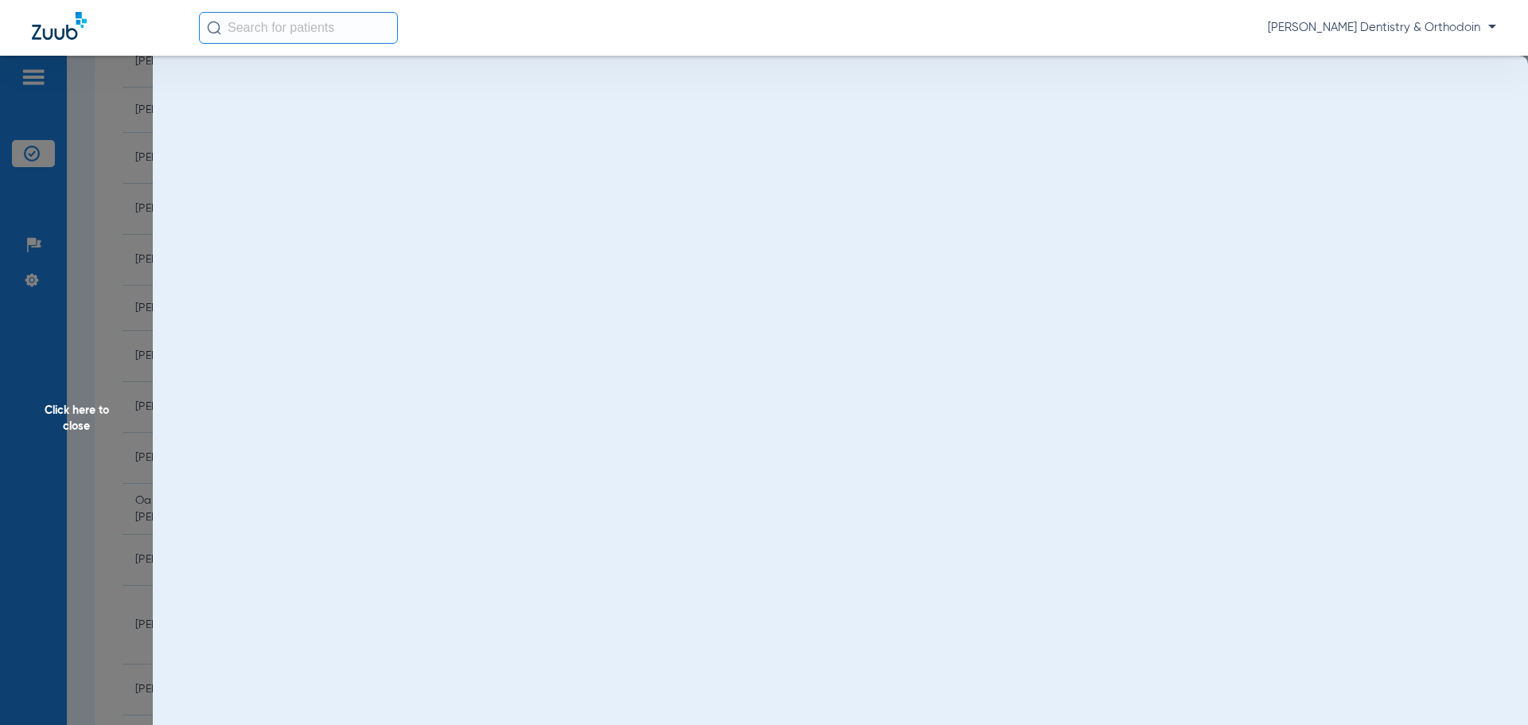
scroll to position [0, 0]
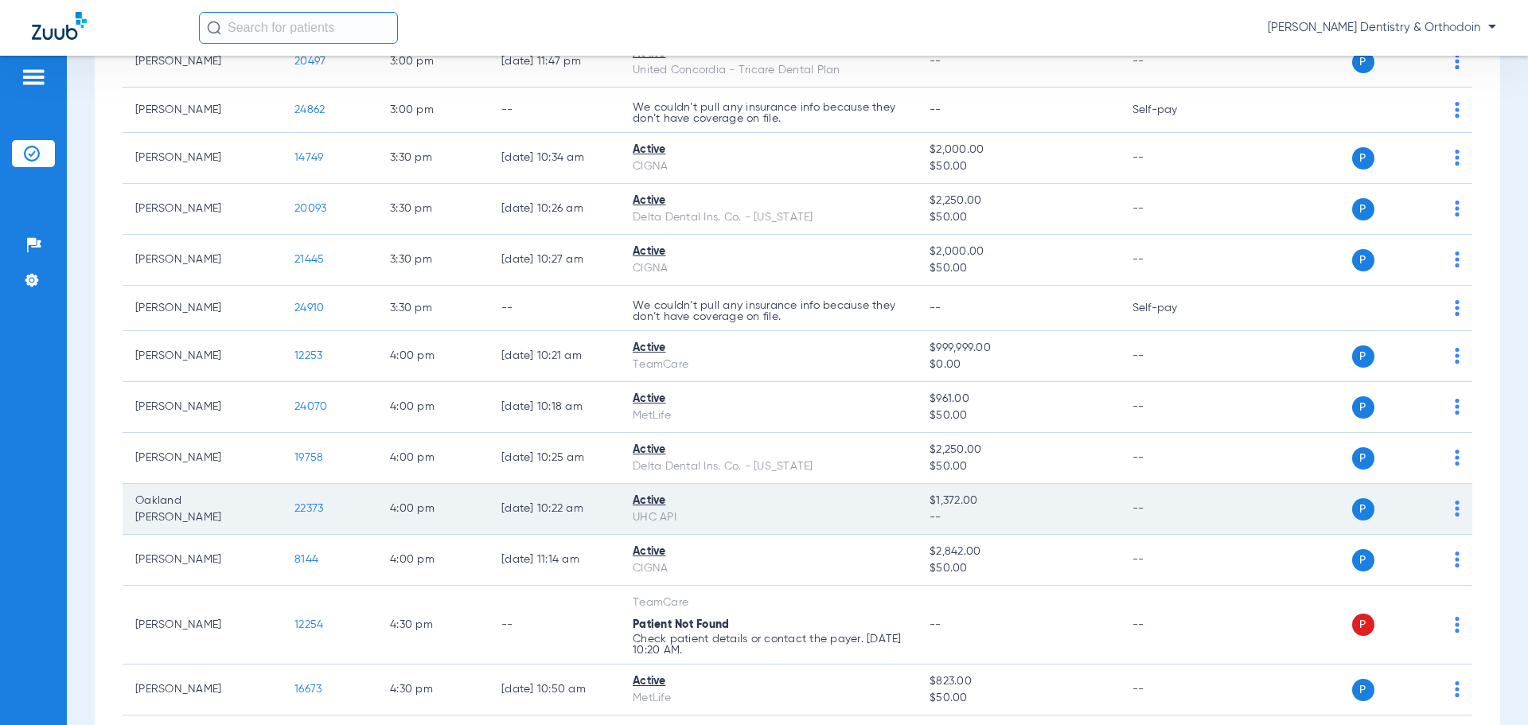
click at [310, 504] on span "22373" at bounding box center [309, 508] width 29 height 11
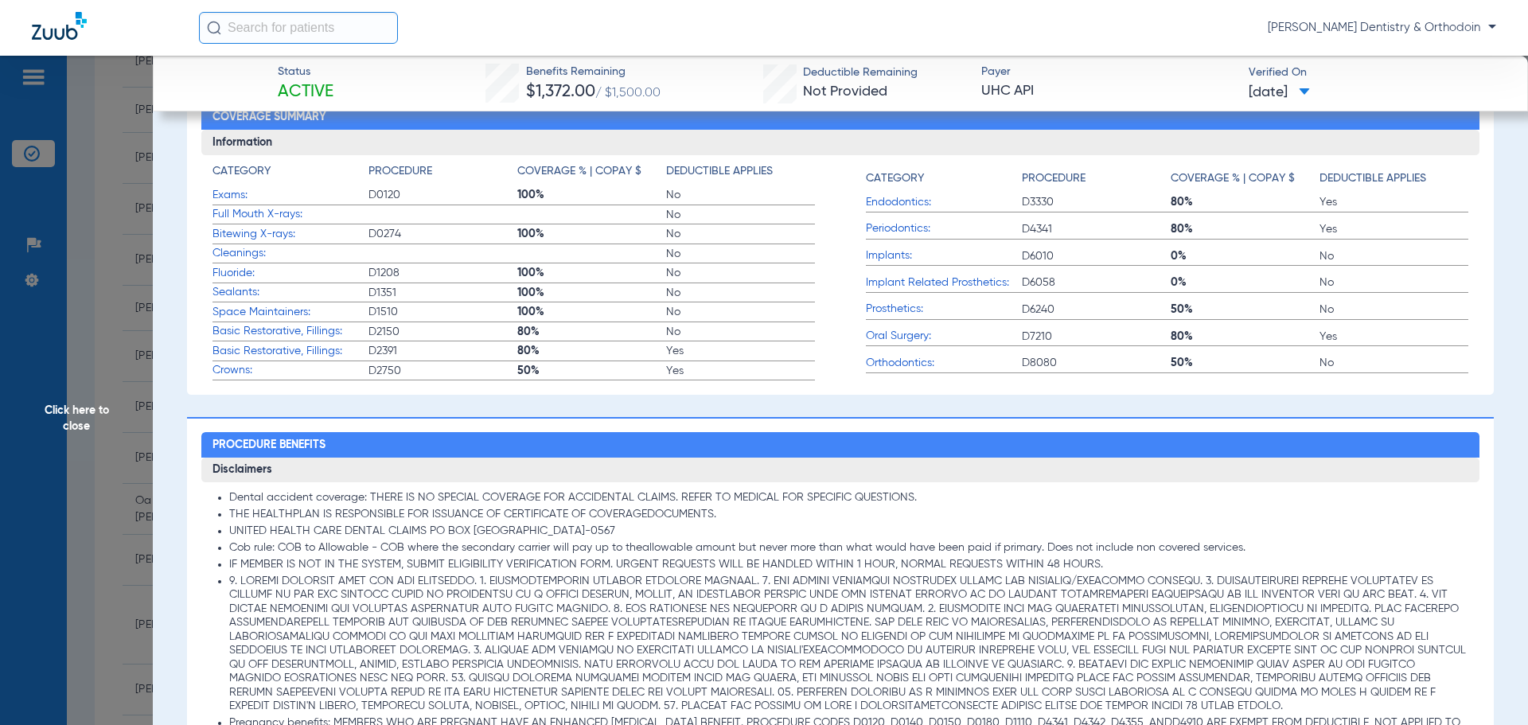
scroll to position [1114, 0]
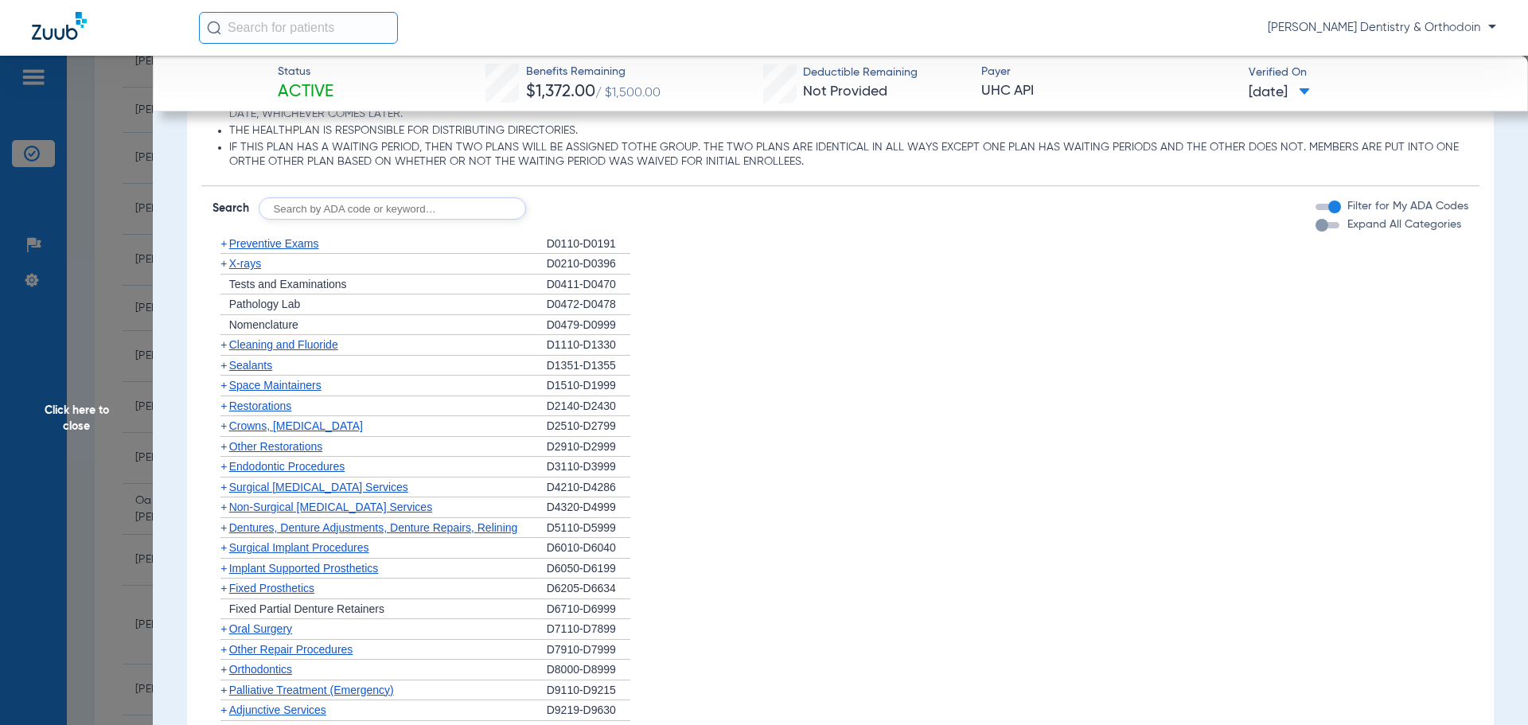
click at [245, 267] on span "X-rays" at bounding box center [245, 263] width 32 height 13
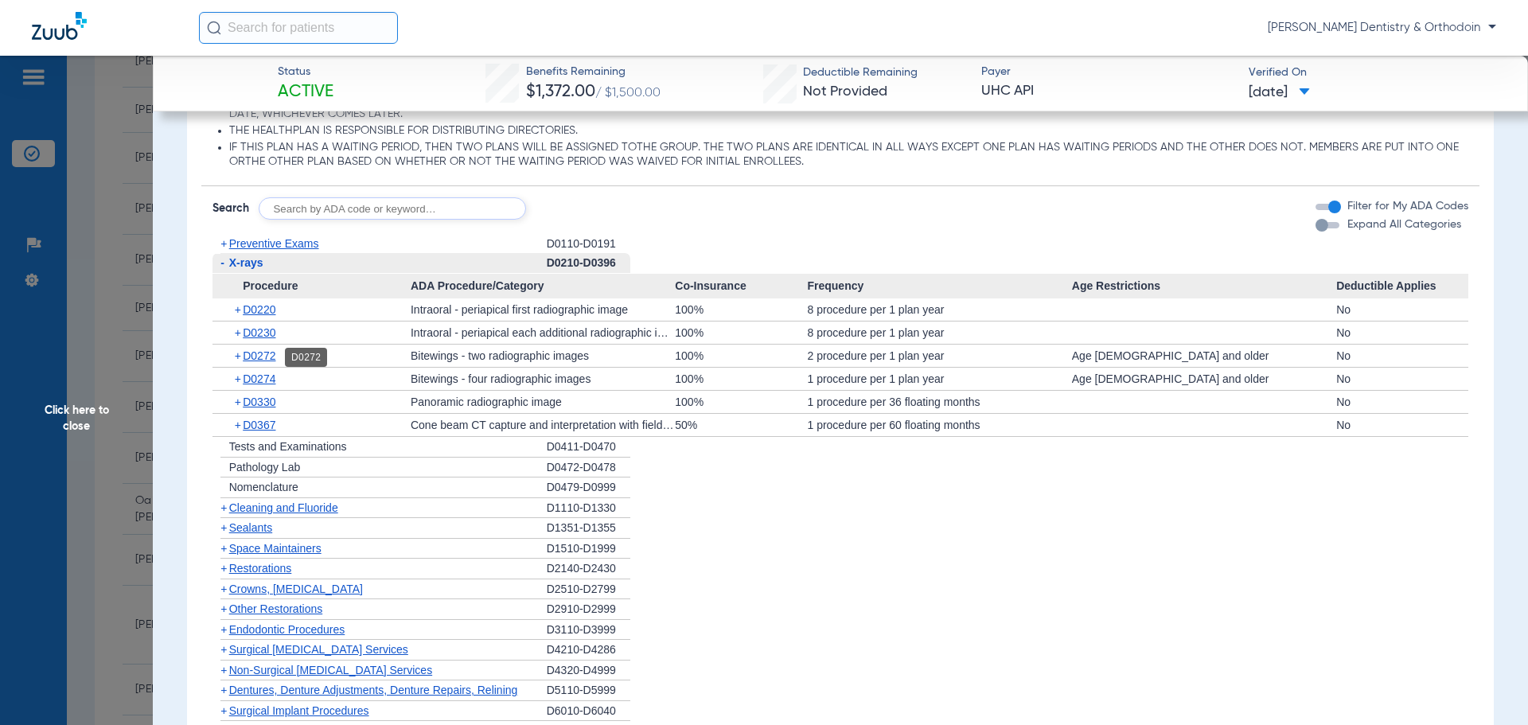
click at [275, 354] on span "D0272" at bounding box center [259, 355] width 33 height 13
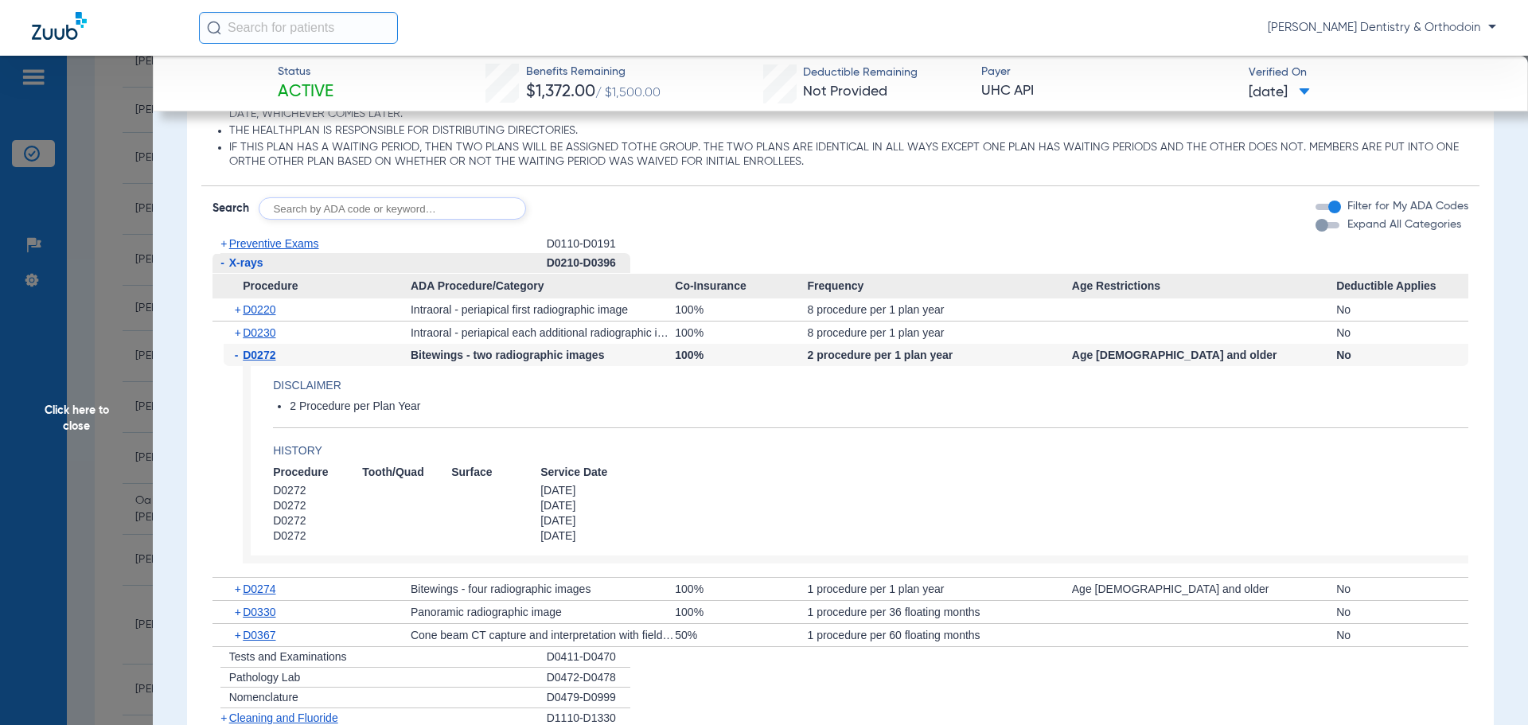
scroll to position [1274, 0]
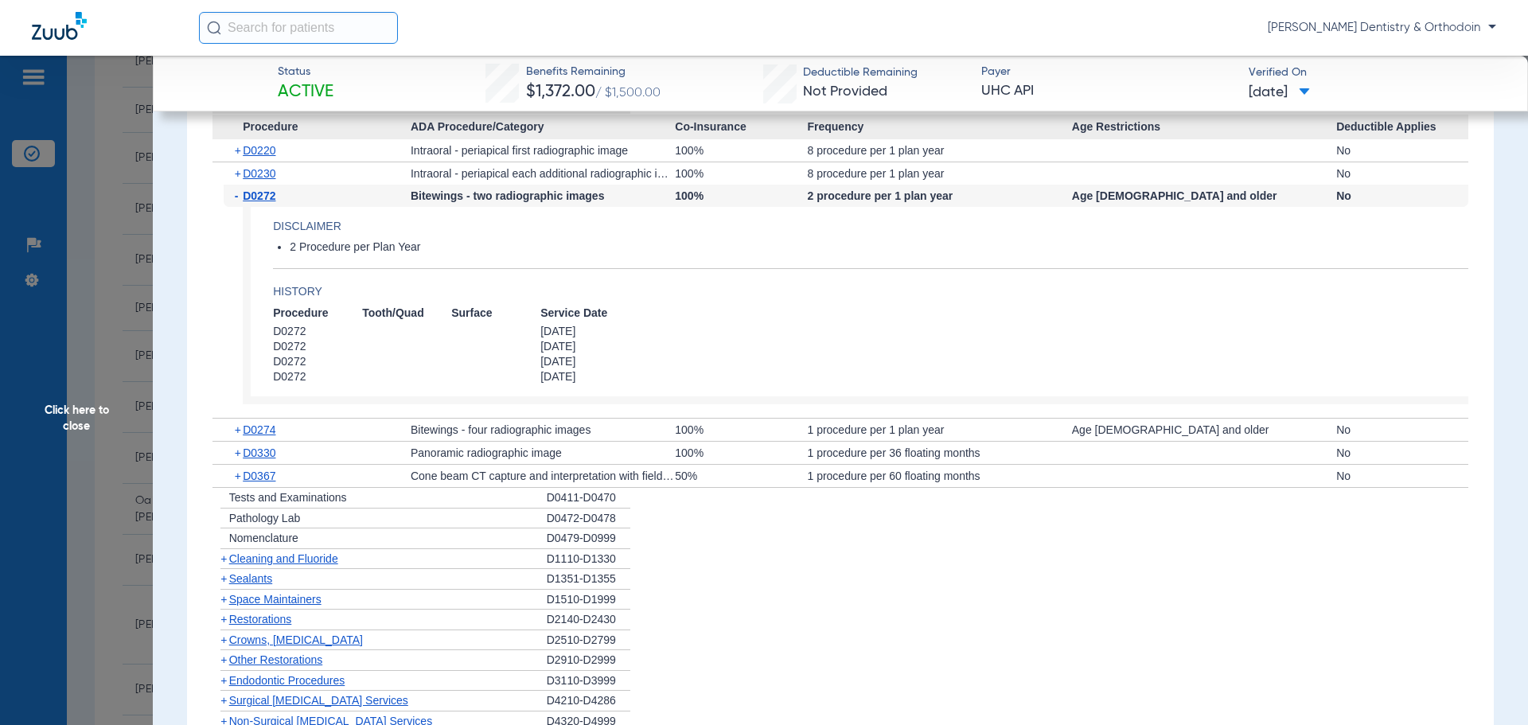
drag, startPoint x: 289, startPoint y: 556, endPoint x: 338, endPoint y: 529, distance: 56.7
click at [289, 556] on span "Cleaning and Fluoride" at bounding box center [283, 558] width 109 height 13
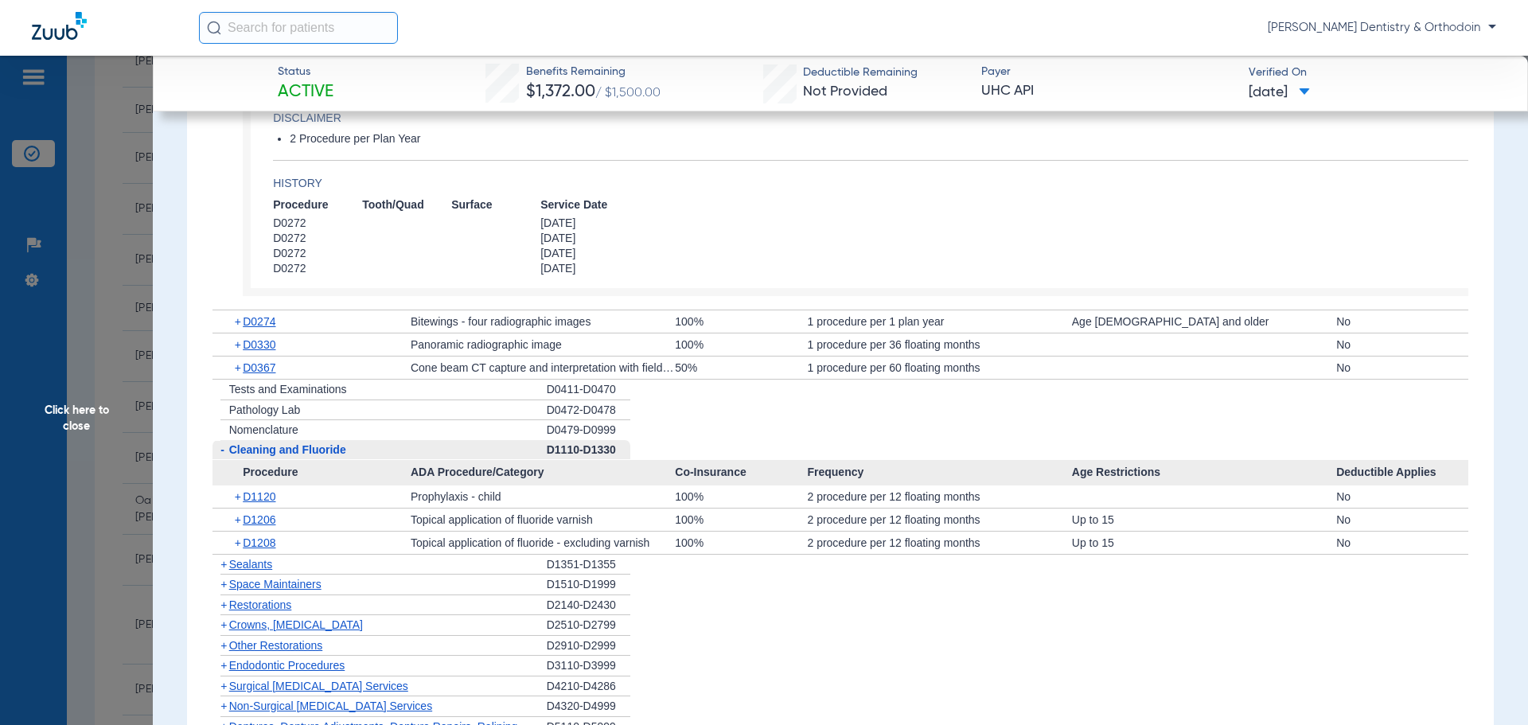
scroll to position [1433, 0]
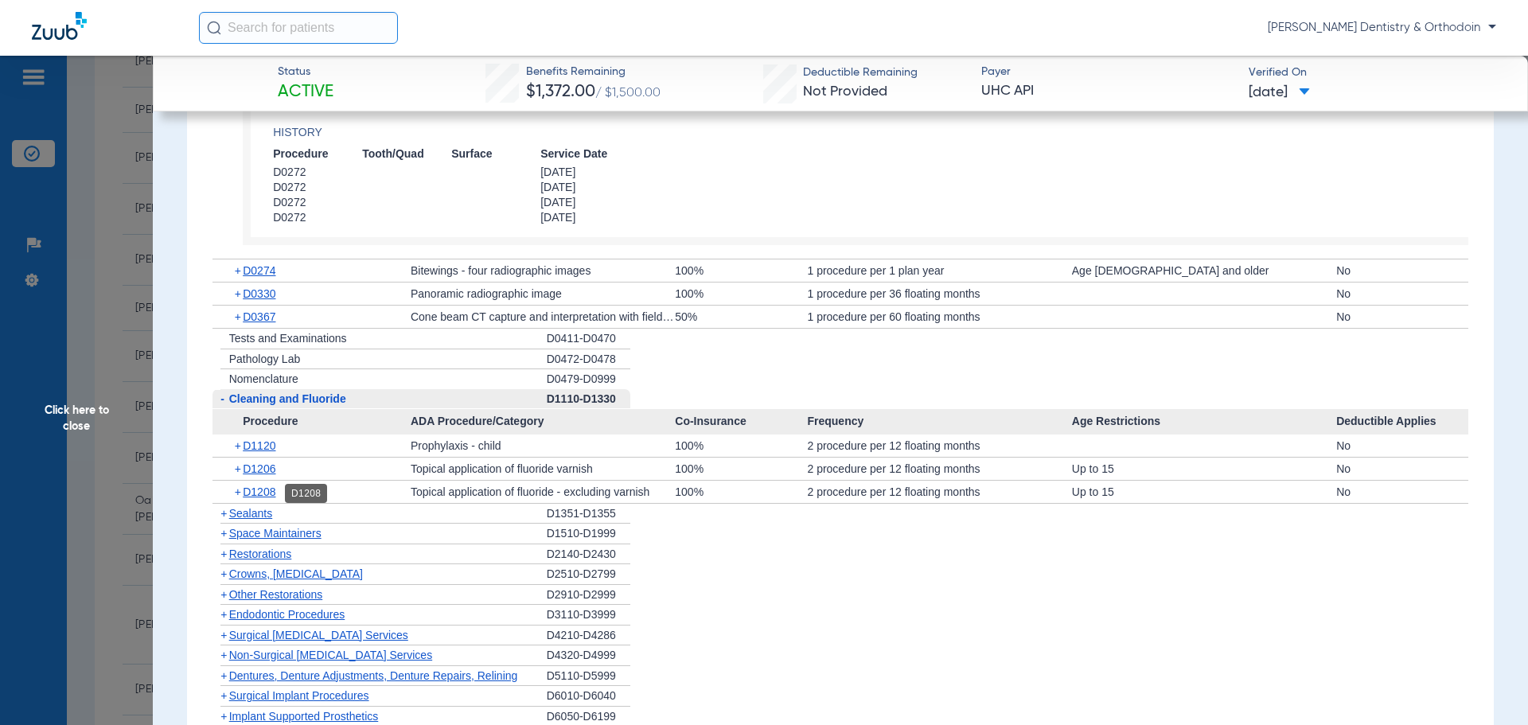
click at [275, 494] on span "D1208" at bounding box center [259, 492] width 33 height 13
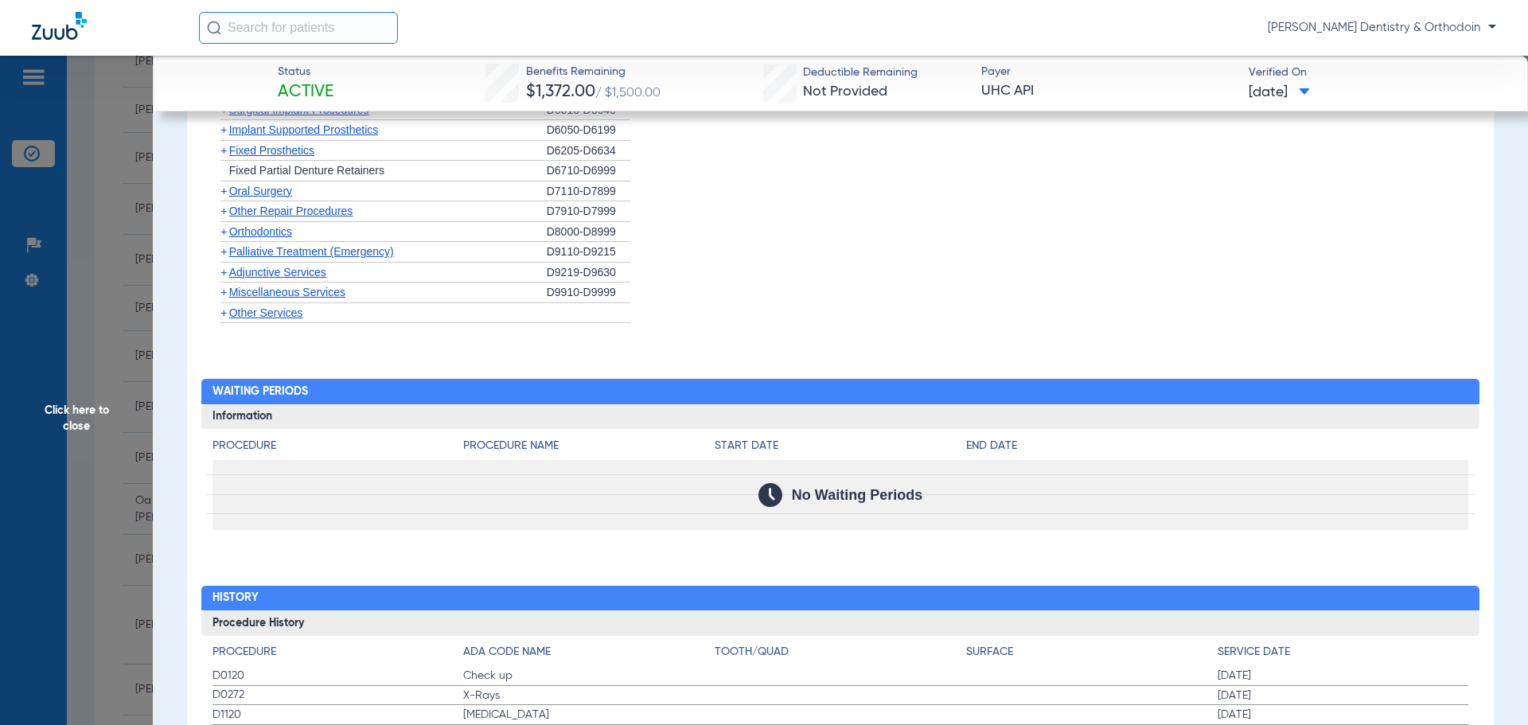
scroll to position [1990, 0]
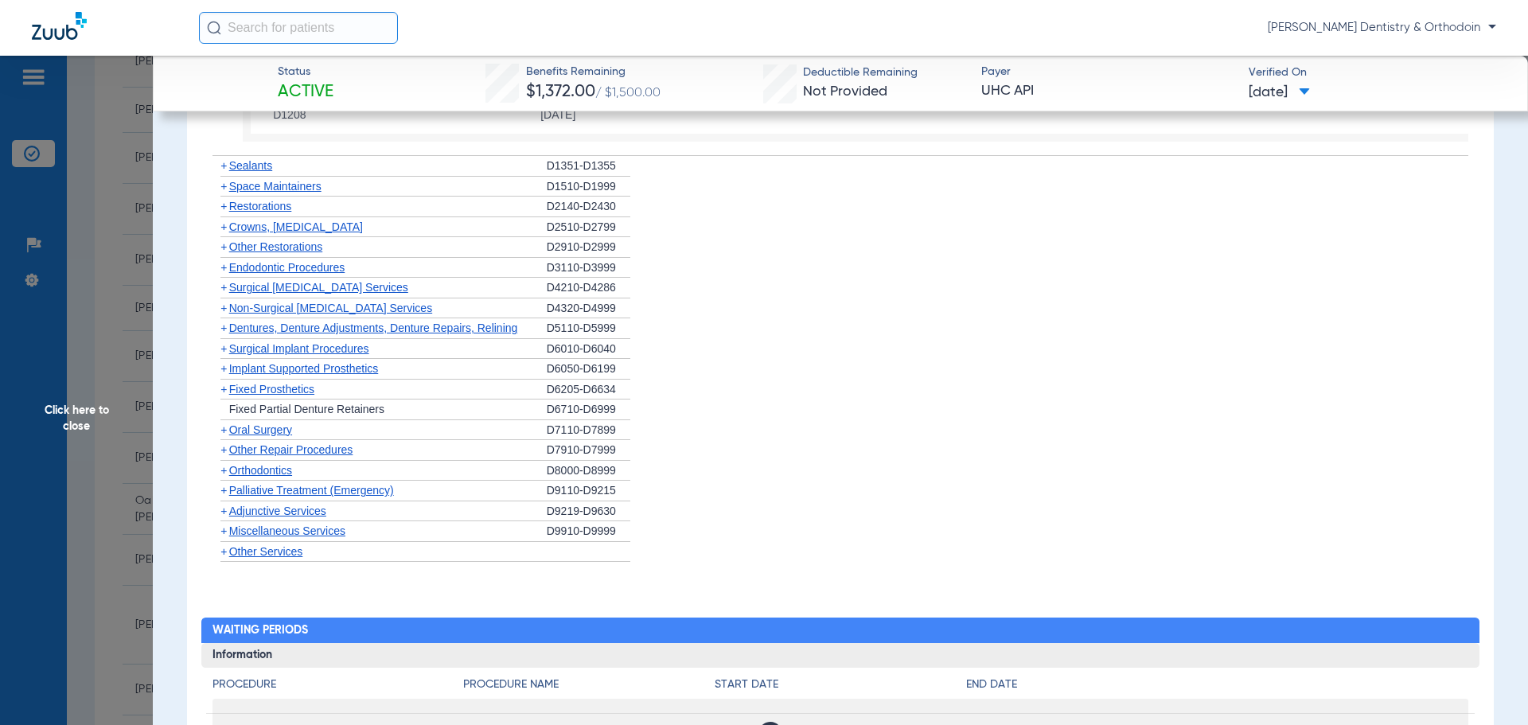
click at [245, 169] on span "Sealants" at bounding box center [250, 165] width 43 height 13
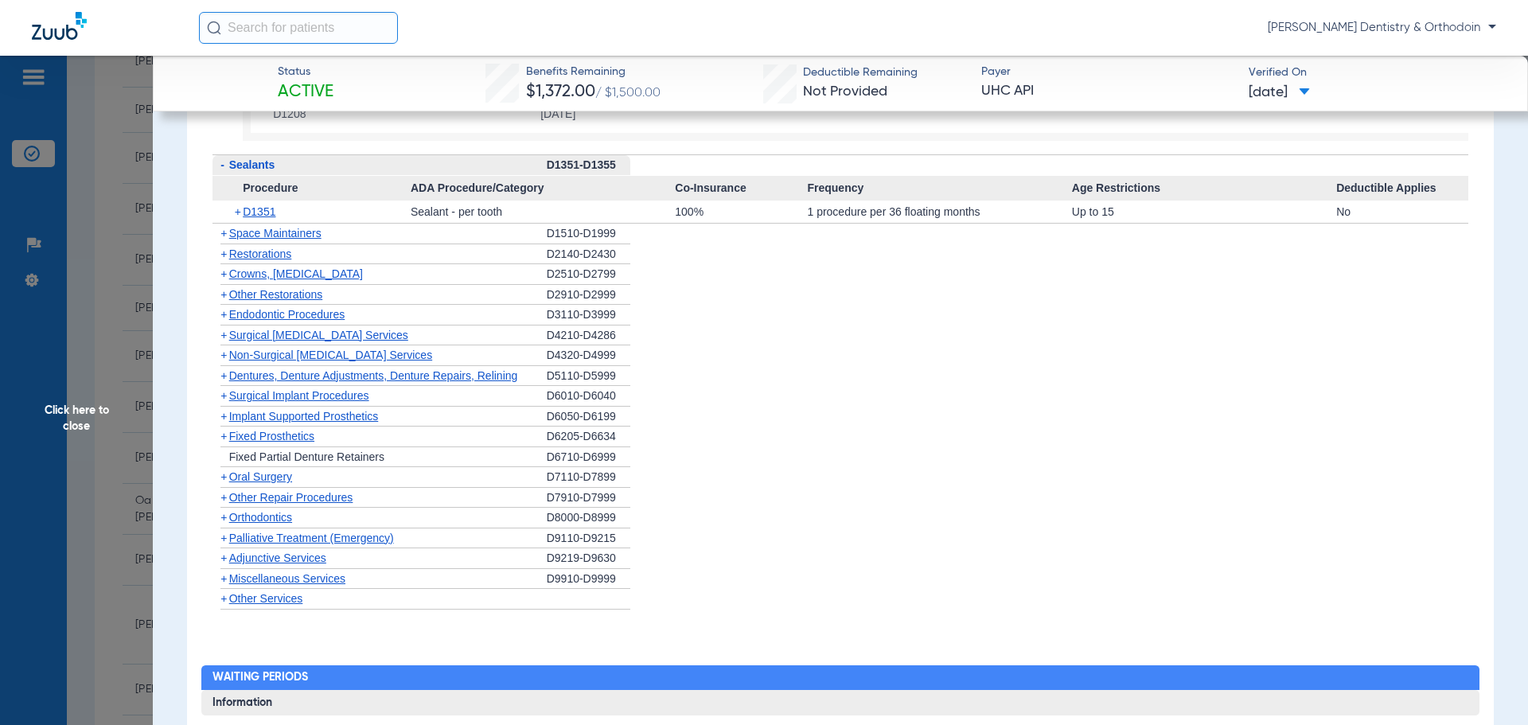
scroll to position [1989, 0]
click at [266, 217] on span "D1351" at bounding box center [259, 212] width 33 height 13
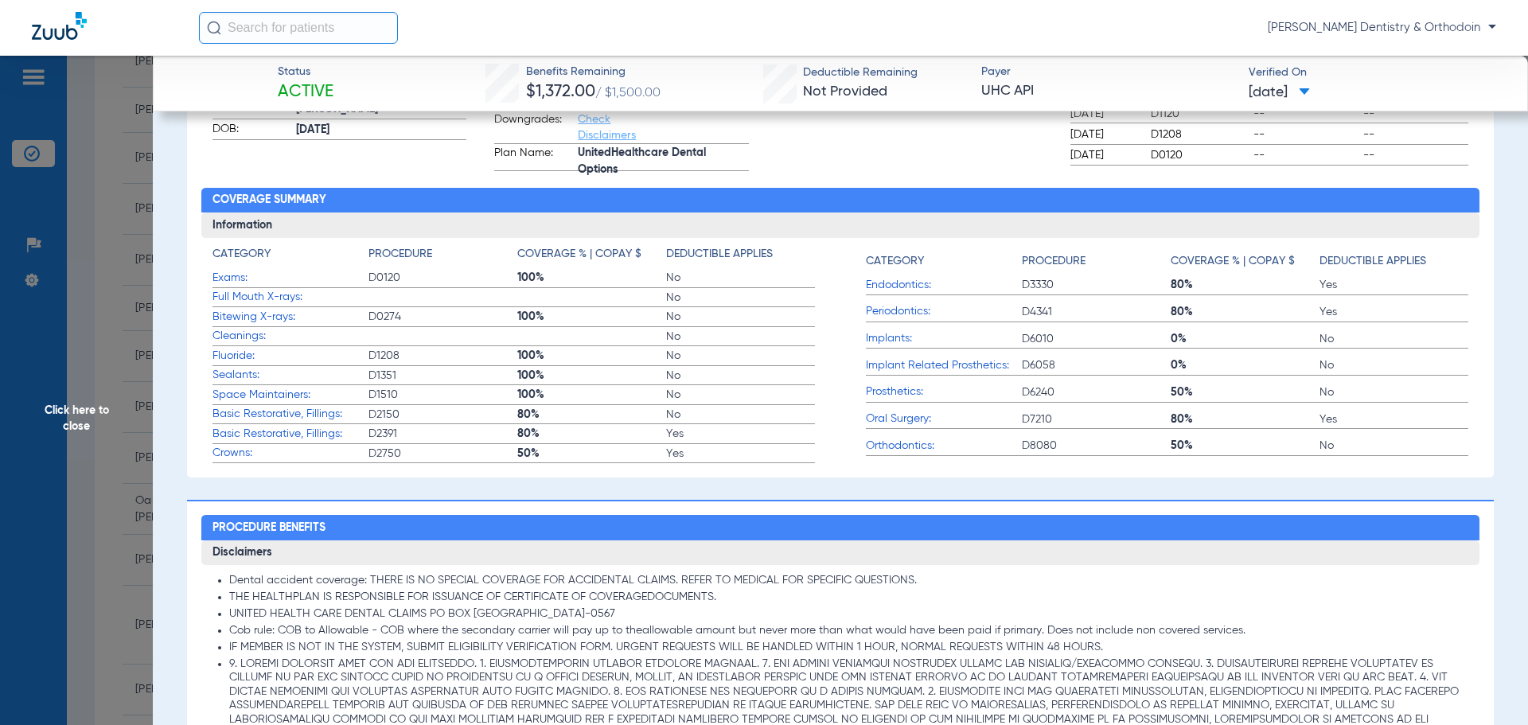
scroll to position [1188, 0]
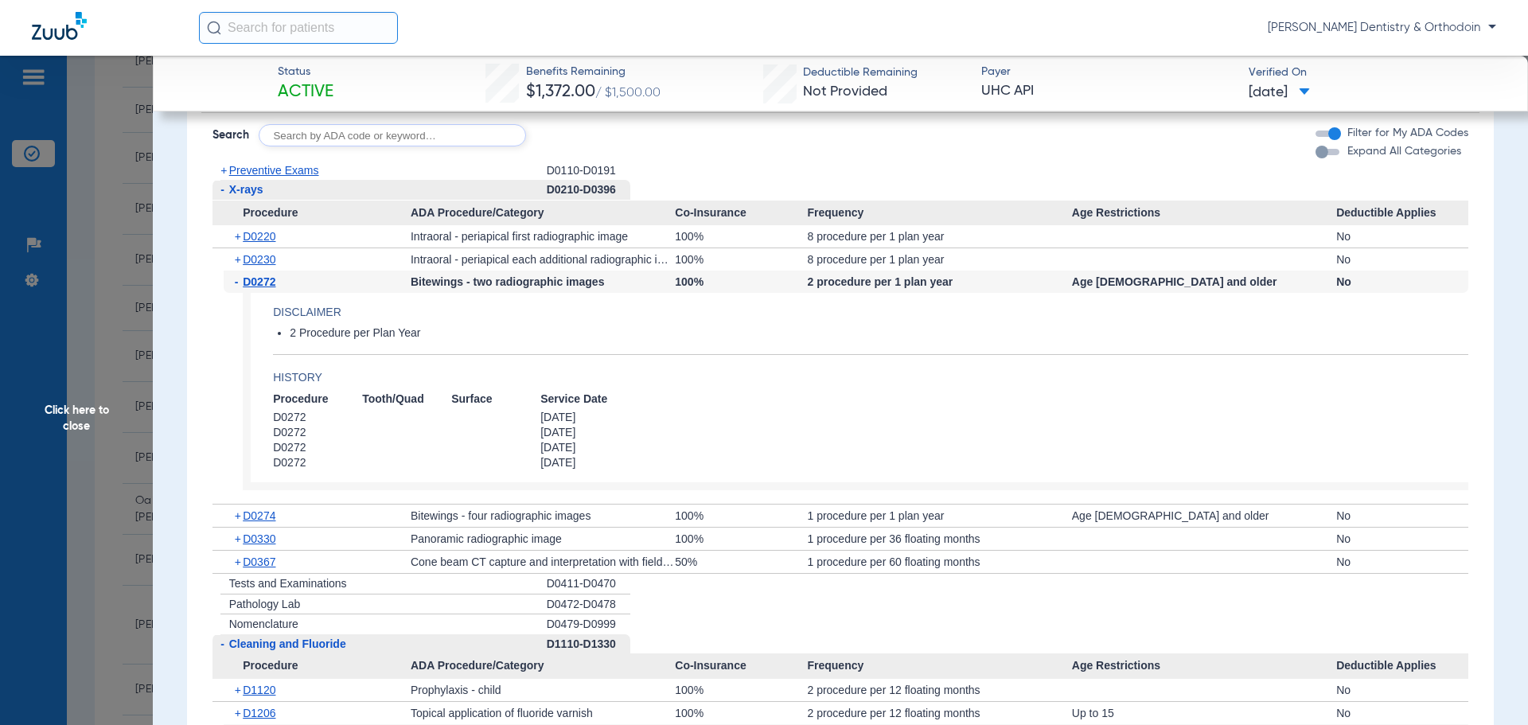
click at [85, 412] on span "Click here to close" at bounding box center [76, 418] width 153 height 725
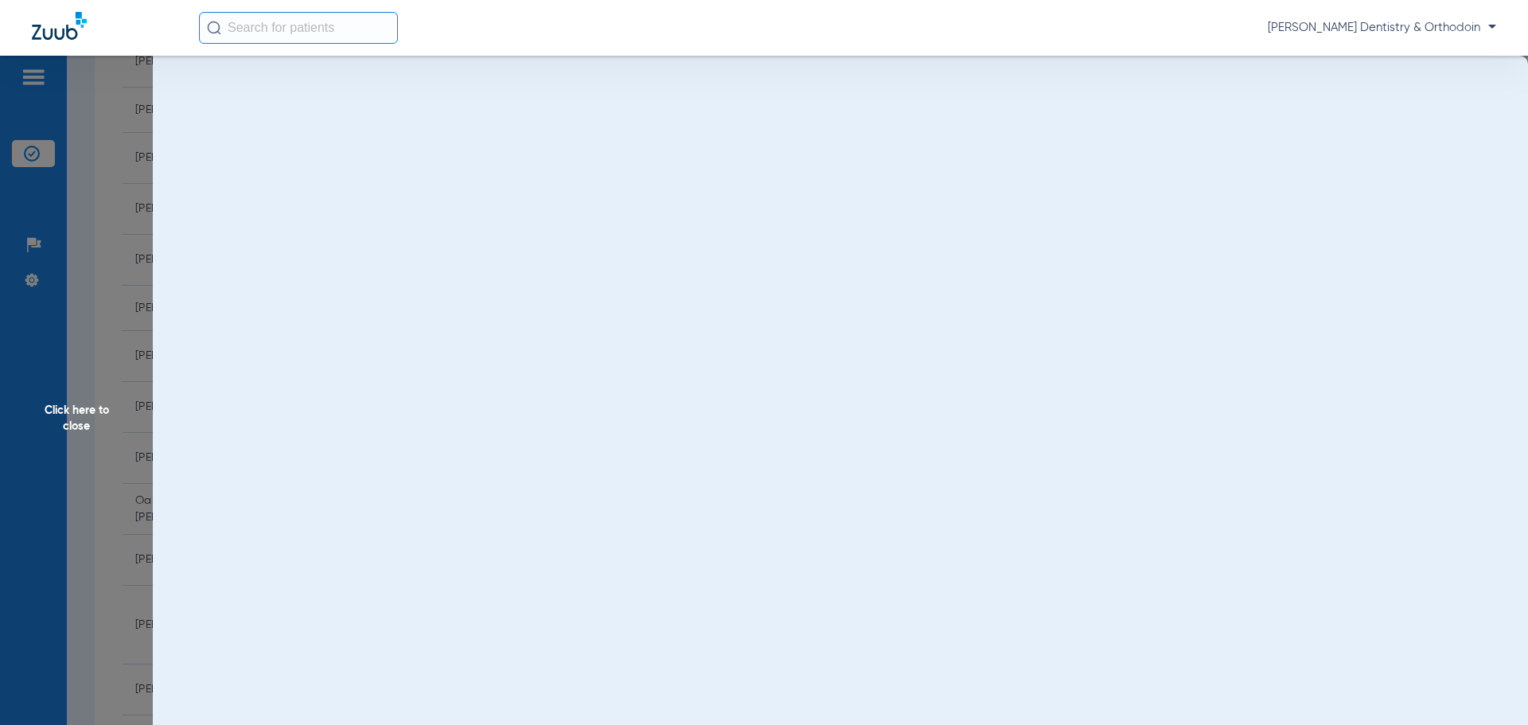
scroll to position [0, 0]
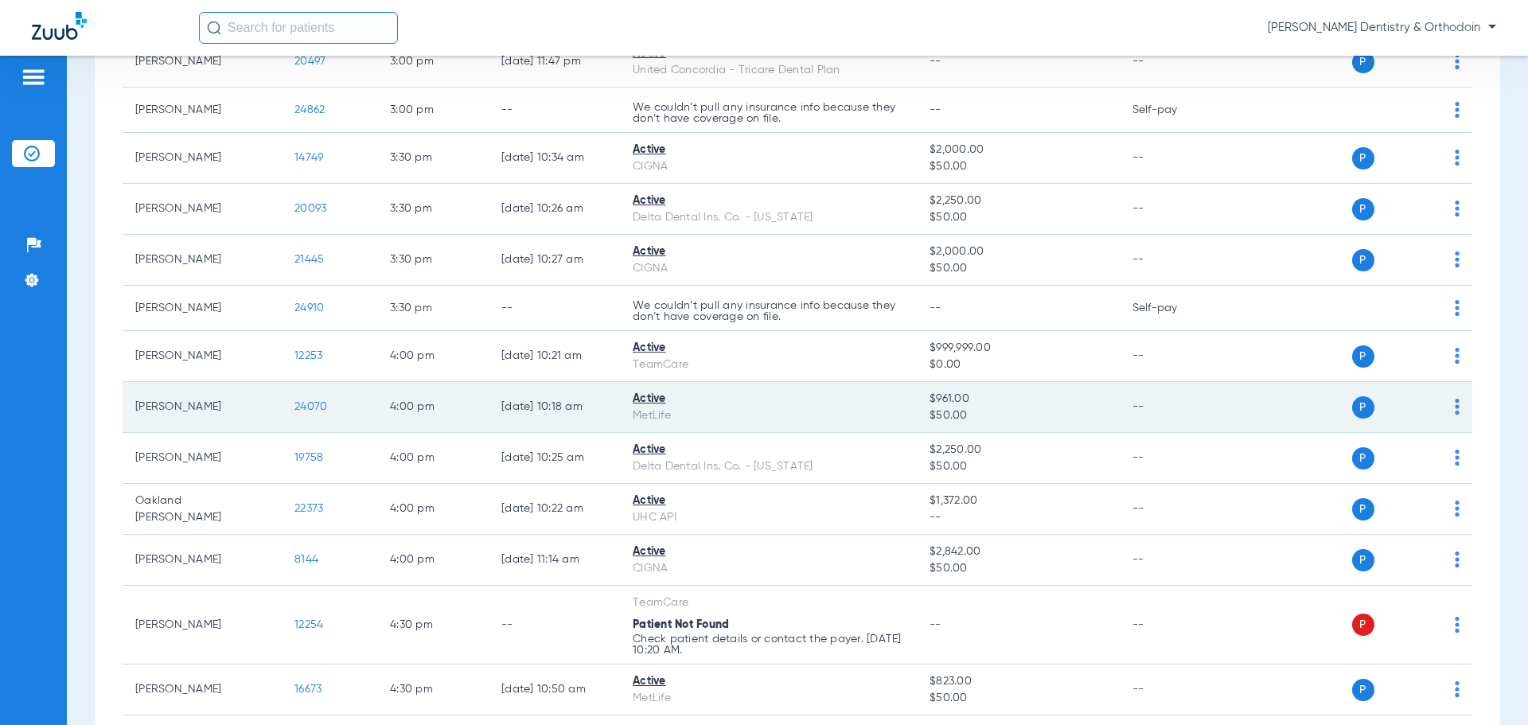
click at [319, 401] on span "24070" at bounding box center [311, 406] width 33 height 11
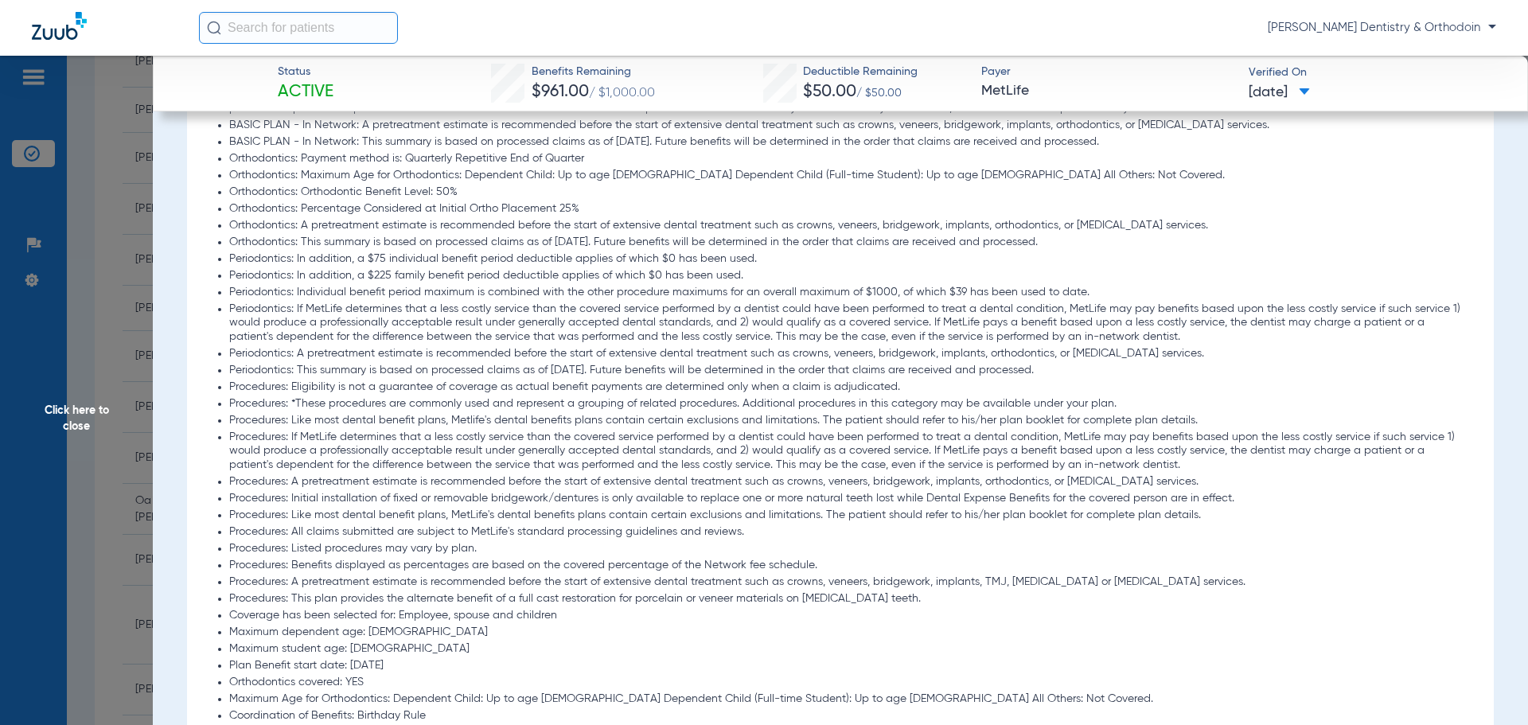
scroll to position [1672, 0]
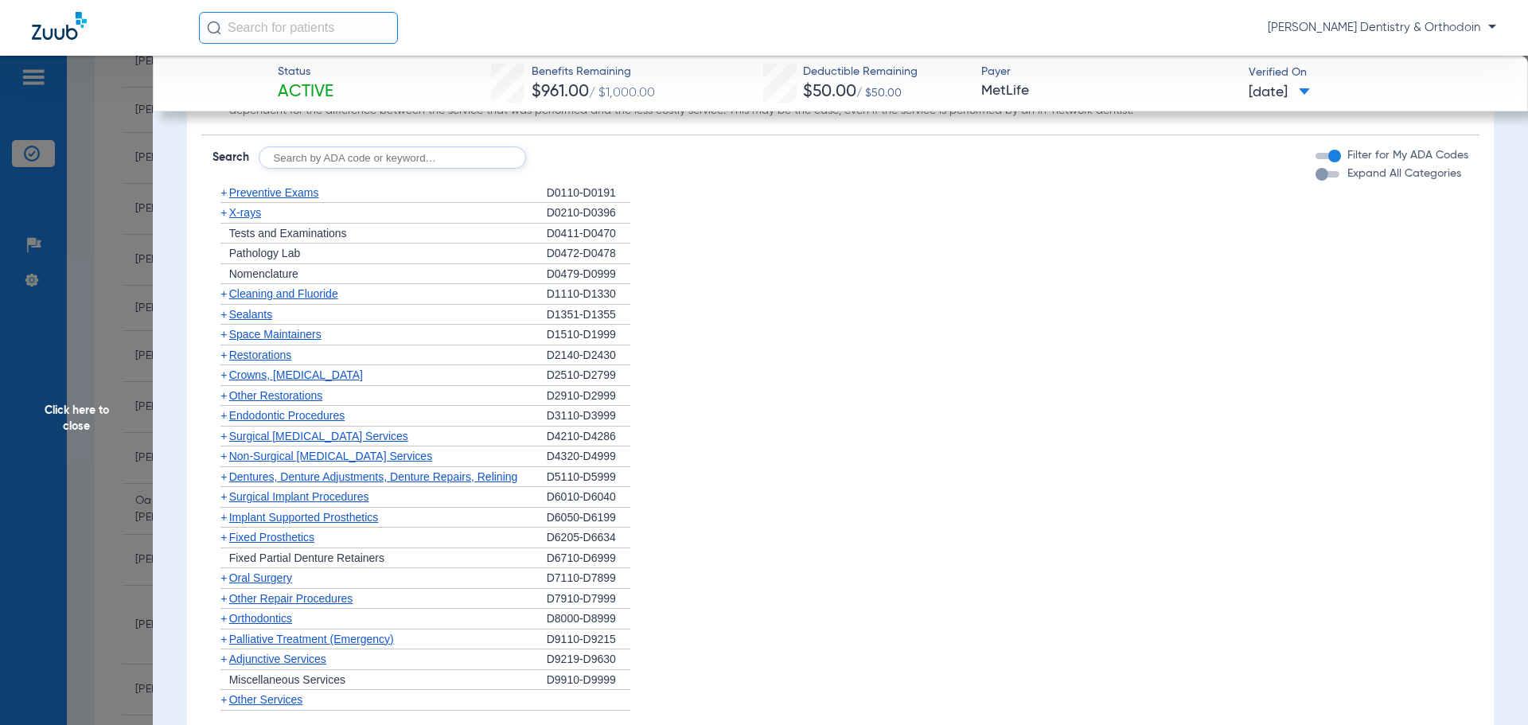
click at [241, 210] on span "X-rays" at bounding box center [245, 212] width 32 height 13
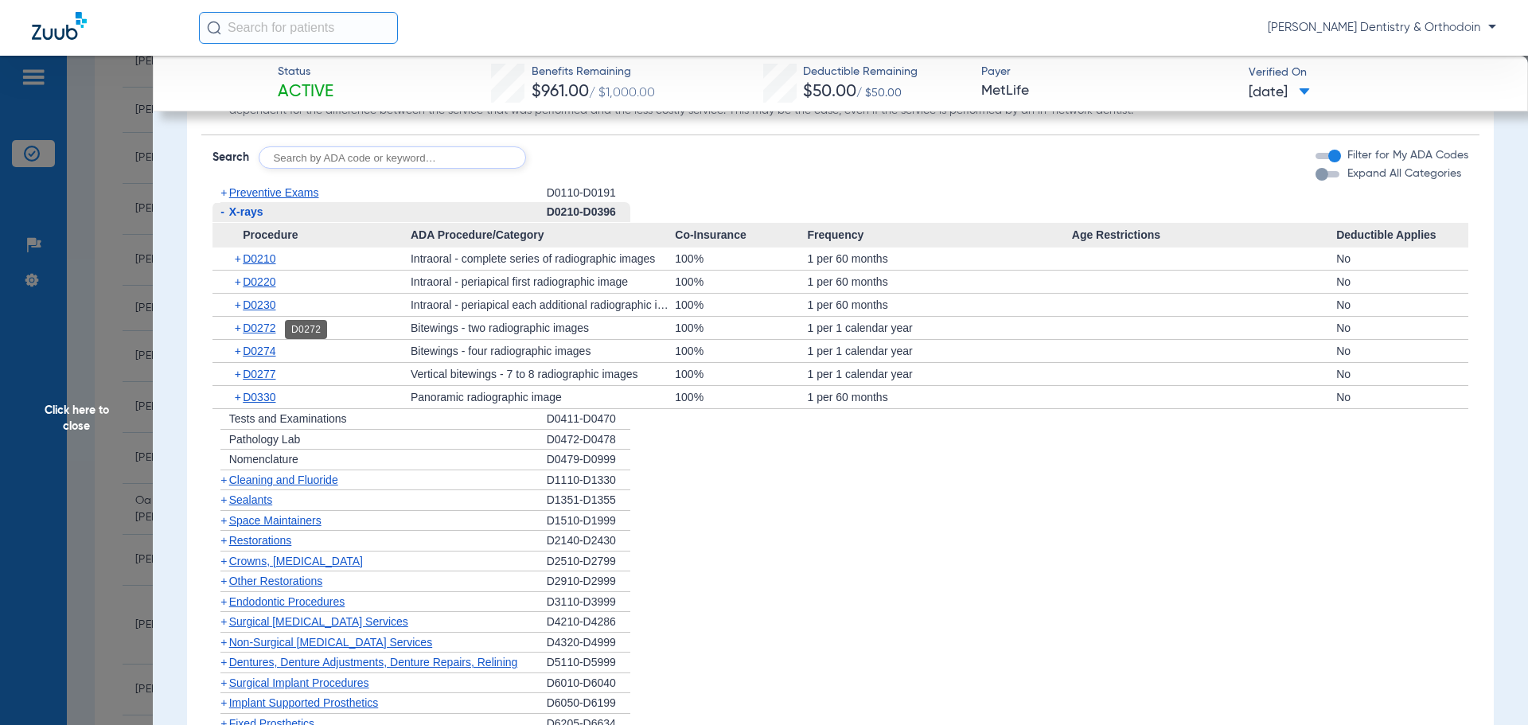
click at [272, 332] on span "D0272" at bounding box center [259, 328] width 33 height 13
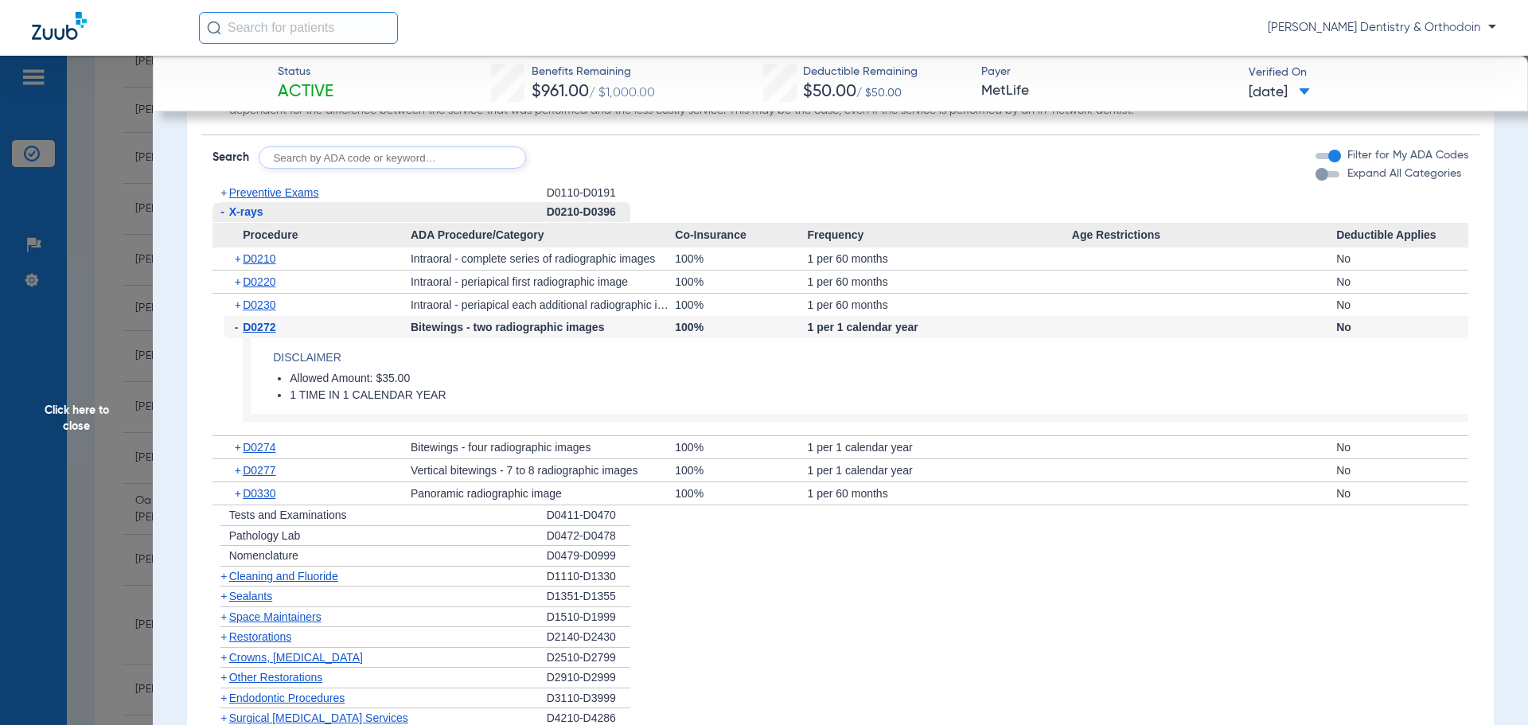
click at [292, 580] on span "Cleaning and Fluoride" at bounding box center [283, 576] width 109 height 13
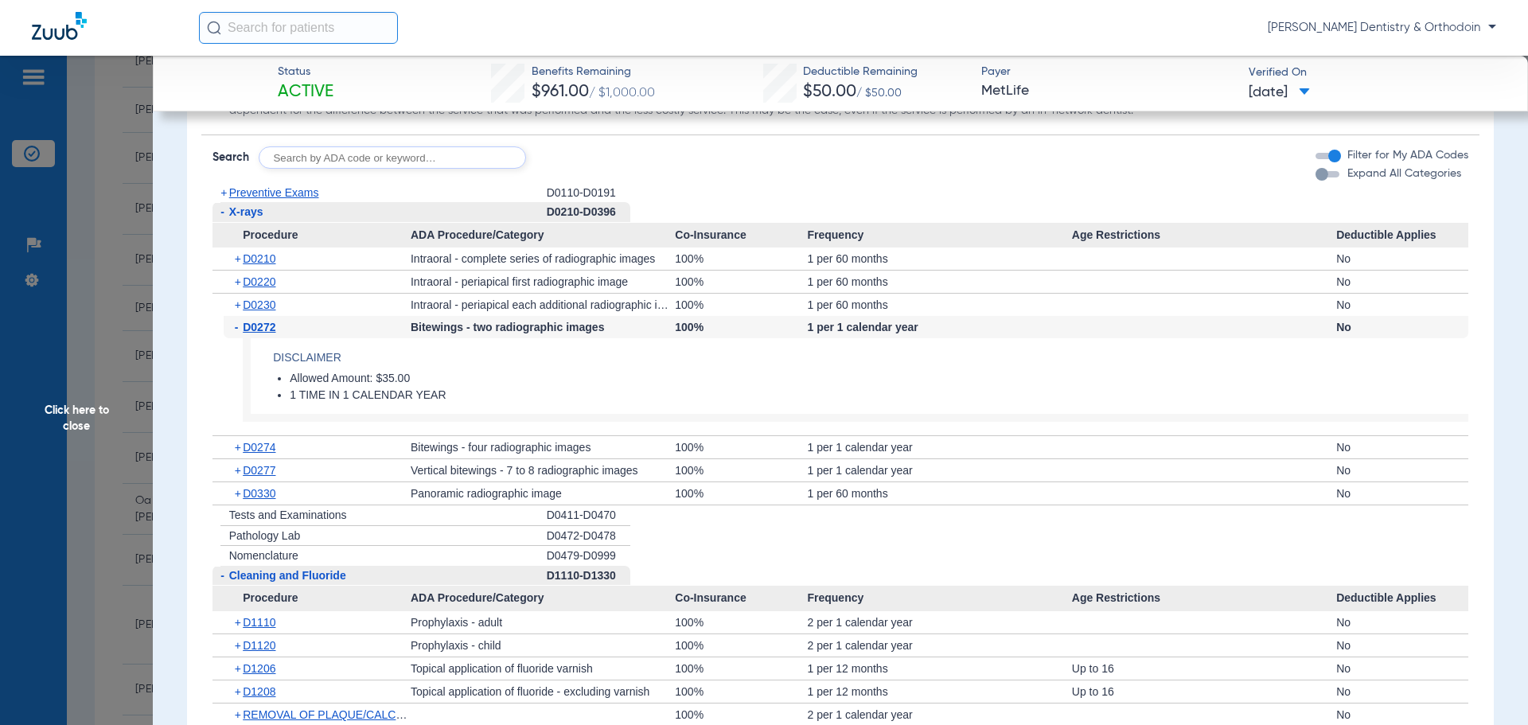
scroll to position [1831, 0]
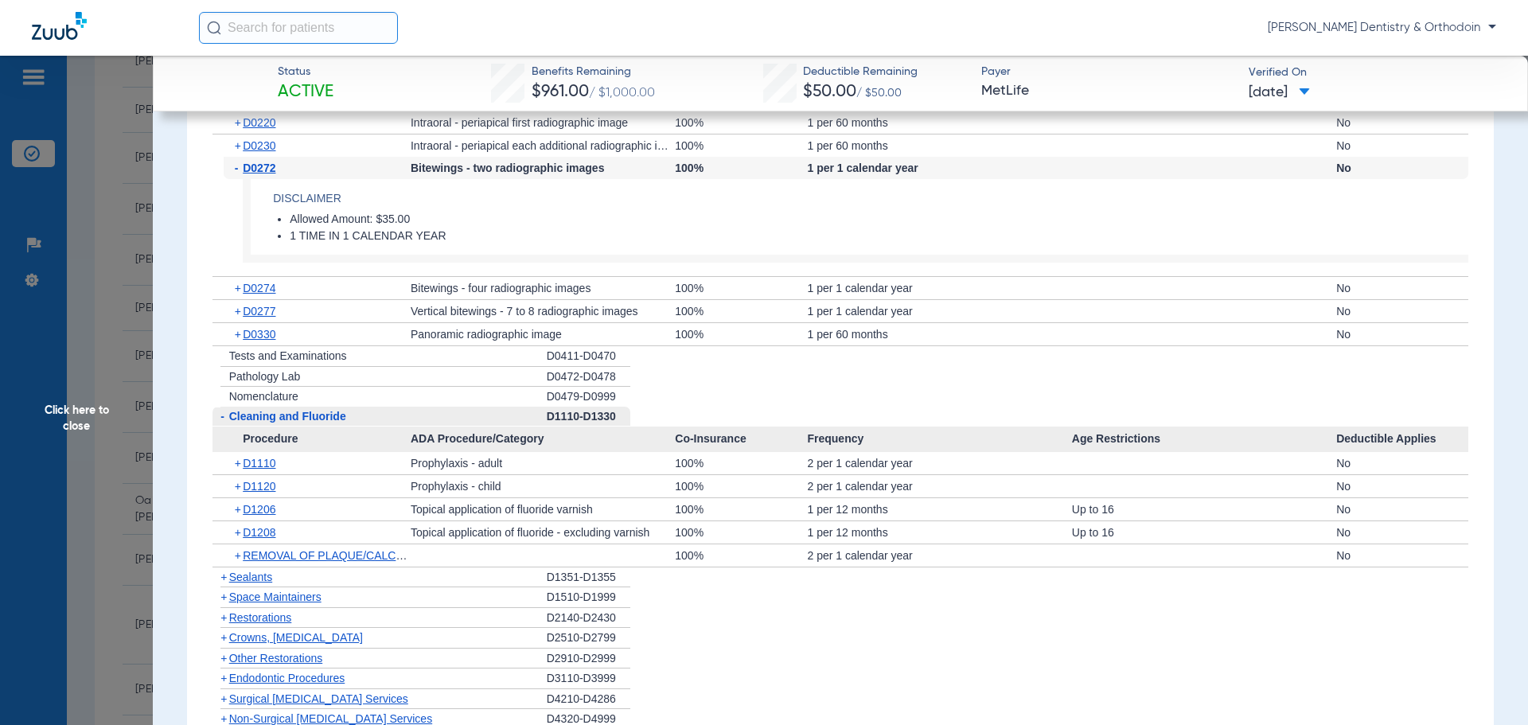
click at [72, 424] on span "Click here to close" at bounding box center [76, 418] width 153 height 725
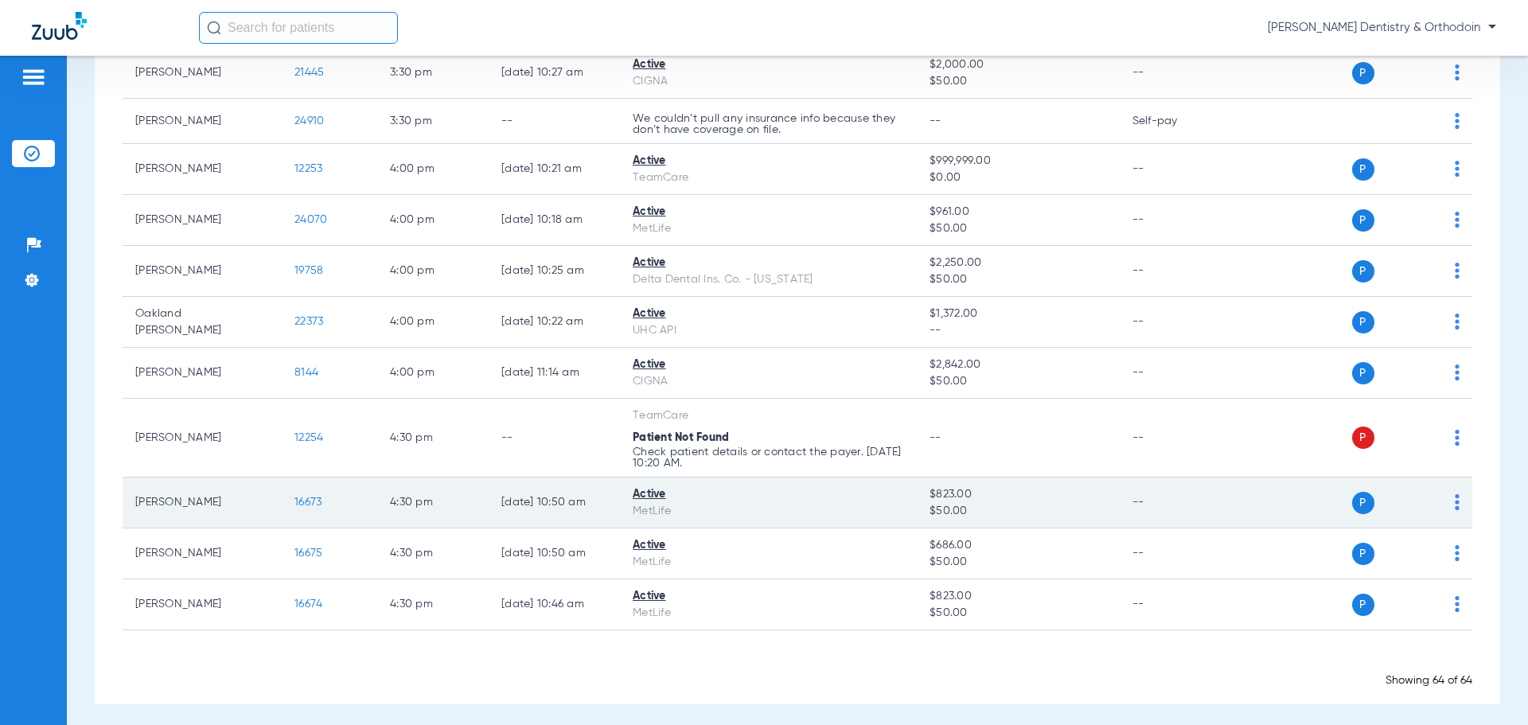
scroll to position [3214, 0]
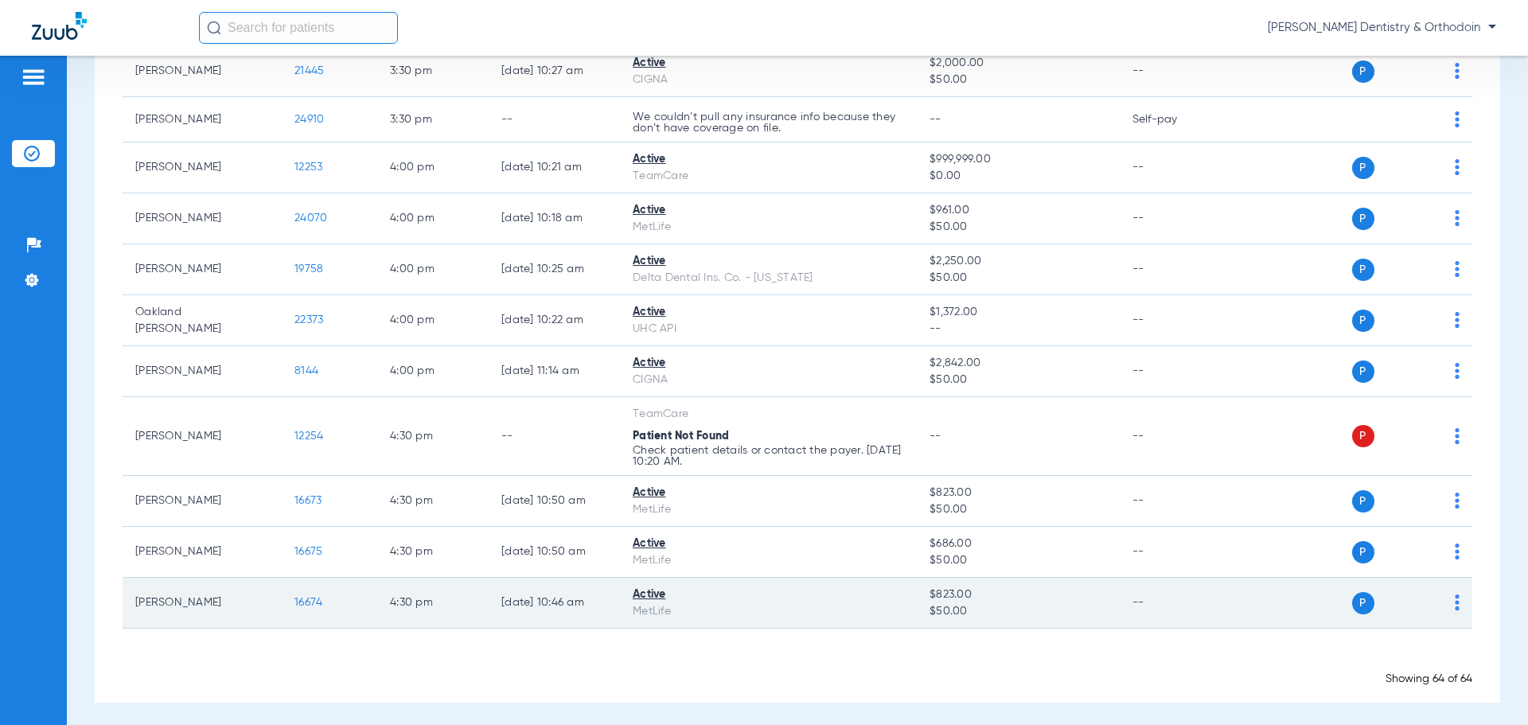
click at [311, 597] on span "16674" at bounding box center [309, 602] width 28 height 11
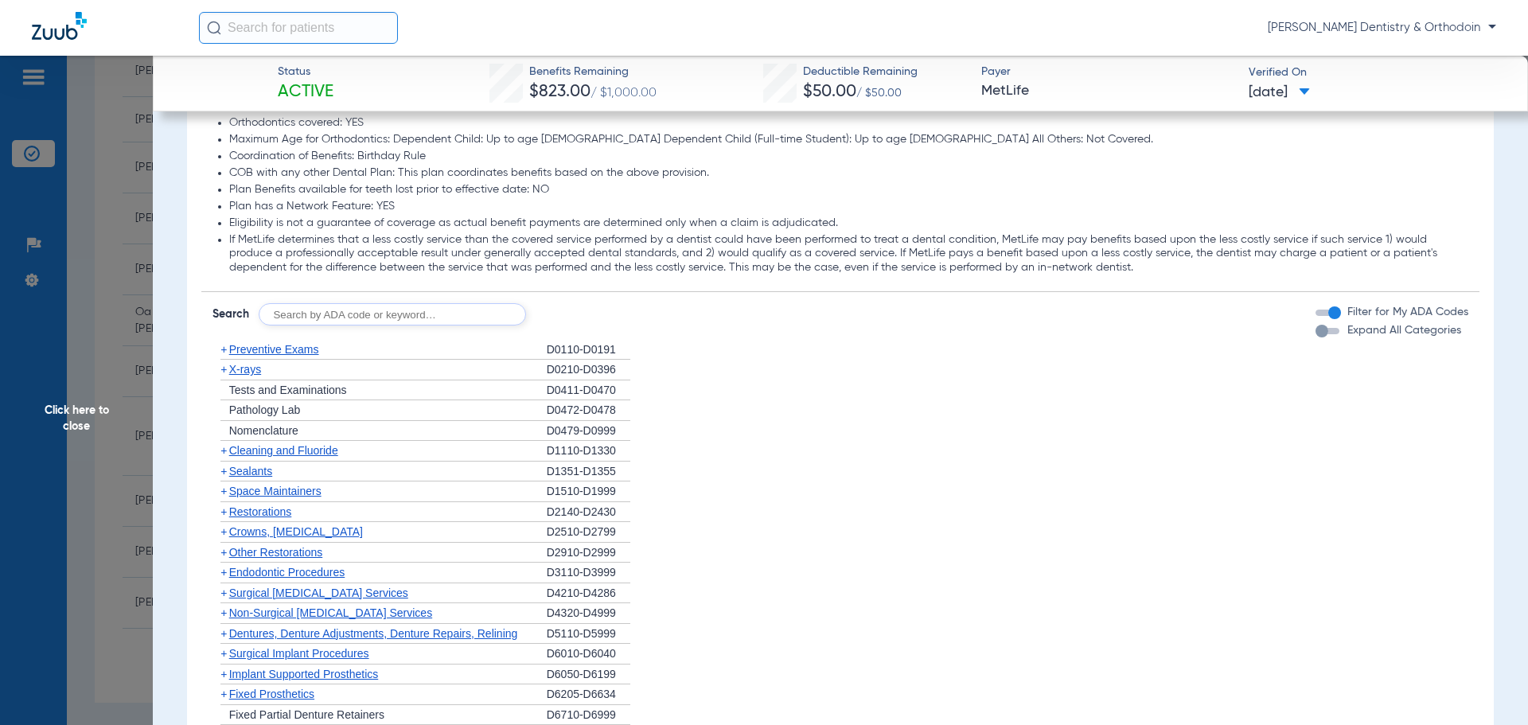
scroll to position [1512, 0]
click at [260, 370] on span "X-rays" at bounding box center [245, 371] width 32 height 13
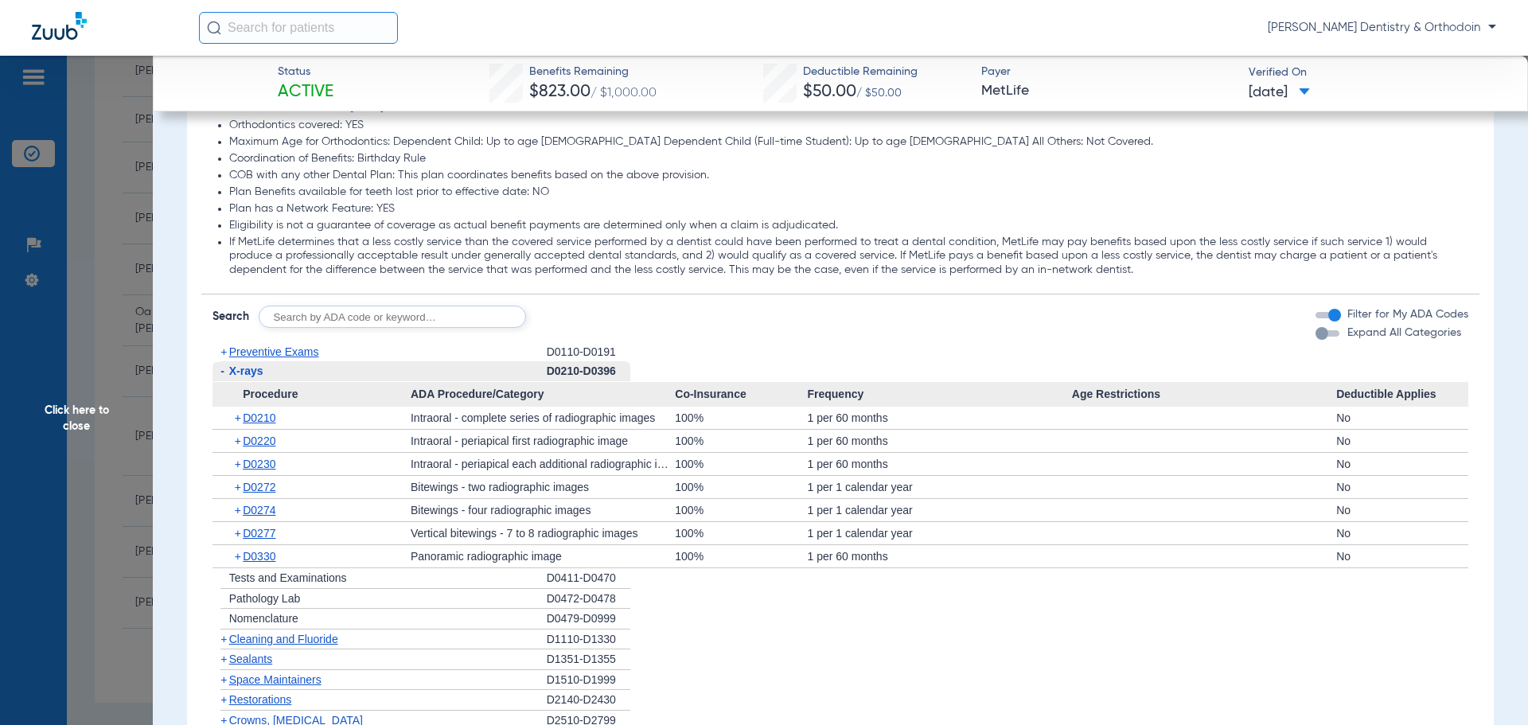
drag, startPoint x: 72, startPoint y: 412, endPoint x: 1131, endPoint y: 148, distance: 1091.0
click at [73, 412] on span "Click here to close" at bounding box center [76, 418] width 153 height 725
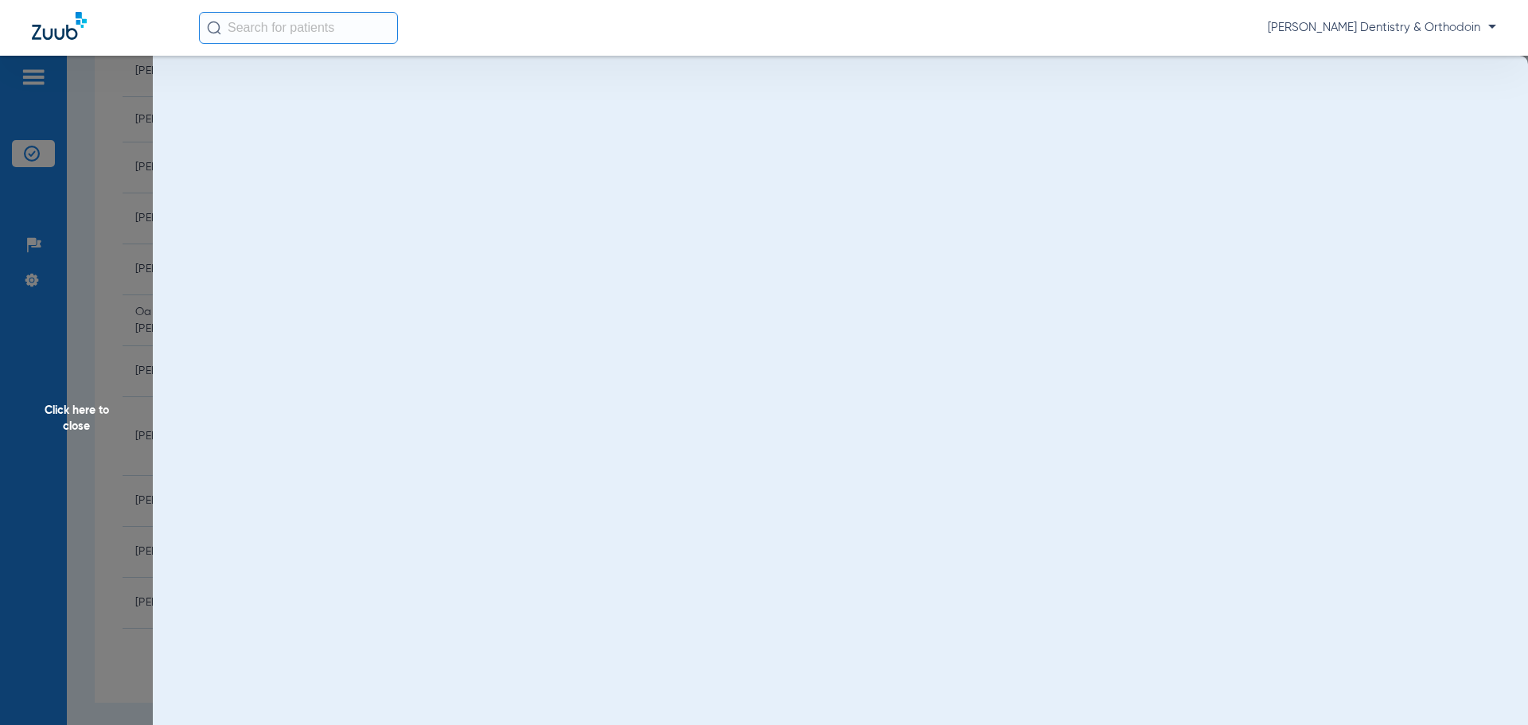
scroll to position [0, 0]
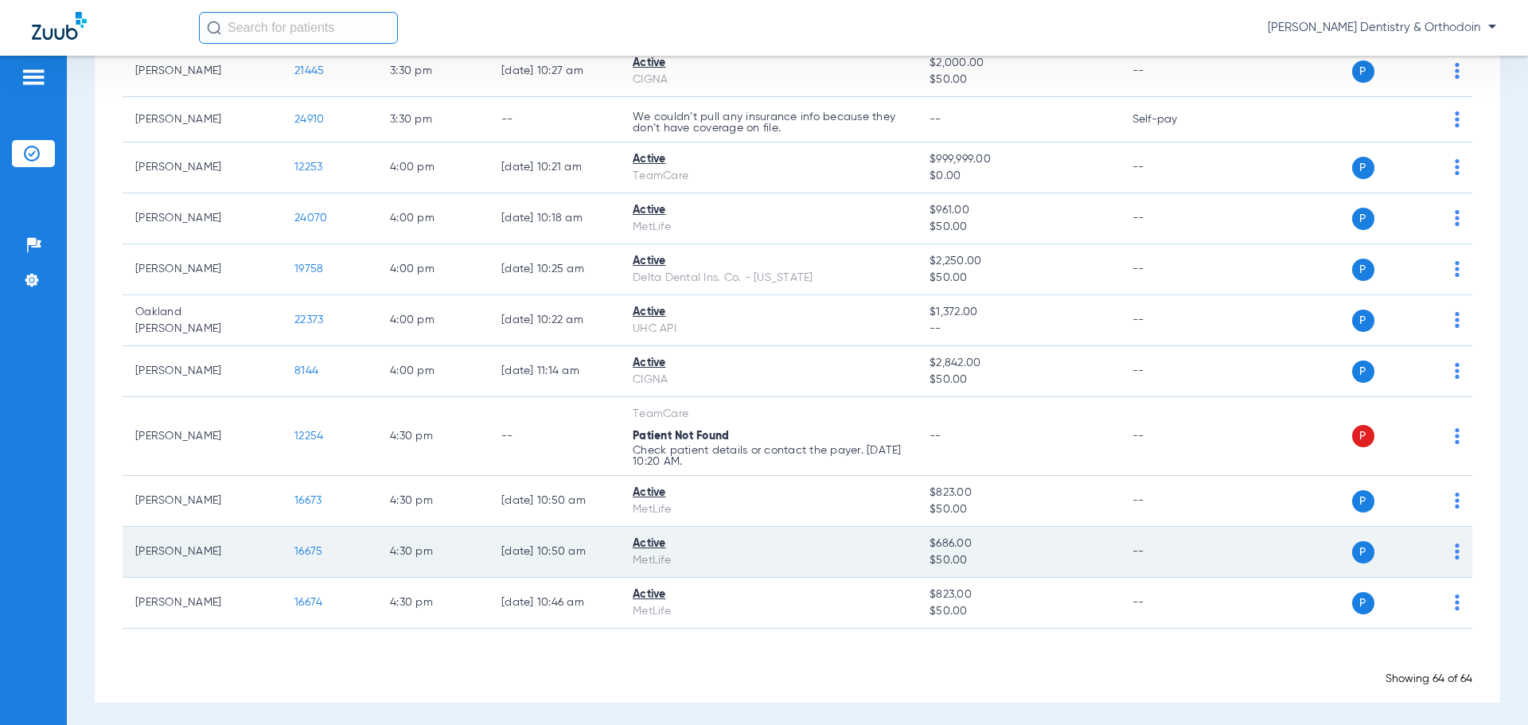
click at [305, 548] on span "16675" at bounding box center [309, 551] width 28 height 11
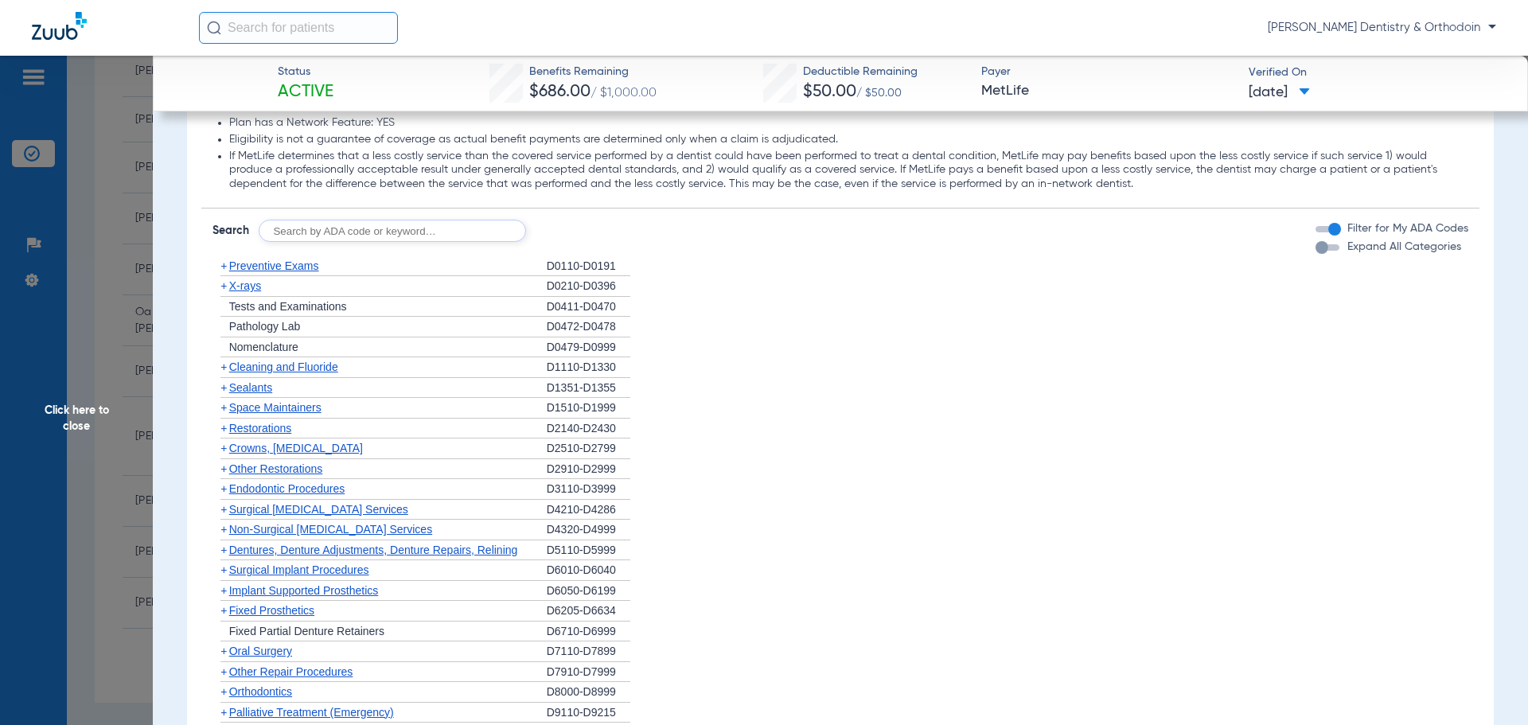
scroll to position [1673, 0]
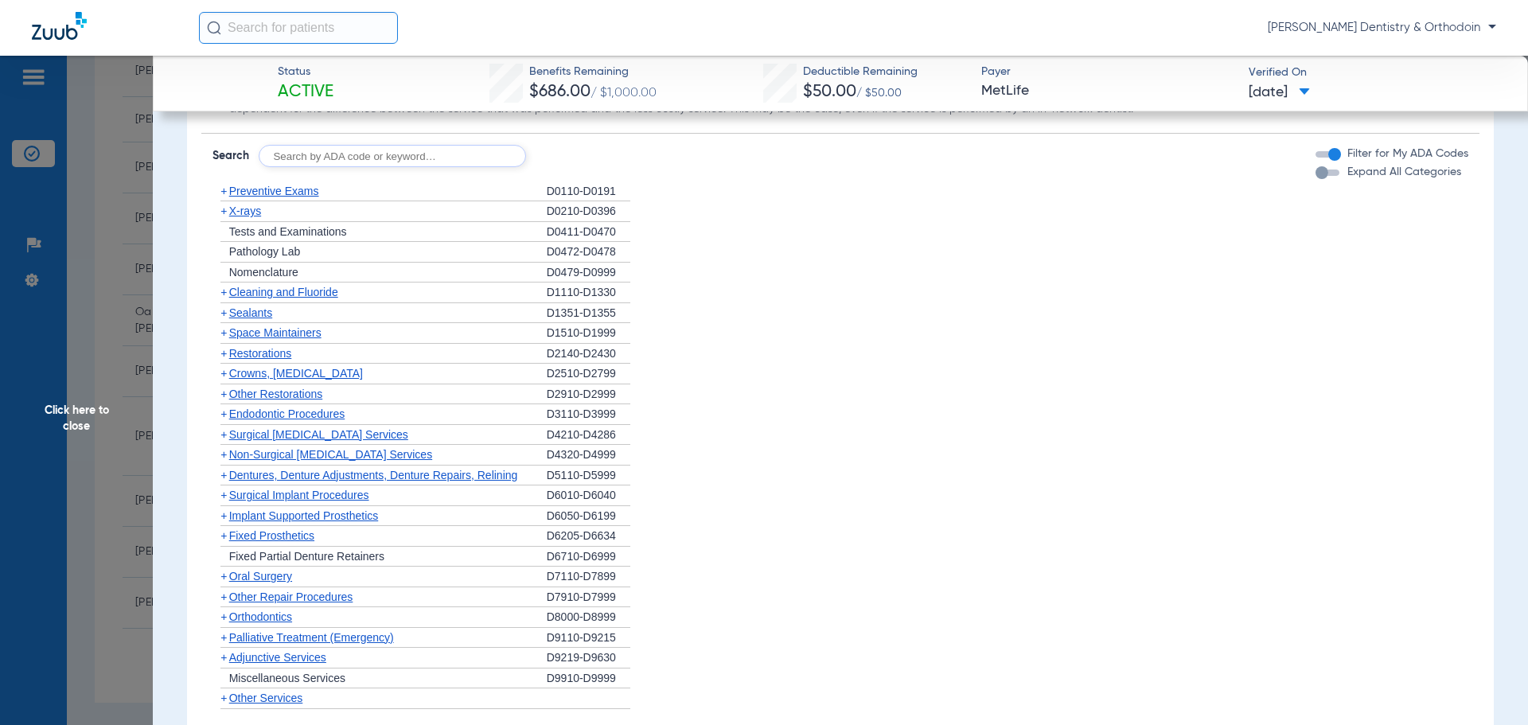
click at [273, 185] on div "+ Preventive Exams" at bounding box center [380, 191] width 334 height 21
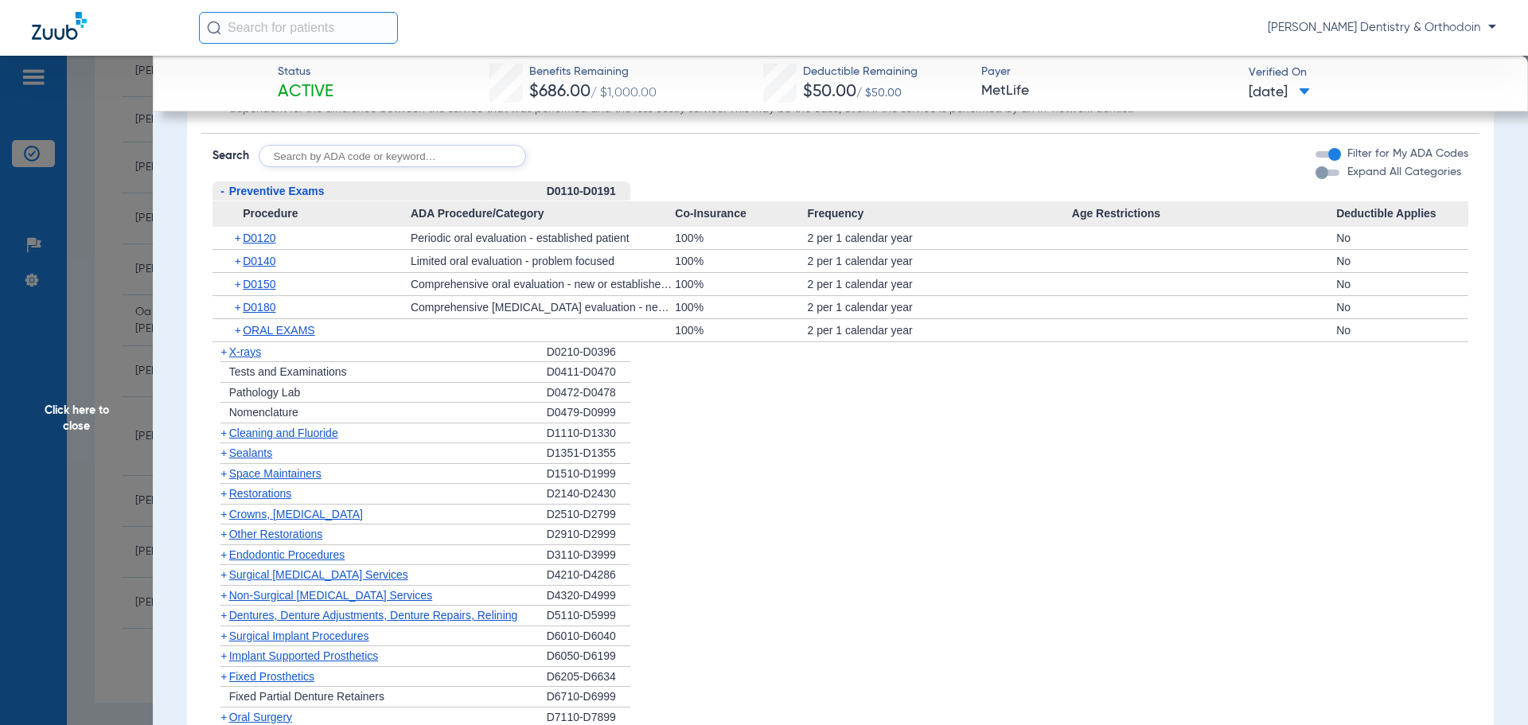
click at [273, 189] on span "Preventive Exams" at bounding box center [277, 191] width 96 height 13
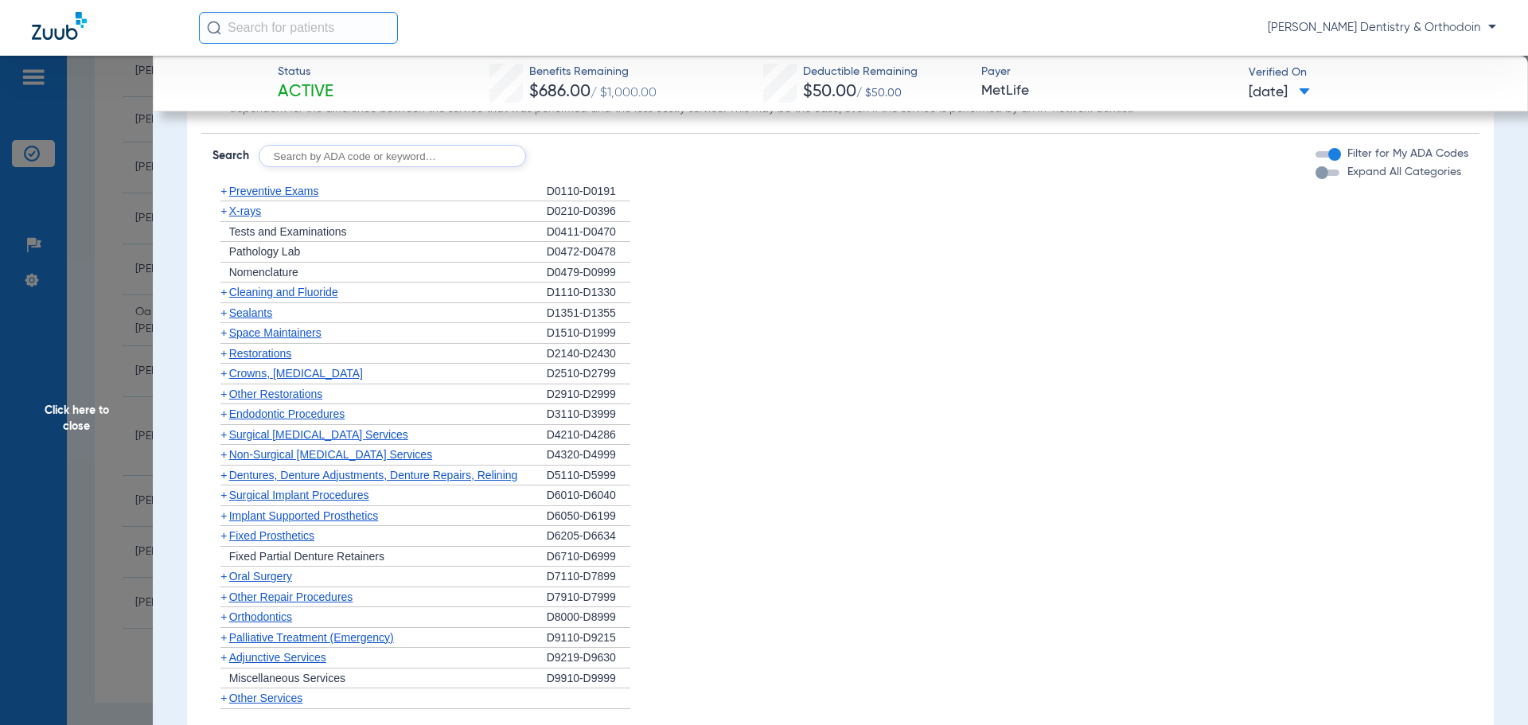
click at [332, 205] on div "+ X-rays" at bounding box center [380, 211] width 334 height 21
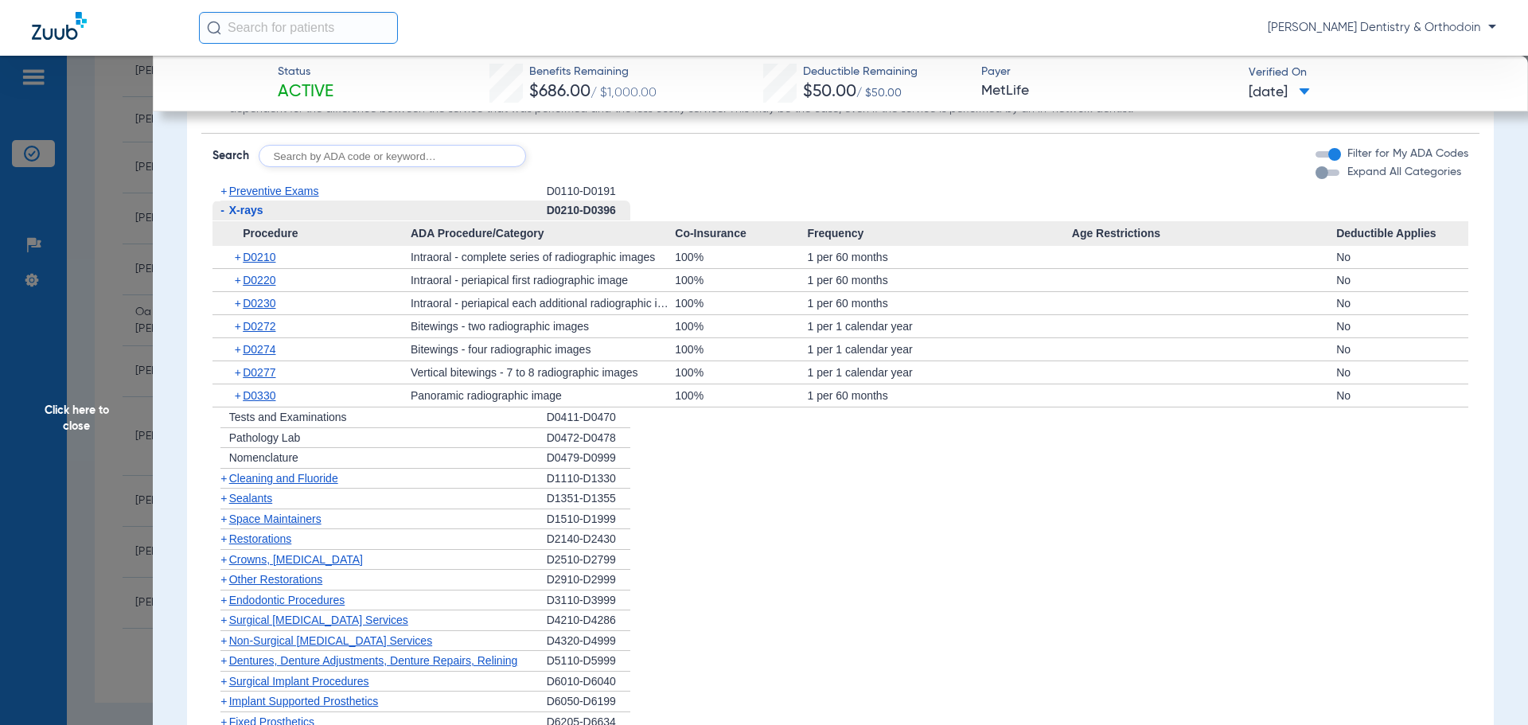
click at [299, 189] on span "Preventive Exams" at bounding box center [274, 191] width 90 height 13
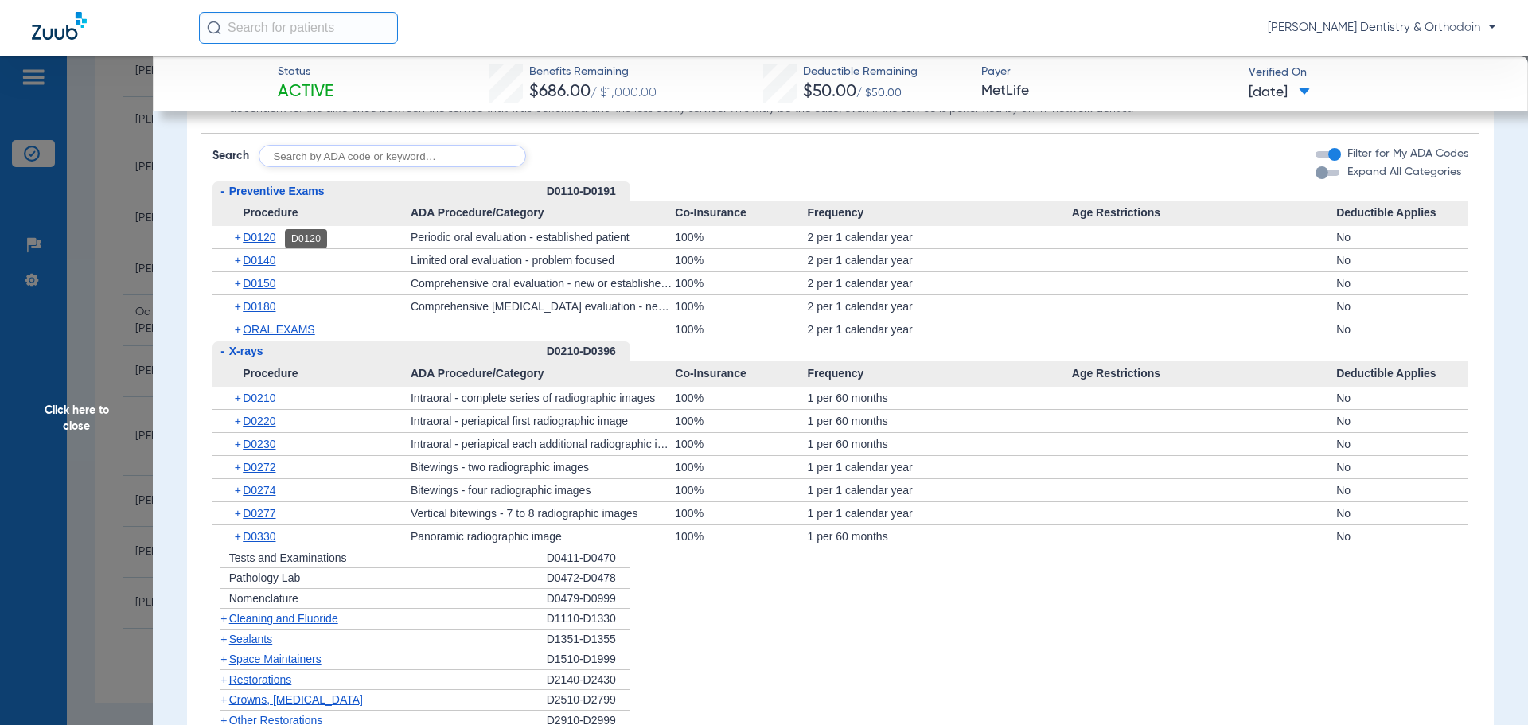
click at [260, 237] on span "D0120" at bounding box center [259, 237] width 33 height 13
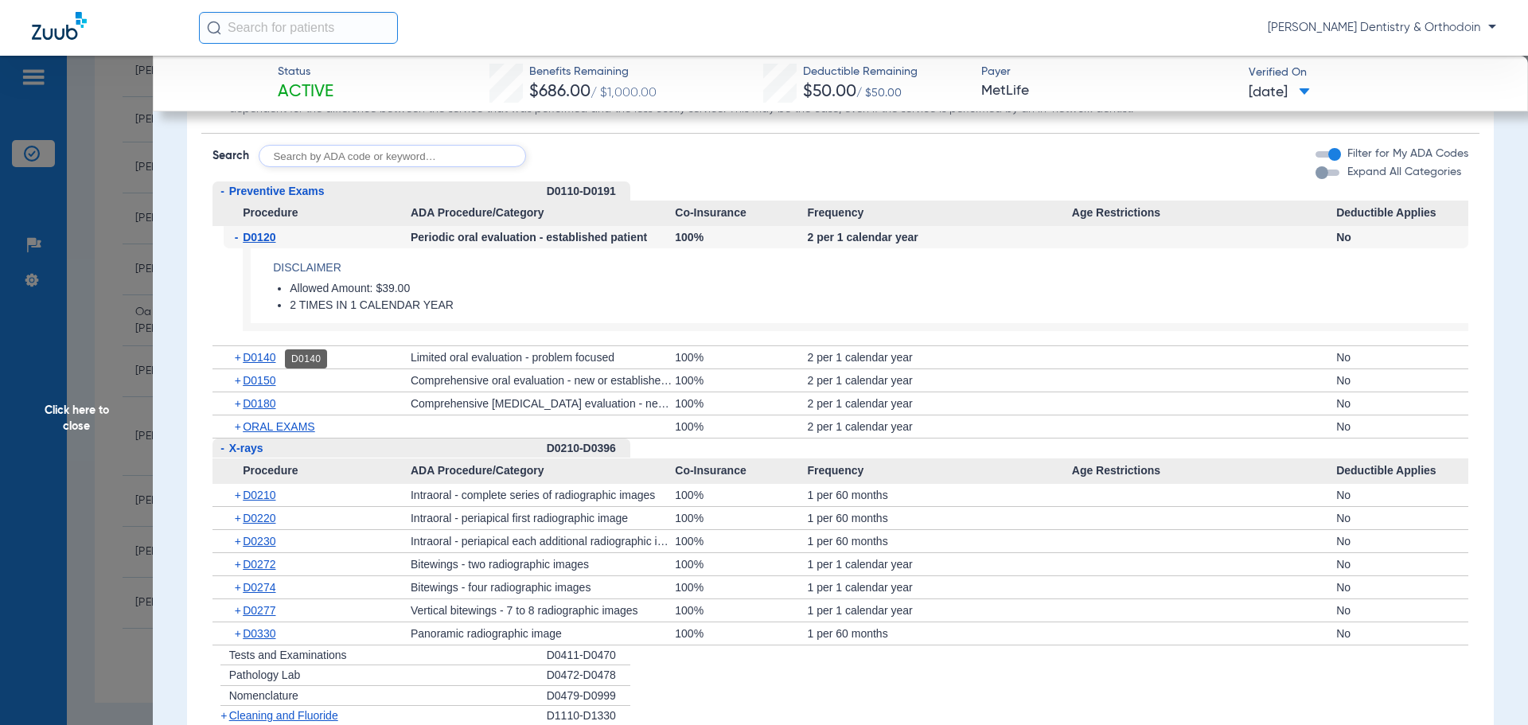
click at [263, 361] on span "D0140" at bounding box center [259, 357] width 33 height 13
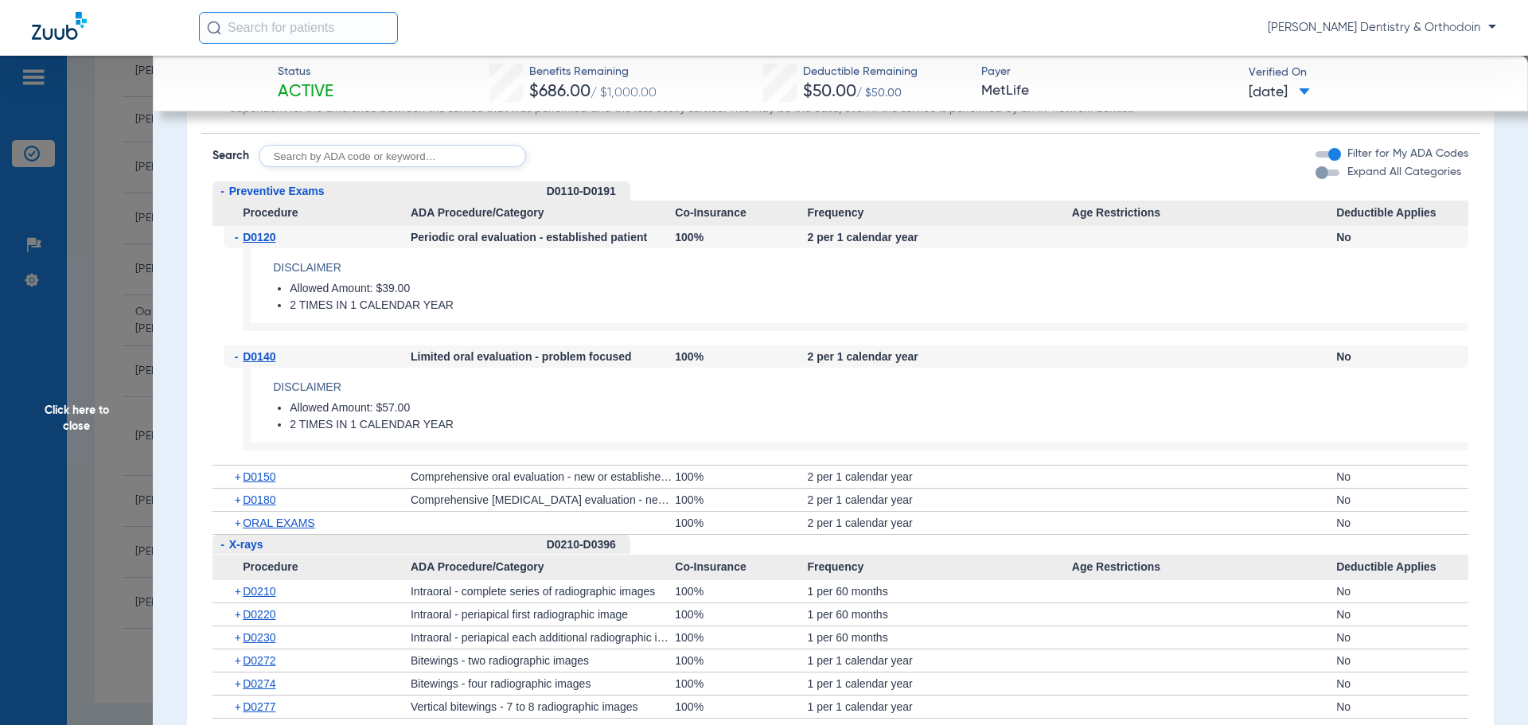
drag, startPoint x: 100, startPoint y: 410, endPoint x: 127, endPoint y: 446, distance: 44.9
click at [100, 410] on span "Click here to close" at bounding box center [76, 418] width 153 height 725
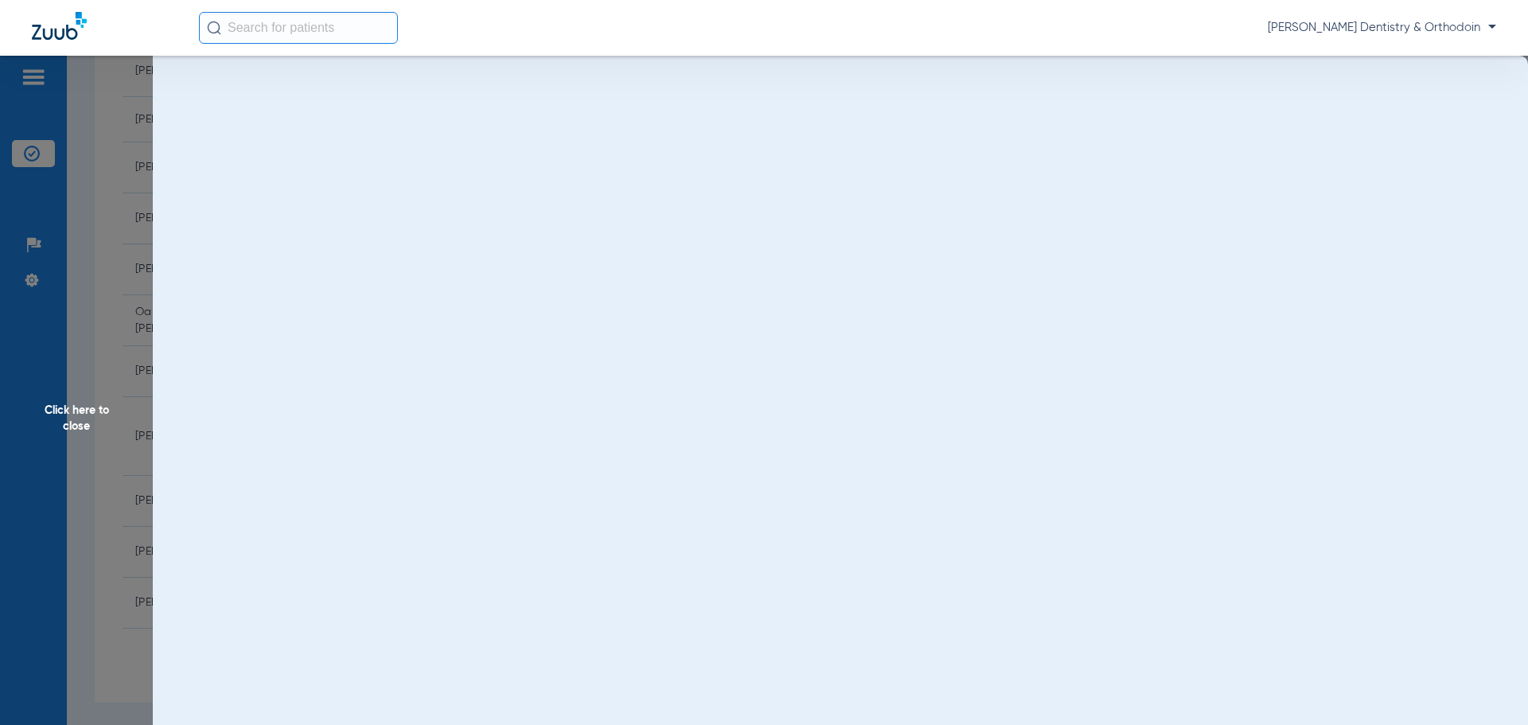
scroll to position [0, 0]
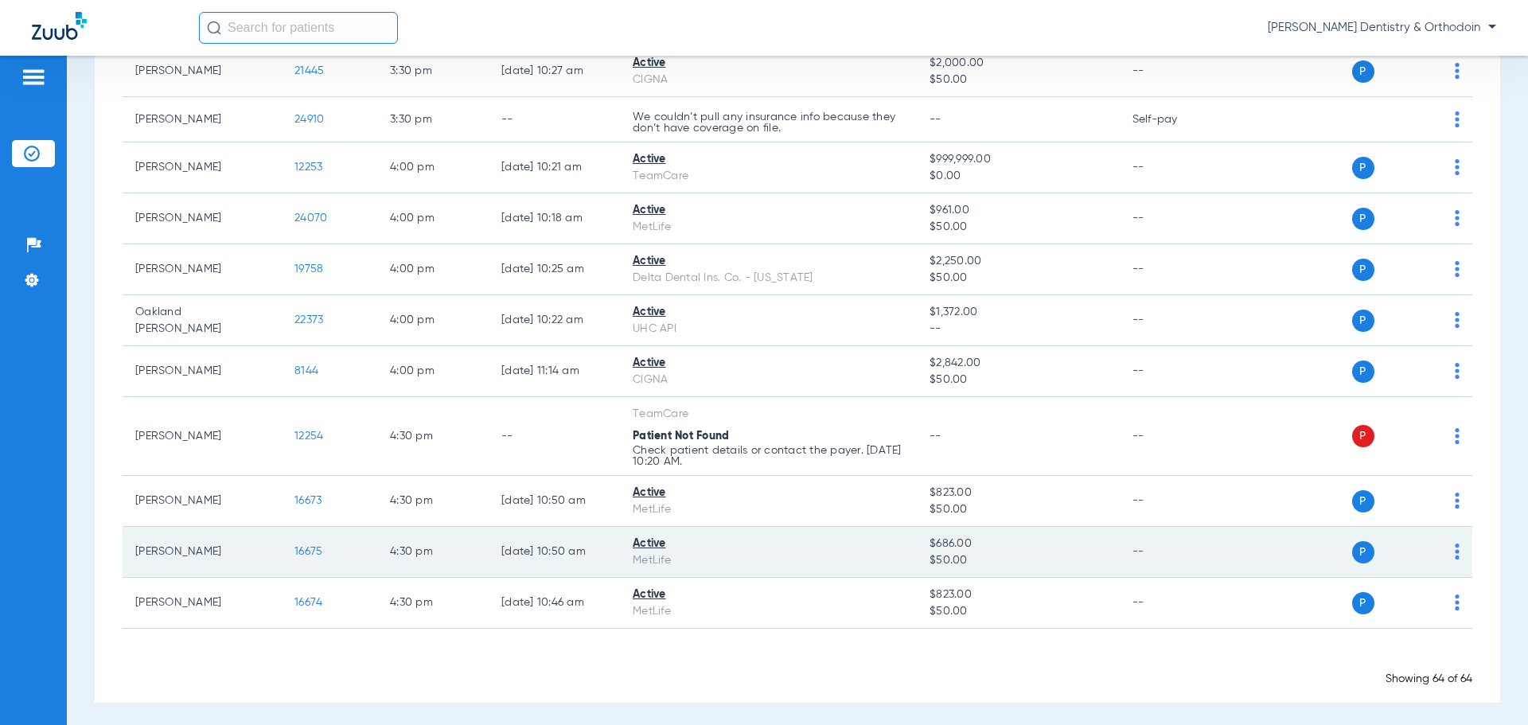
click at [305, 546] on span "16675" at bounding box center [309, 551] width 28 height 11
